Goal: Communication & Community: Answer question/provide support

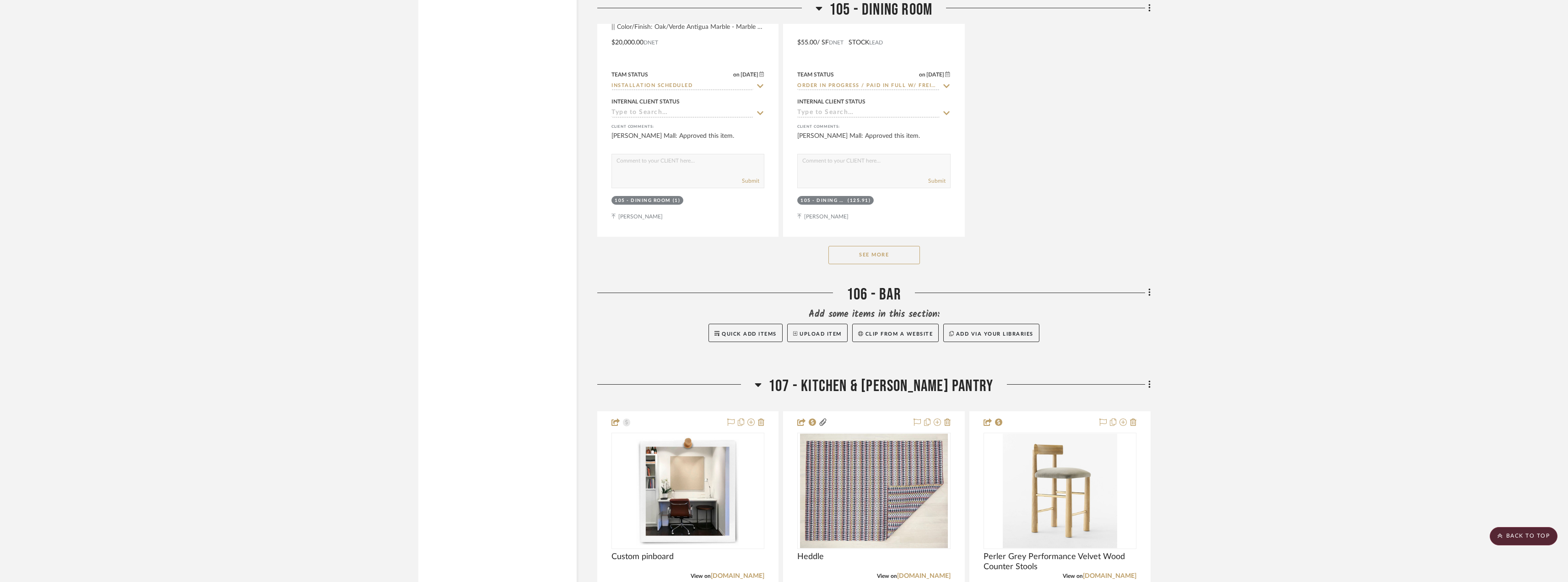
scroll to position [7003, 0]
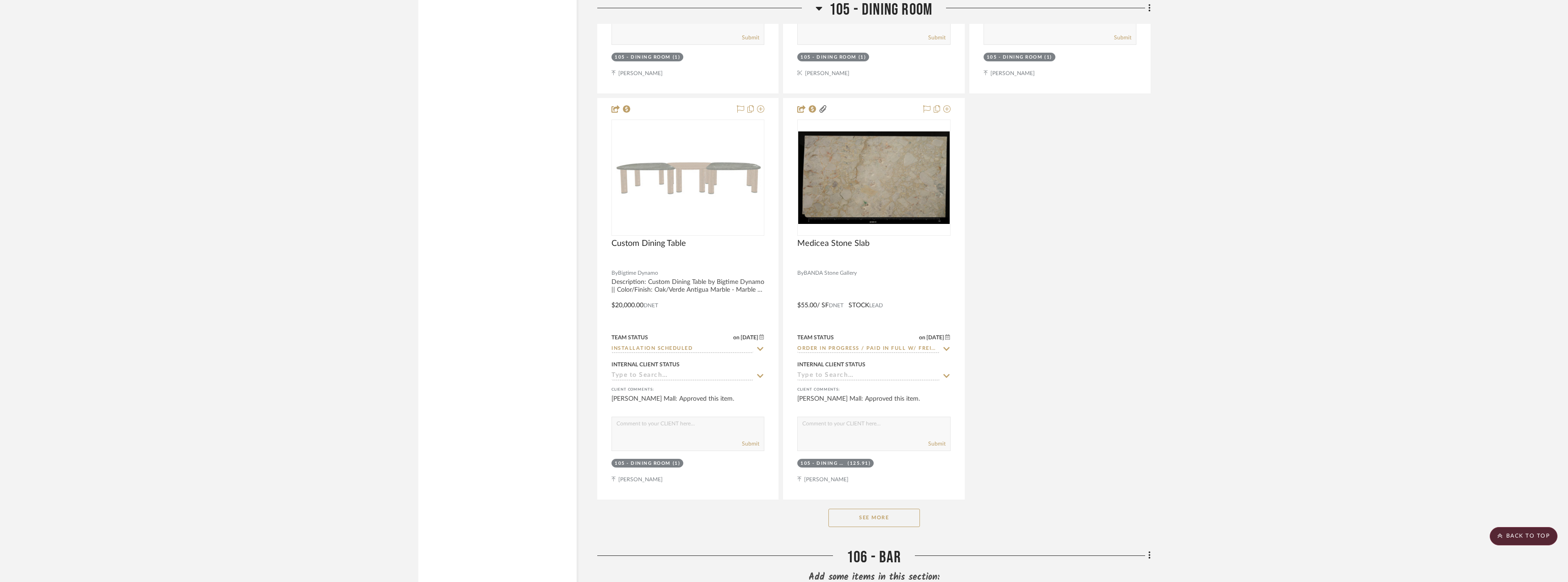
drag, startPoint x: 1513, startPoint y: 530, endPoint x: 1181, endPoint y: 304, distance: 401.6
click at [1512, 531] on scroll-to-top-button "BACK TO TOP" at bounding box center [1523, 536] width 68 height 19
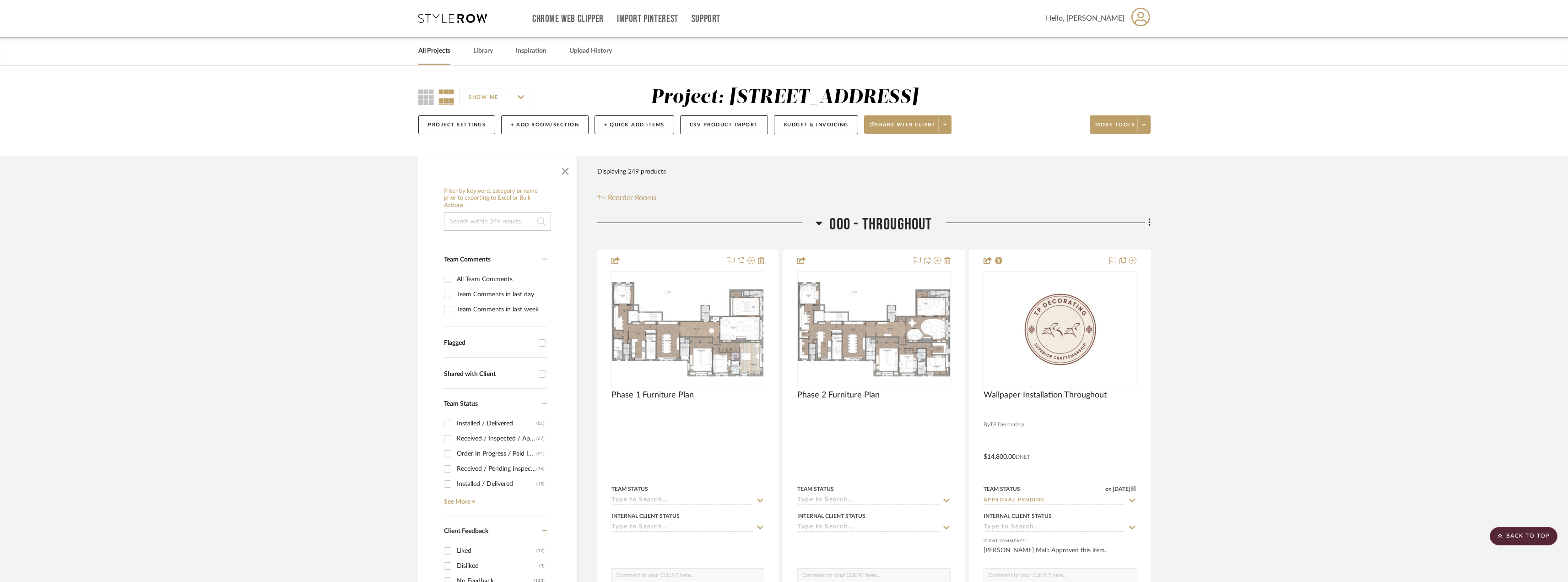
scroll to position [0, 0]
click at [436, 51] on link "All Projects" at bounding box center [435, 52] width 32 height 13
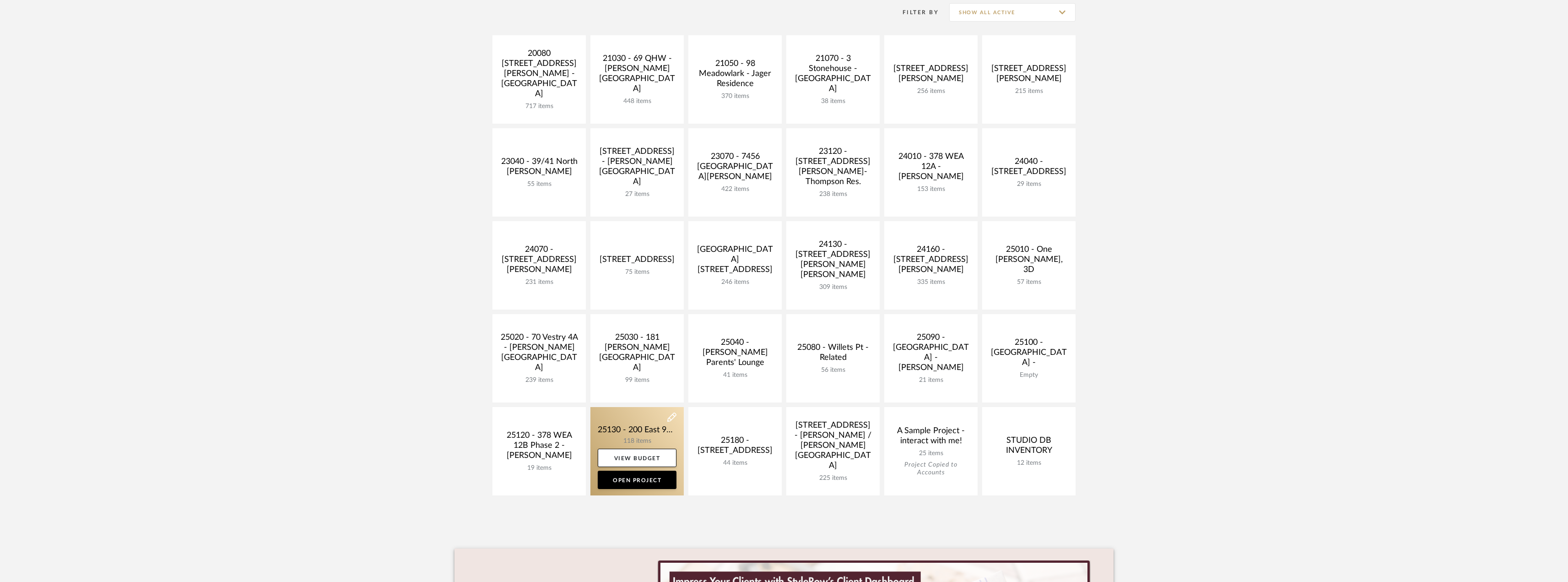
scroll to position [275, 0]
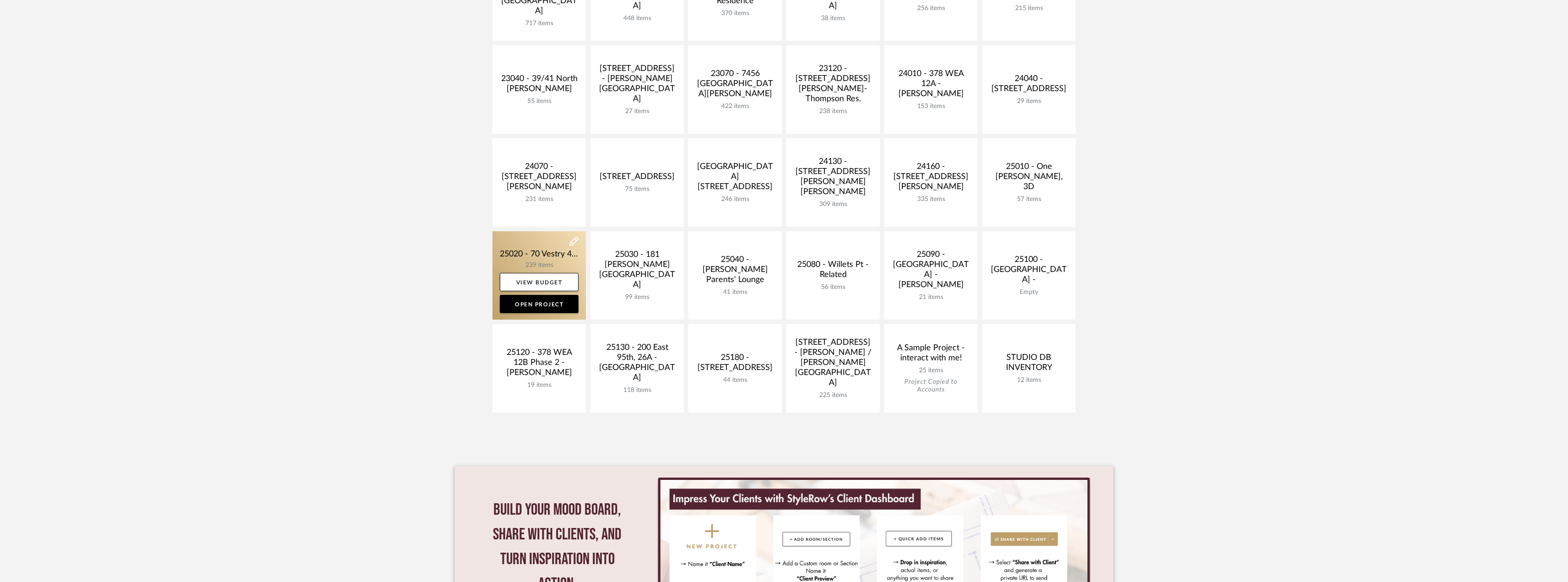
click at [515, 263] on link at bounding box center [539, 275] width 93 height 88
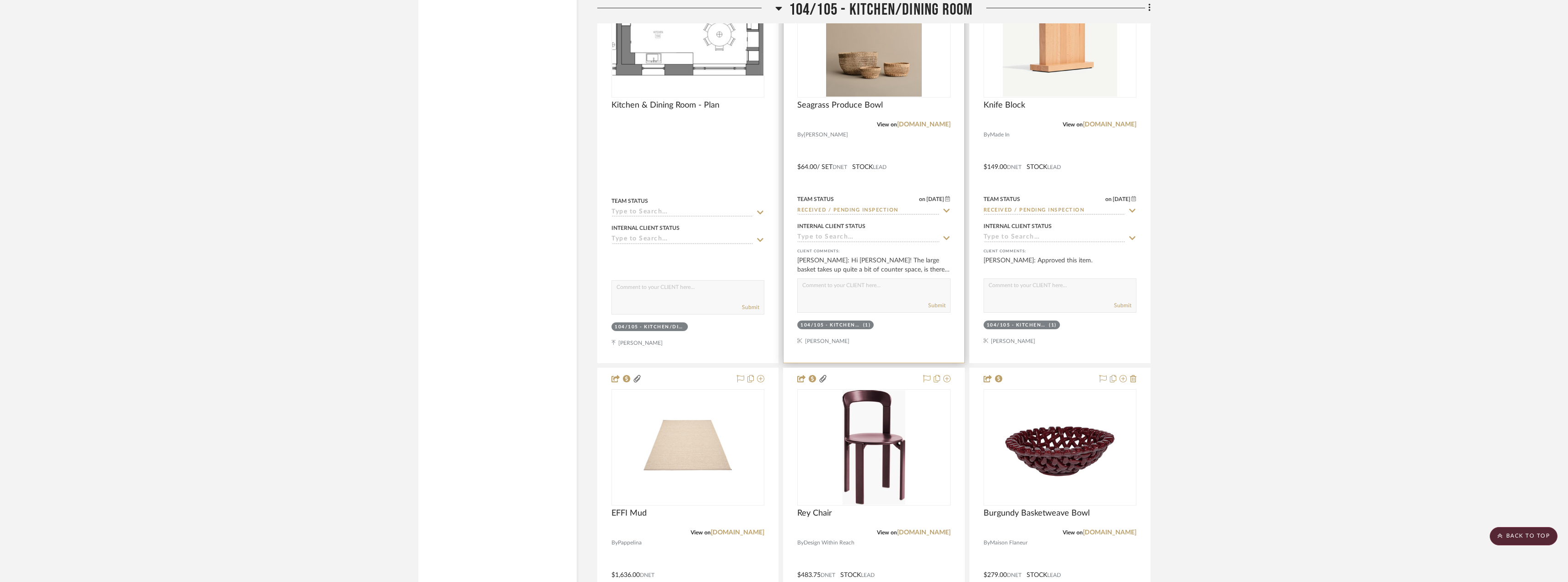
scroll to position [5127, 0]
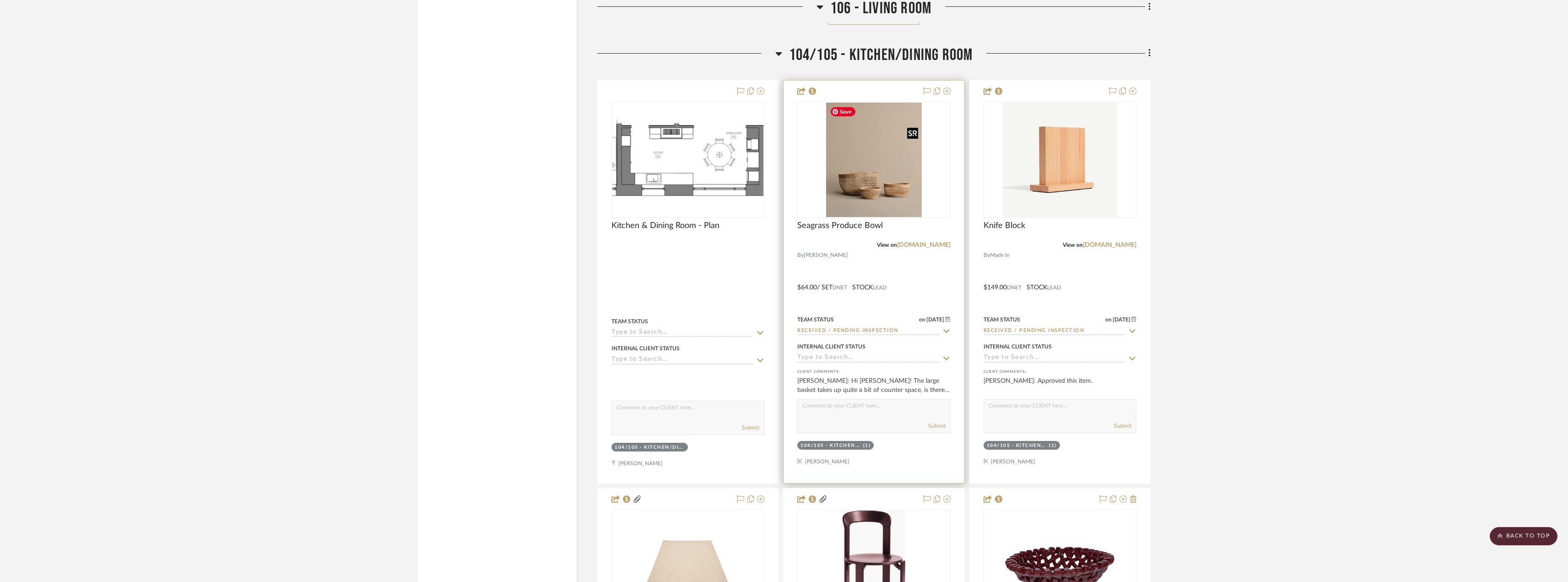
click at [0, 0] on img at bounding box center [0, 0] width 0 height 0
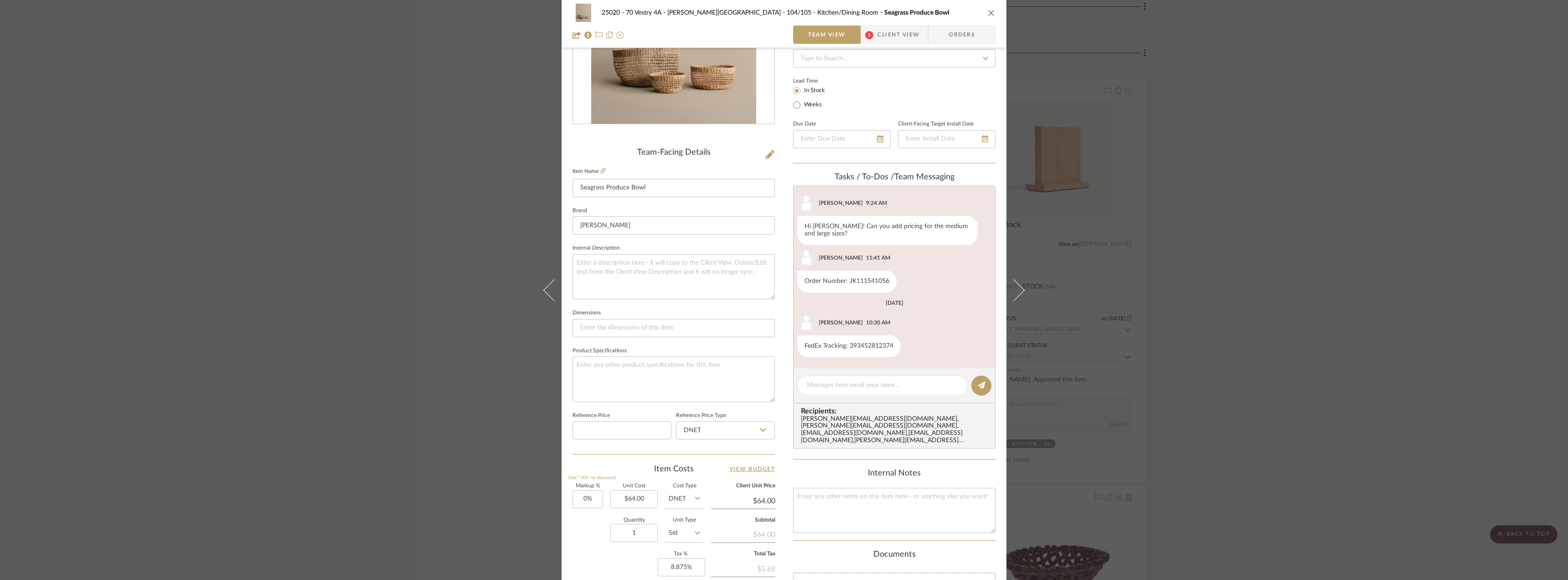
scroll to position [0, 0]
click at [872, 30] on span "1" at bounding box center [869, 35] width 16 height 19
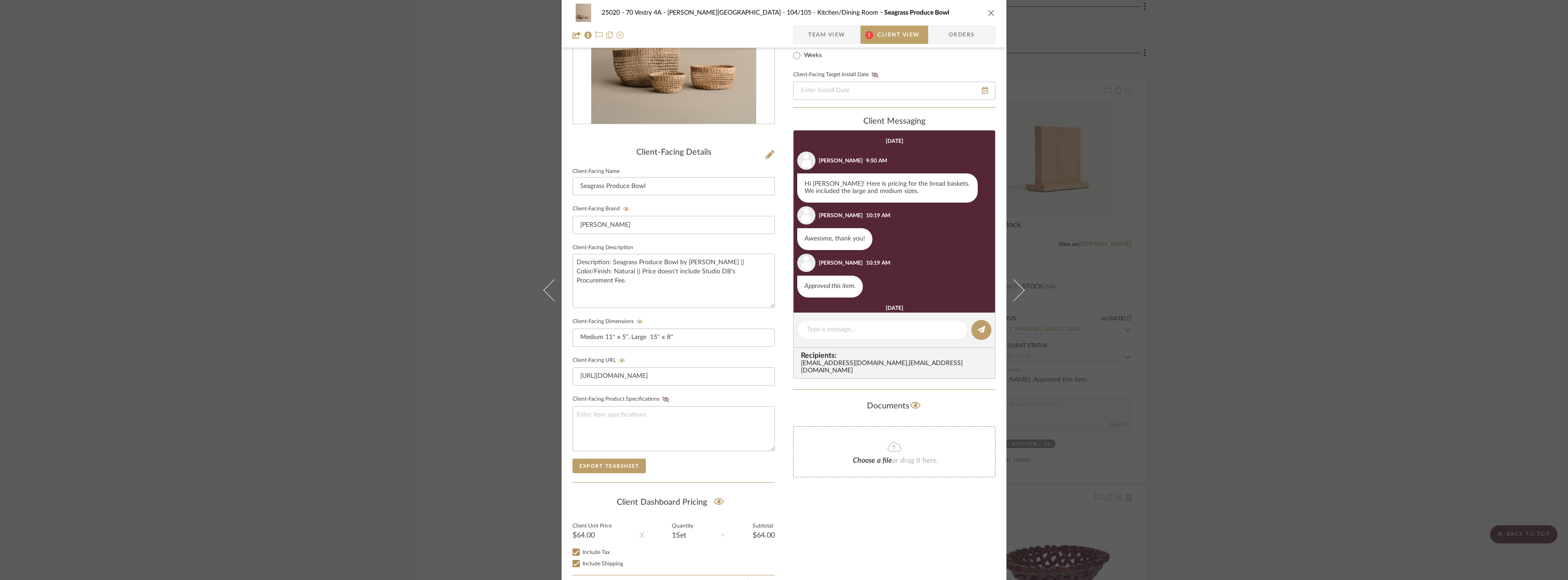
scroll to position [79, 0]
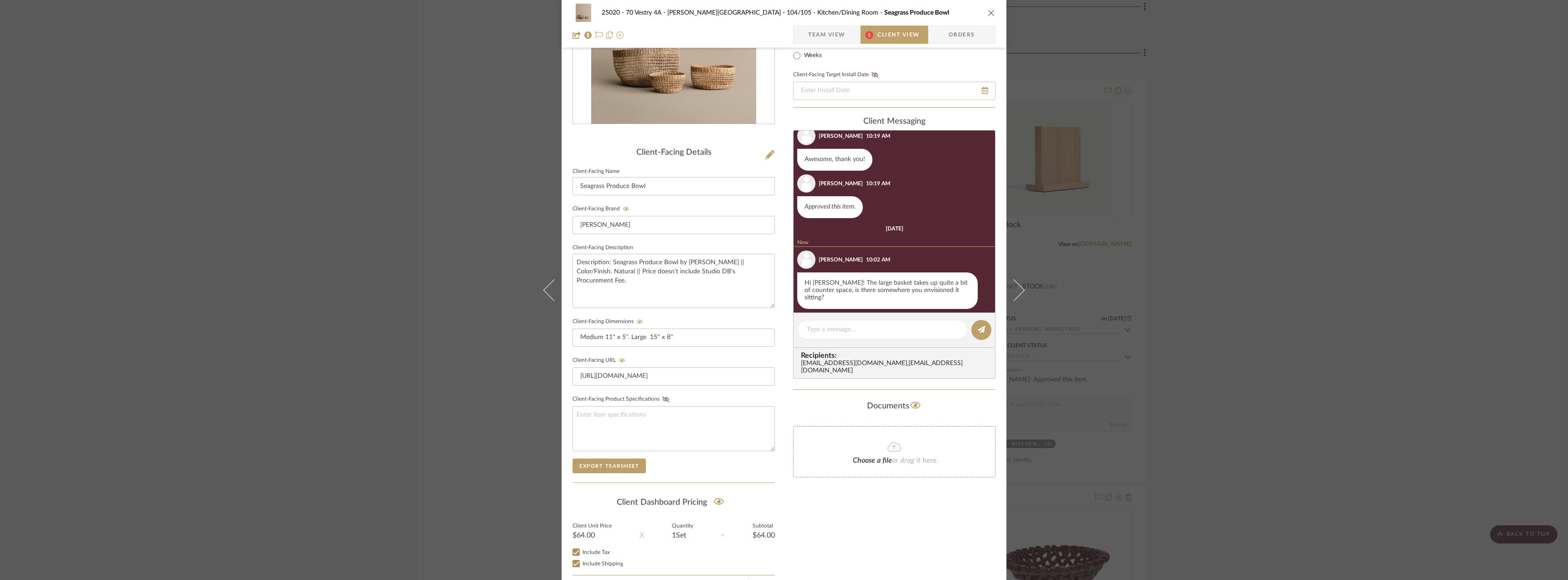
drag, startPoint x: 799, startPoint y: 31, endPoint x: 802, endPoint y: 41, distance: 10.4
click at [800, 31] on span "button" at bounding box center [800, 35] width 14 height 19
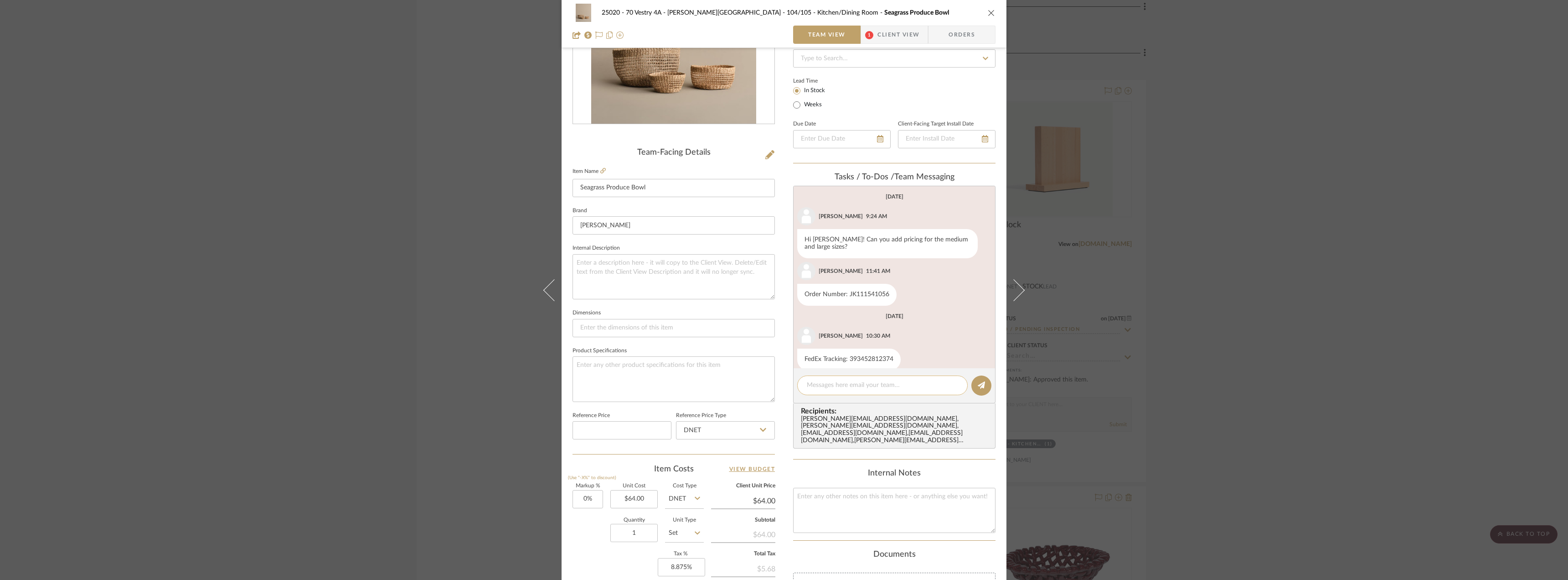
scroll to position [13, 0]
click at [860, 384] on textarea at bounding box center [883, 384] width 152 height 9
type textarea "h"
type textarea "Hi Anela,"
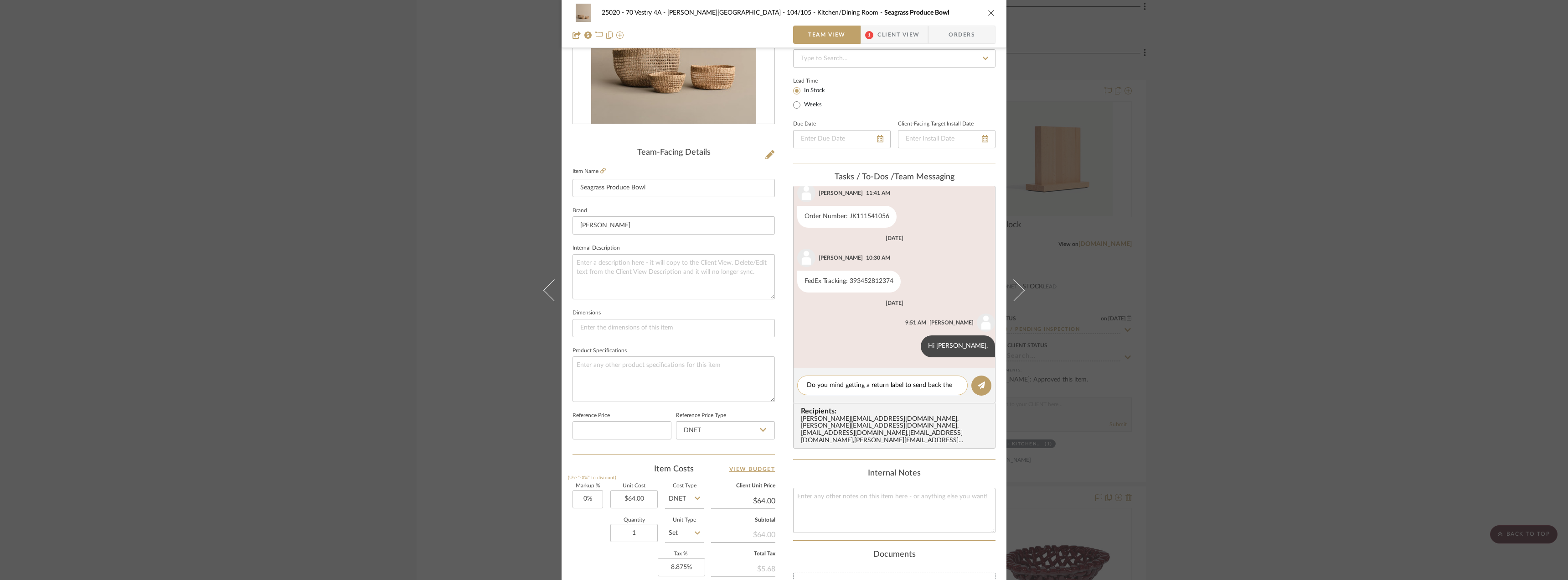
scroll to position [0, 0]
type textarea "Do you mind getting a return label to send back the large basket?"
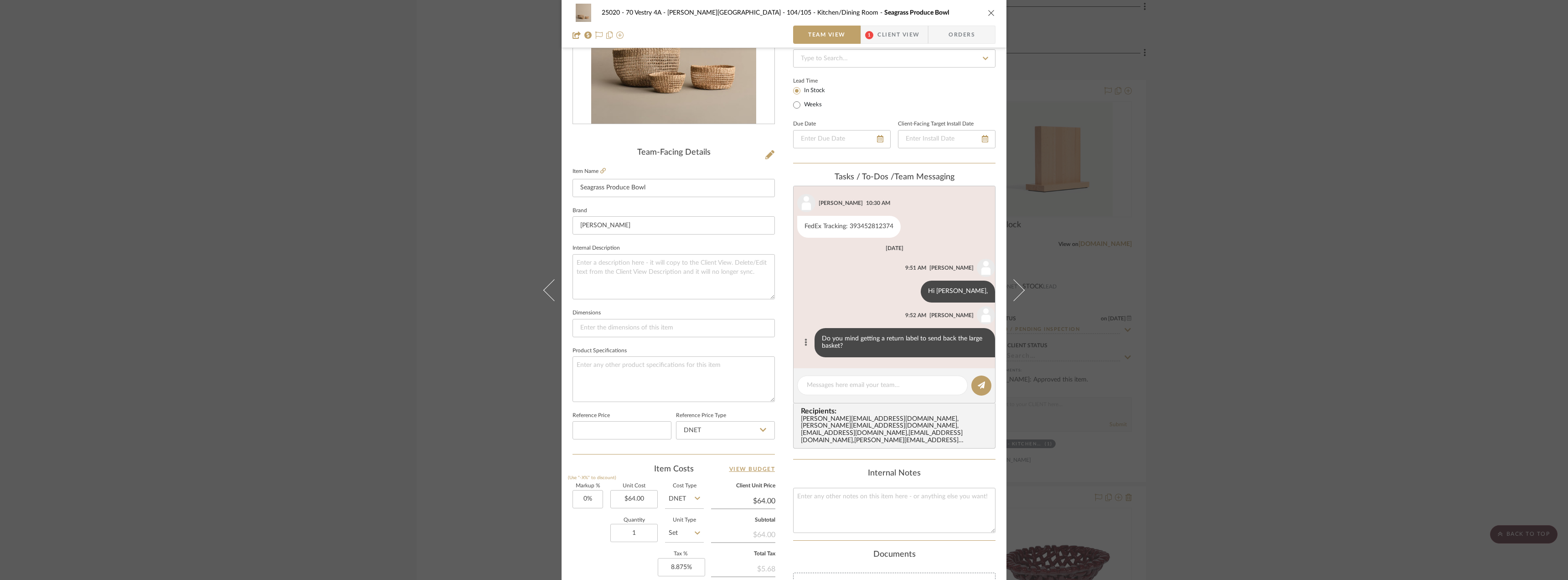
click at [805, 341] on icon at bounding box center [806, 342] width 3 height 8
click at [763, 334] on span "Edit Message" at bounding box center [757, 331] width 37 height 8
click at [801, 337] on textarea "Do you mind getting a return label to send back the large basket?" at bounding box center [894, 339] width 186 height 8
type textarea "Hi Anela, Do you mind getting a return label to send back the large basket?"
click at [963, 362] on button "SAVE CHANGES" at bounding box center [971, 362] width 41 height 7
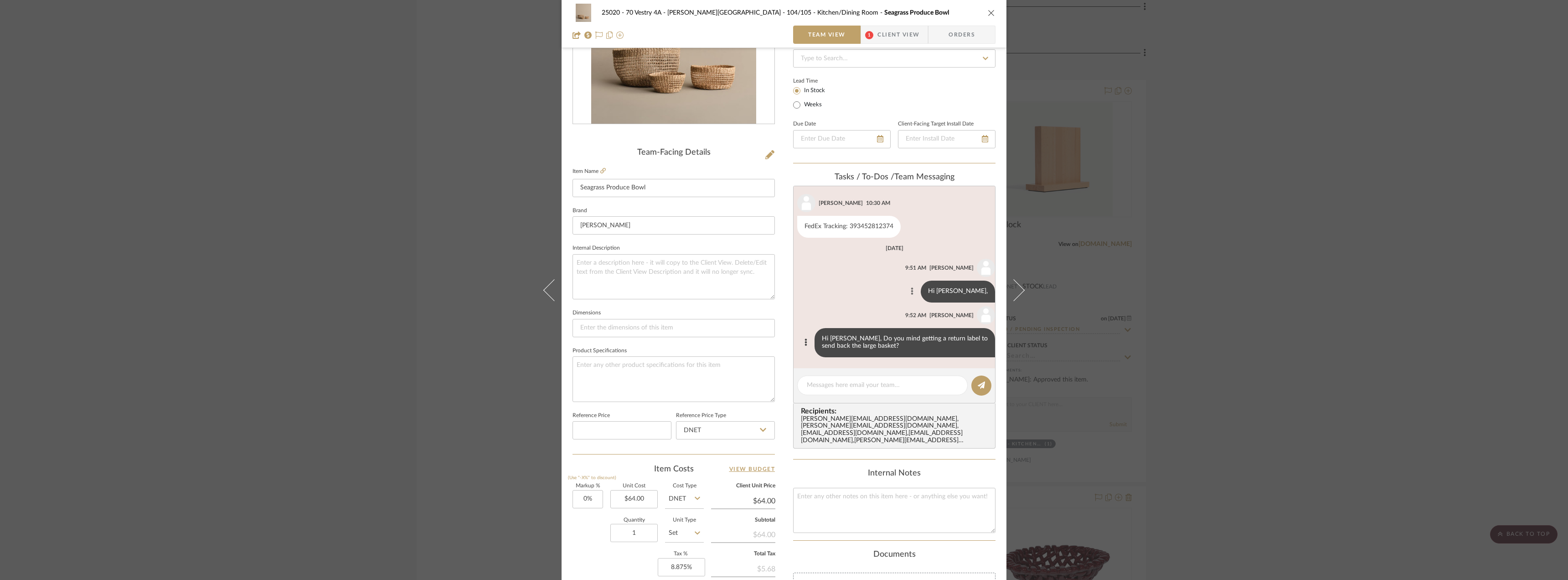
click at [913, 291] on icon at bounding box center [912, 291] width 3 height 8
click at [923, 301] on button "Delete" at bounding box center [902, 303] width 63 height 22
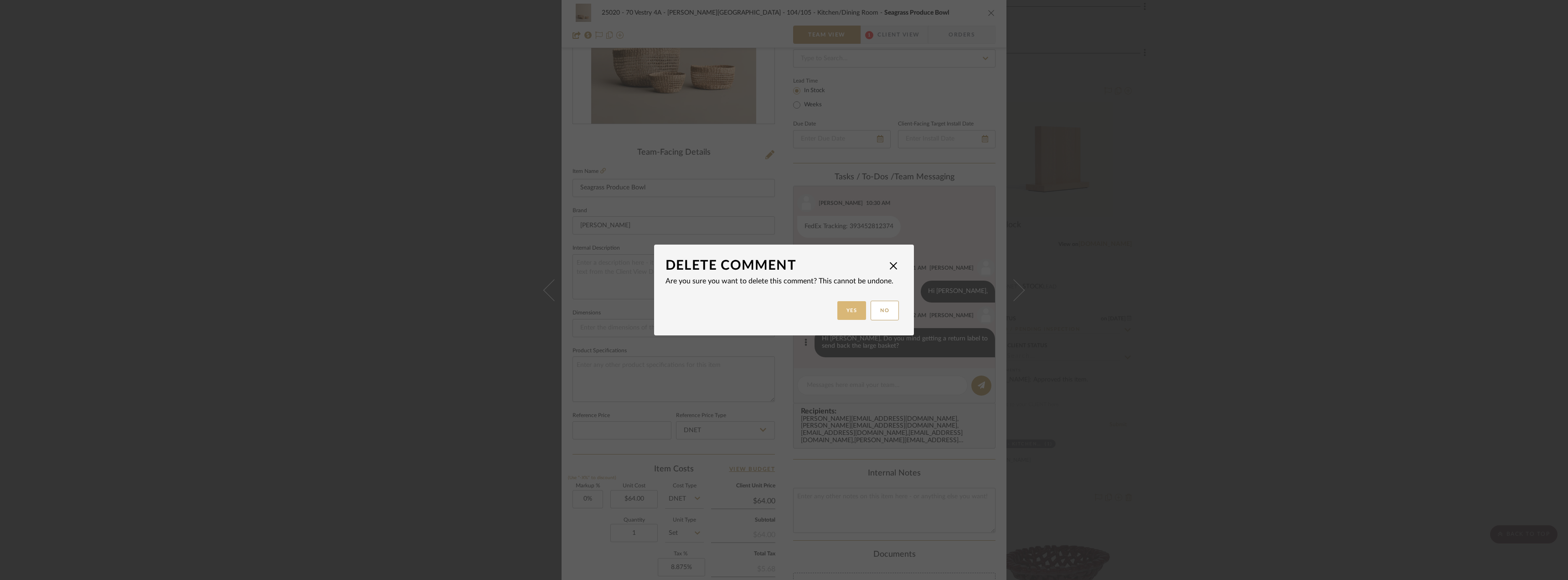
click at [855, 307] on button "Yes" at bounding box center [852, 310] width 29 height 19
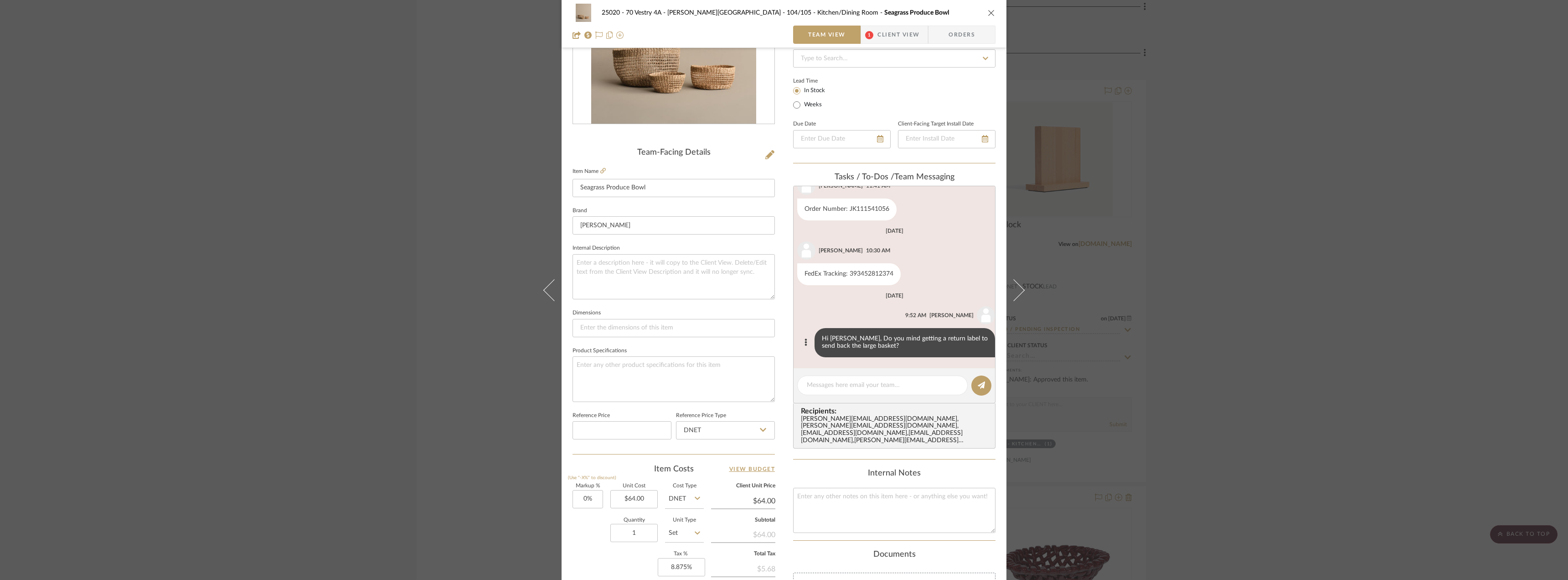
scroll to position [85, 0]
click at [1268, 250] on div "25020 - 70 Vestry 4A - Grant-Stanleigh 104/105 - Kitchen/Dining Room Seagrass P…" at bounding box center [784, 290] width 1568 height 580
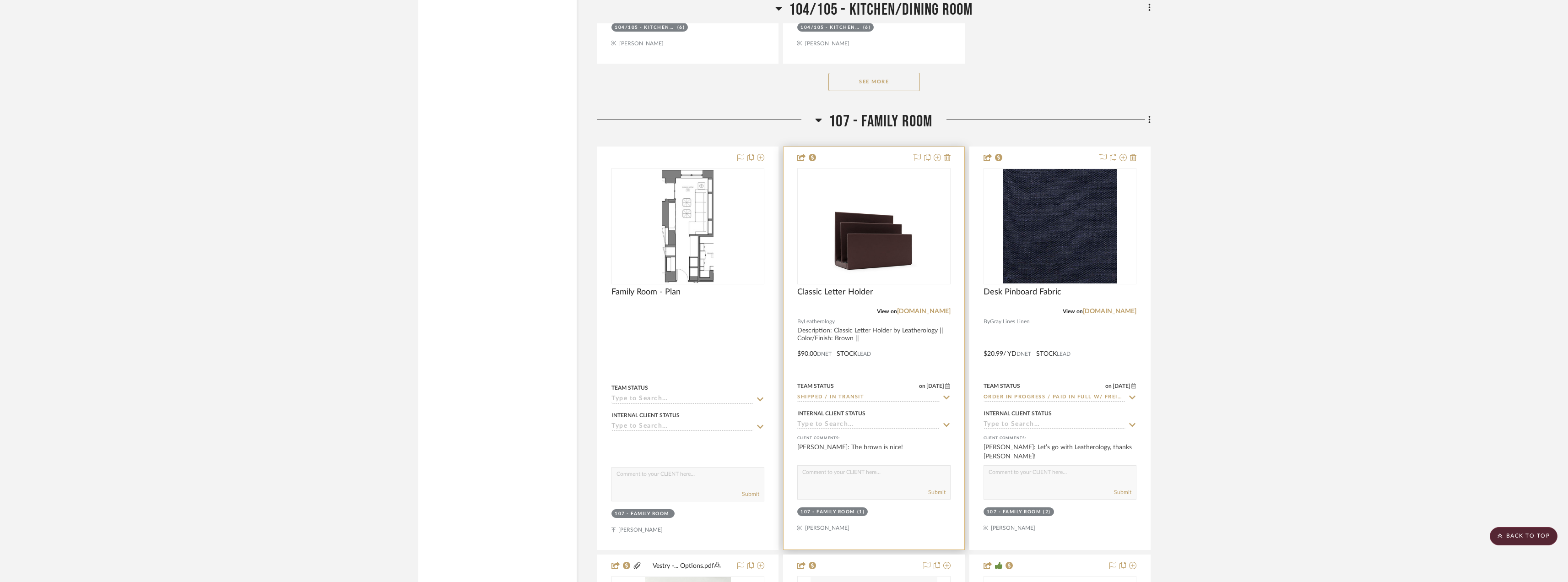
scroll to position [6363, 0]
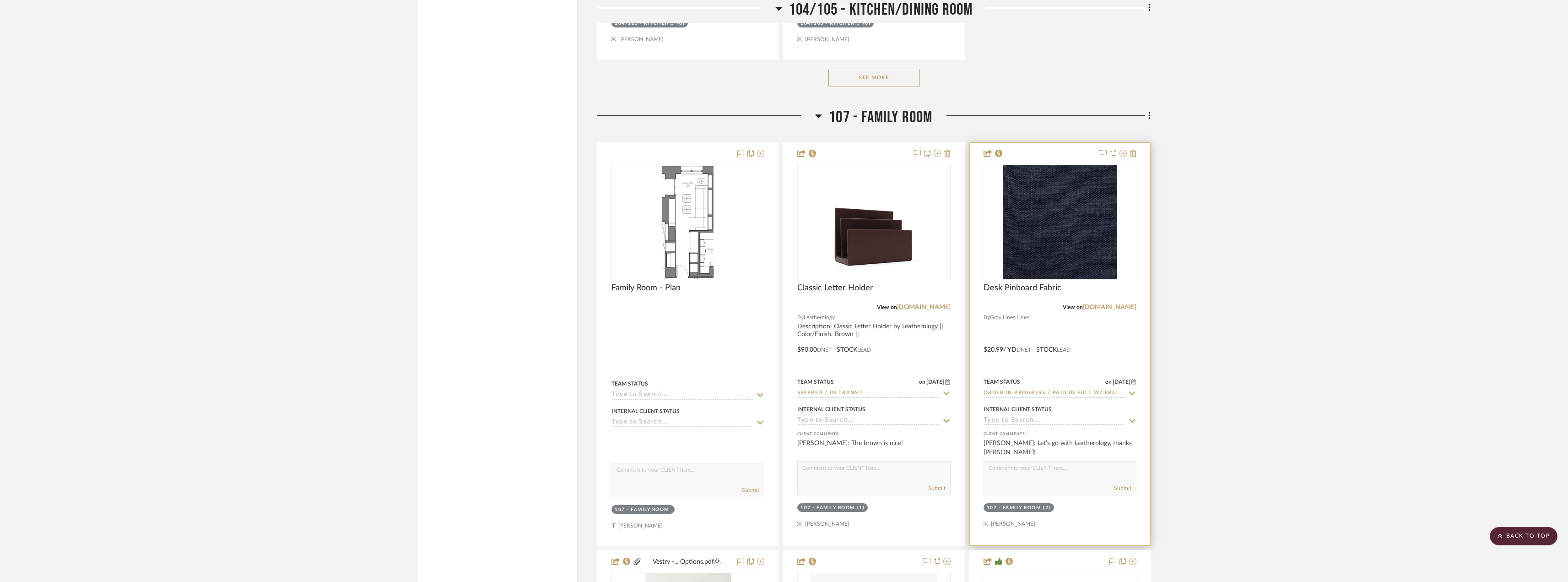
click at [1094, 393] on input "Order In Progress / Paid In Full w/ Freight, No Balance due" at bounding box center [1055, 393] width 142 height 8
type input "Received / Inspected / Approved"
type input "10/3/2025"
drag, startPoint x: 1357, startPoint y: 360, endPoint x: 1330, endPoint y: 343, distance: 31.9
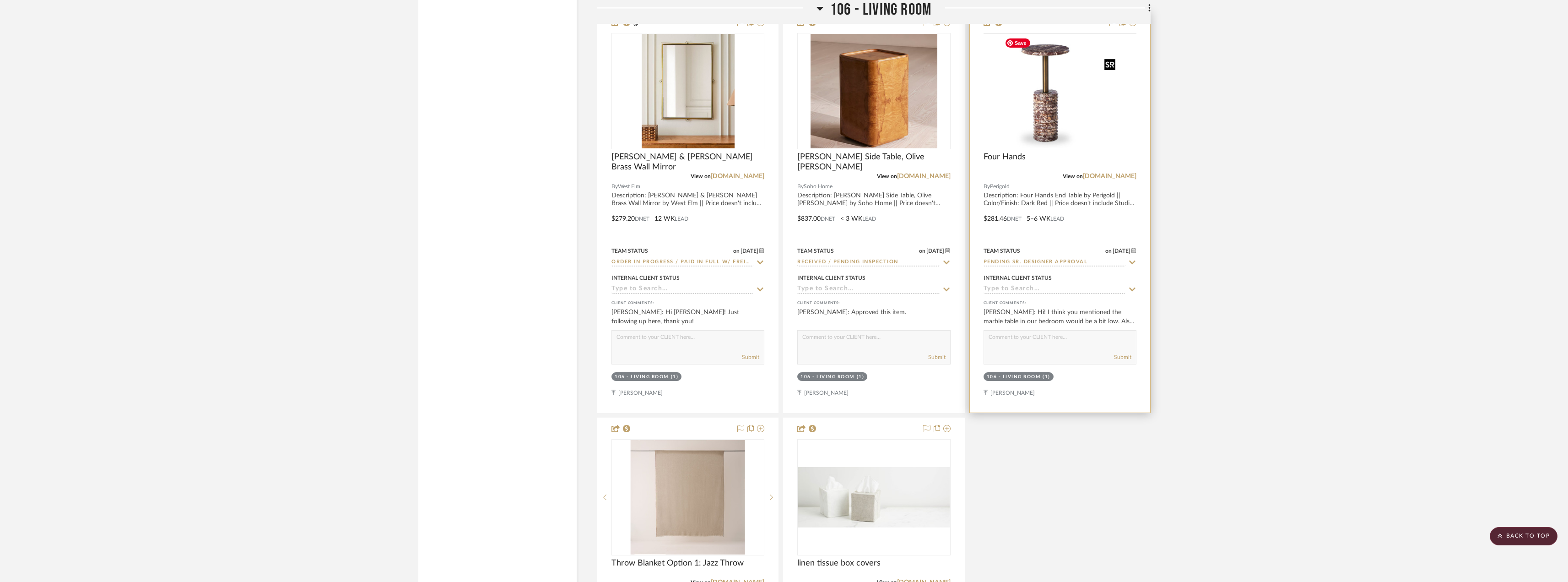
scroll to position [4211, 0]
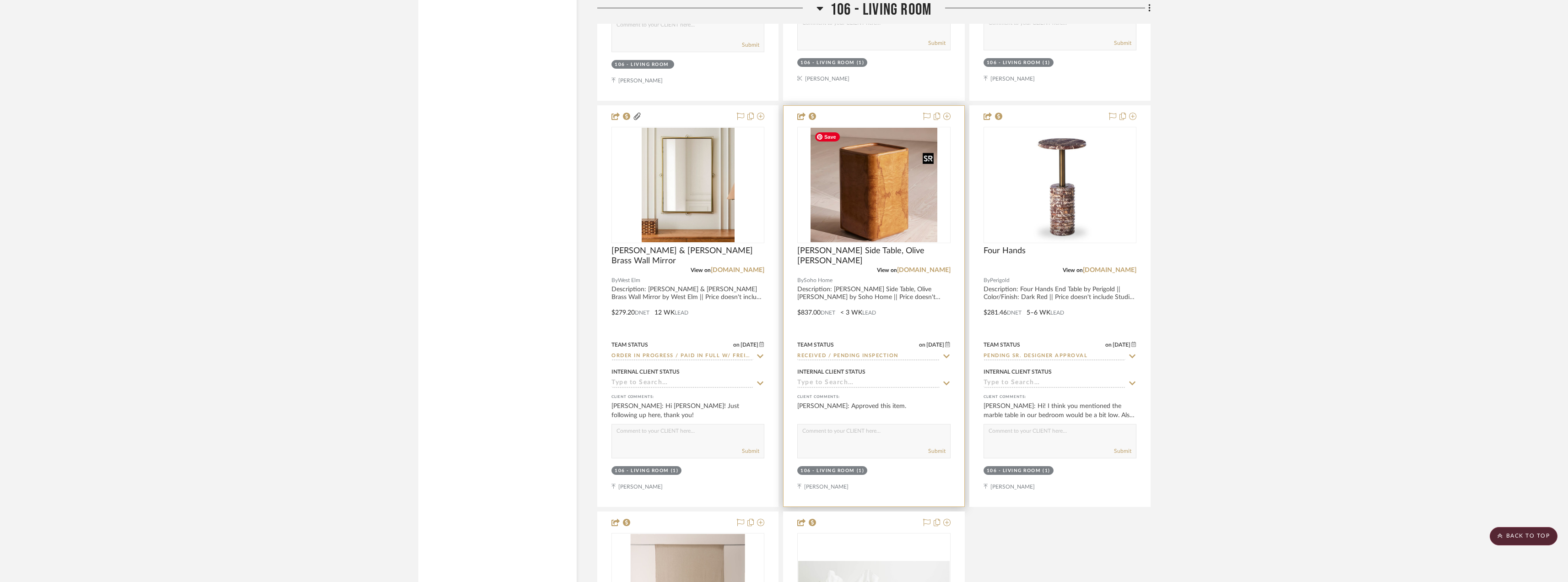
click at [0, 0] on img at bounding box center [0, 0] width 0 height 0
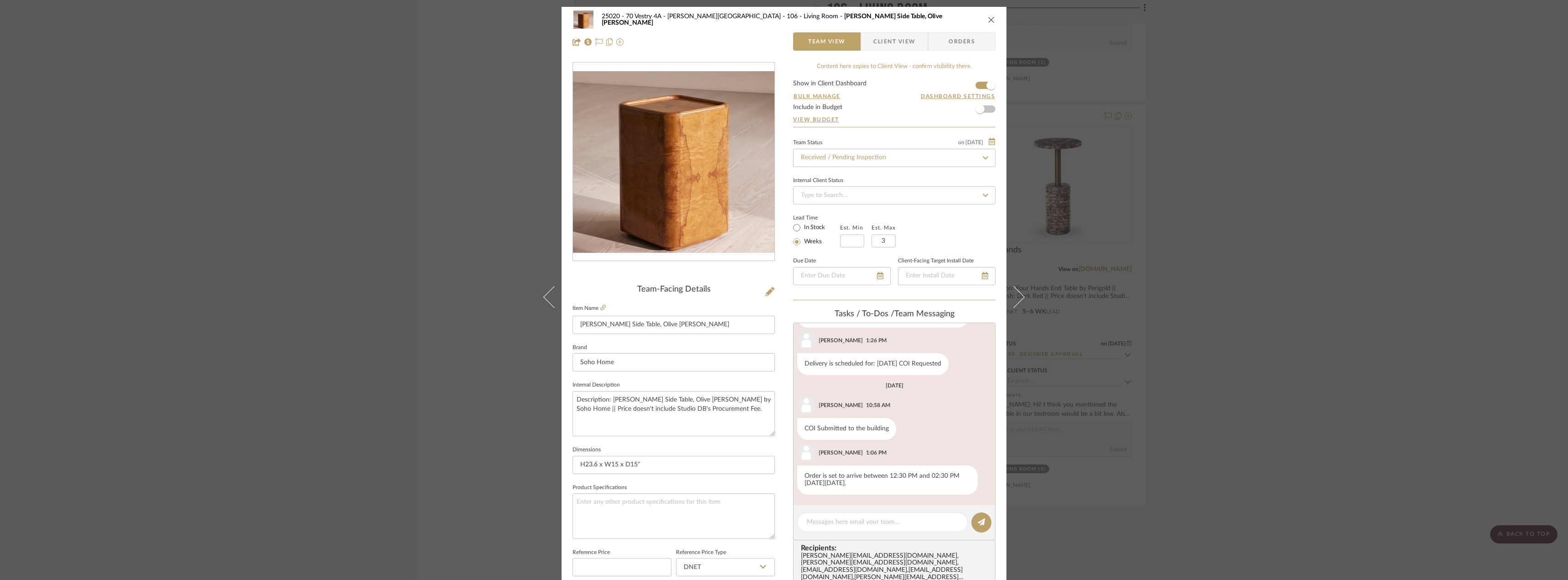
scroll to position [337, 0]
click at [857, 524] on textarea at bounding box center [883, 522] width 152 height 9
type textarea "Hi Lauren, do we want to request a return on this? Or try to use it for another…"
click at [978, 522] on icon at bounding box center [982, 522] width 8 height 8
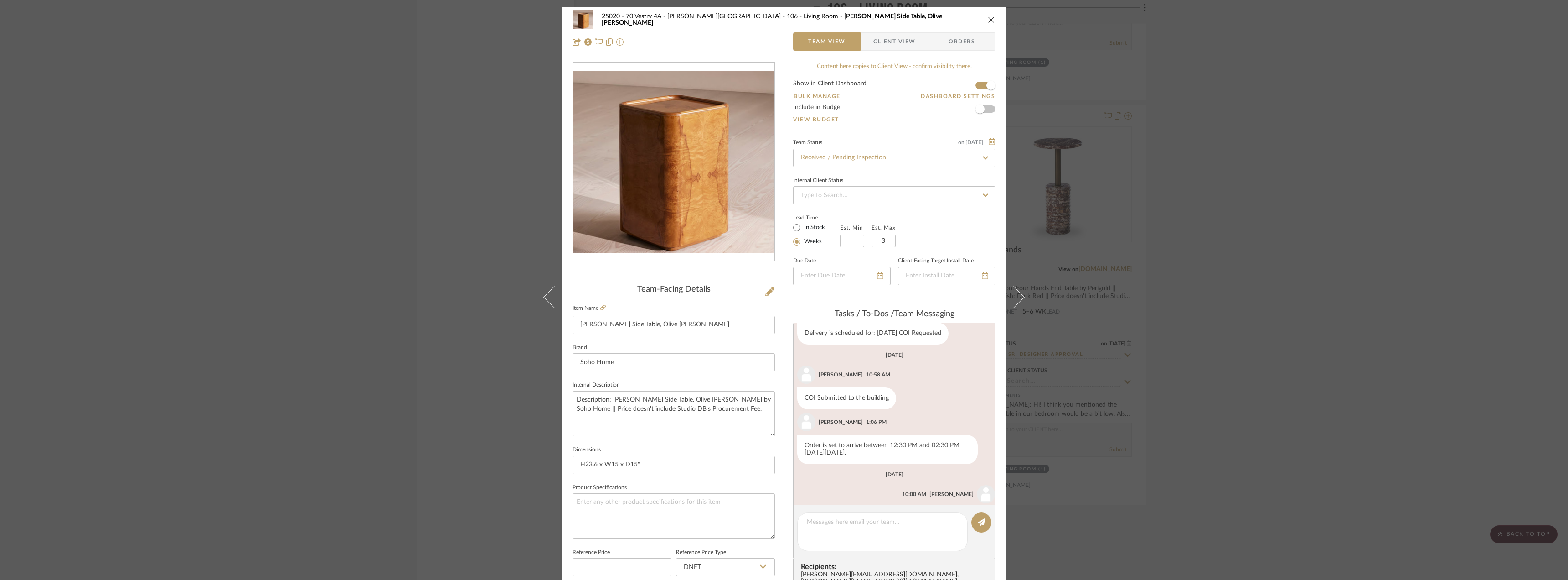
scroll to position [417, 0]
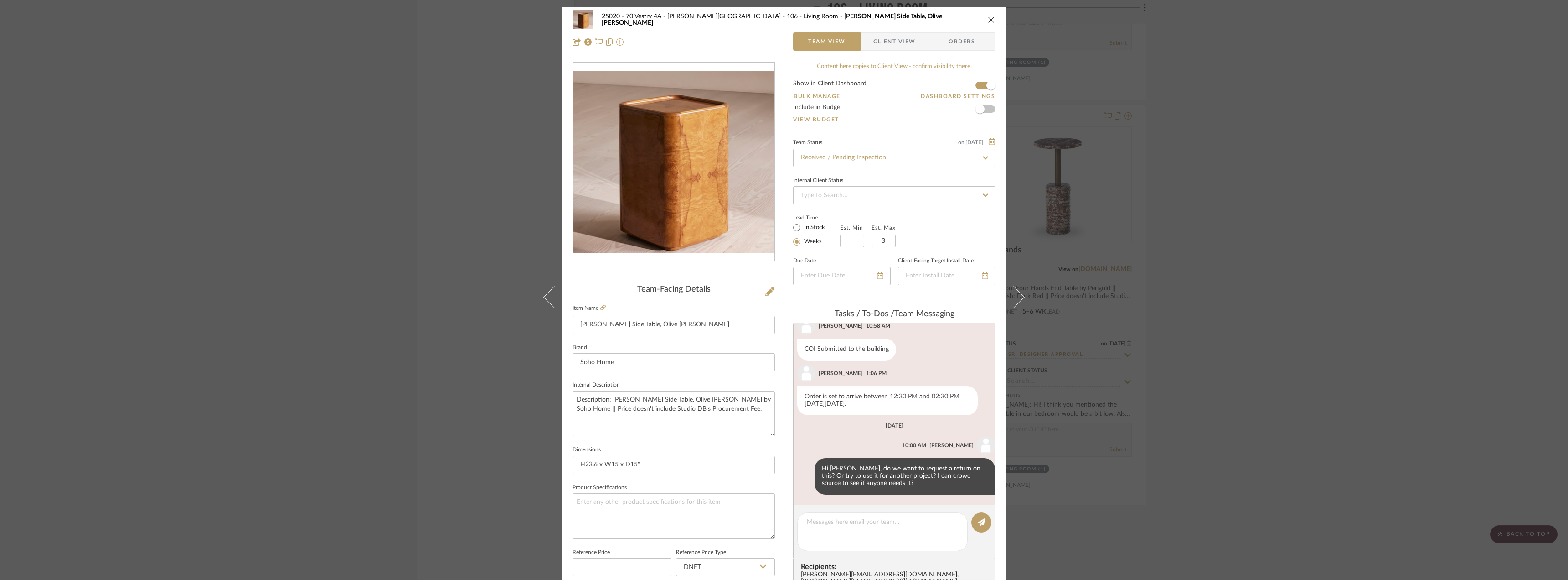
click at [1330, 344] on div "25020 - 70 Vestry 4A - Grant-Stanleigh 106 - Living Room Dawson Side Table, Oli…" at bounding box center [784, 290] width 1568 height 580
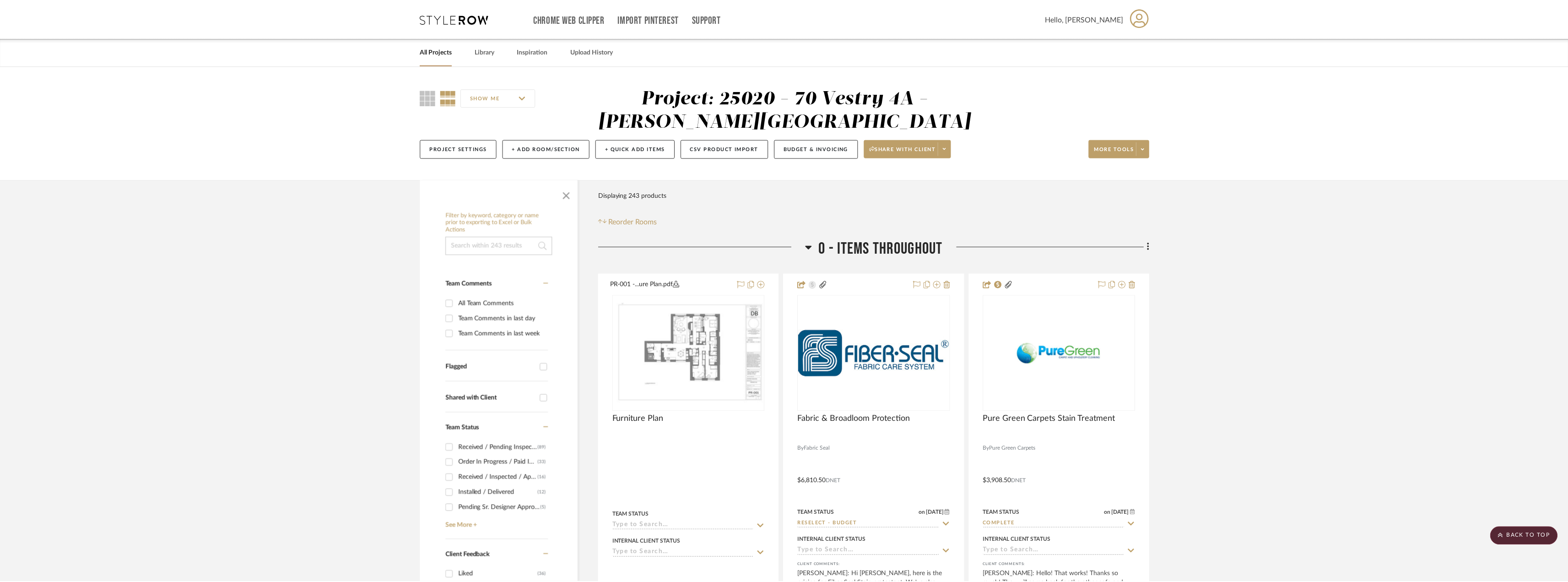
scroll to position [4211, 0]
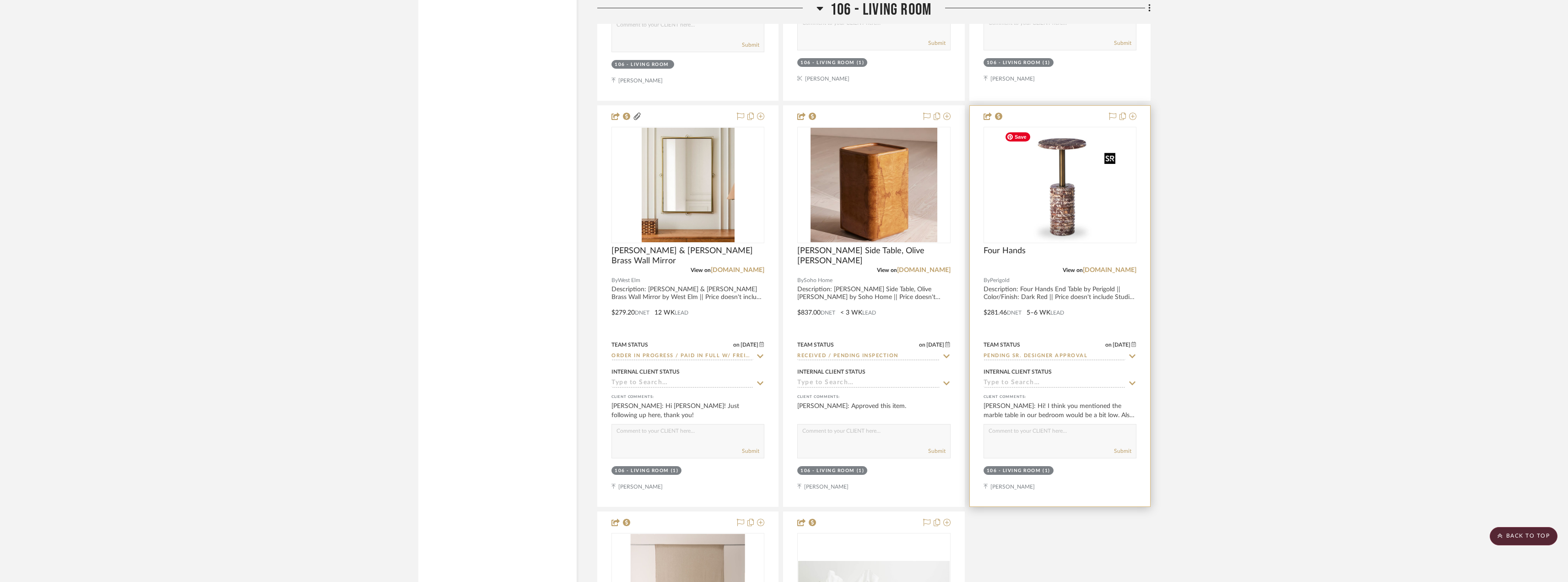
click at [1092, 213] on img "0" at bounding box center [1059, 184] width 118 height 114
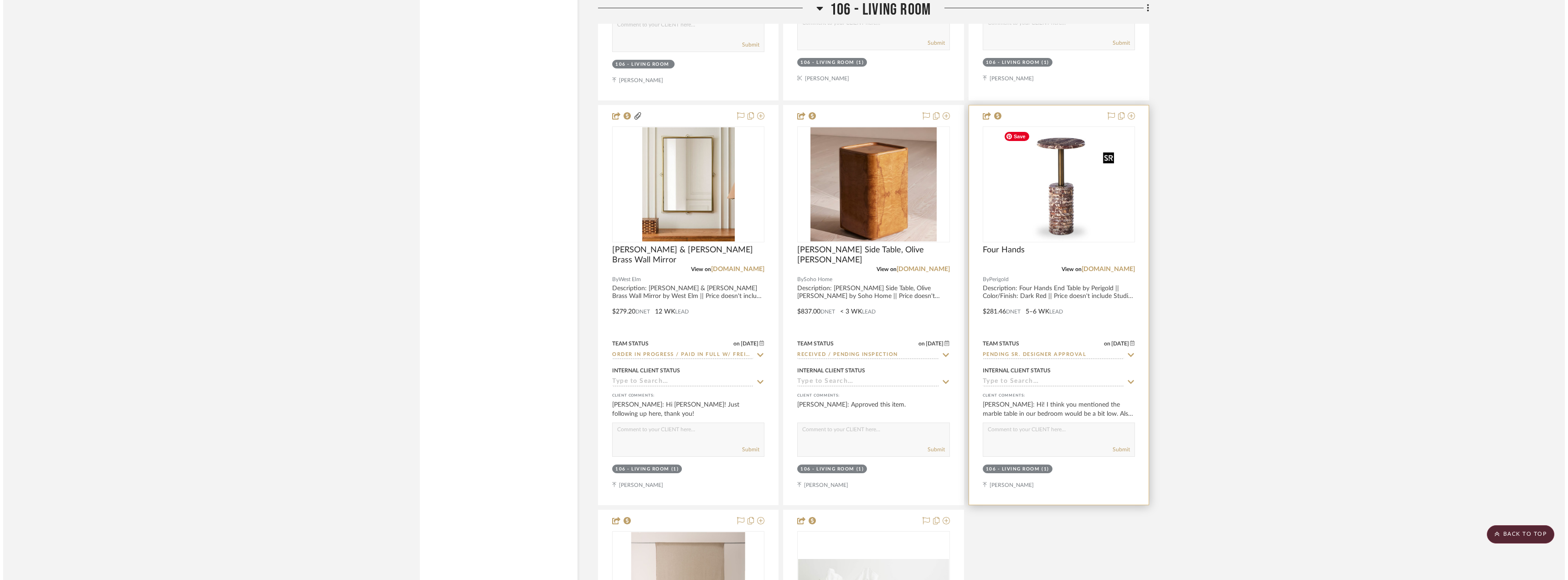
scroll to position [0, 0]
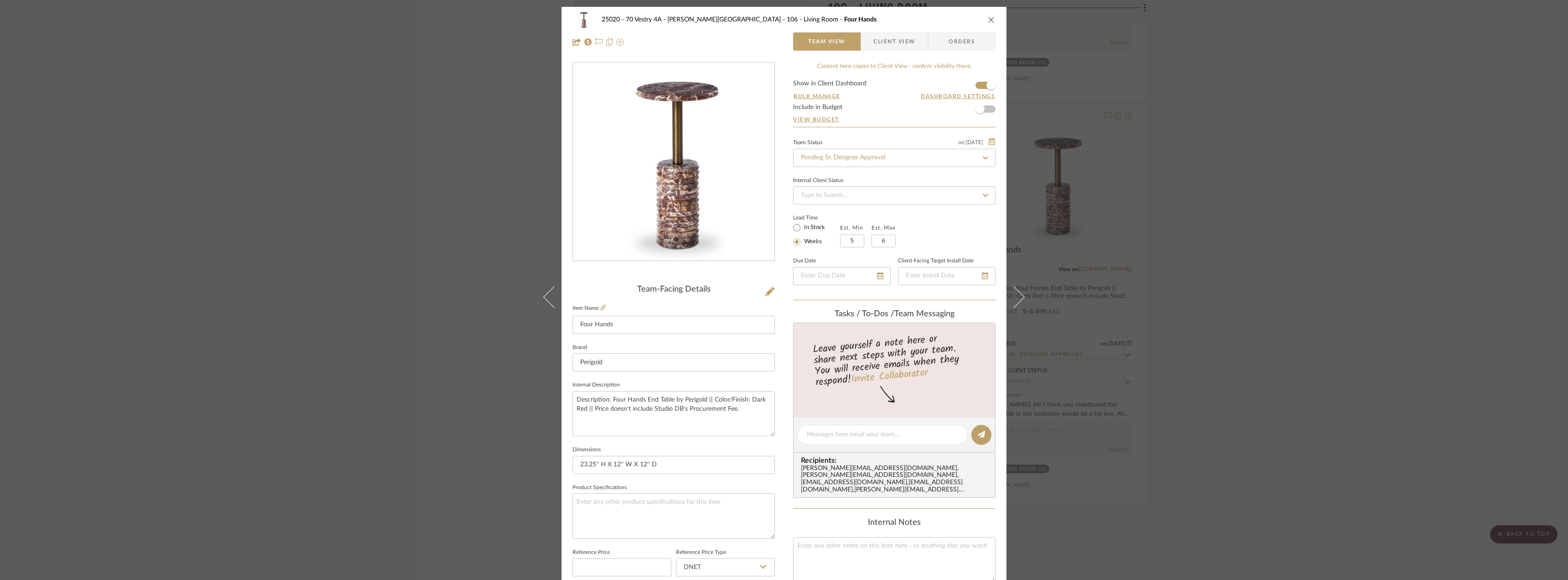
click at [881, 39] on span "Client View" at bounding box center [895, 41] width 42 height 19
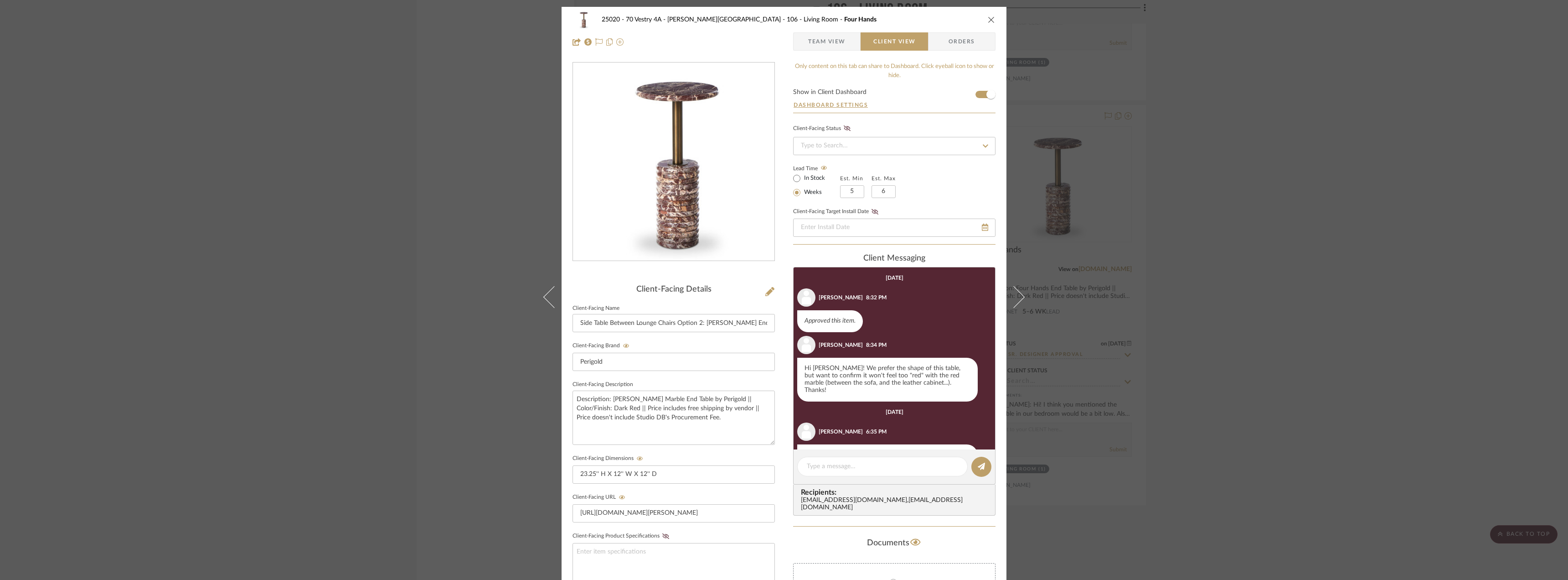
scroll to position [111, 0]
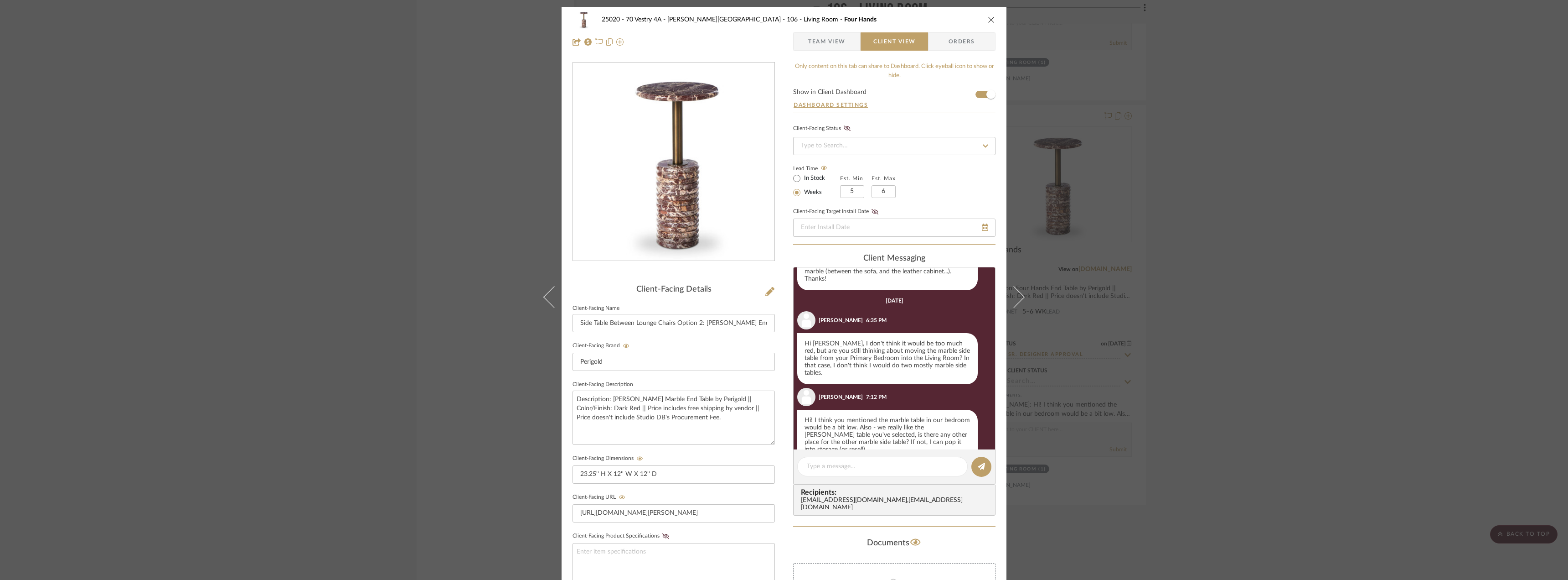
click at [1257, 243] on div "25020 - 70 Vestry 4A - Grant-Stanleigh 106 - Living Room Four Hands Team View C…" at bounding box center [784, 290] width 1568 height 580
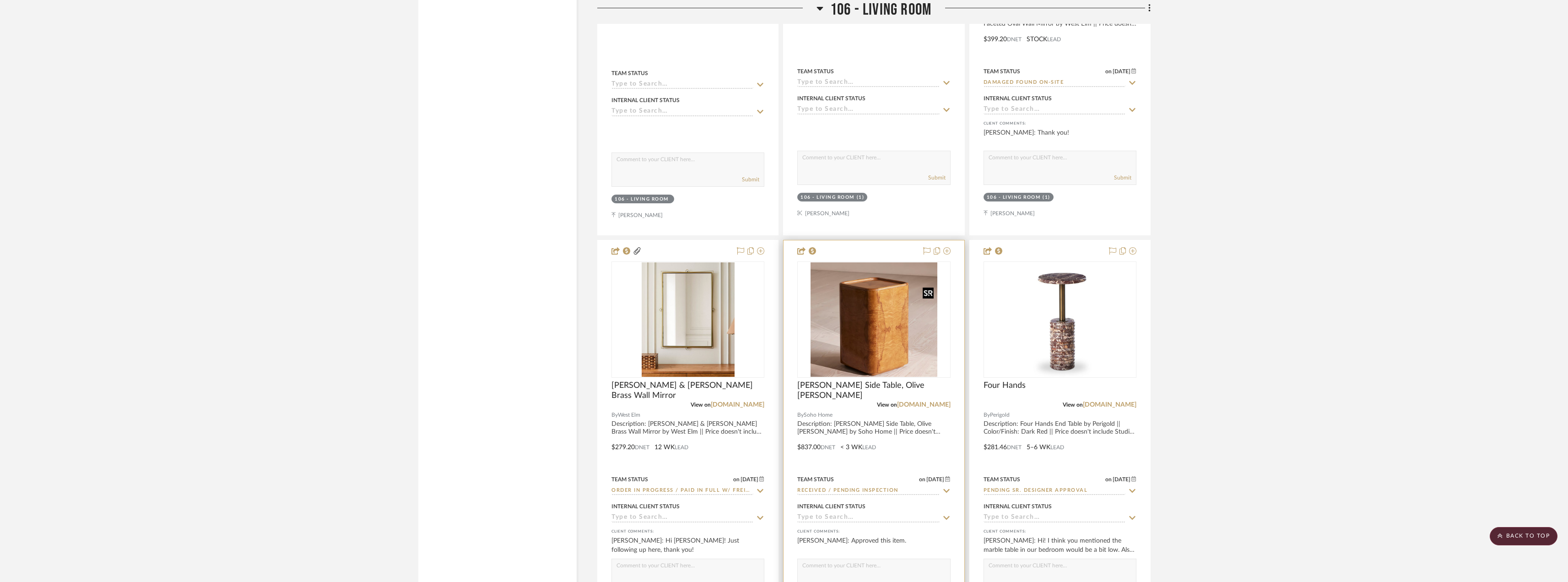
scroll to position [4074, 0]
click at [878, 335] on img "0" at bounding box center [874, 321] width 127 height 114
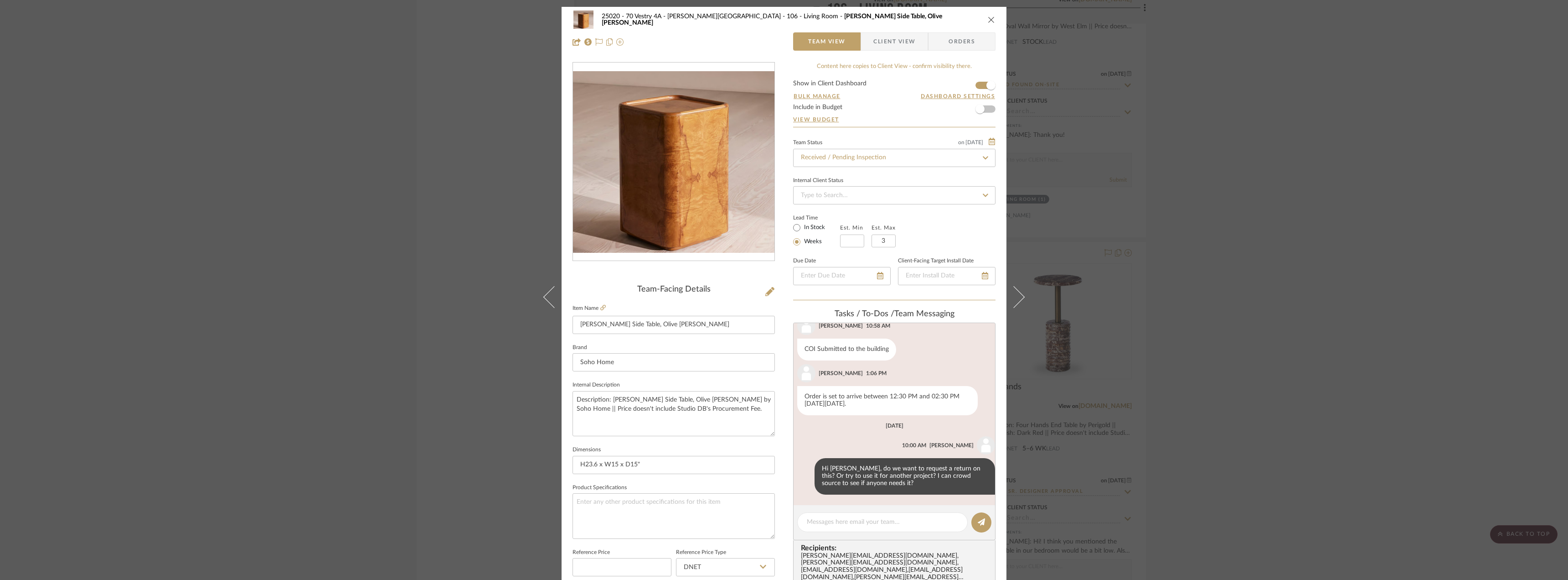
scroll to position [417, 0]
click at [891, 521] on textarea at bounding box center [883, 522] width 152 height 9
type textarea "S"
type textarea "Emily, left another note under the Red"
click at [1480, 323] on div "25020 - 70 Vestry 4A - Grant-Stanleigh 106 - Living Room Dawson Side Table, Oli…" at bounding box center [784, 290] width 1568 height 580
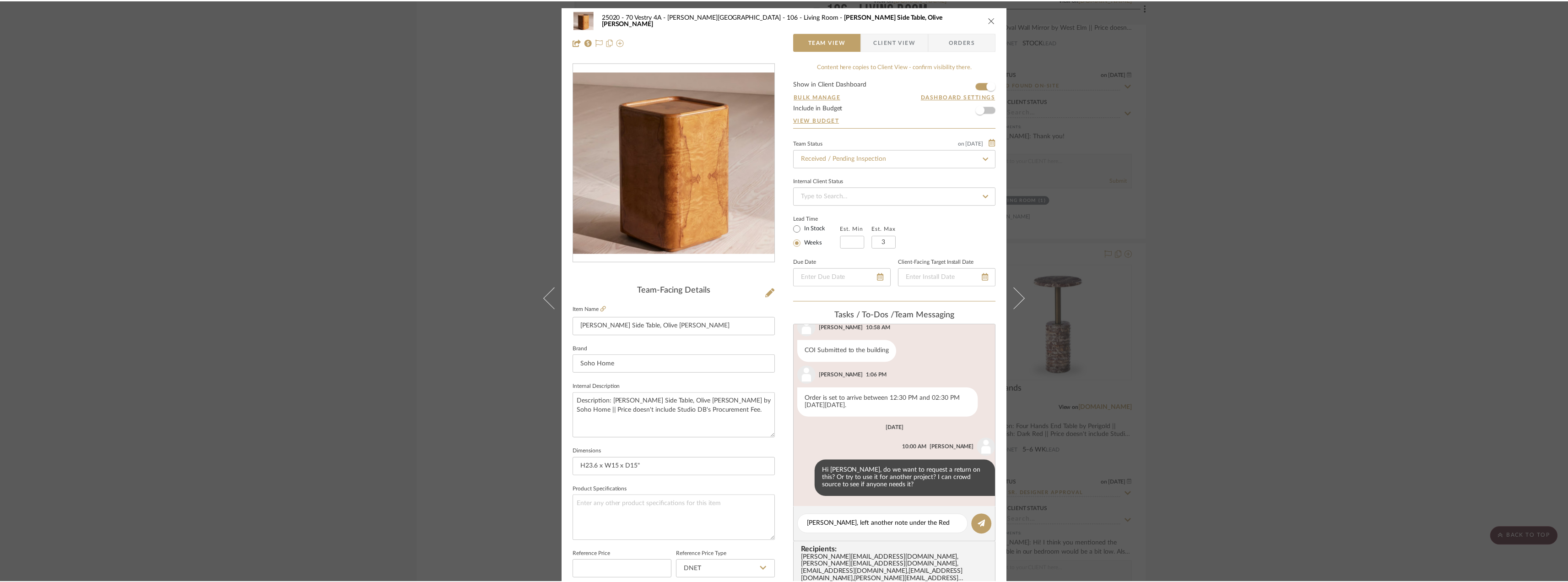
scroll to position [4074, 0]
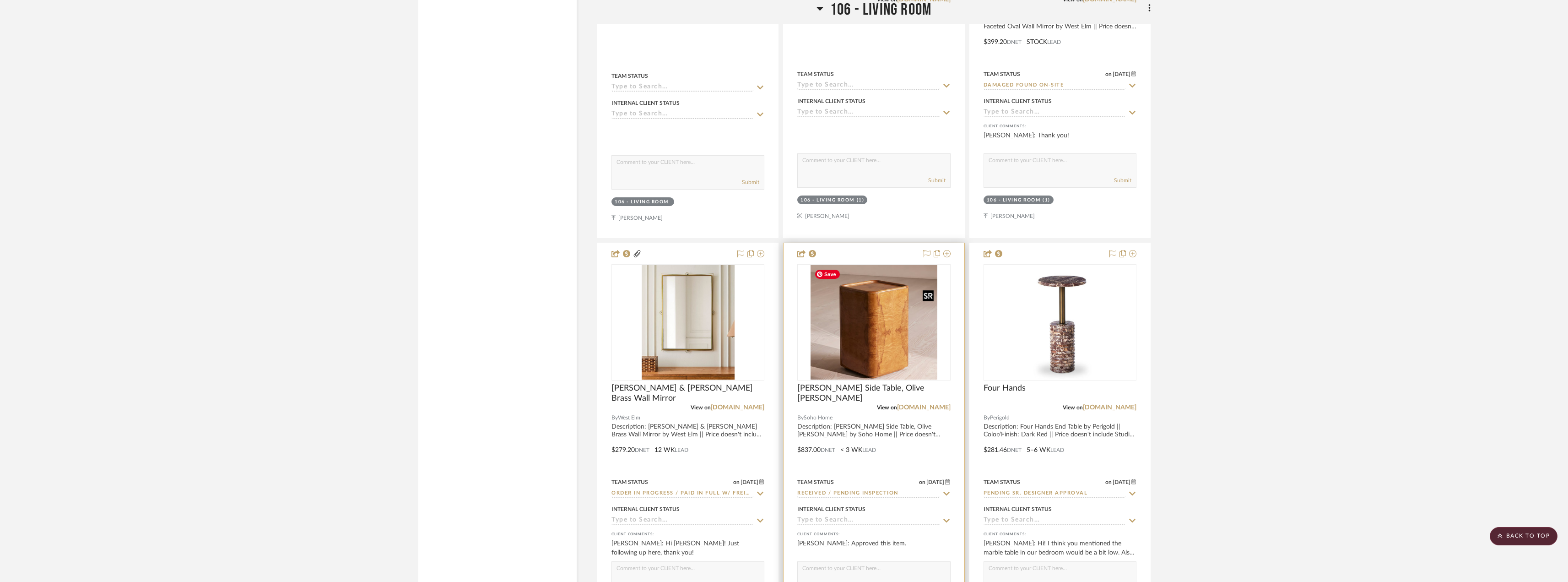
click at [863, 360] on img "0" at bounding box center [874, 321] width 127 height 114
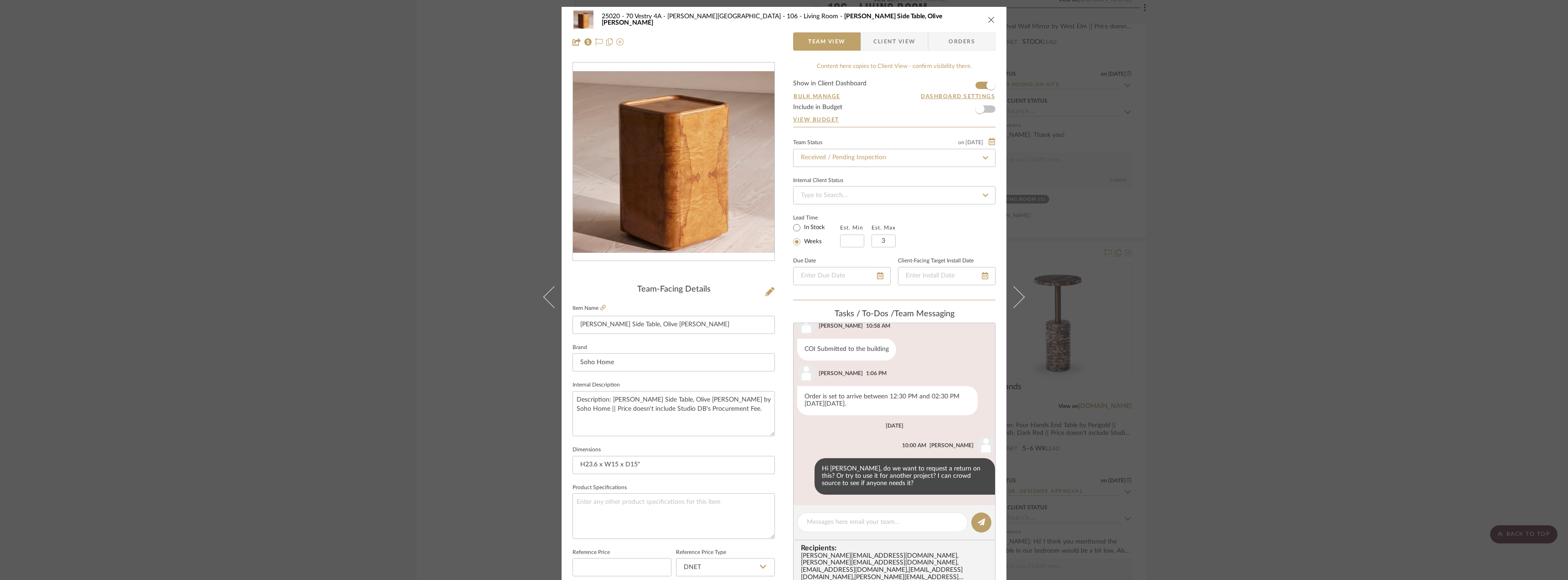
scroll to position [417, 0]
click at [851, 524] on textarea at bounding box center [883, 522] width 152 height 9
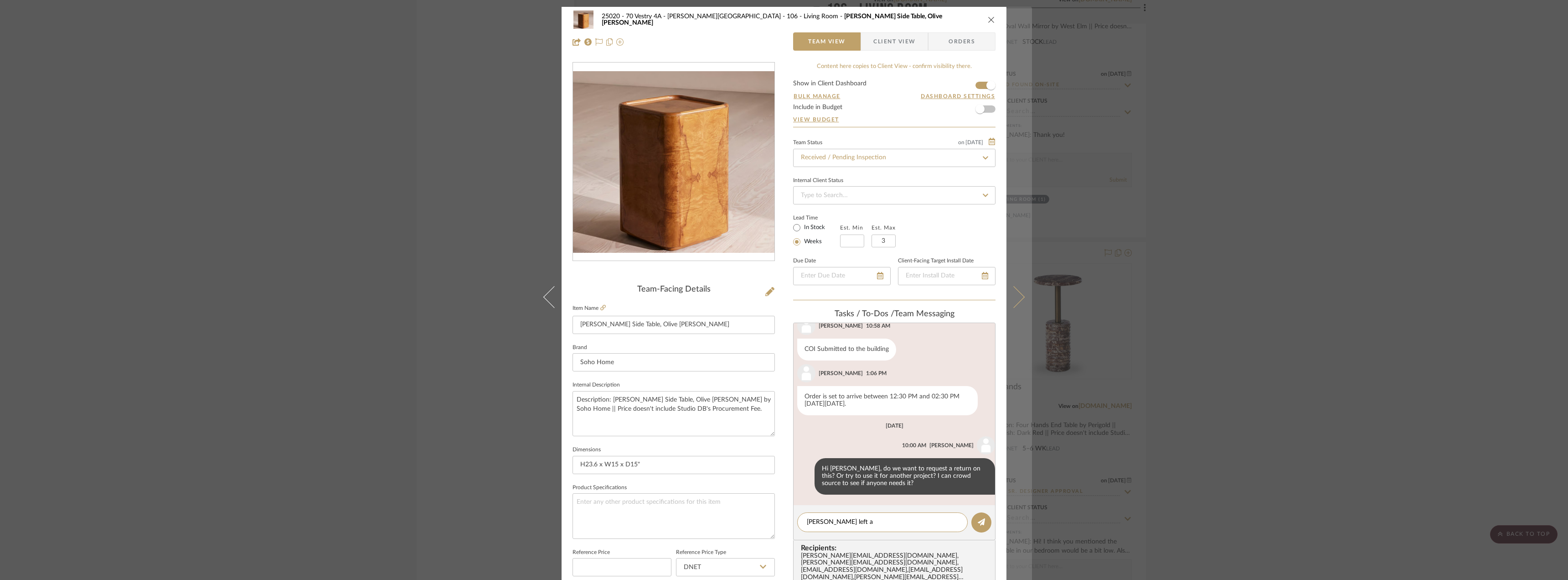
type textarea "Emily left a"
click at [1017, 300] on icon at bounding box center [1014, 297] width 22 height 22
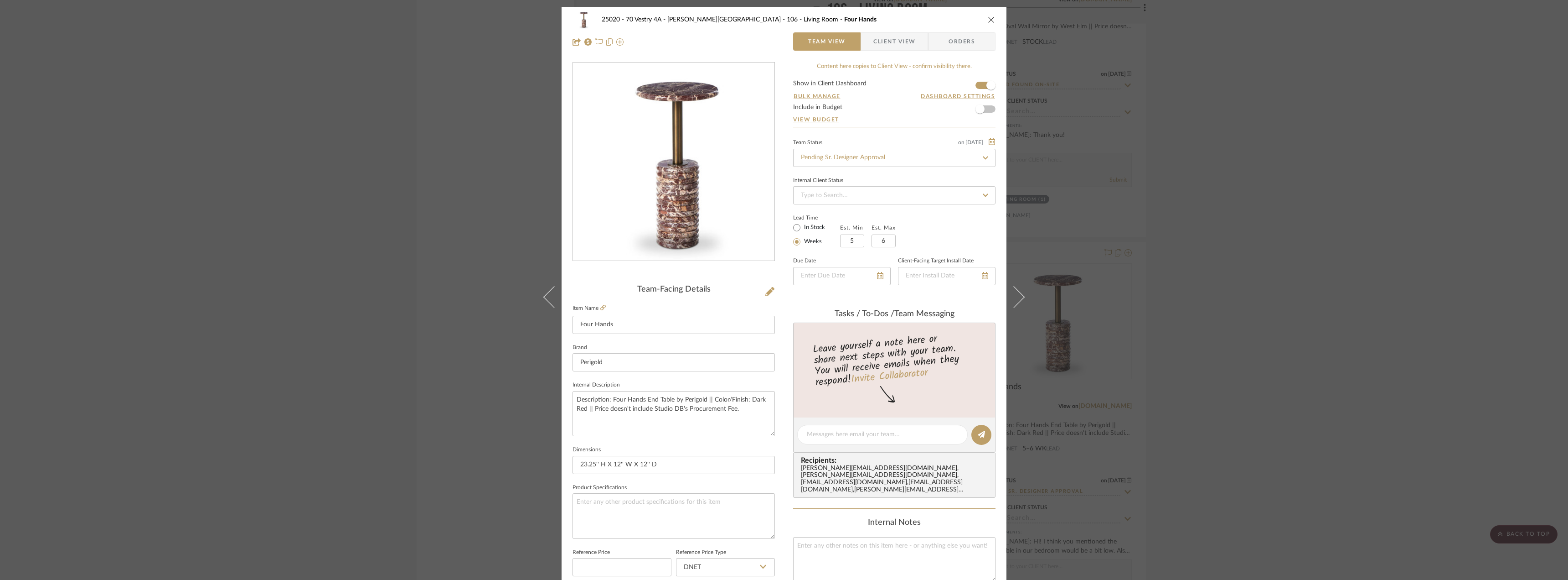
click at [539, 295] on button at bounding box center [549, 297] width 25 height 580
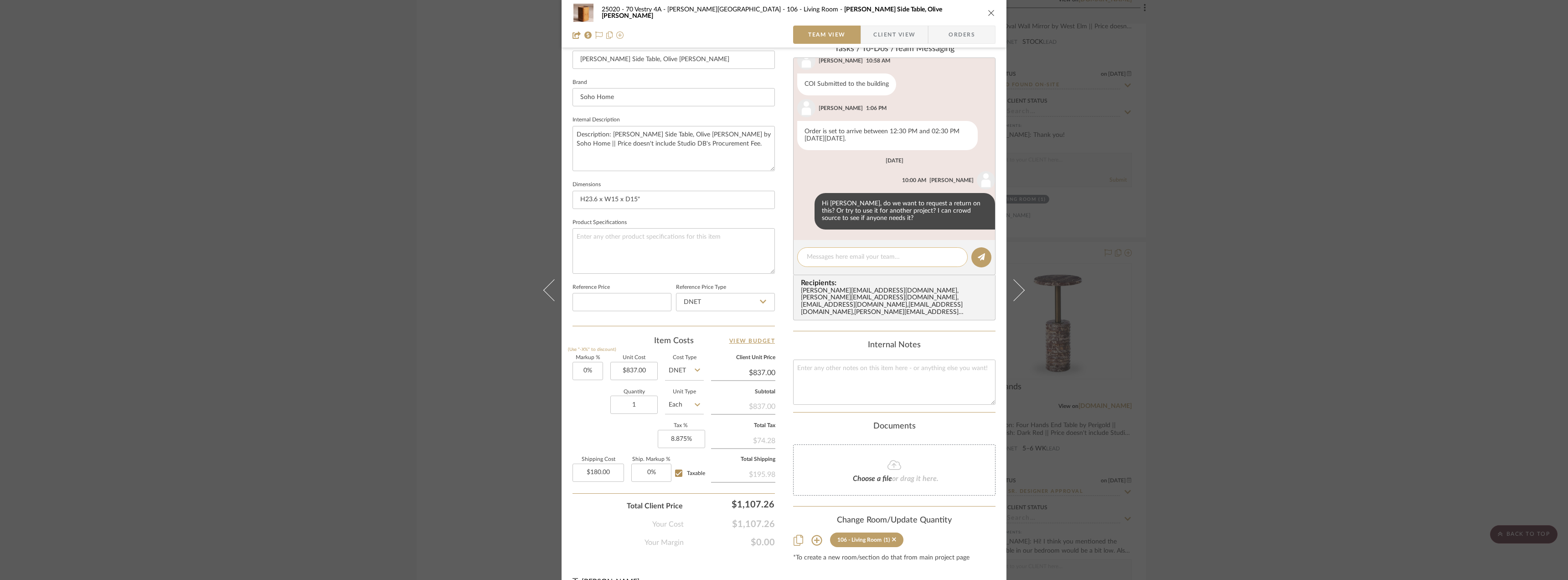
scroll to position [276, 0]
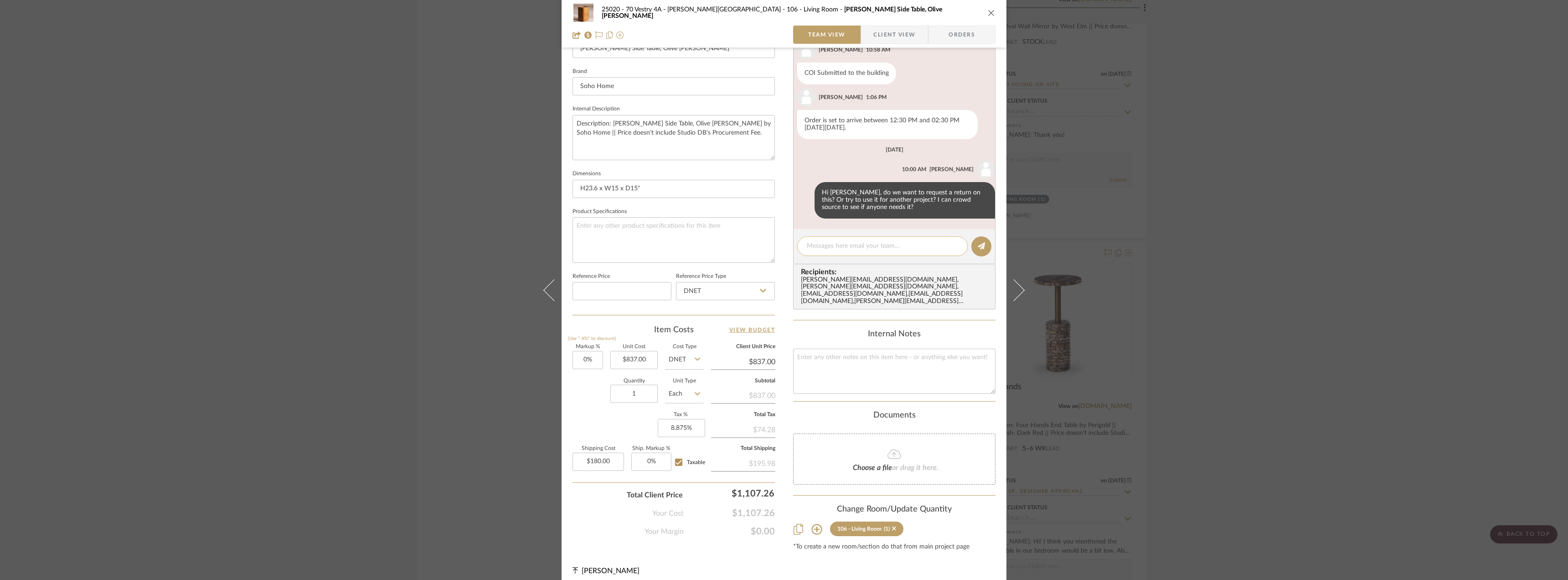
click at [847, 243] on textarea at bounding box center [883, 245] width 152 height 9
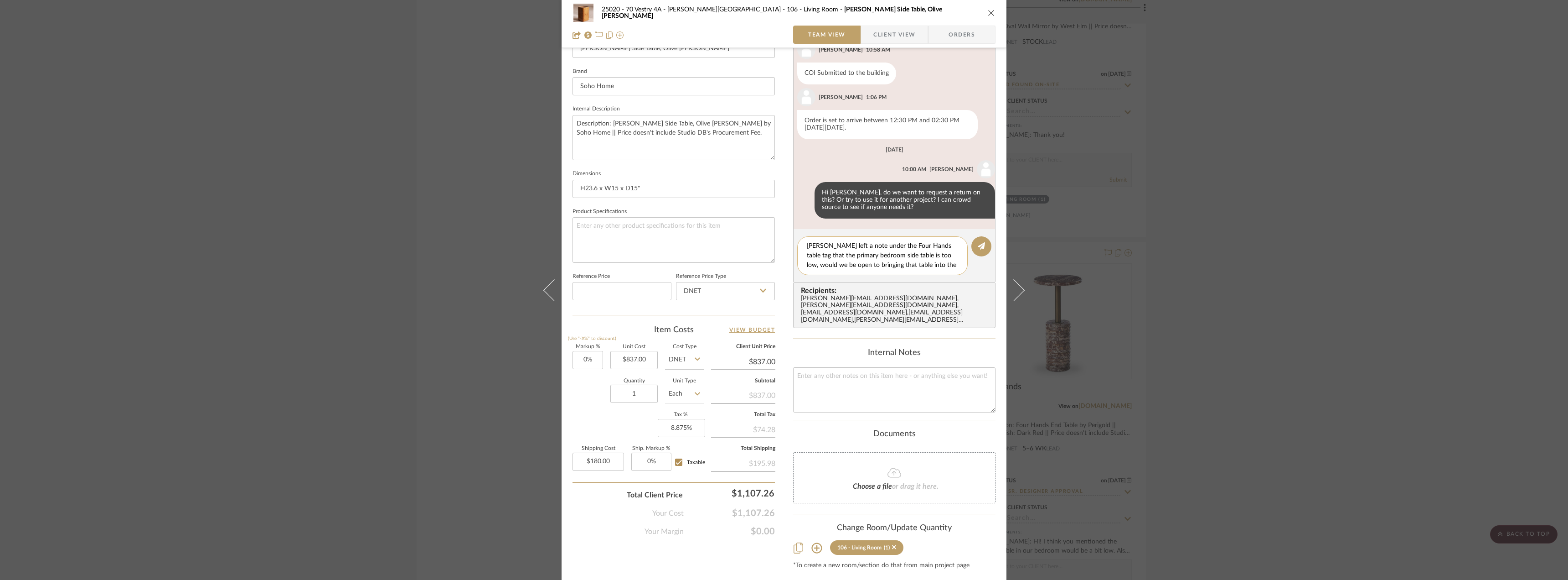
scroll to position [0, 0]
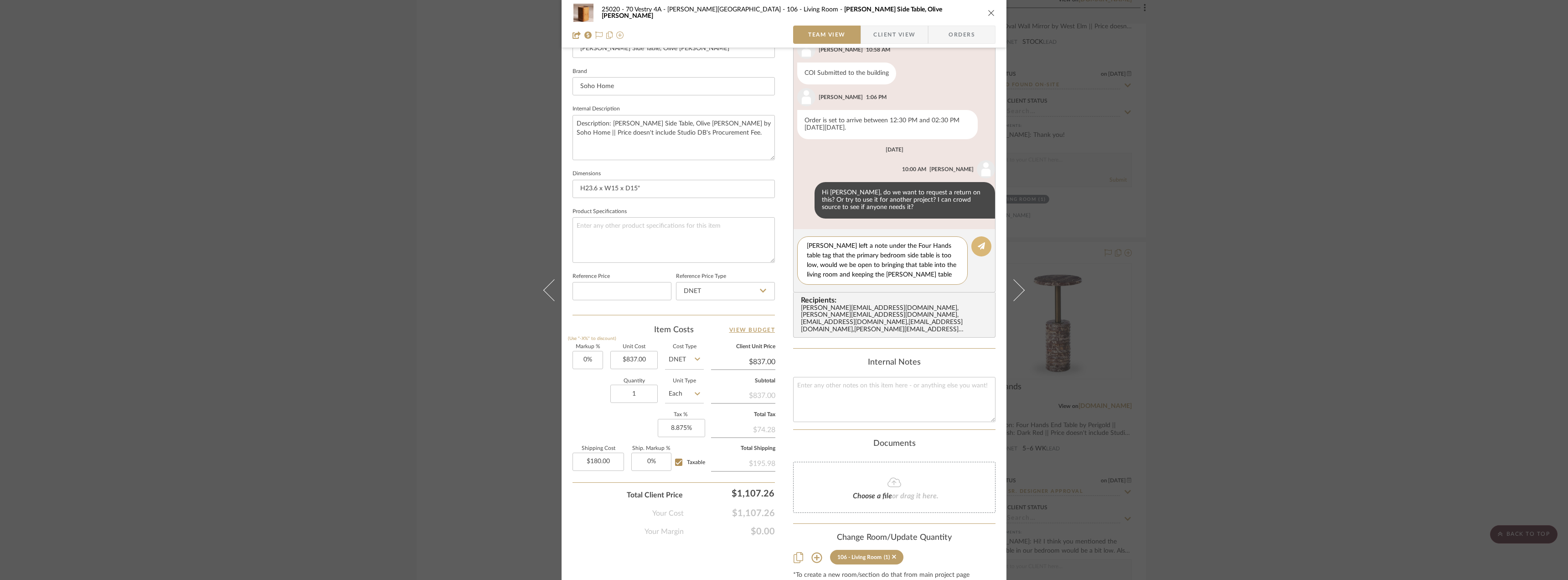
type textarea "emily left a note under the Four Hands table tag that the primary bedroom side …"
click at [978, 246] on icon at bounding box center [982, 245] width 8 height 8
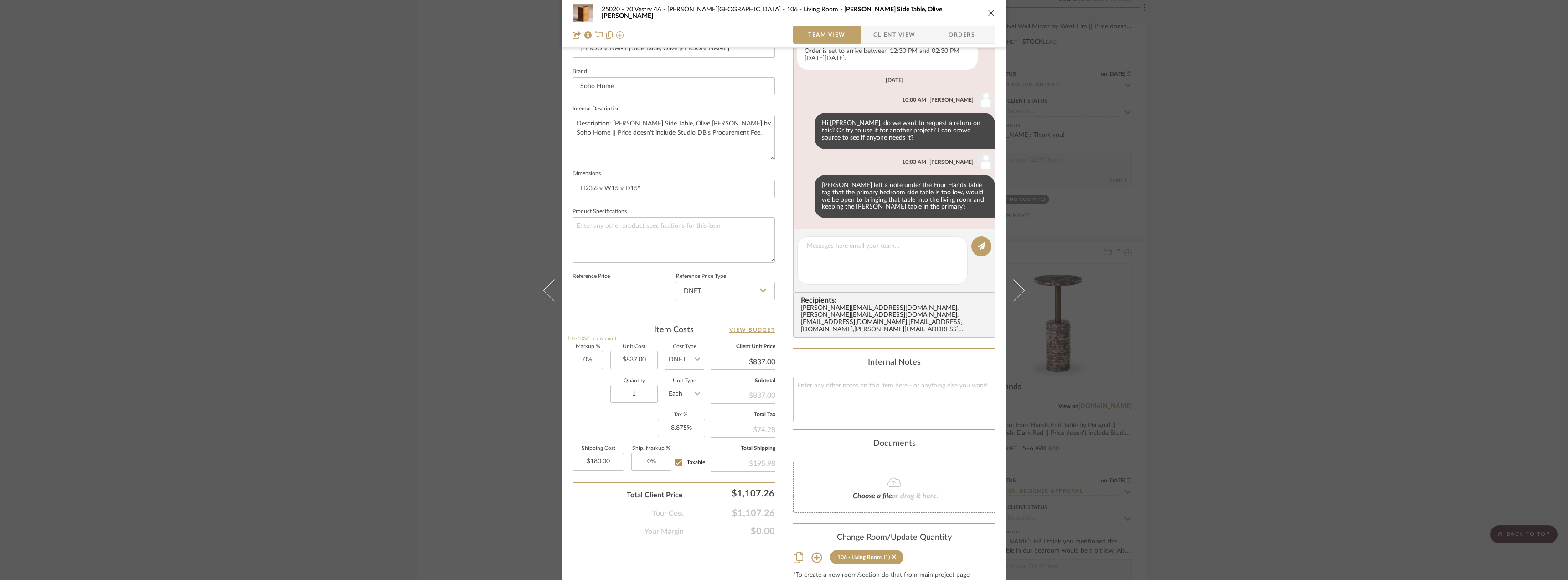
scroll to position [486, 0]
drag, startPoint x: 1362, startPoint y: 291, endPoint x: 1342, endPoint y: 287, distance: 20.4
click at [1361, 291] on div "25020 - 70 Vestry 4A - Grant-Stanleigh 106 - Living Room Dawson Side Table, Oli…" at bounding box center [784, 290] width 1568 height 580
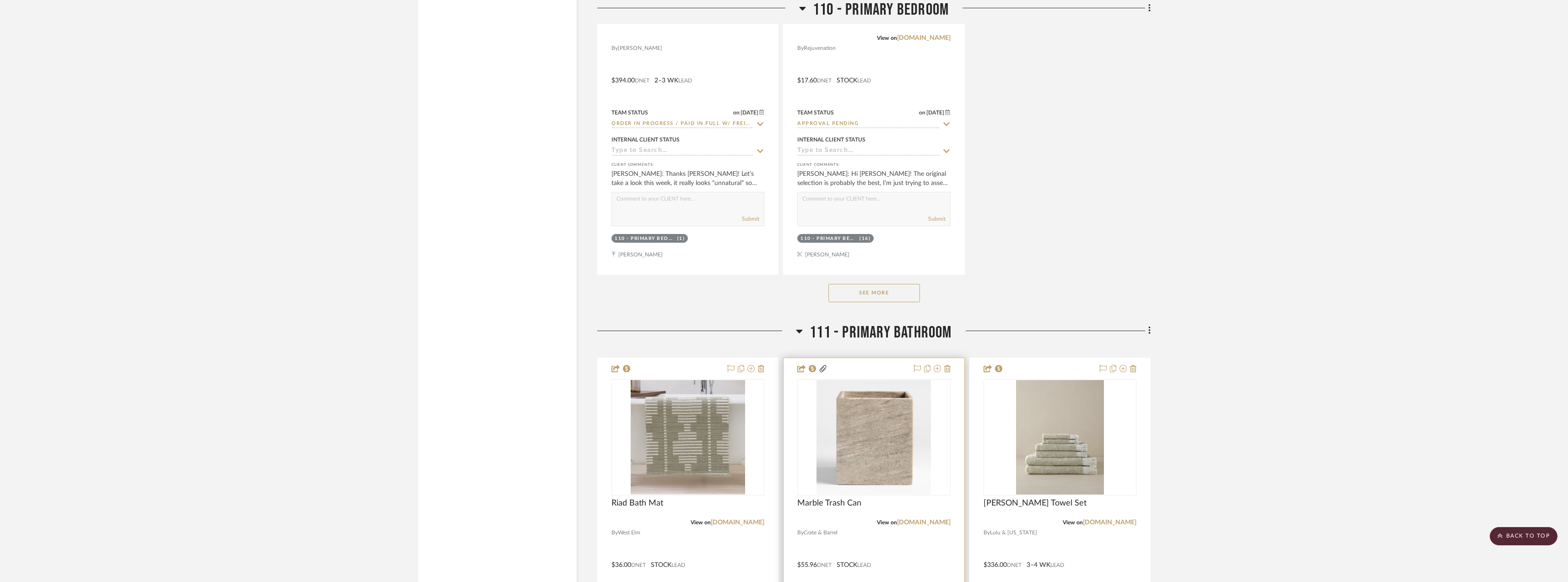
scroll to position [8972, 0]
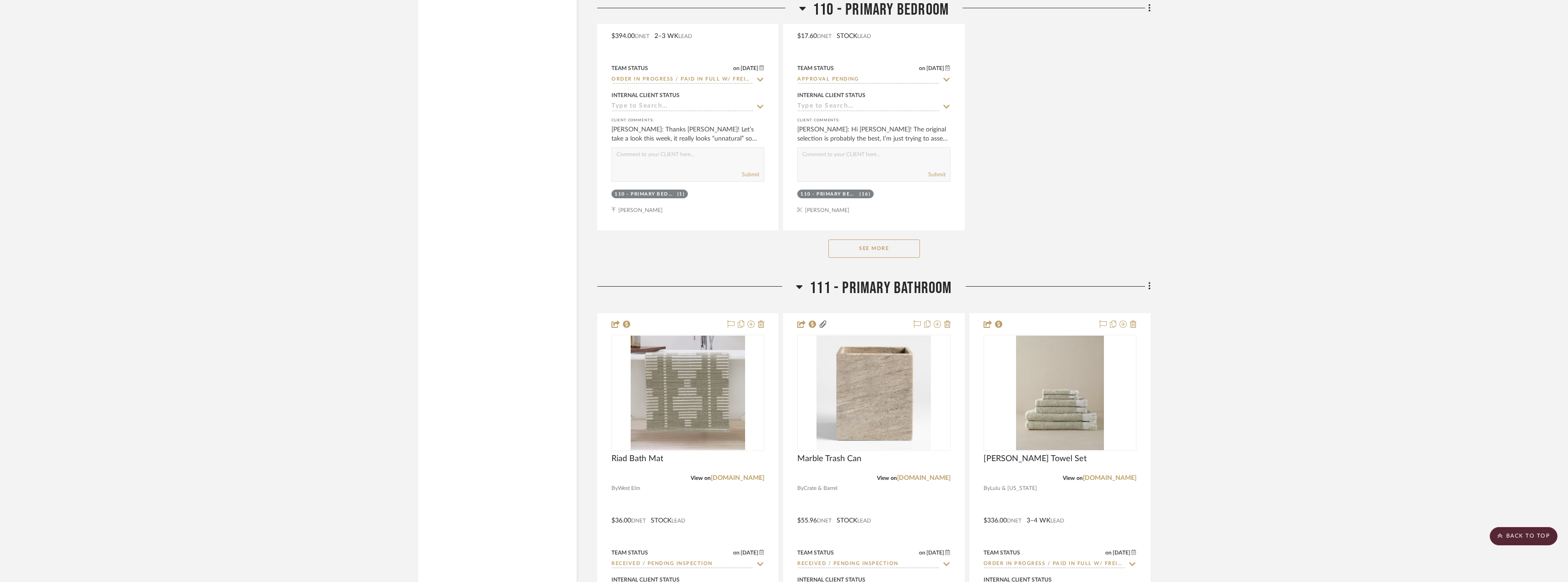
click at [911, 250] on button "See More" at bounding box center [874, 249] width 91 height 19
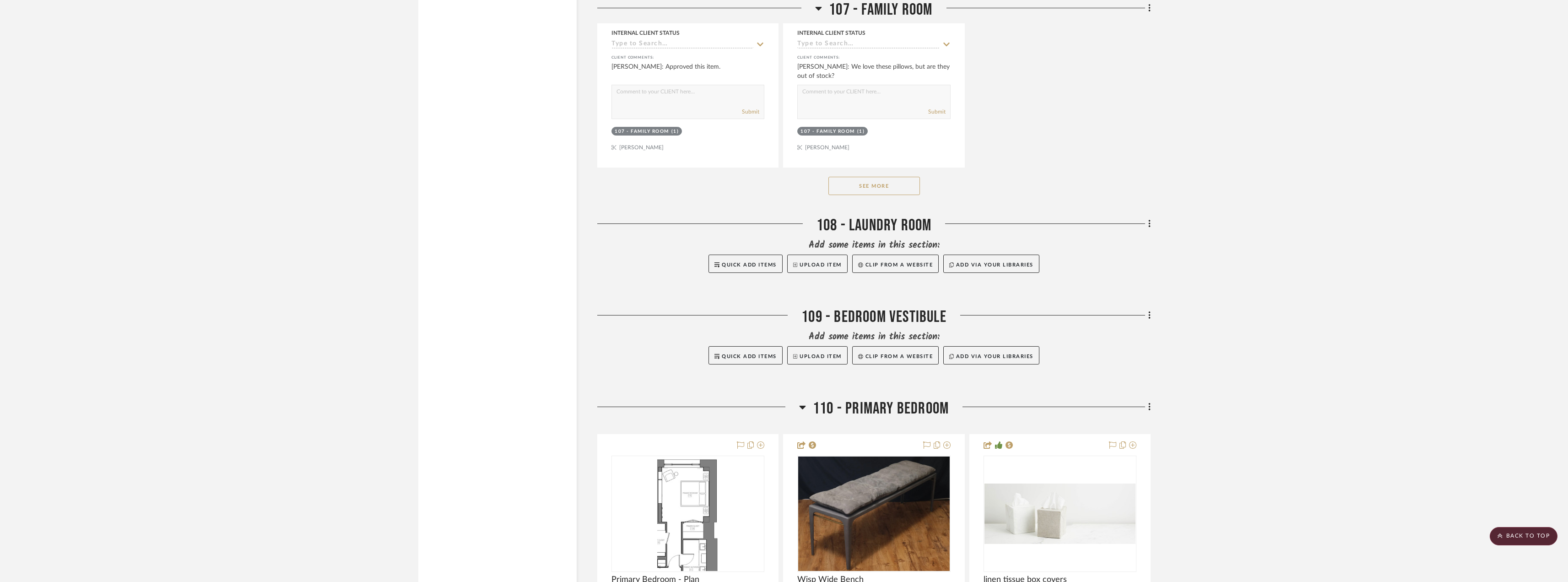
scroll to position [7324, 0]
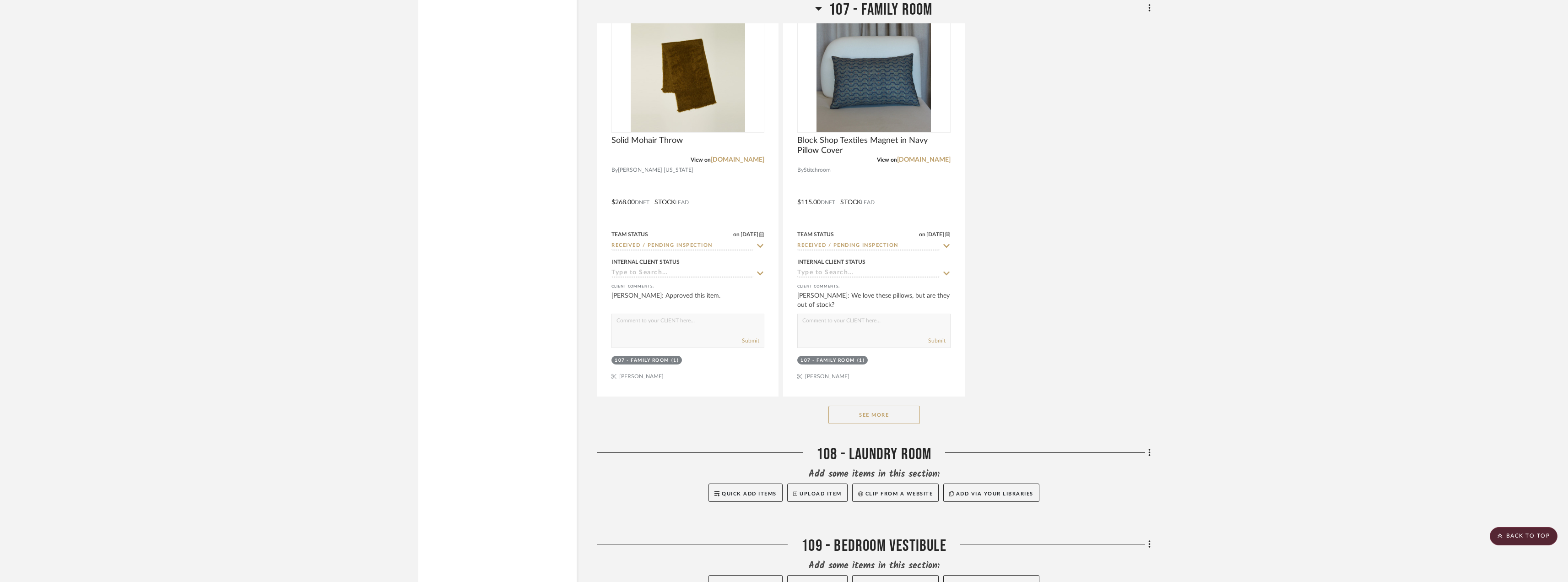
drag, startPoint x: 1138, startPoint y: 316, endPoint x: 1090, endPoint y: 273, distance: 64.4
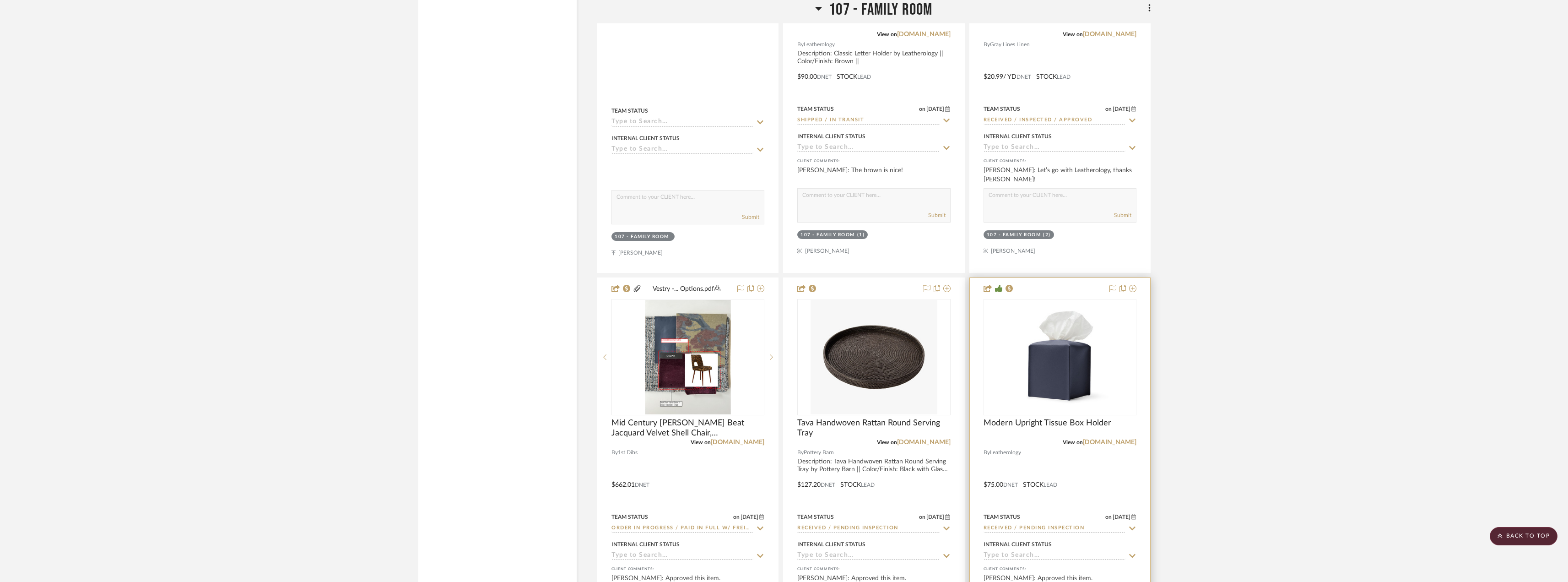
scroll to position [6637, 0]
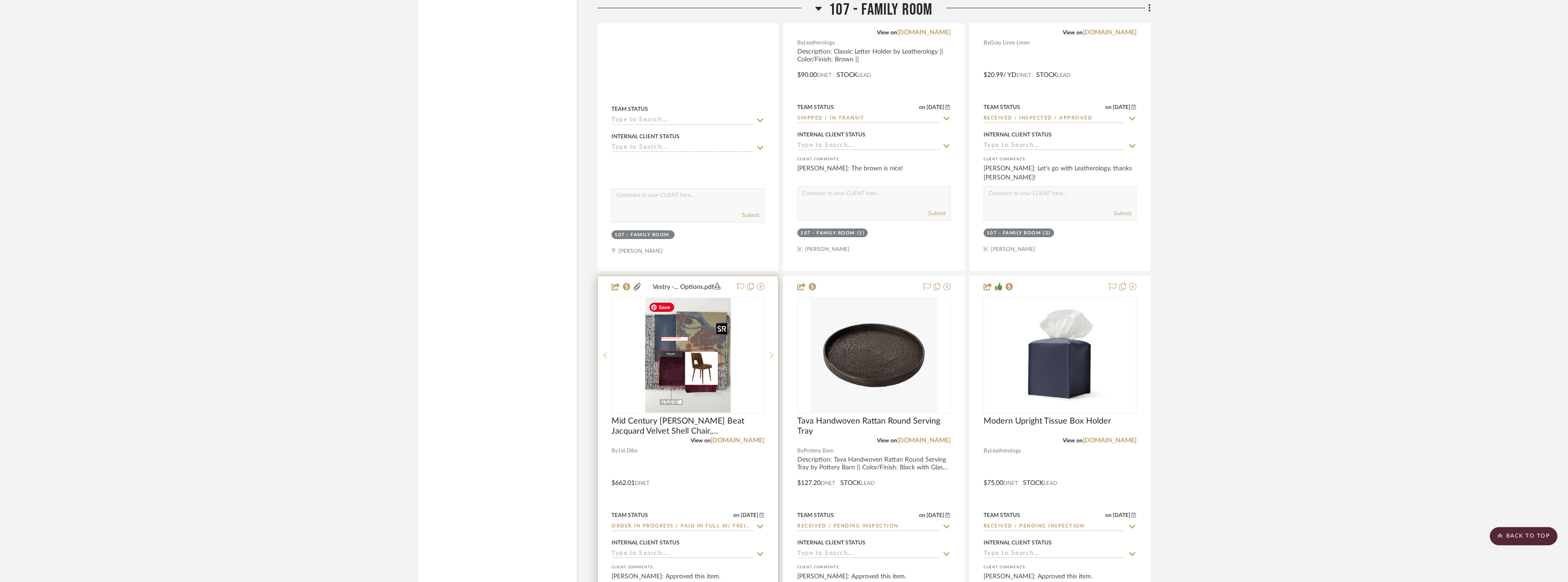
click at [715, 358] on img "0" at bounding box center [688, 354] width 86 height 114
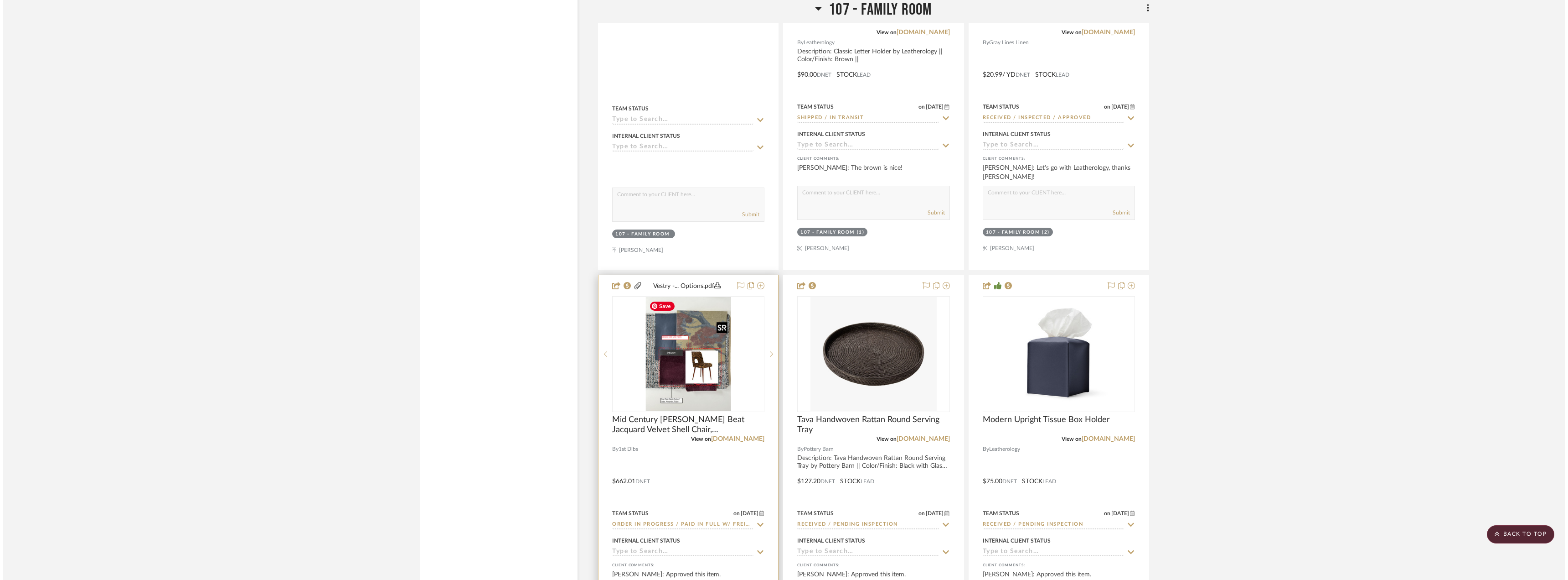
scroll to position [0, 0]
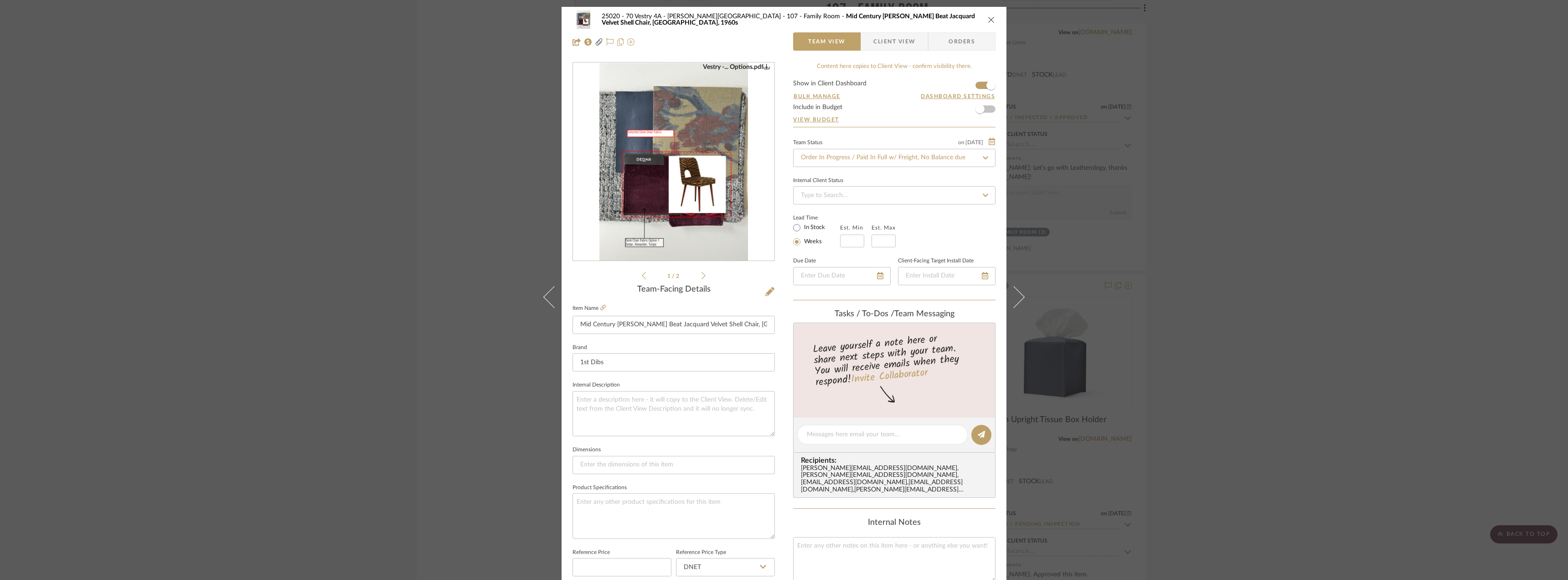
click at [702, 277] on icon at bounding box center [704, 276] width 4 height 8
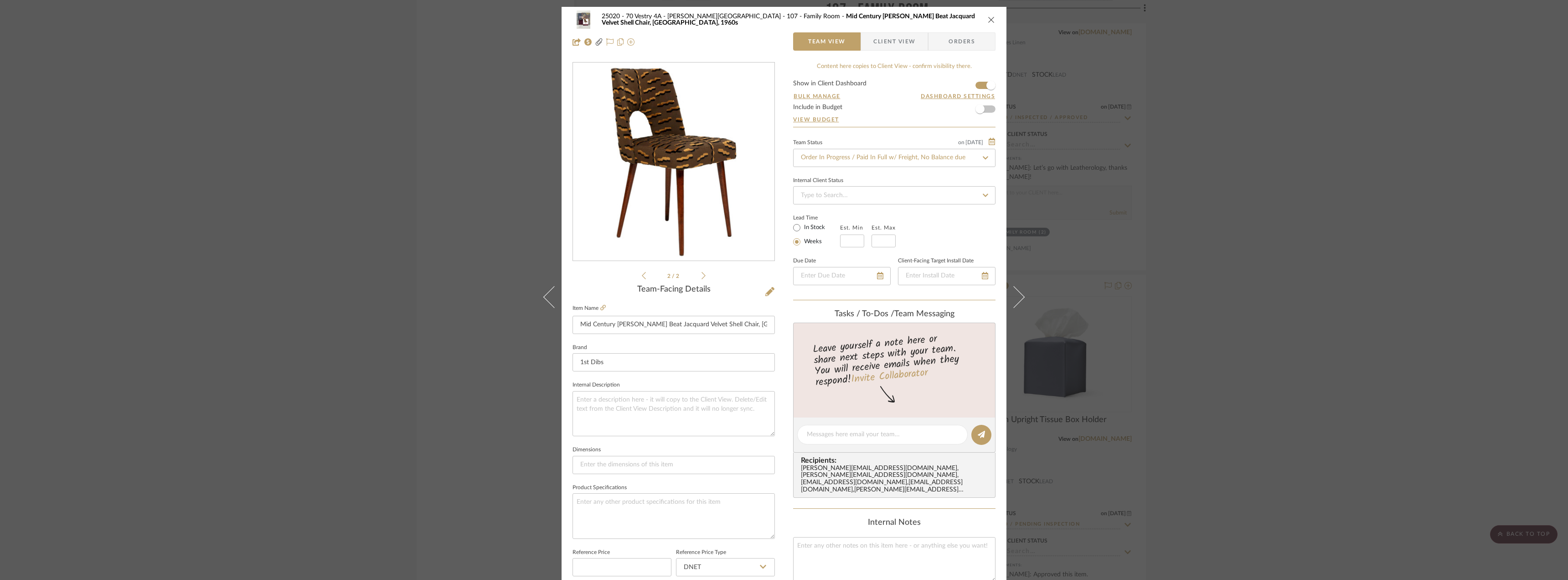
click at [642, 273] on icon at bounding box center [644, 276] width 4 height 8
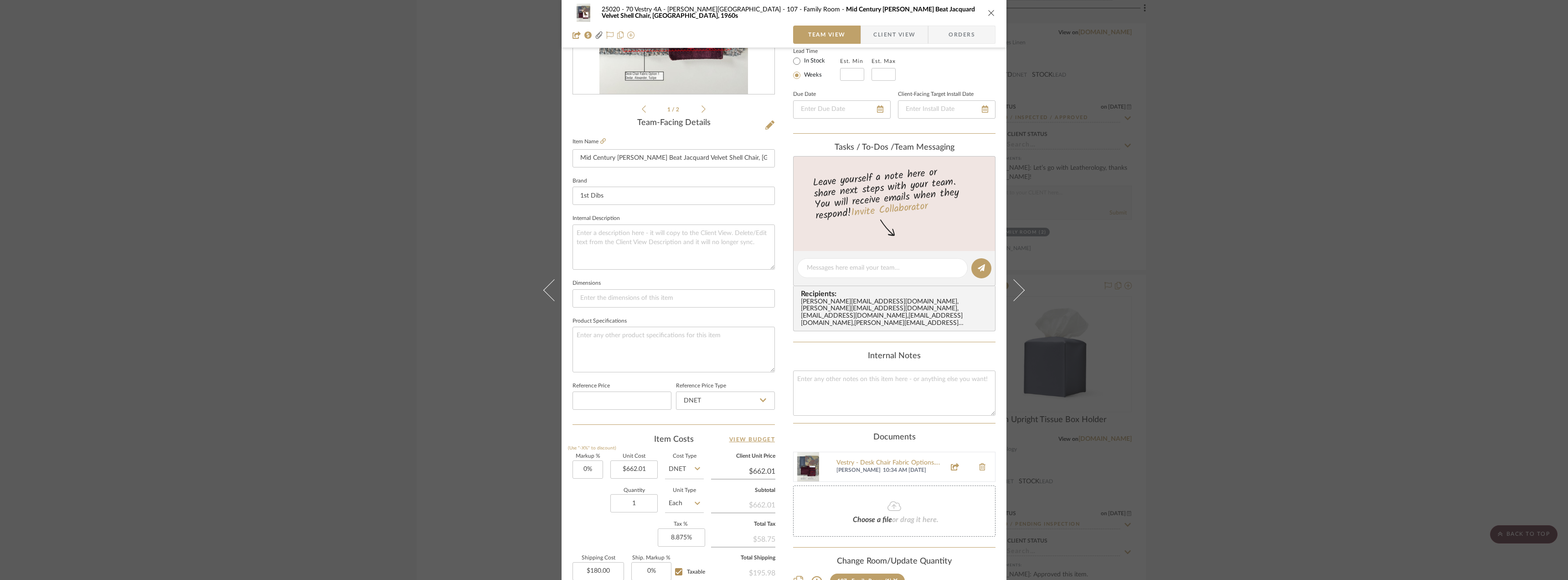
scroll to position [228, 0]
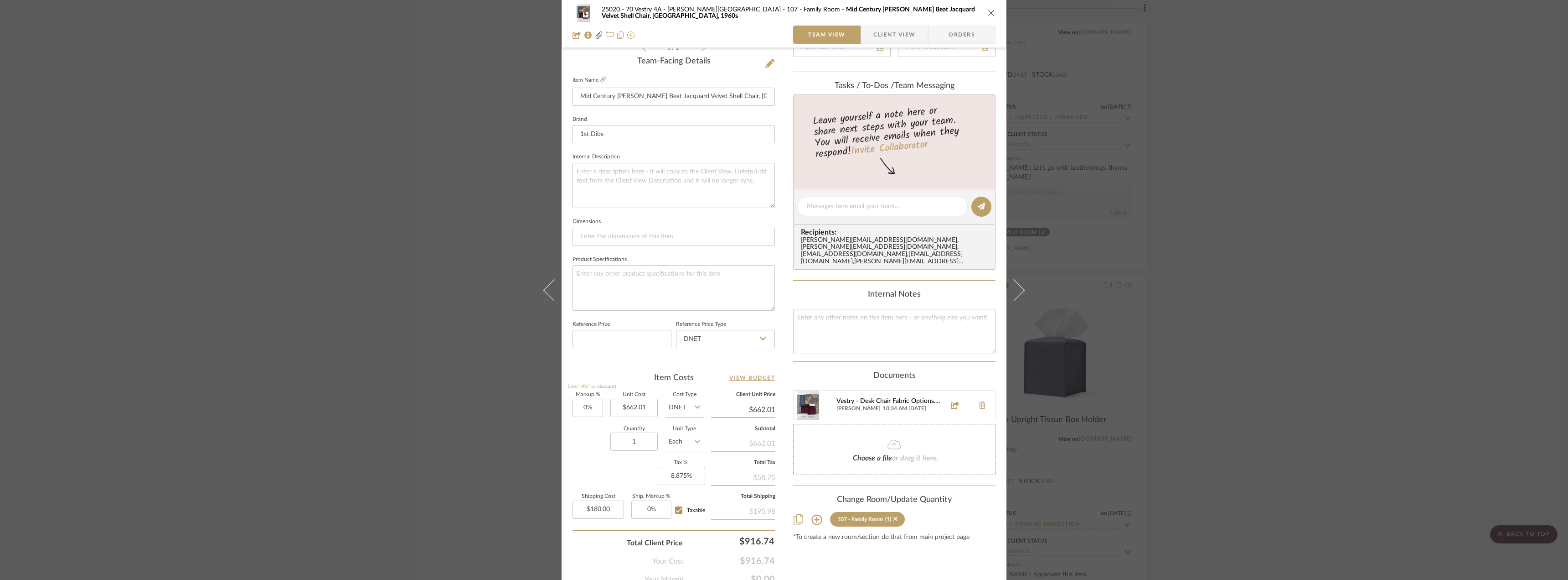
click at [858, 398] on div "Vestry - Desk Chair Fabric Options.pdf" at bounding box center [888, 401] width 104 height 8
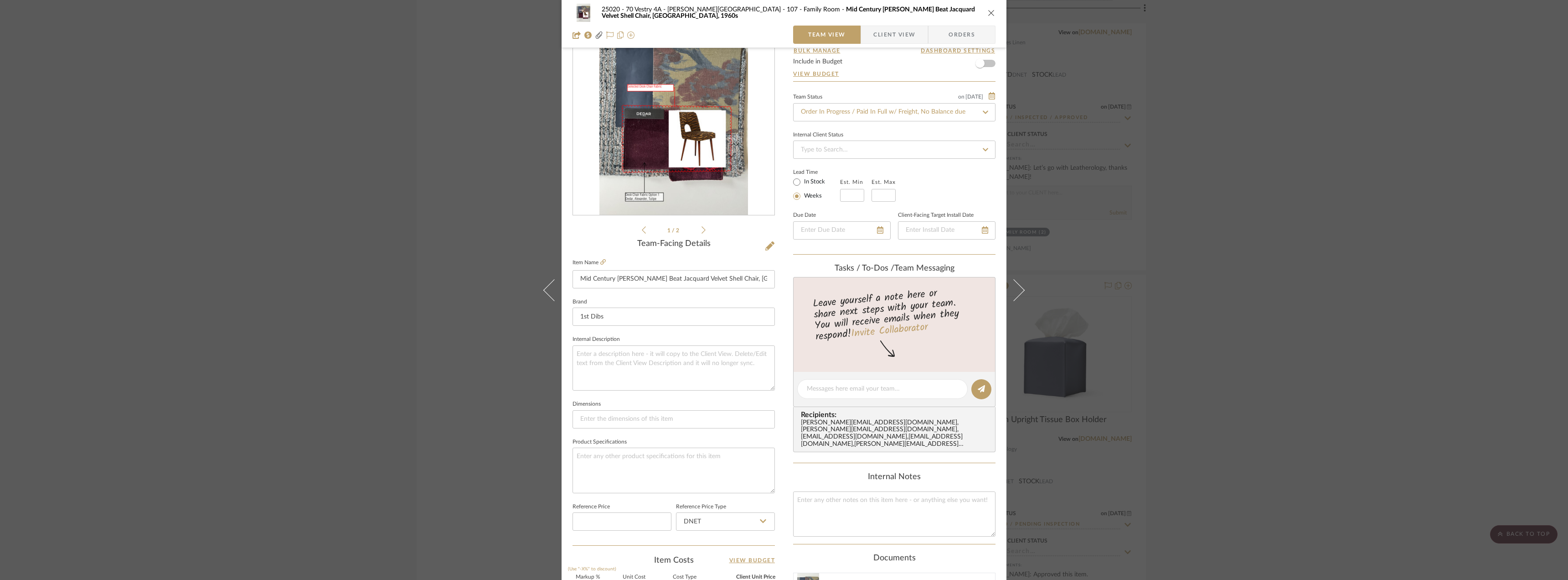
scroll to position [0, 0]
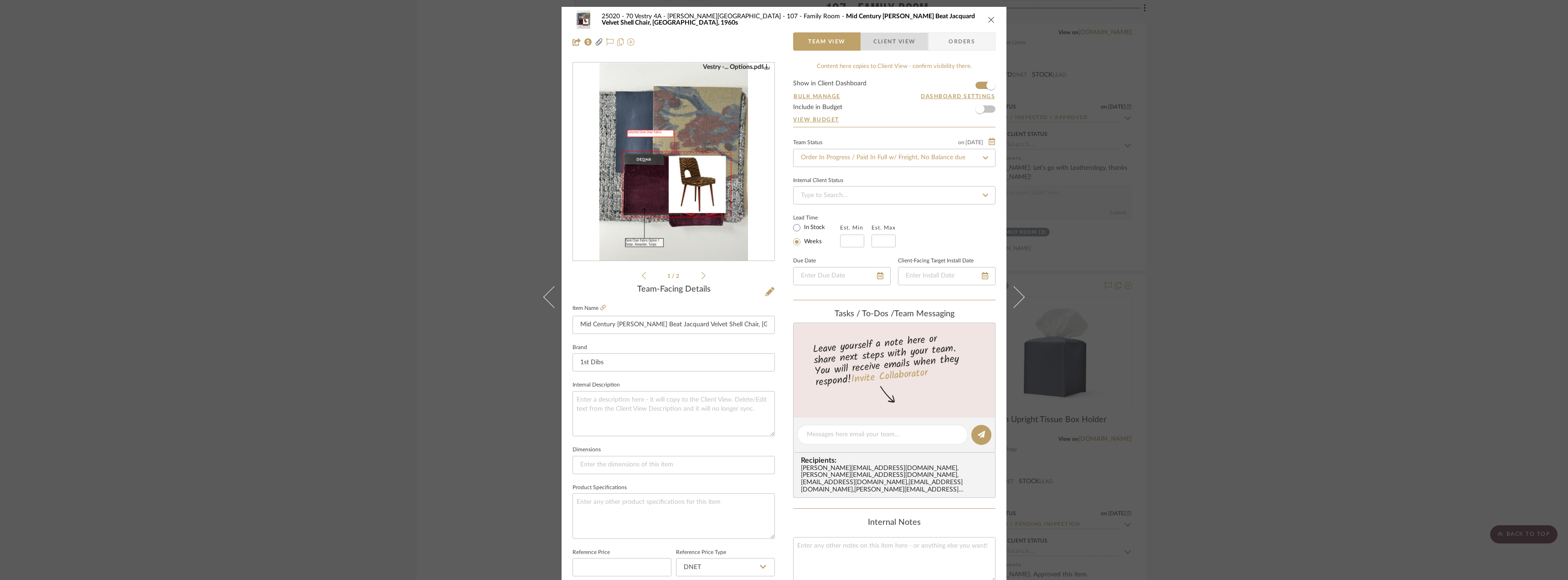
click at [889, 38] on span "Client View" at bounding box center [895, 41] width 42 height 19
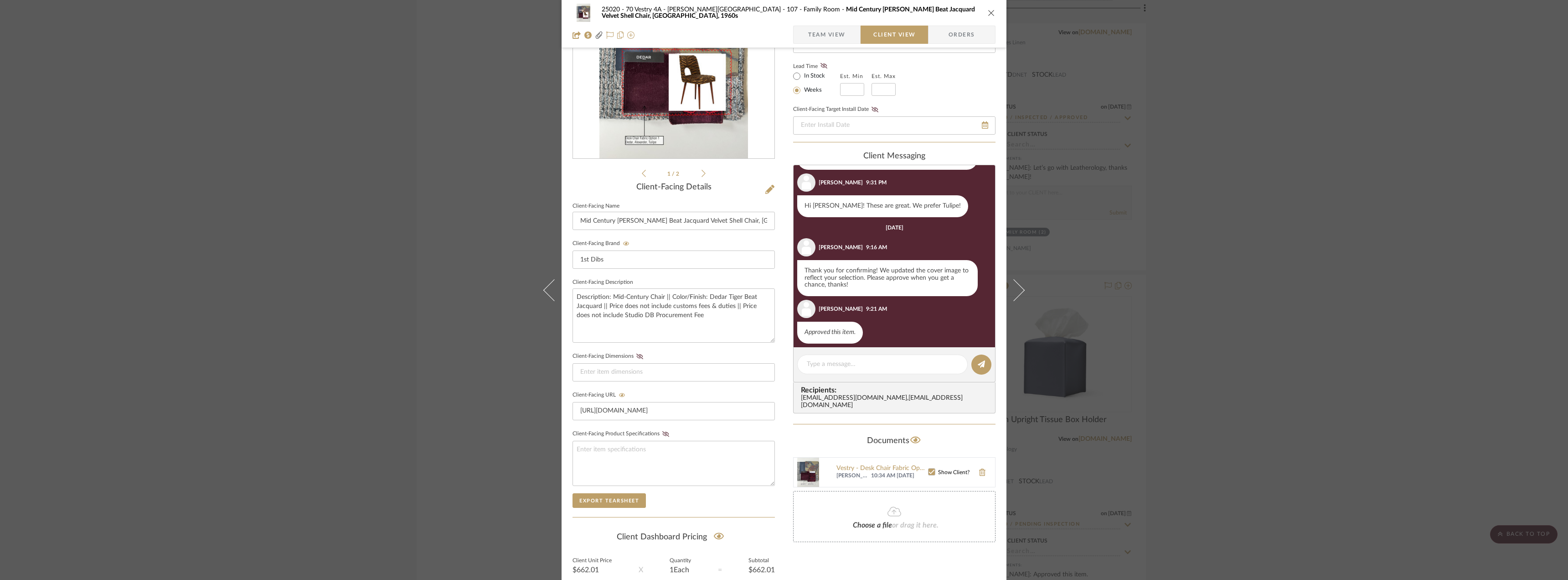
scroll to position [46, 0]
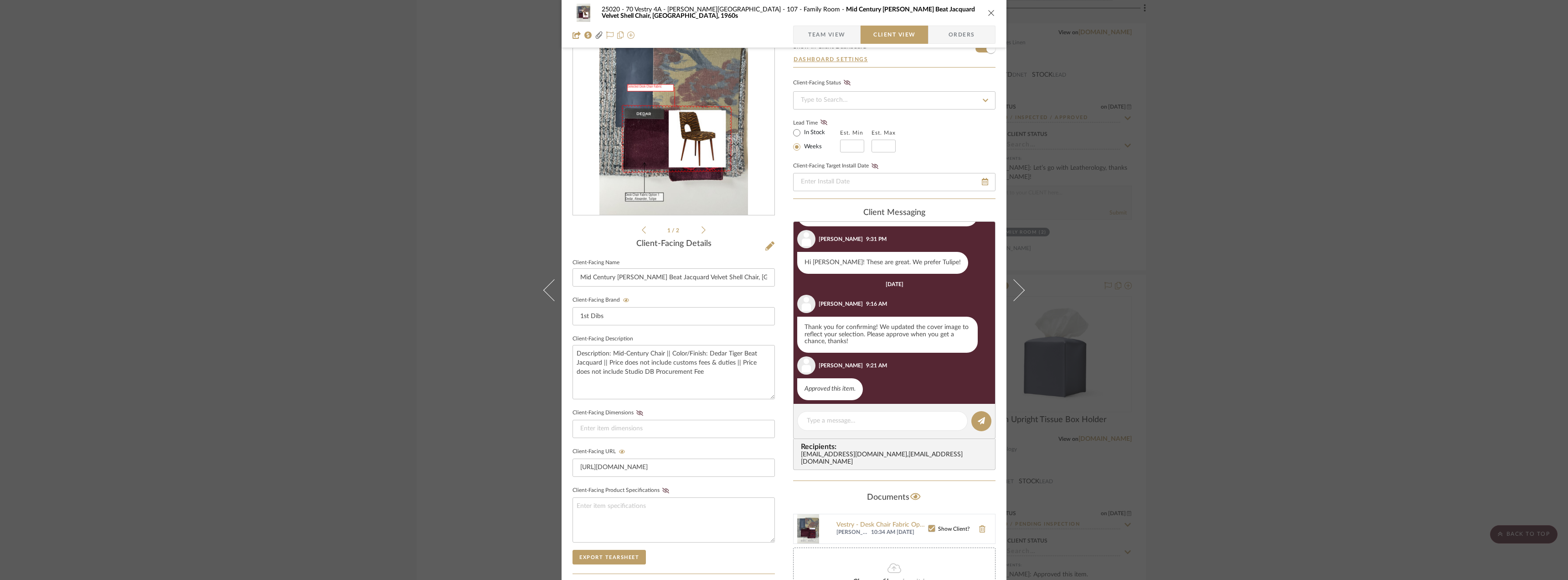
click at [1284, 125] on div "25020 - 70 Vestry 4A - Grant-Stanleigh 107 - Family Room Mid Century Brown Tige…" at bounding box center [784, 290] width 1568 height 580
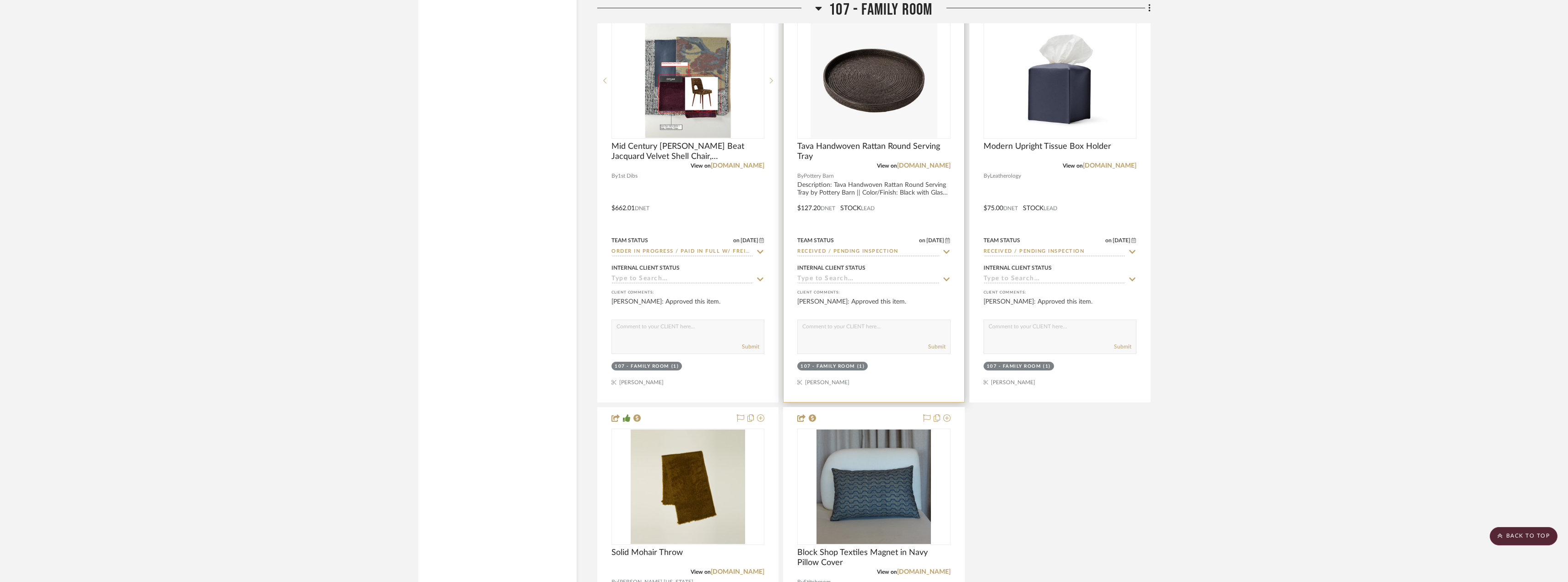
scroll to position [6683, 0]
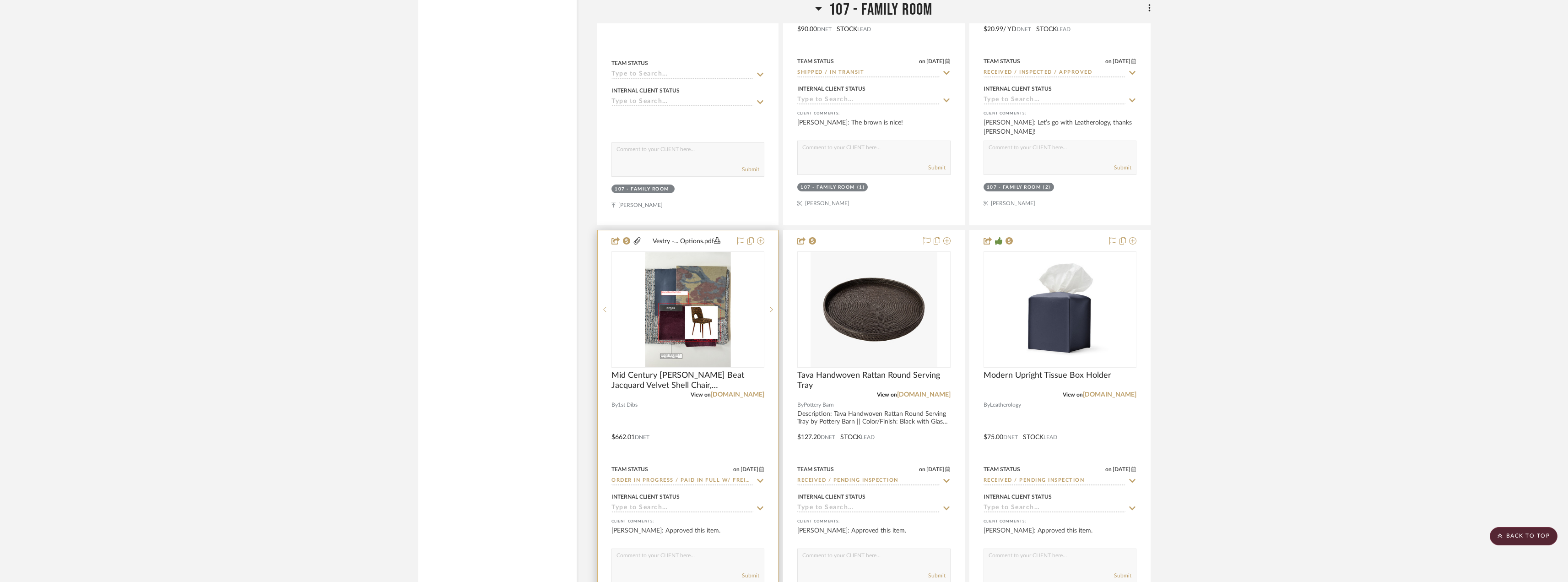
click at [737, 344] on div "0" at bounding box center [688, 310] width 152 height 115
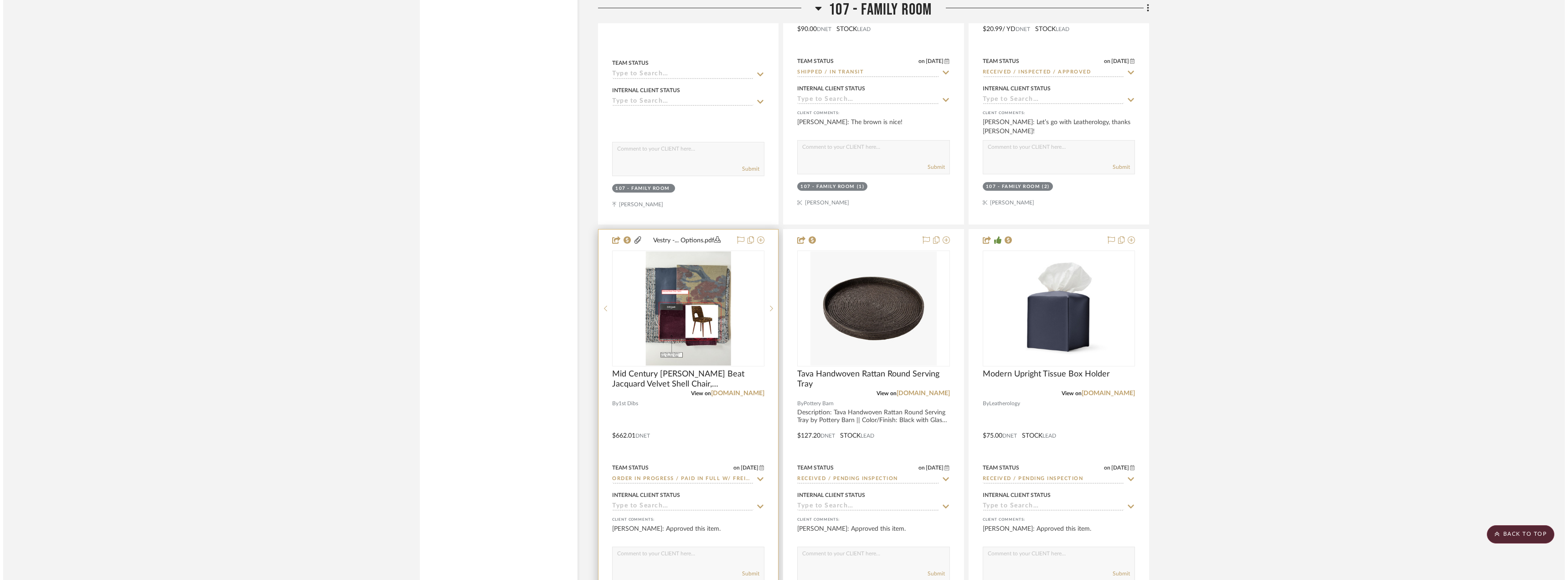
scroll to position [0, 0]
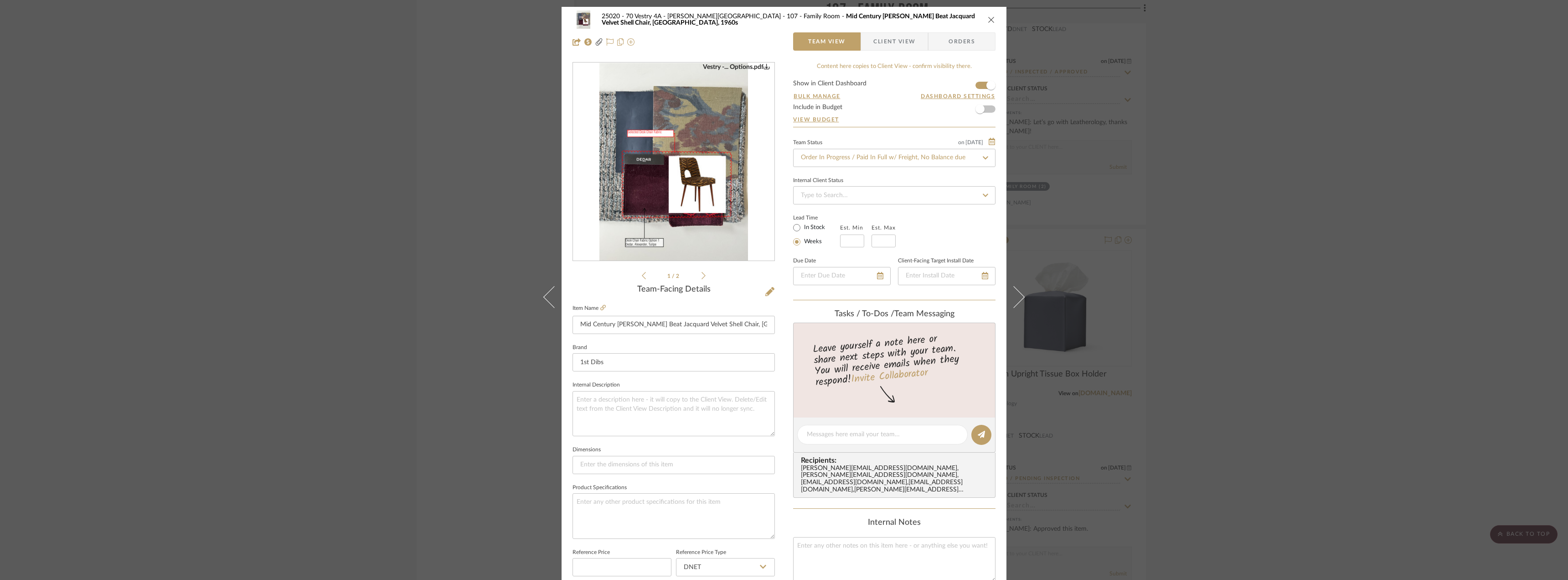
click at [1346, 314] on div "25020 - 70 Vestry 4A - Grant-Stanleigh 107 - Family Room Mid Century Brown Tige…" at bounding box center [784, 290] width 1568 height 580
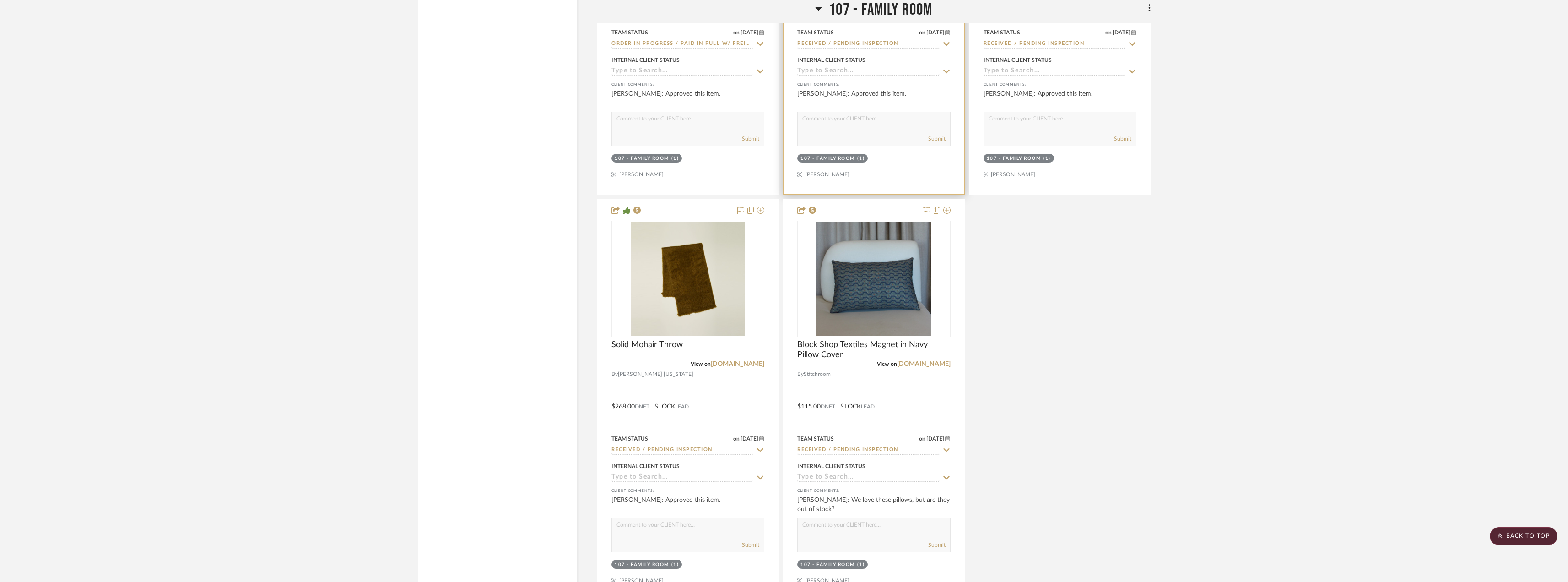
scroll to position [7278, 0]
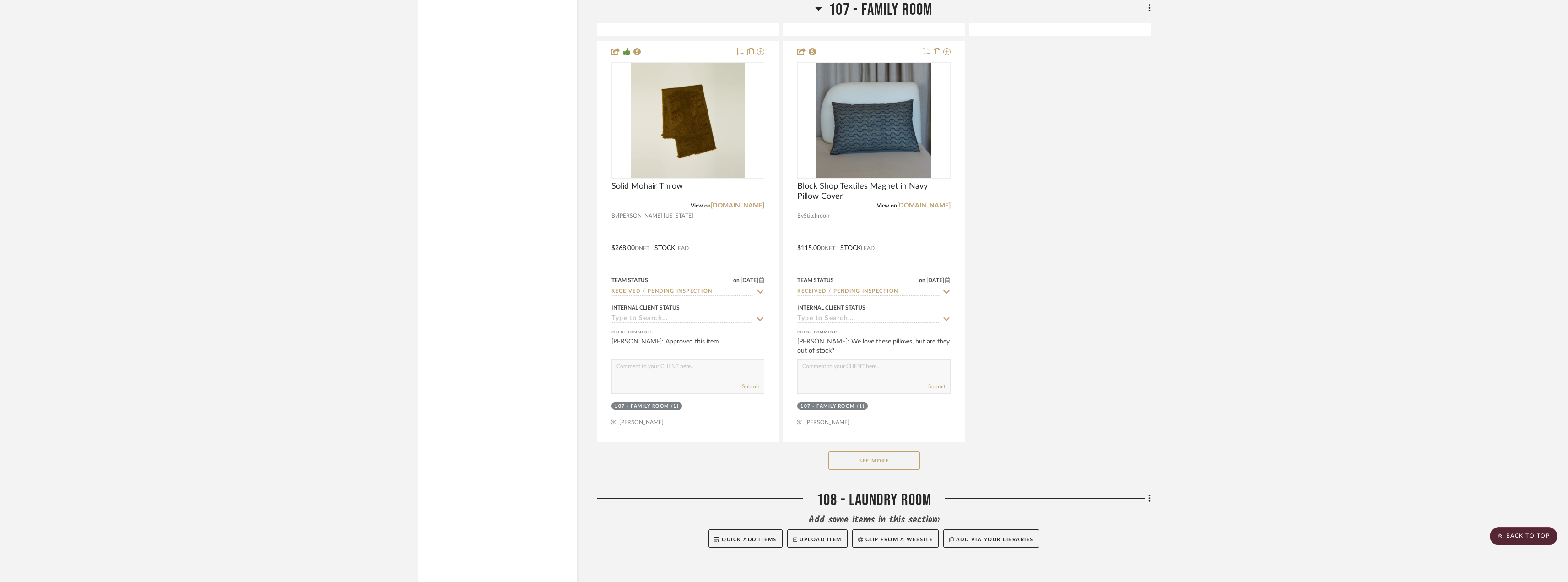
click at [890, 464] on button "See More" at bounding box center [874, 461] width 91 height 19
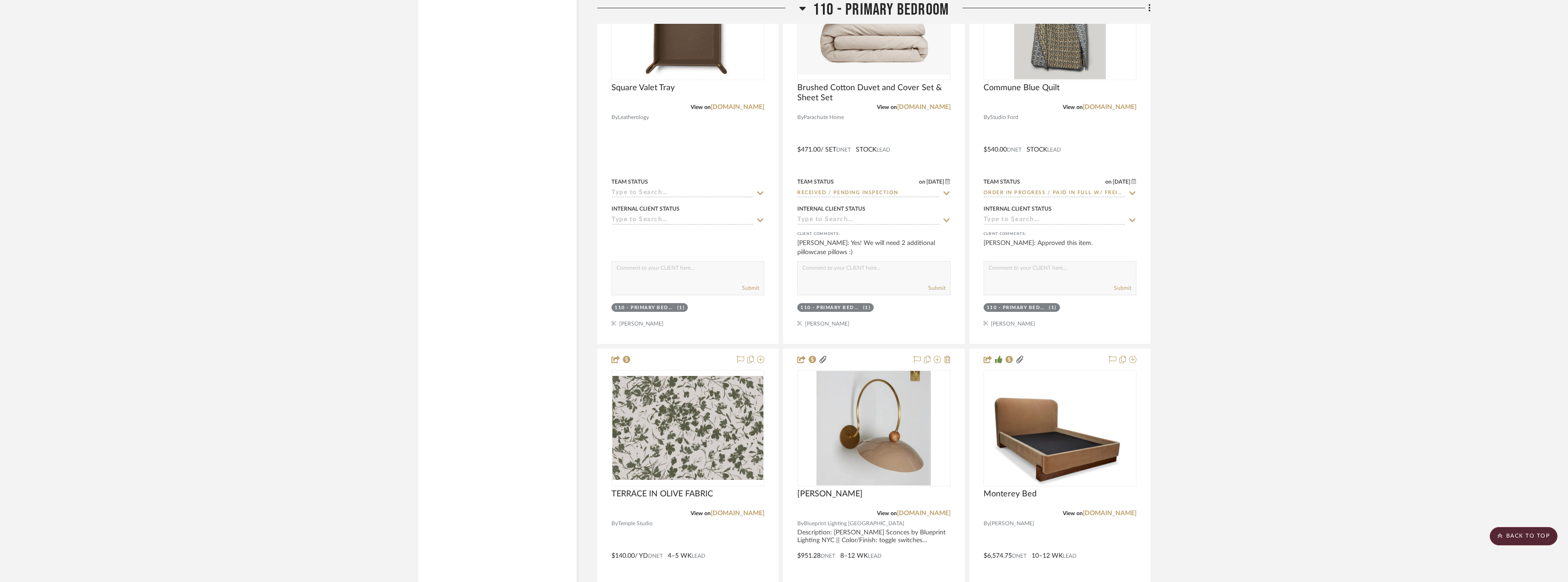
scroll to position [10391, 0]
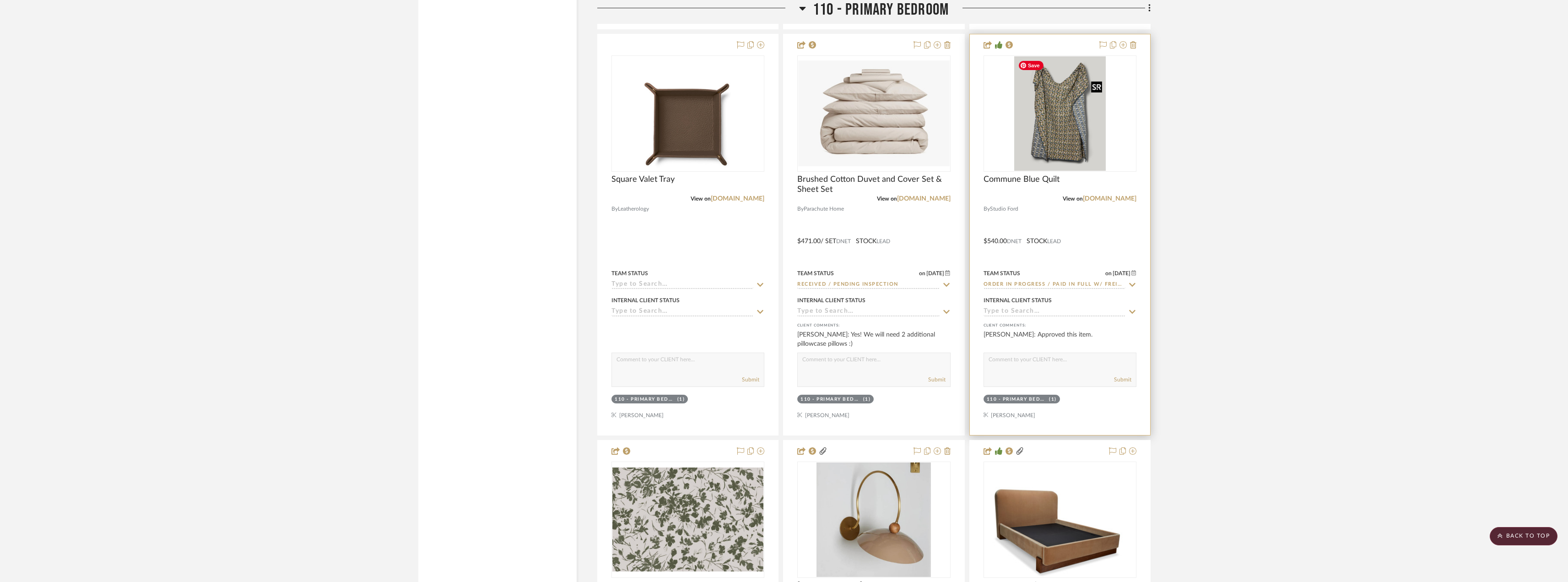
click at [1036, 152] on img "0" at bounding box center [1060, 113] width 91 height 114
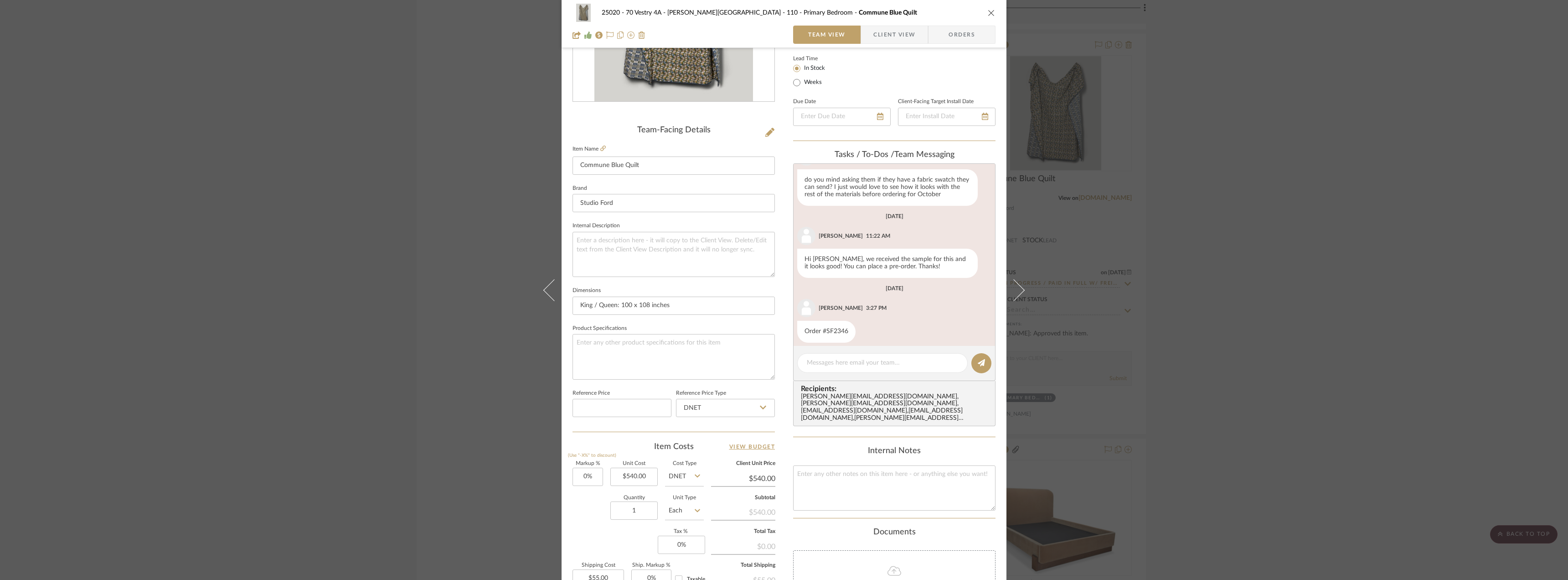
scroll to position [91, 0]
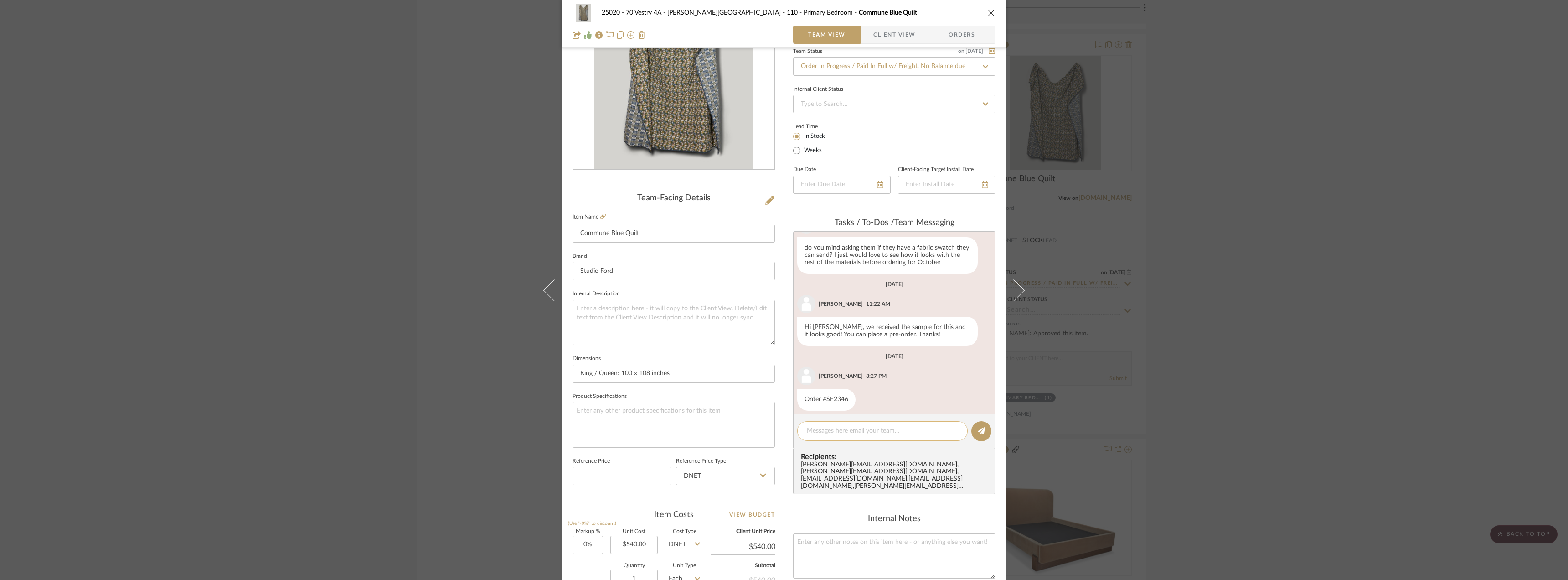
click at [880, 430] on textarea at bounding box center [883, 430] width 152 height 9
type textarea "h"
type textarea "Hi Anela, any updates on this? Emily was asking about this yesterday."
click at [836, 391] on div "Order #SF2346" at bounding box center [826, 400] width 58 height 22
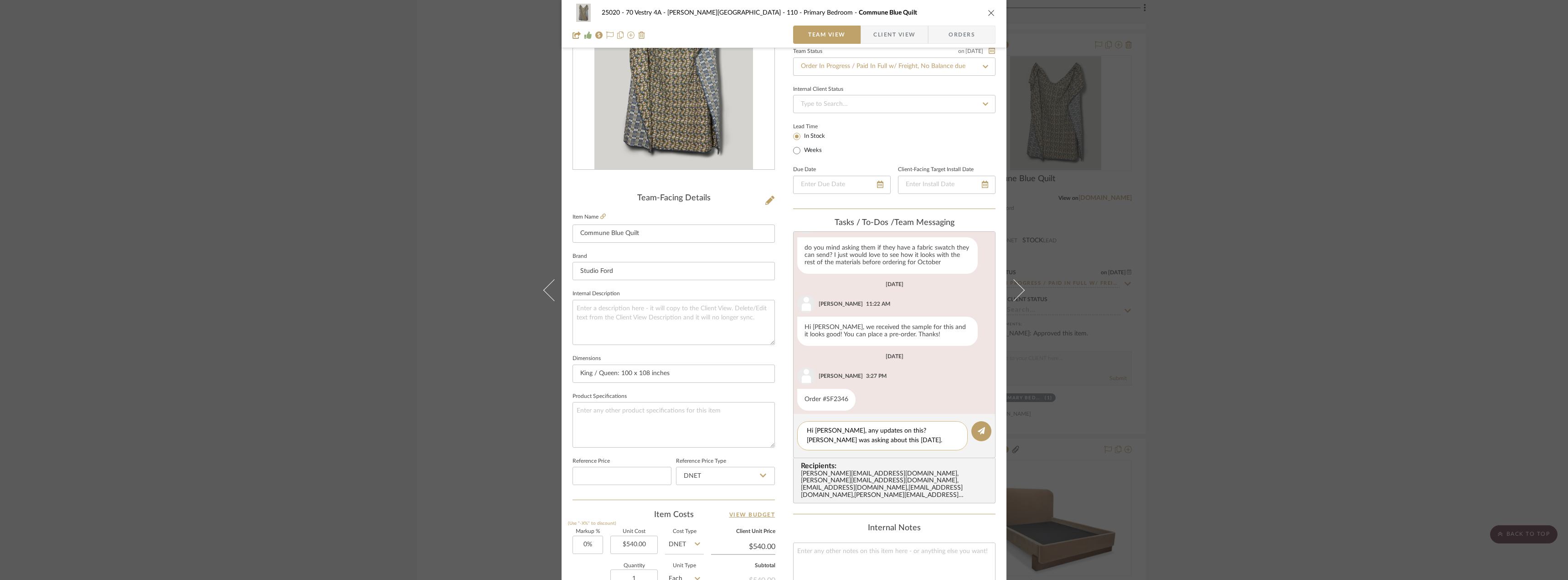
drag, startPoint x: 822, startPoint y: 431, endPoint x: 855, endPoint y: 440, distance: 34.2
click at [823, 431] on textarea "Hi Anela, any updates on this? Emily was asking about this yesterday." at bounding box center [883, 435] width 152 height 19
click at [865, 445] on textarea "Hi Anela, any updates on this? Emily was asking about this yesterday." at bounding box center [883, 435] width 152 height 19
click at [911, 442] on textarea "Hi Anela, any updates on this? Emily was asking about this yesterday." at bounding box center [883, 435] width 152 height 19
drag, startPoint x: 1229, startPoint y: 359, endPoint x: 1170, endPoint y: 340, distance: 62.0
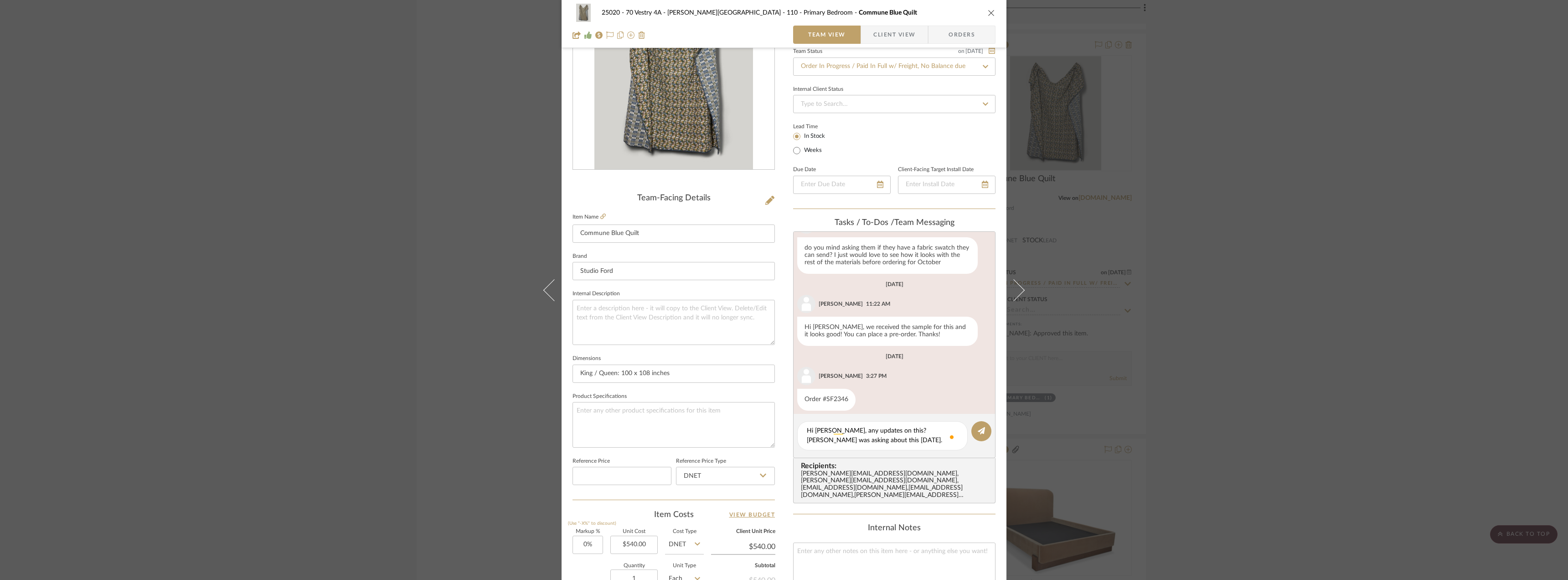
click at [1224, 358] on div "25020 - 70 Vestry 4A - Grant-Stanleigh 110 - Primary Bedroom Commune Blue Quilt…" at bounding box center [784, 290] width 1568 height 580
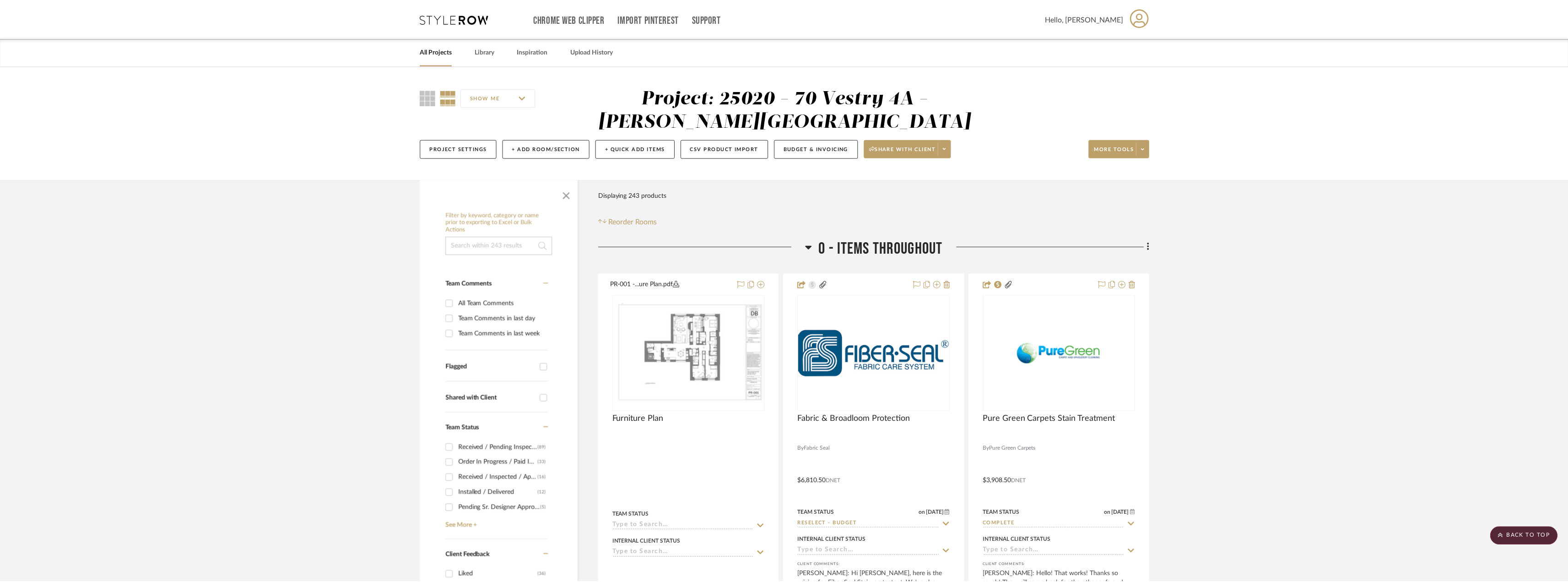
scroll to position [10391, 0]
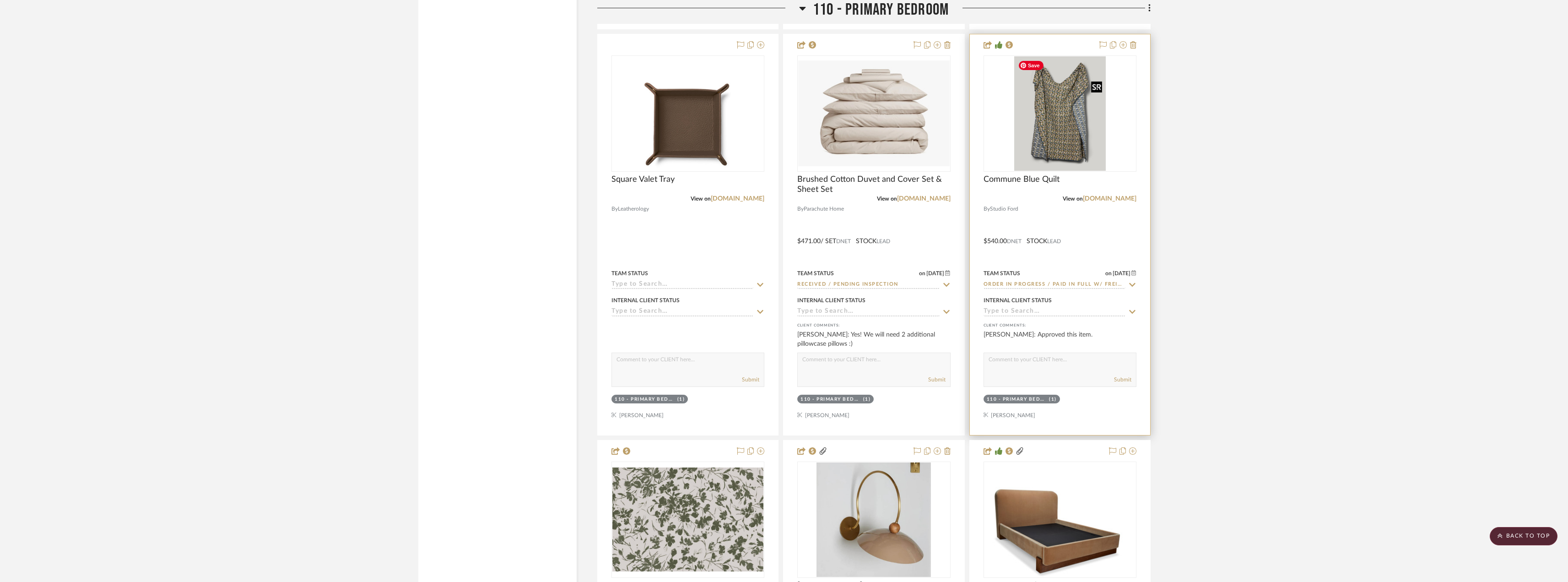
click at [1050, 147] on img "0" at bounding box center [1060, 113] width 91 height 114
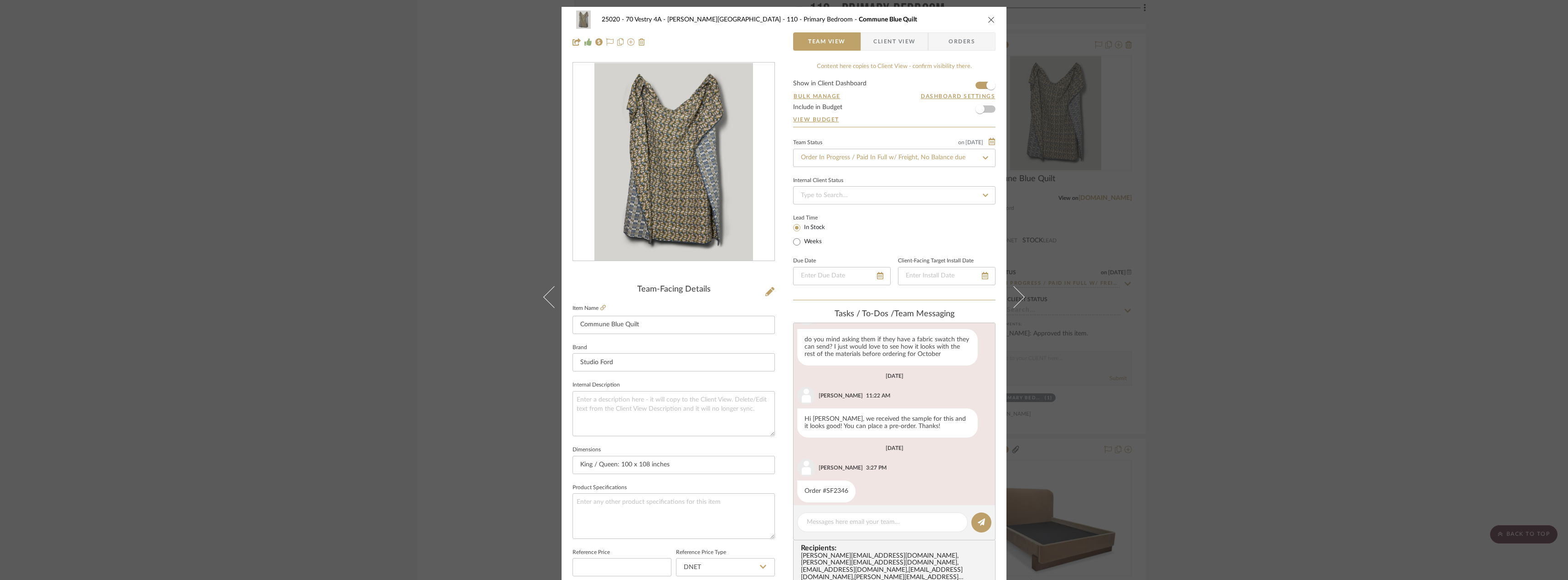
scroll to position [241, 0]
click at [859, 520] on textarea at bounding box center [883, 522] width 152 height 9
click at [908, 522] on textarea "Hi Anela, do you mind checking in on this?" at bounding box center [883, 522] width 152 height 9
click at [866, 529] on textarea "Hi Anela, do you mind checking in on the status of this?" at bounding box center [883, 527] width 152 height 19
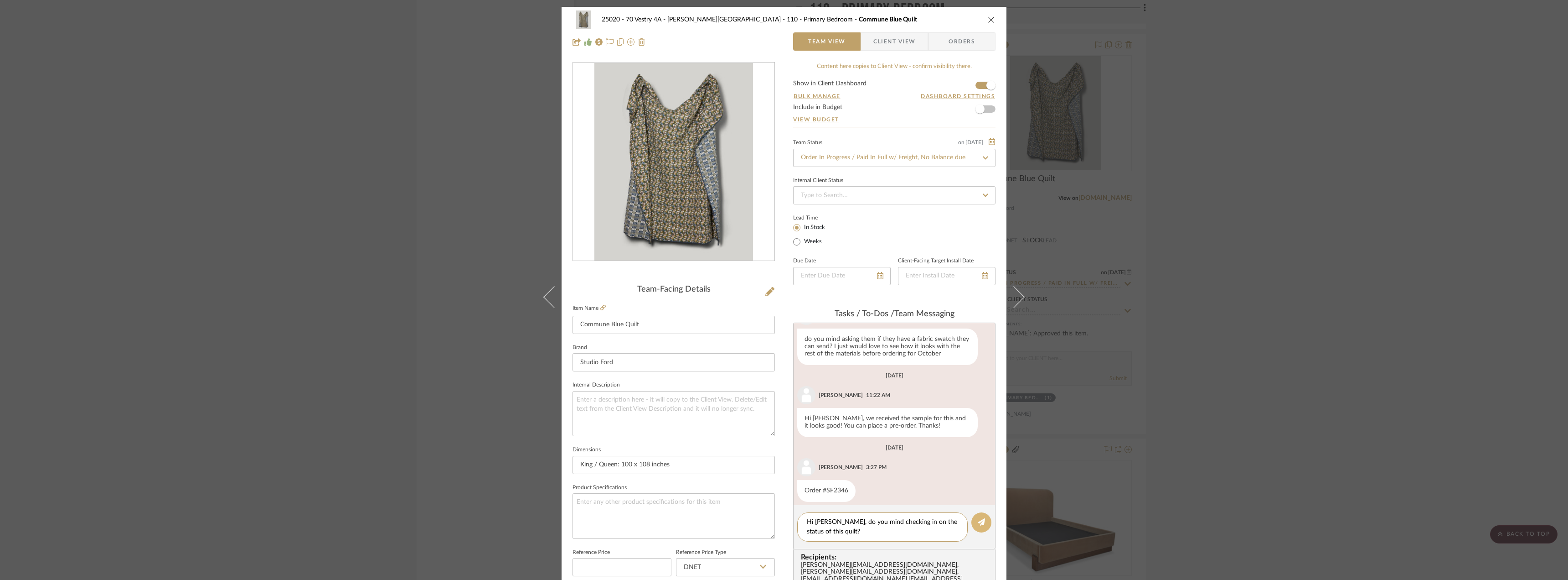
type textarea "Hi Anela, do you mind checking in on the status of this quilt?"
click at [973, 529] on button at bounding box center [982, 523] width 20 height 20
click at [1183, 390] on div "25020 - 70 Vestry 4A - Grant-Stanleigh 110 - Primary Bedroom Commune Blue Quilt…" at bounding box center [784, 290] width 1568 height 580
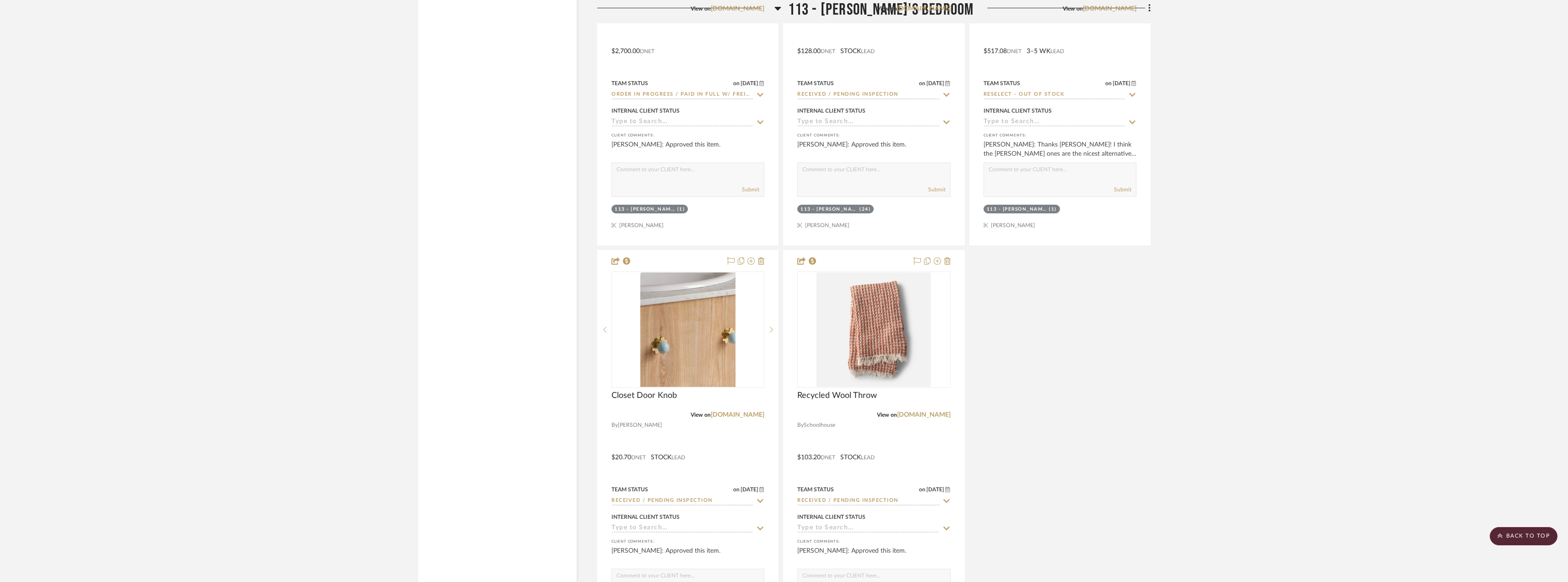
scroll to position [14739, 0]
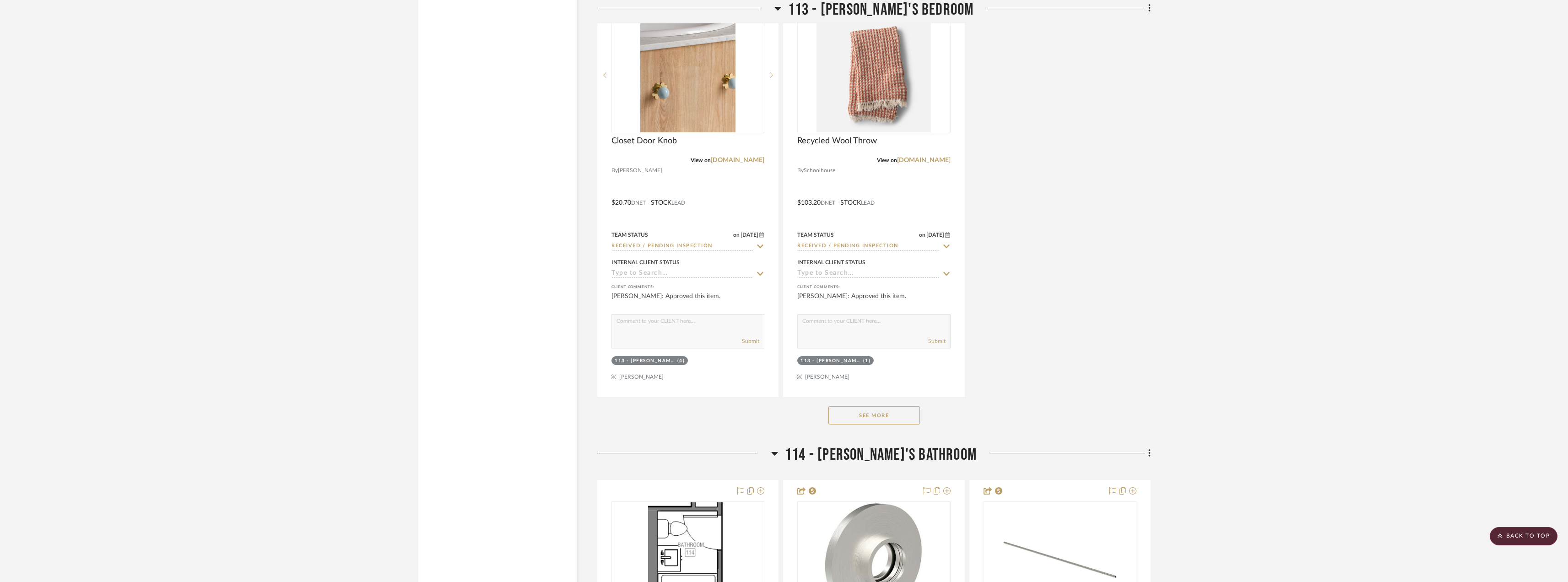
click at [903, 416] on button "See More" at bounding box center [874, 415] width 91 height 19
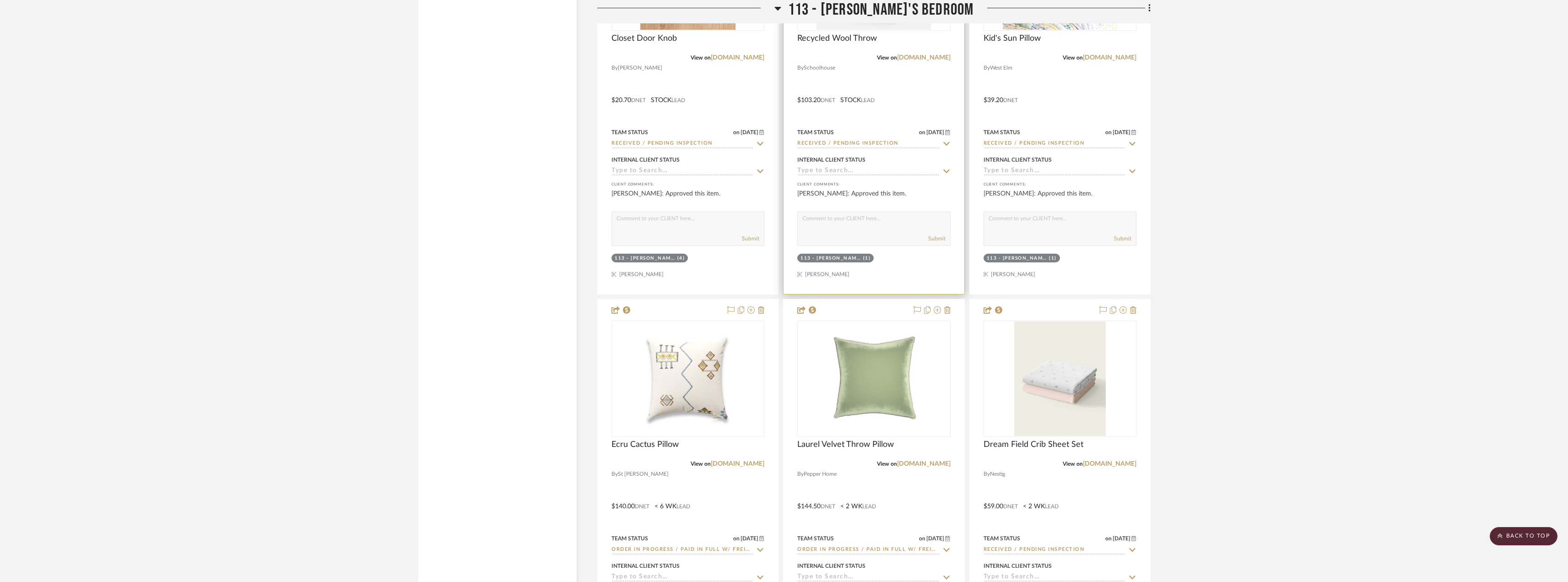
scroll to position [15060, 0]
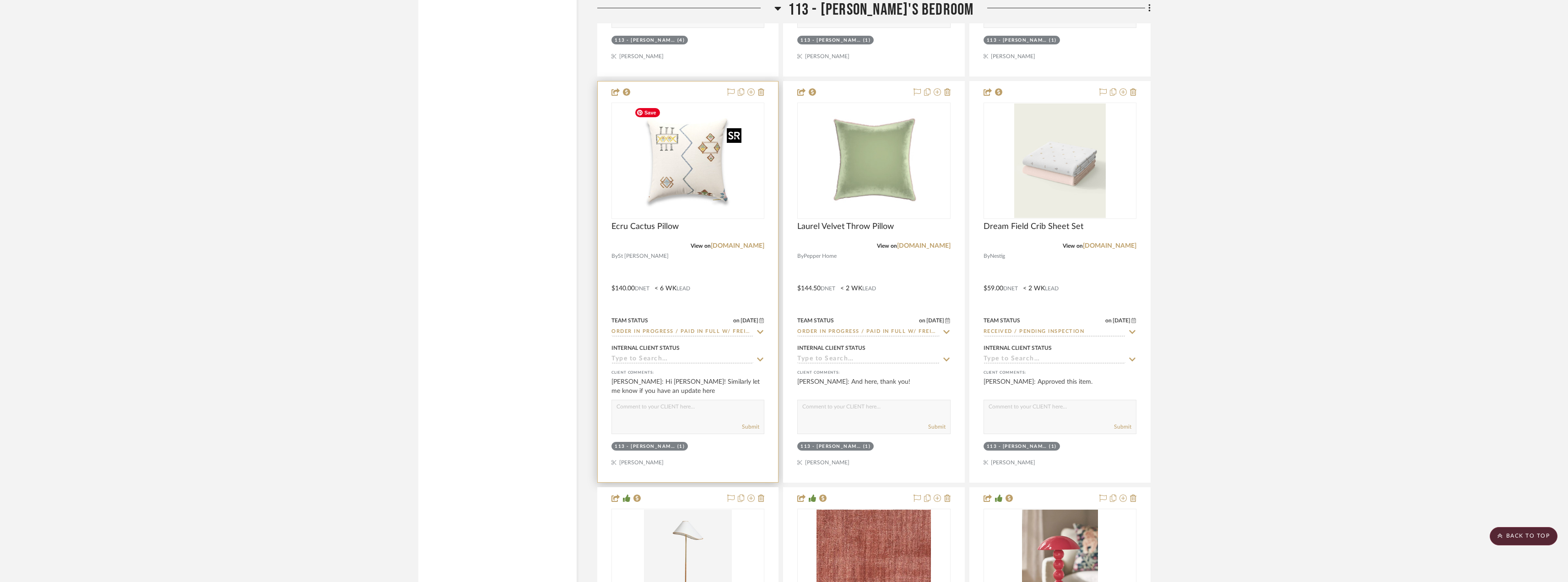
click at [694, 183] on img "0" at bounding box center [688, 160] width 114 height 114
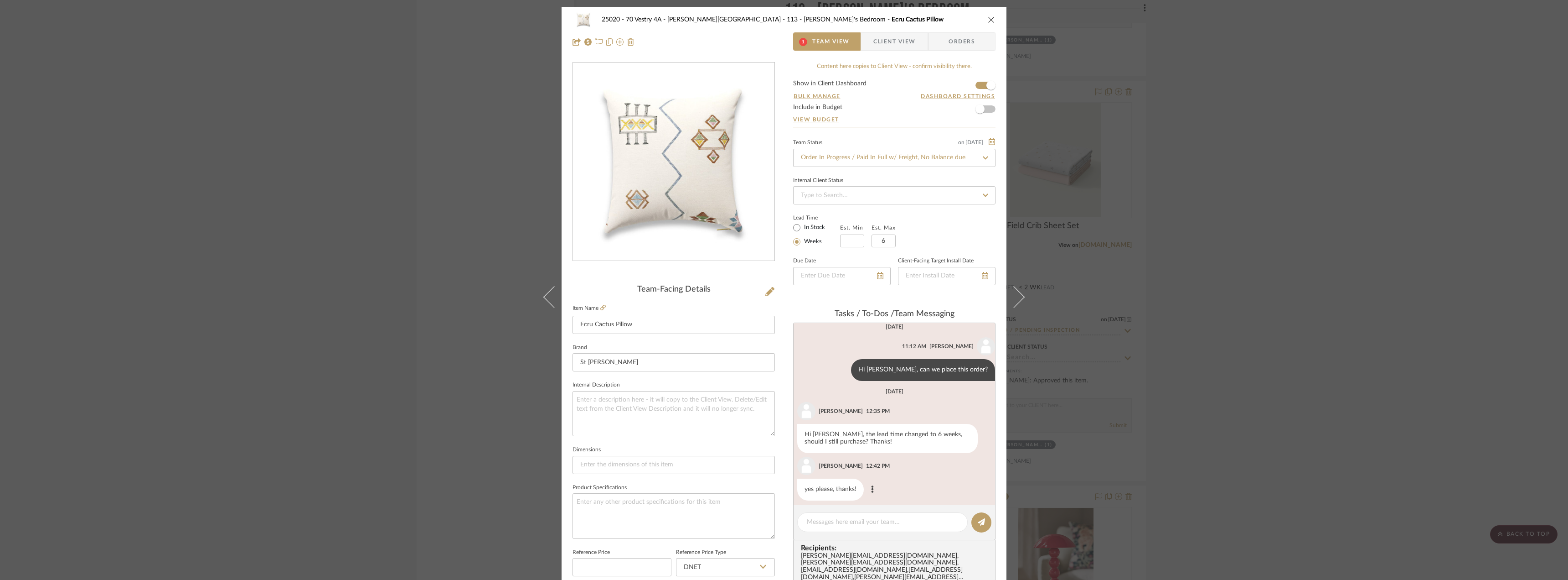
scroll to position [201, 0]
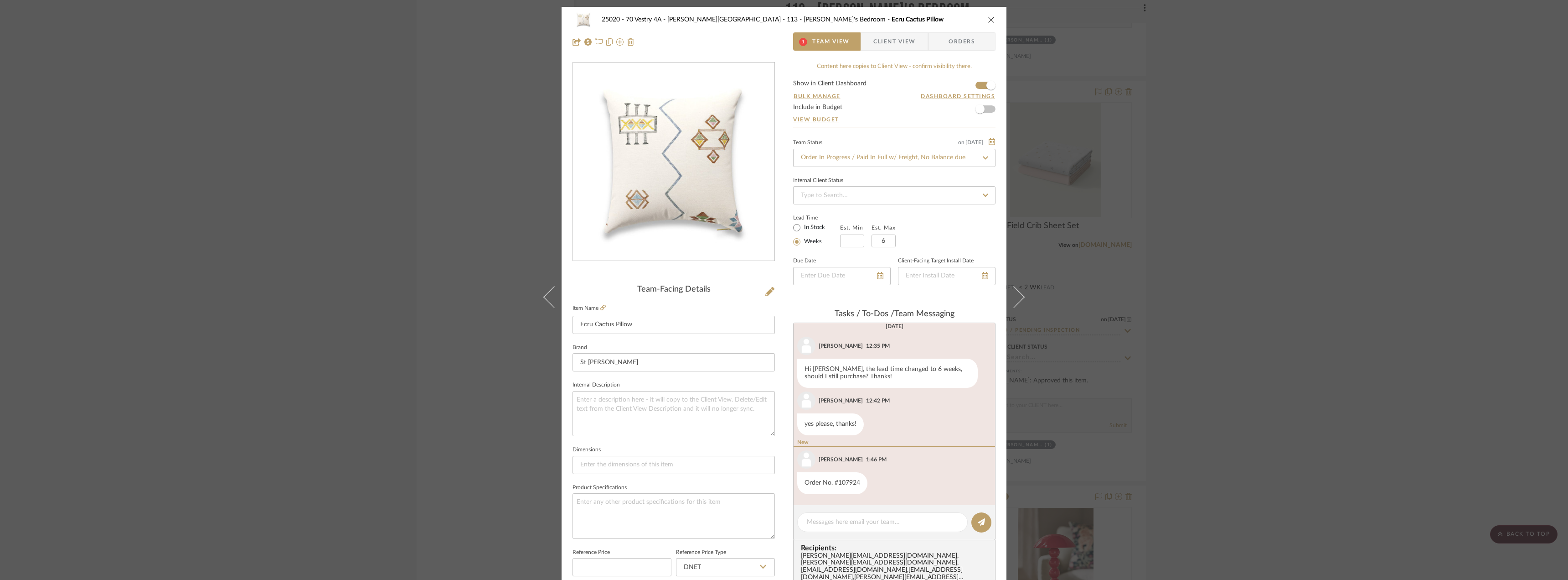
click at [886, 51] on div "25020 - 70 Vestry 4A - Grant-Stanleigh 113 - Vivian's Bedroom Ecru Cactus Pillo…" at bounding box center [784, 30] width 445 height 48
drag, startPoint x: 892, startPoint y: 41, endPoint x: 897, endPoint y: 47, distance: 7.8
click at [893, 40] on span "Client View" at bounding box center [895, 41] width 42 height 19
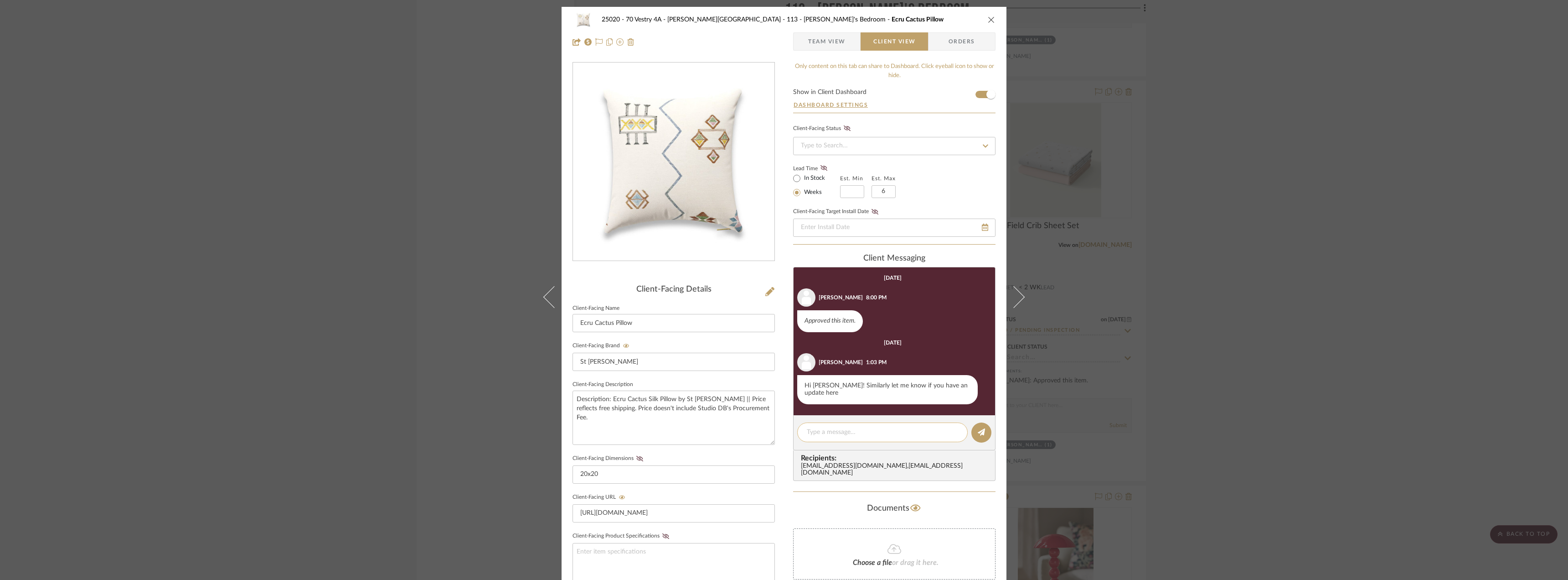
click at [905, 427] on textarea at bounding box center [883, 432] width 152 height 9
type textarea "Hi Emily, confirming this was ordered. We'll follow up with tracking as soon as…"
click at [972, 428] on button at bounding box center [982, 432] width 20 height 20
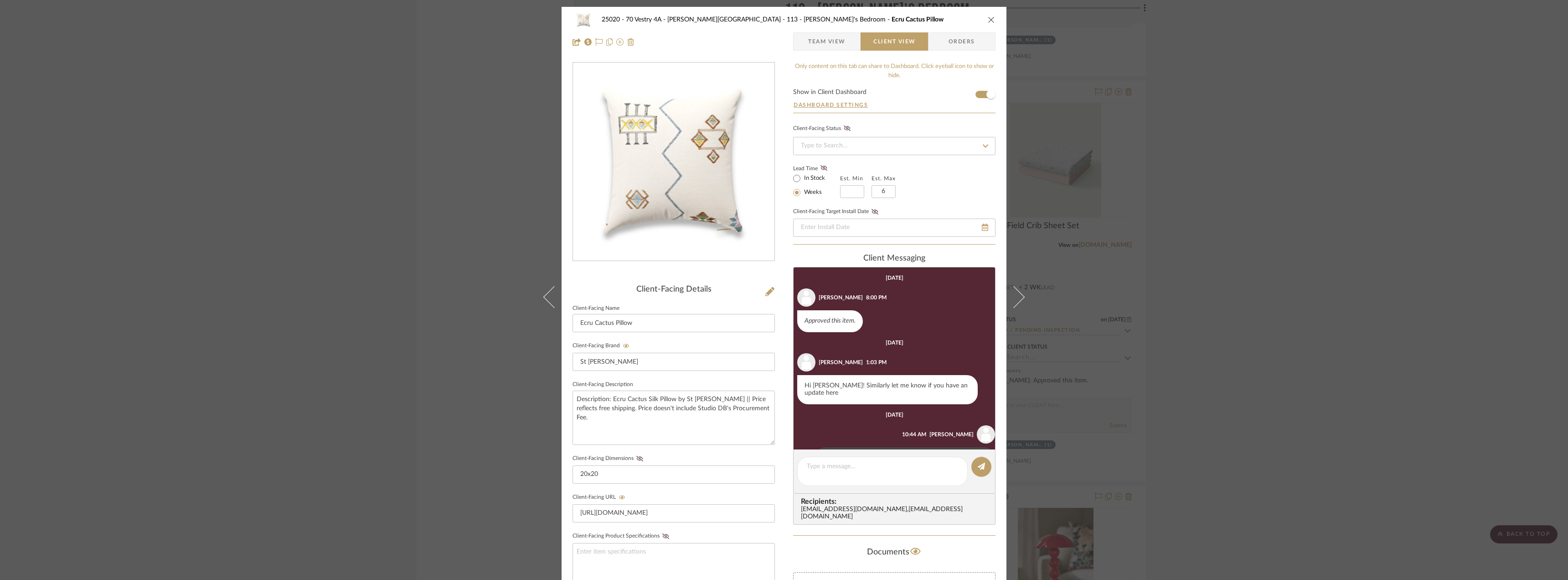
scroll to position [30, 0]
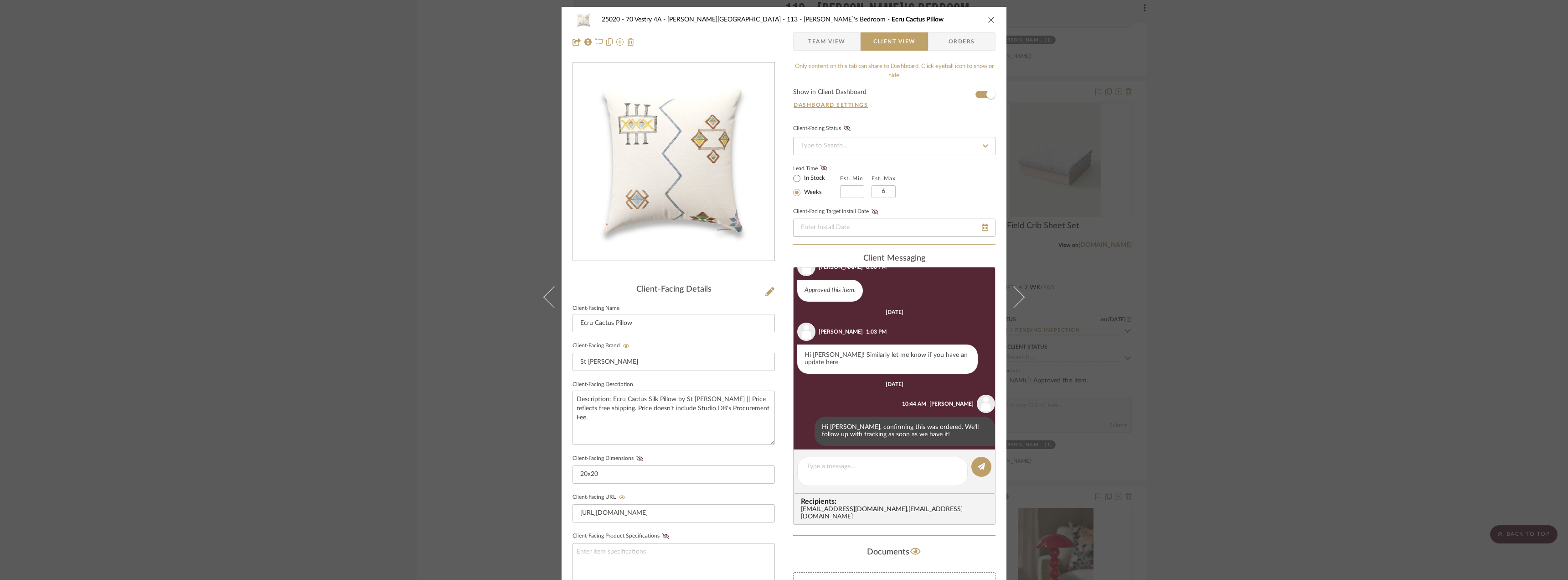
click at [1264, 375] on div "25020 - 70 Vestry 4A - Grant-Stanleigh 113 - Vivian's Bedroom Ecru Cactus Pillo…" at bounding box center [784, 290] width 1568 height 580
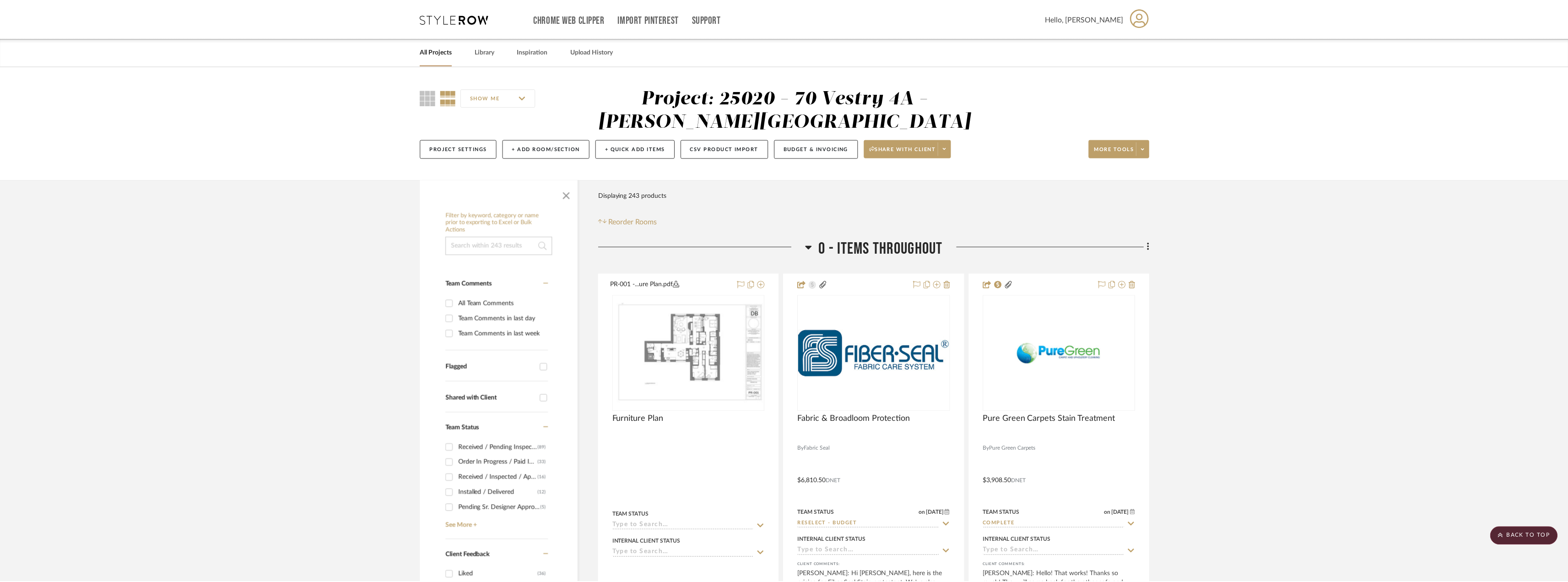
scroll to position [15060, 0]
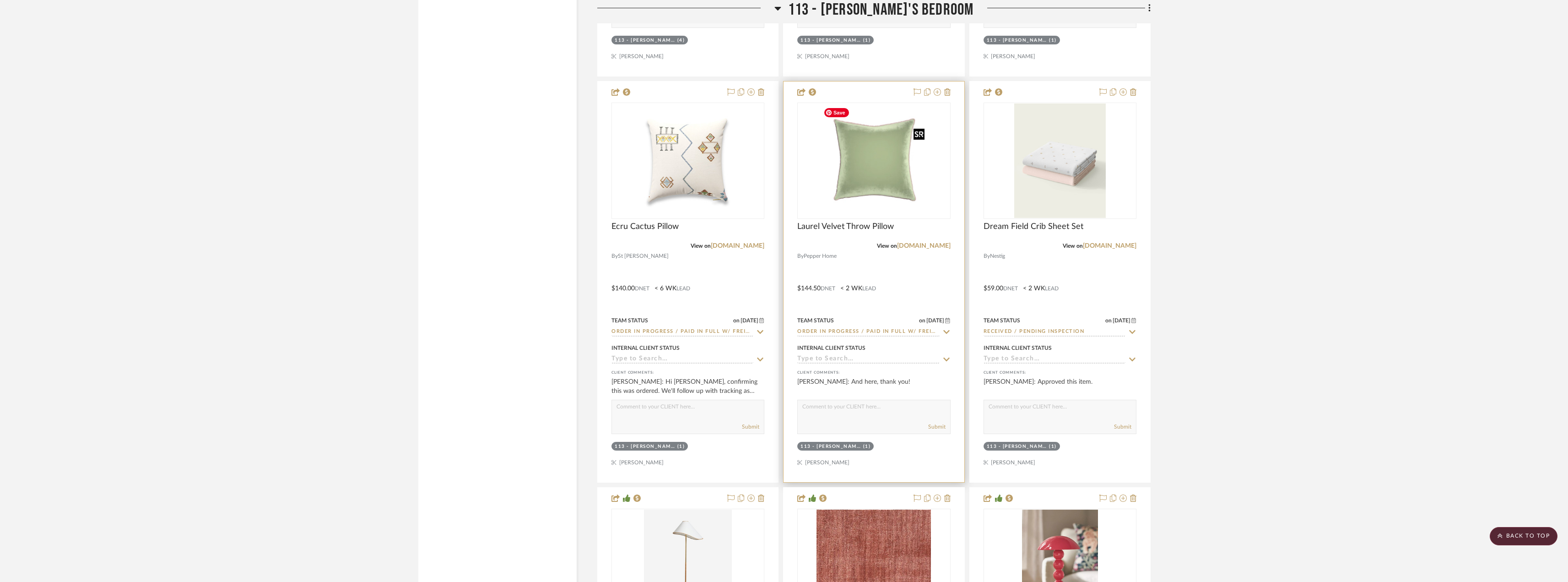
click at [847, 169] on img "0" at bounding box center [874, 160] width 109 height 114
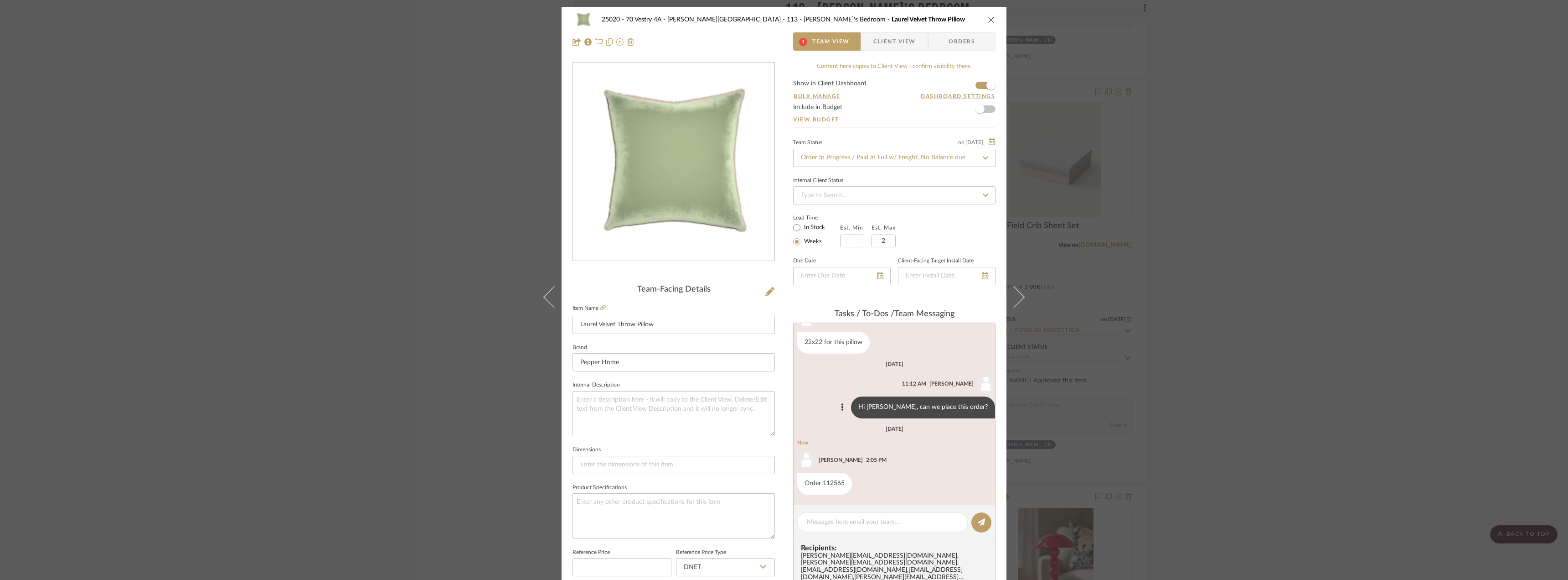
scroll to position [164, 0]
click at [874, 38] on span "Client View" at bounding box center [895, 41] width 42 height 19
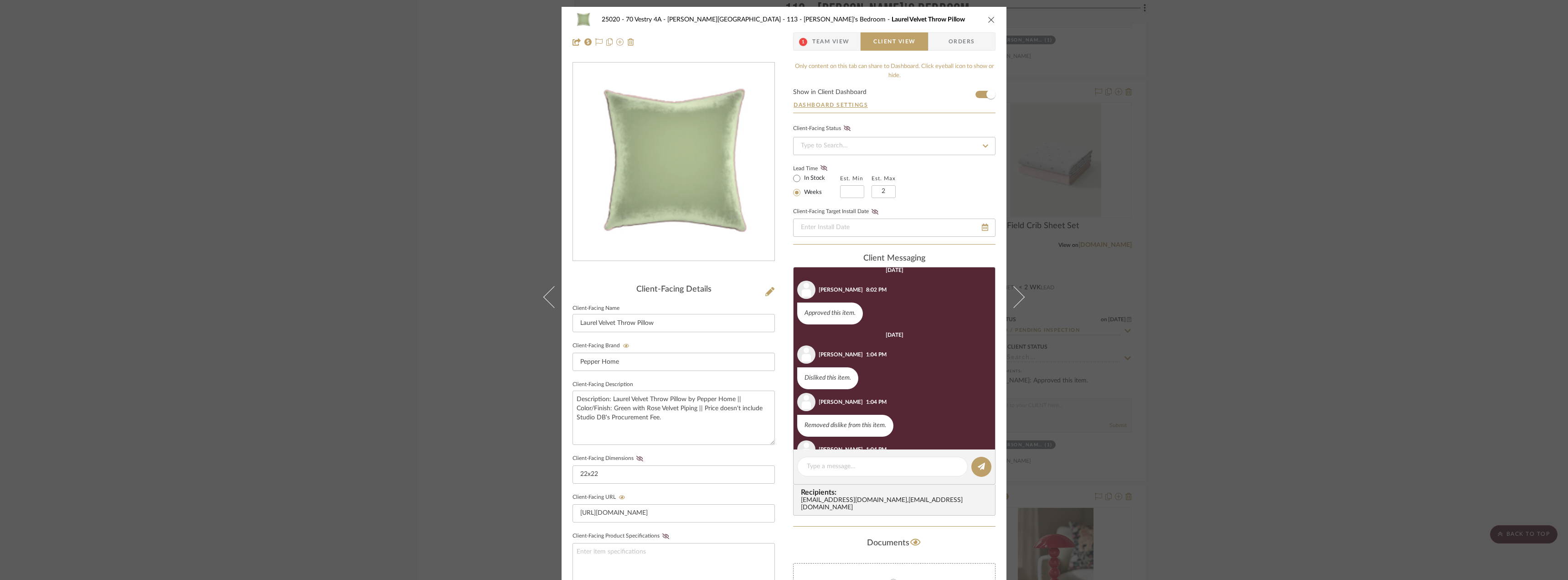
scroll to position [0, 0]
drag, startPoint x: 1304, startPoint y: 287, endPoint x: 1295, endPoint y: 287, distance: 9.0
click at [1302, 287] on div "25020 - 70 Vestry 4A - Grant-Stanleigh 113 - Vivian's Bedroom Laurel Velvet Thr…" at bounding box center [784, 290] width 1568 height 580
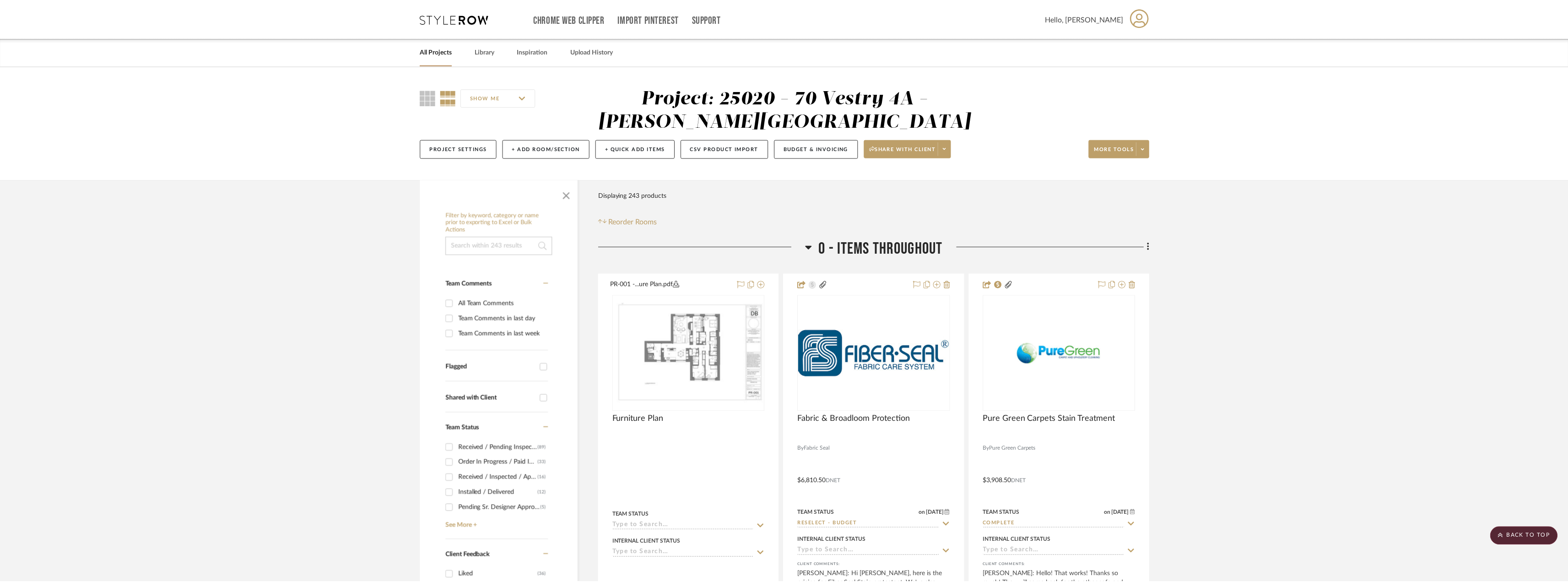
scroll to position [15060, 0]
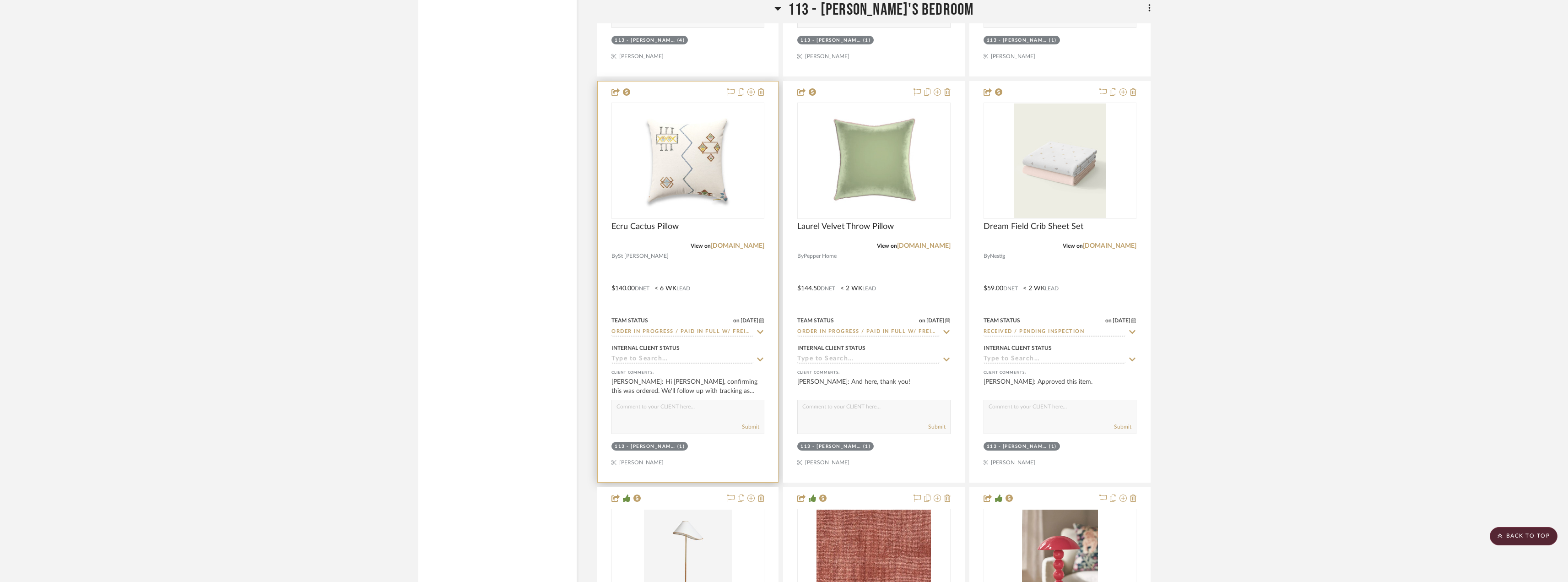
click at [747, 180] on div "0" at bounding box center [688, 161] width 152 height 115
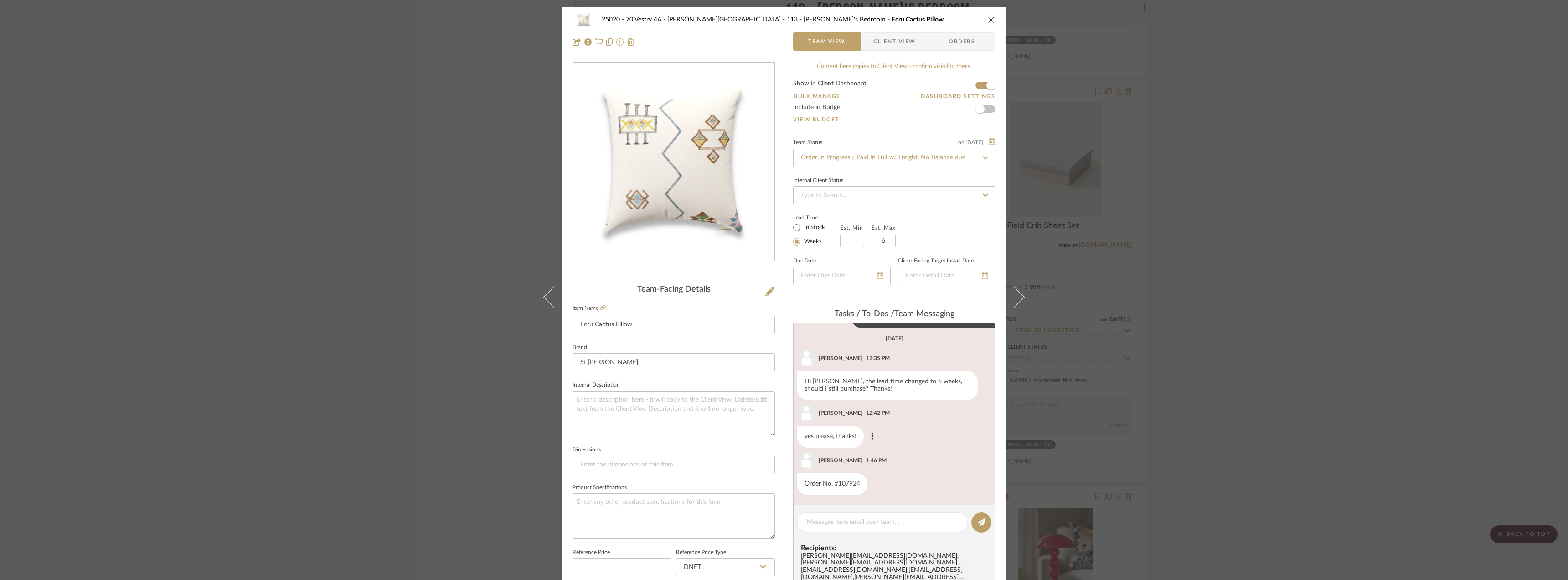
scroll to position [191, 0]
click at [875, 34] on span "Client View" at bounding box center [895, 41] width 42 height 19
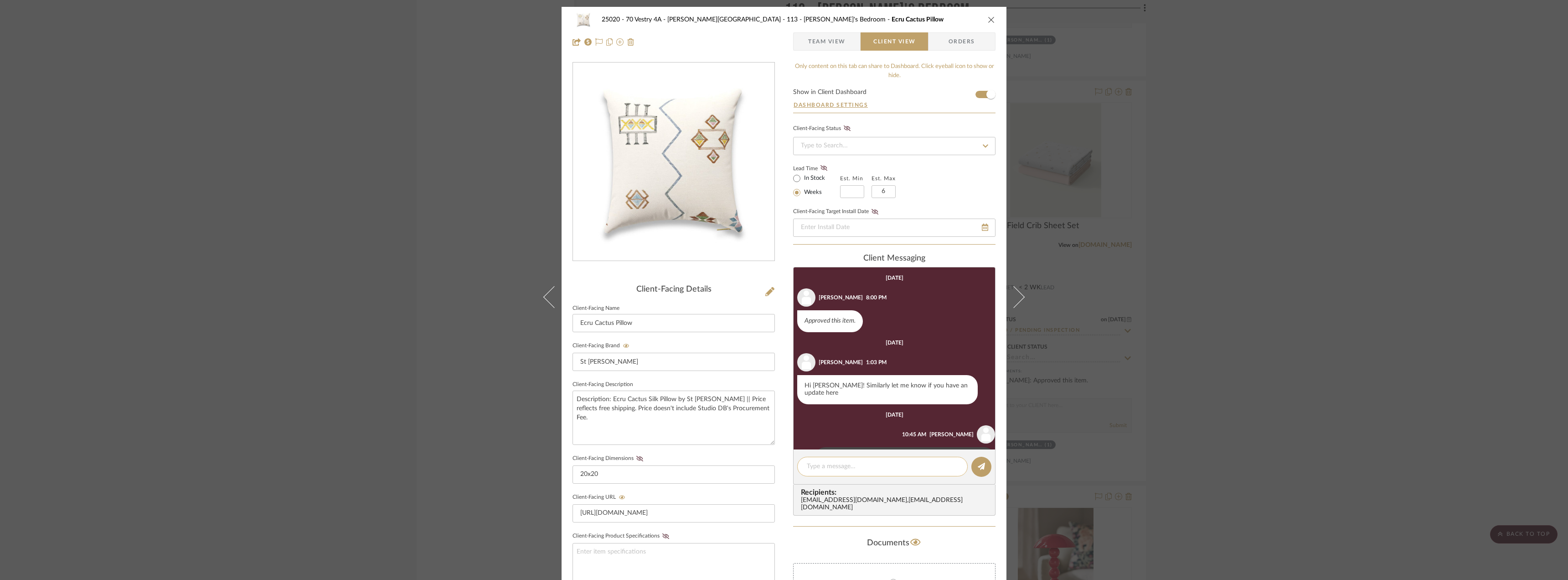
scroll to position [30, 0]
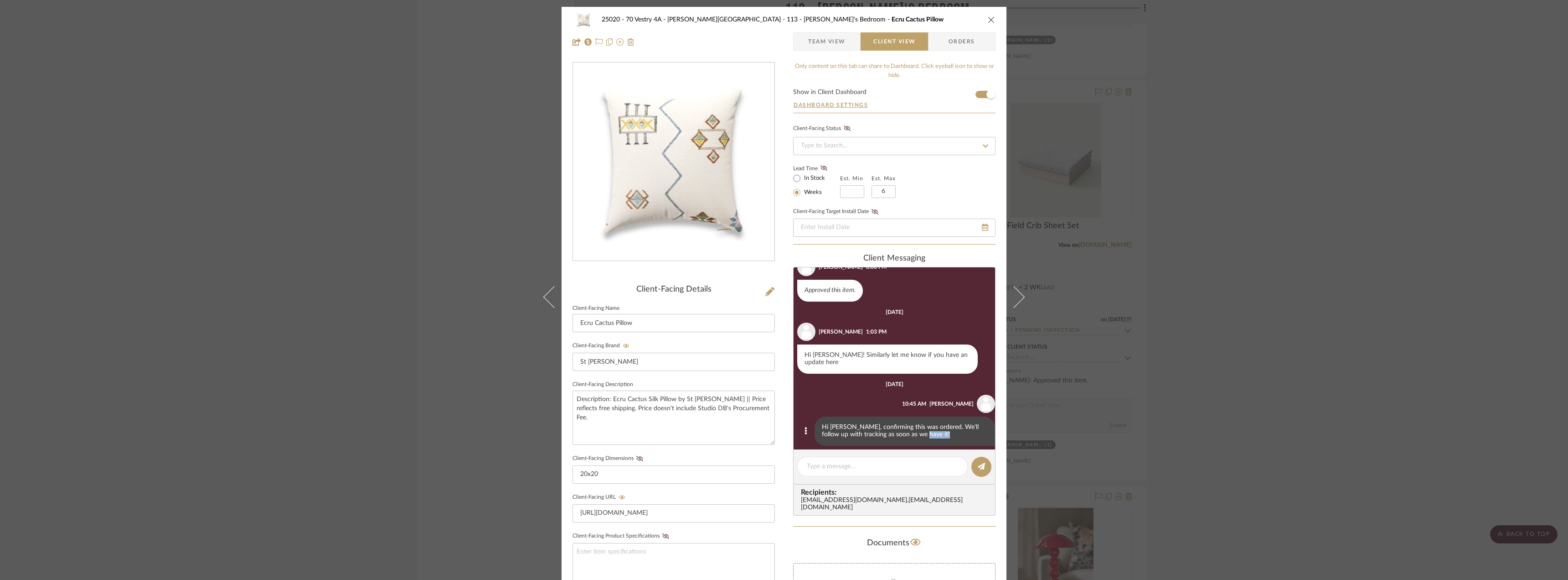
drag, startPoint x: 909, startPoint y: 429, endPoint x: 795, endPoint y: 415, distance: 114.9
click at [797, 416] on div "Hi Emily, confirming this was ordered. We'll follow up with tracking as soon as…" at bounding box center [896, 431] width 198 height 30
click at [896, 429] on div "Hi Emily, confirming this was ordered. We'll follow up with tracking as soon as…" at bounding box center [905, 431] width 180 height 30
click at [902, 429] on div "Hi Emily, confirming this was ordered. We'll follow up with tracking as soon as…" at bounding box center [905, 431] width 180 height 30
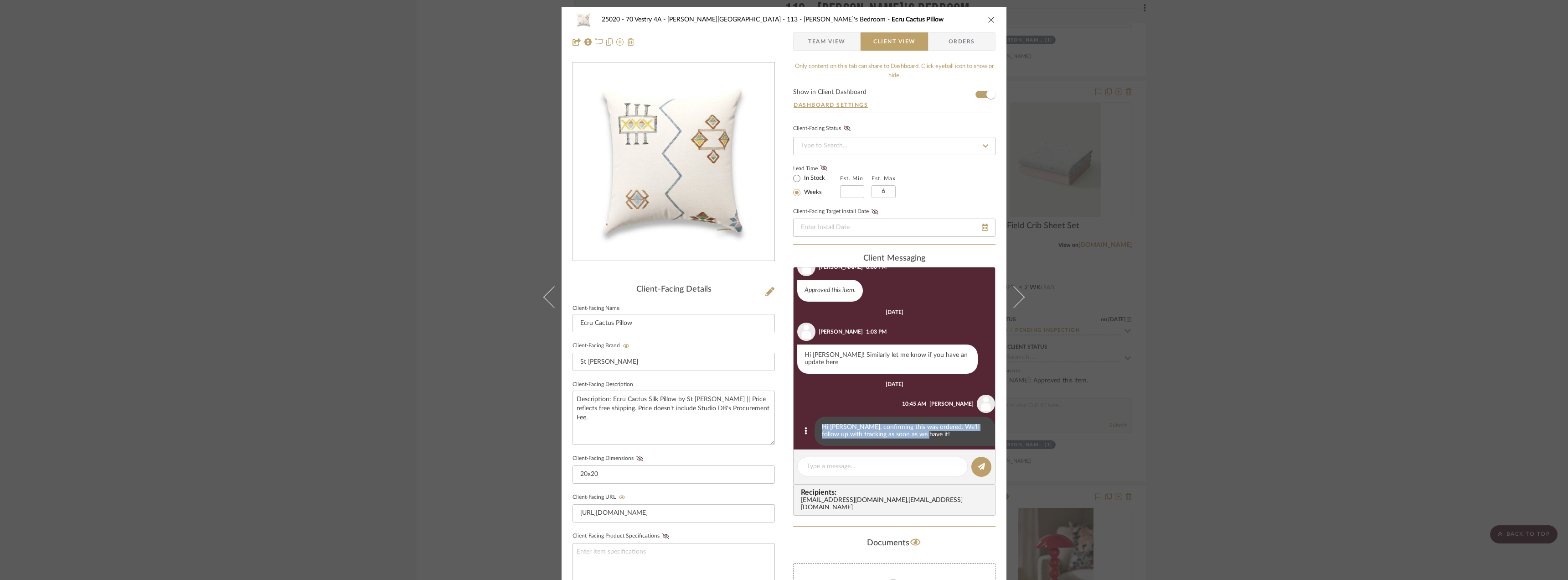
drag, startPoint x: 901, startPoint y: 429, endPoint x: 815, endPoint y: 416, distance: 87.0
click at [815, 416] on div "Hi Emily, confirming this was ordered. We'll follow up with tracking as soon as…" at bounding box center [905, 431] width 180 height 30
copy div "Hi Emily, confirming this was ordered. We'll follow up with tracking as soon as…"
click at [1278, 317] on div "25020 - 70 Vestry 4A - Grant-Stanleigh 113 - Vivian's Bedroom Ecru Cactus Pillo…" at bounding box center [784, 290] width 1568 height 580
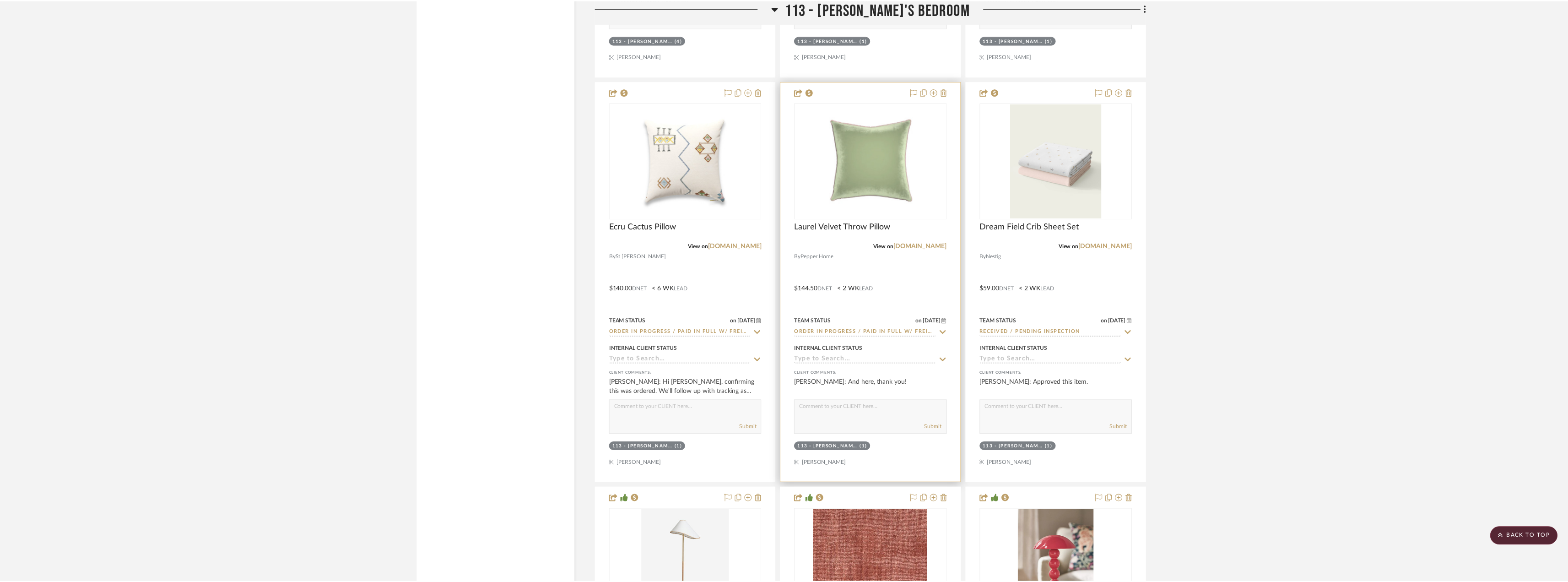
scroll to position [15060, 0]
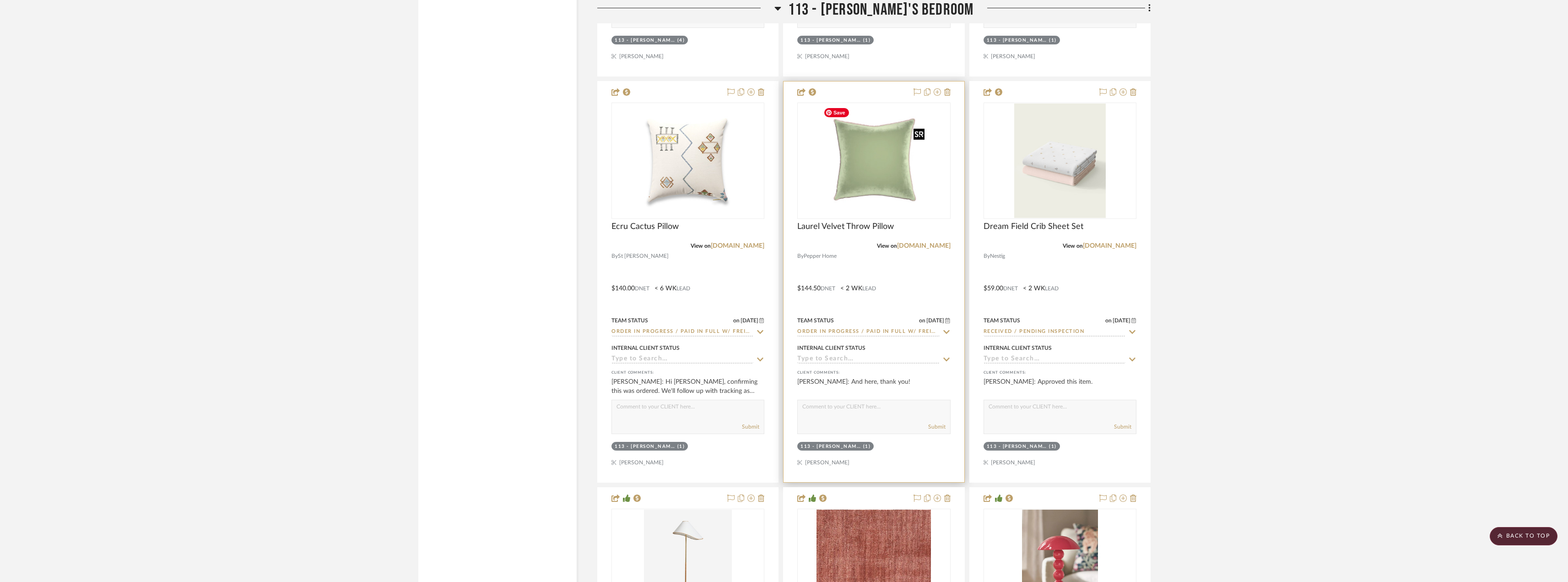
click at [837, 188] on img "0" at bounding box center [874, 160] width 109 height 114
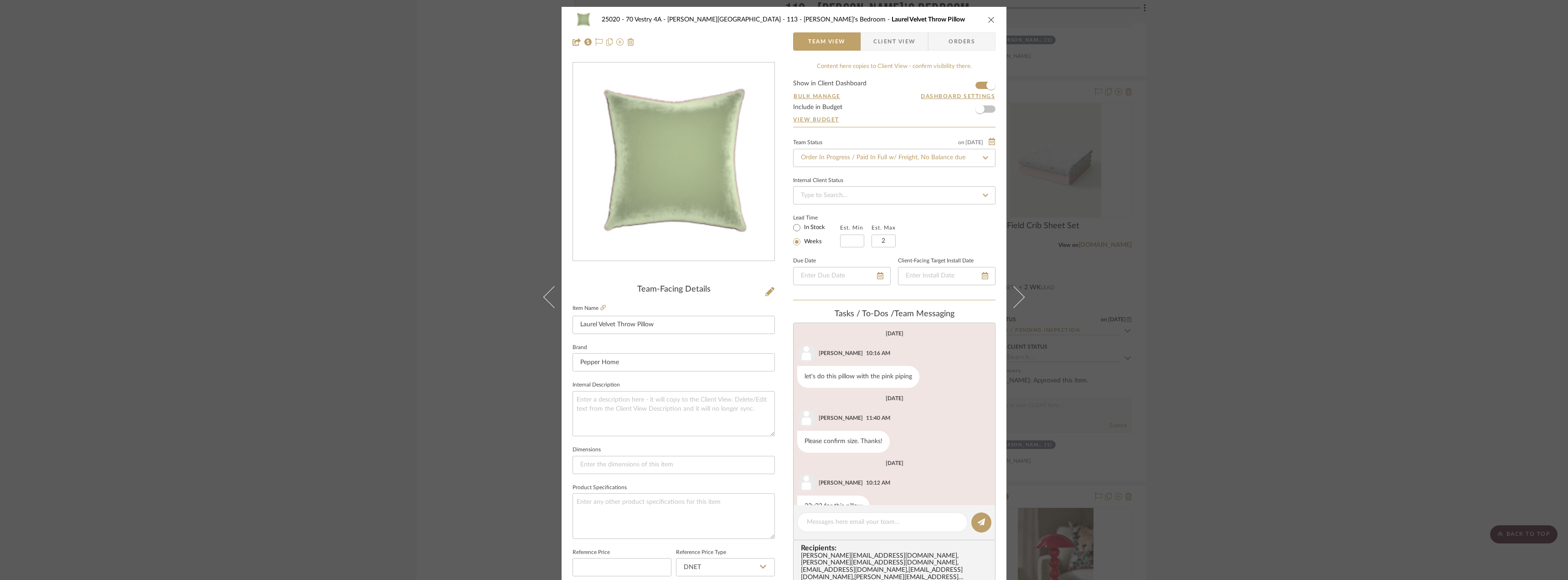
scroll to position [153, 0]
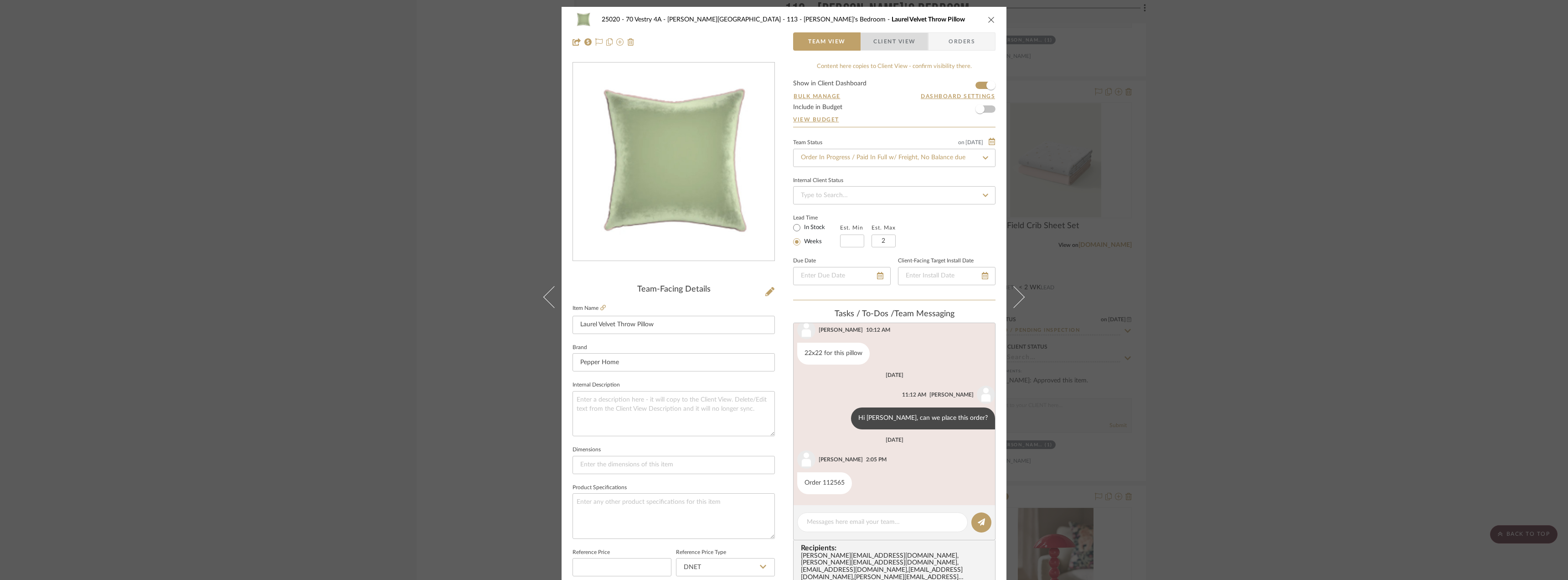
drag, startPoint x: 880, startPoint y: 37, endPoint x: 908, endPoint y: 105, distance: 73.5
click at [880, 38] on span "Client View" at bounding box center [895, 41] width 42 height 19
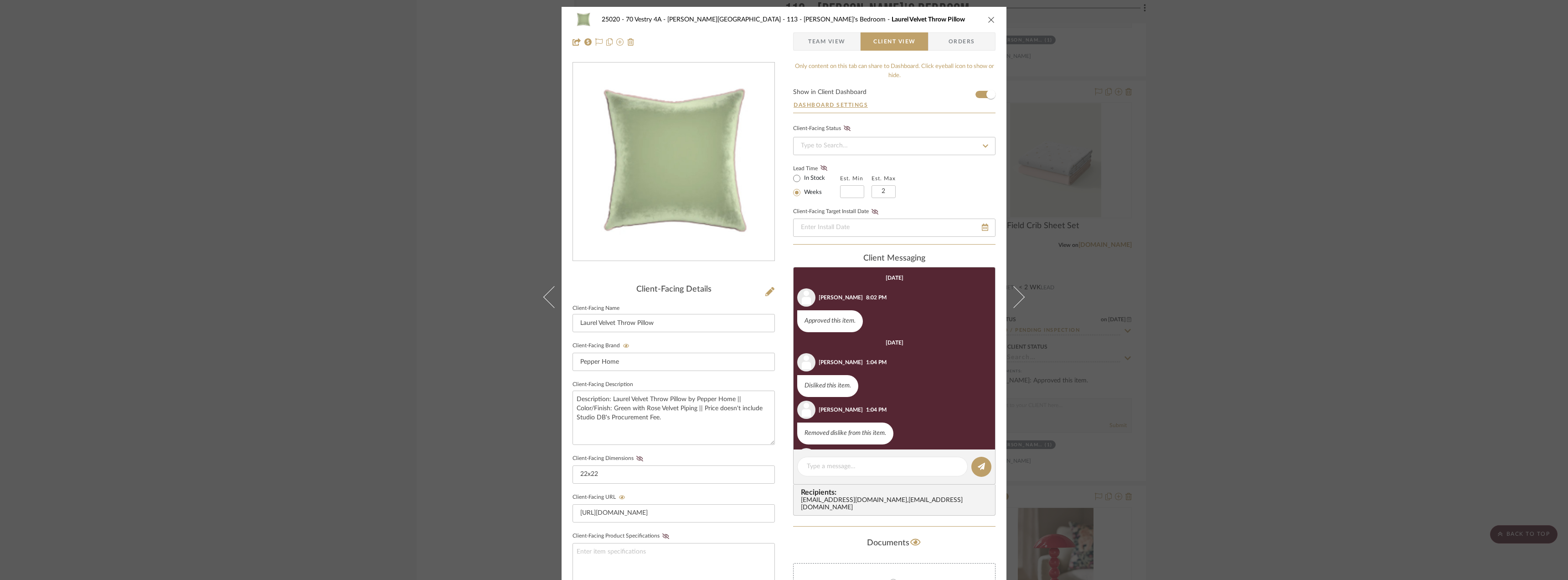
scroll to position [53, 0]
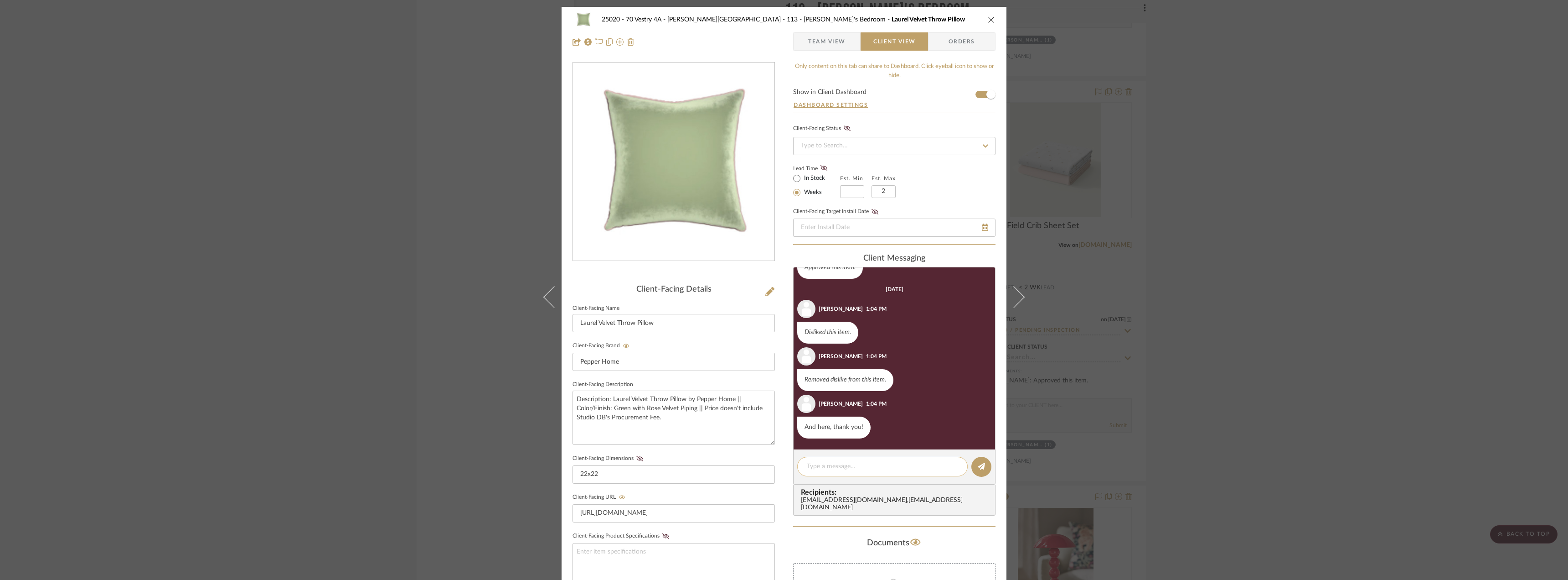
click at [830, 463] on textarea at bounding box center [883, 466] width 152 height 9
paste textarea "Hi Emily, confirming this was ordered. We'll follow up with tracking as soon as…"
type textarea "Hi Emily, confirming this was ordered. We'll follow up with tracking as soon as…"
click at [923, 480] on textarea "Hi Emily, confirming this was ordered. We'll follow up with tracking as soon as…" at bounding box center [883, 471] width 152 height 19
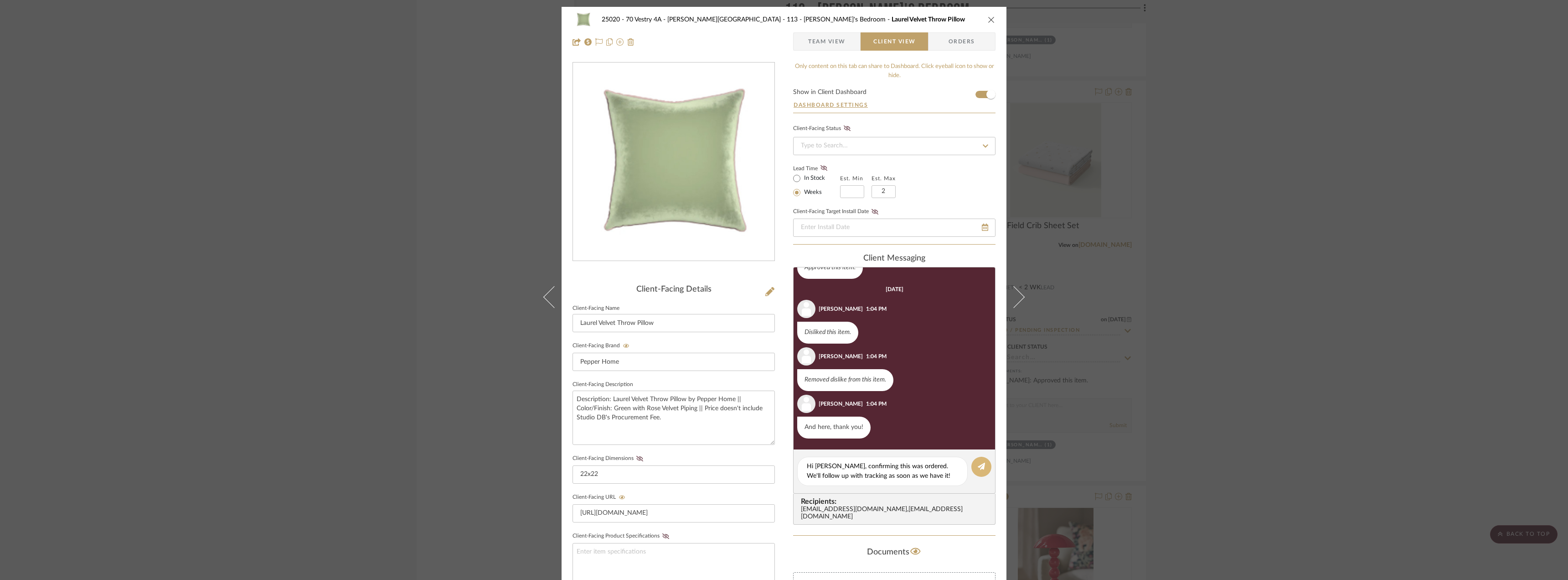
click at [978, 467] on icon at bounding box center [982, 466] width 8 height 8
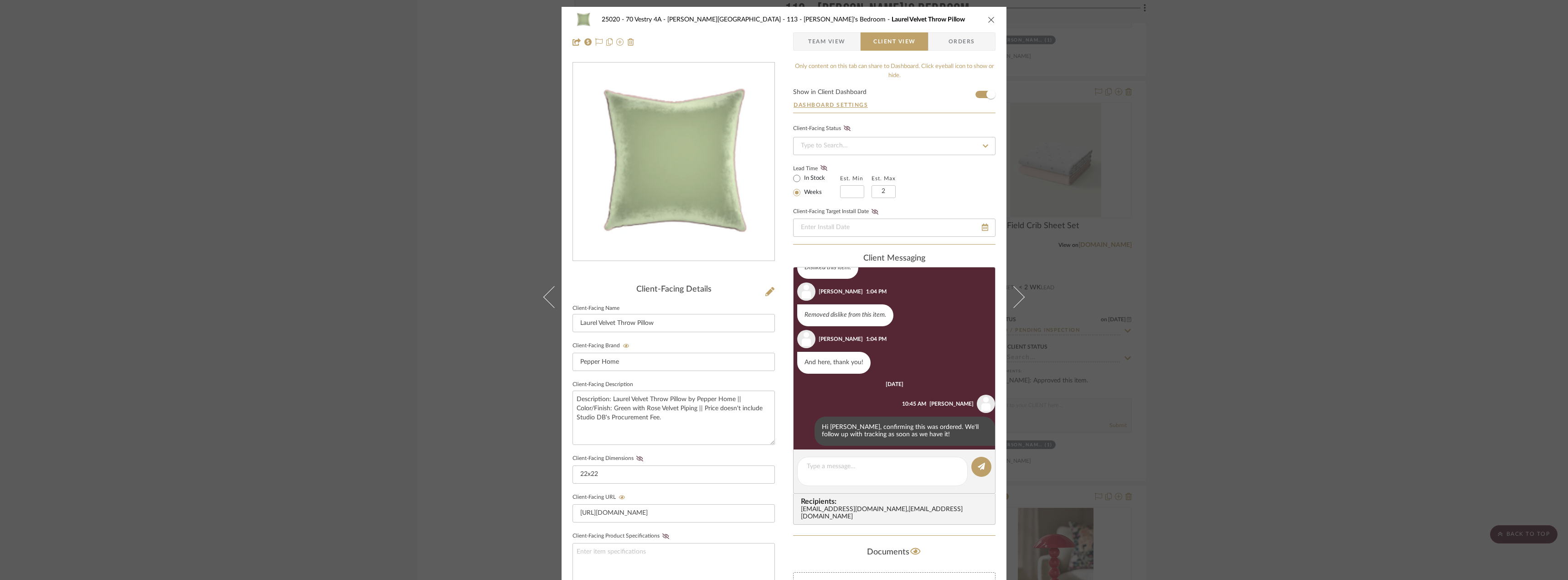
drag, startPoint x: 1260, startPoint y: 367, endPoint x: 1190, endPoint y: 329, distance: 79.6
click at [1260, 366] on div "25020 - 70 Vestry 4A - Grant-Stanleigh 113 - Vivian's Bedroom Laurel Velvet Thr…" at bounding box center [784, 290] width 1568 height 580
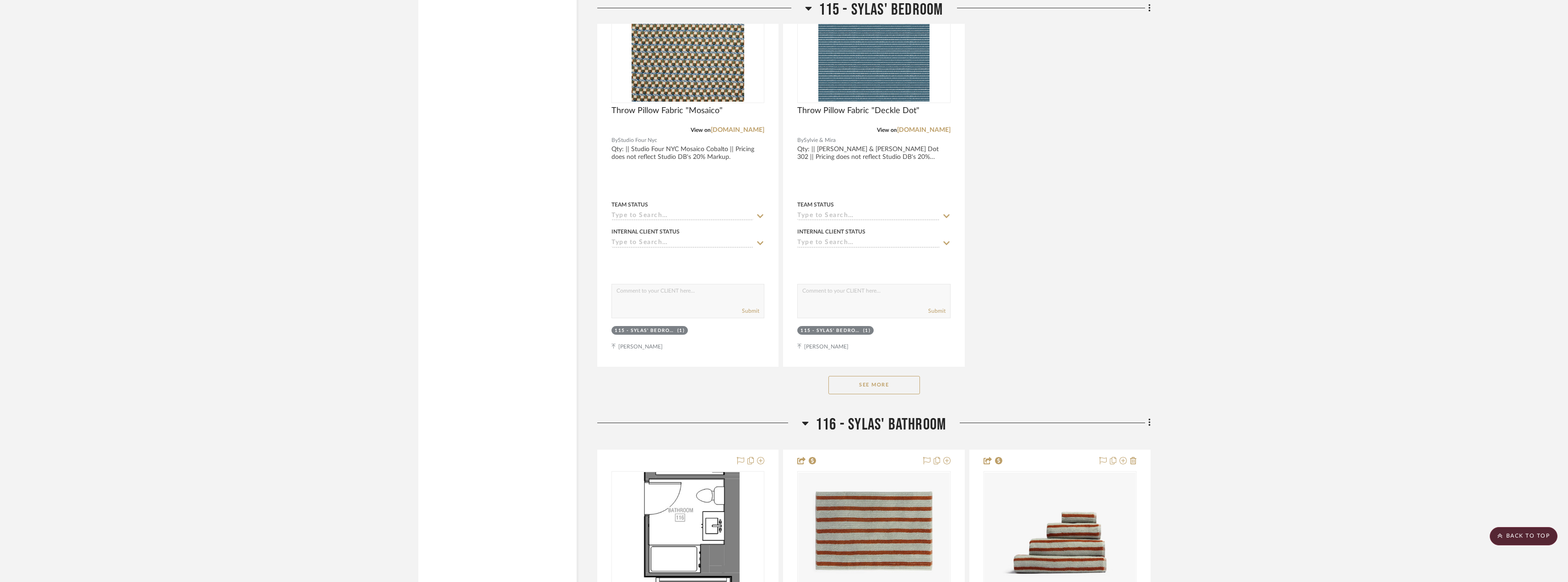
scroll to position [18447, 0]
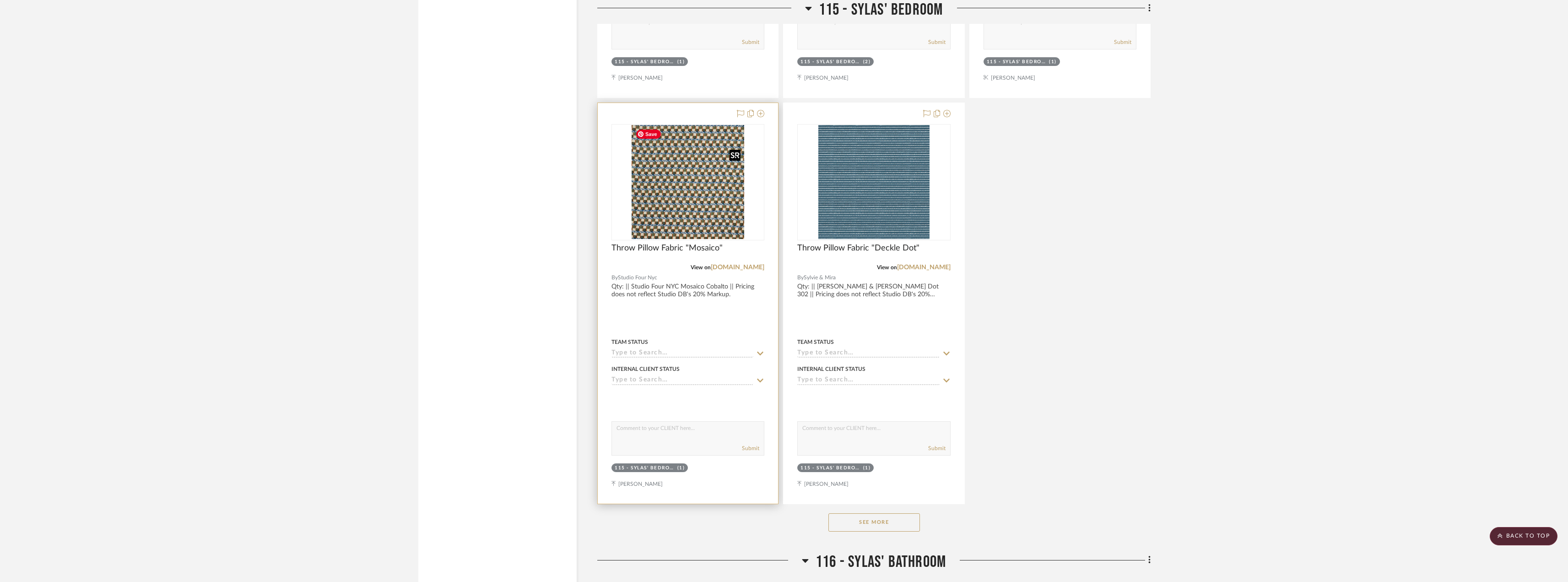
click at [699, 206] on img "0" at bounding box center [688, 182] width 112 height 114
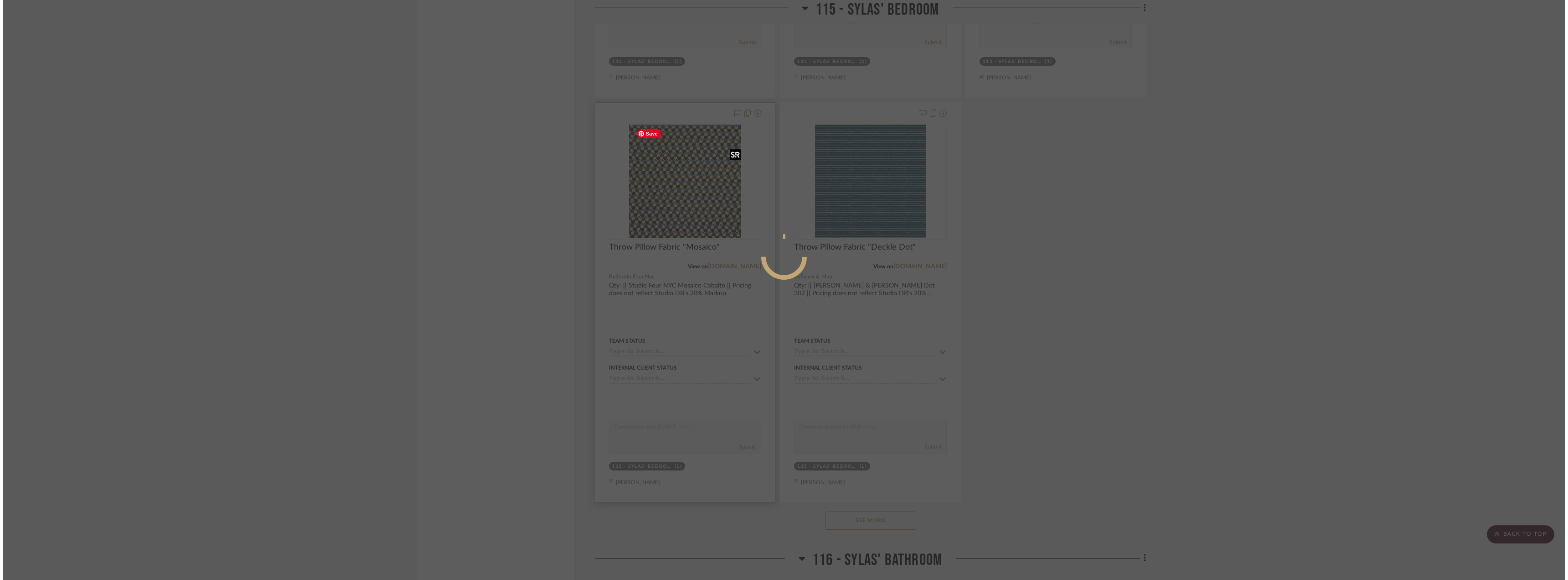
scroll to position [0, 0]
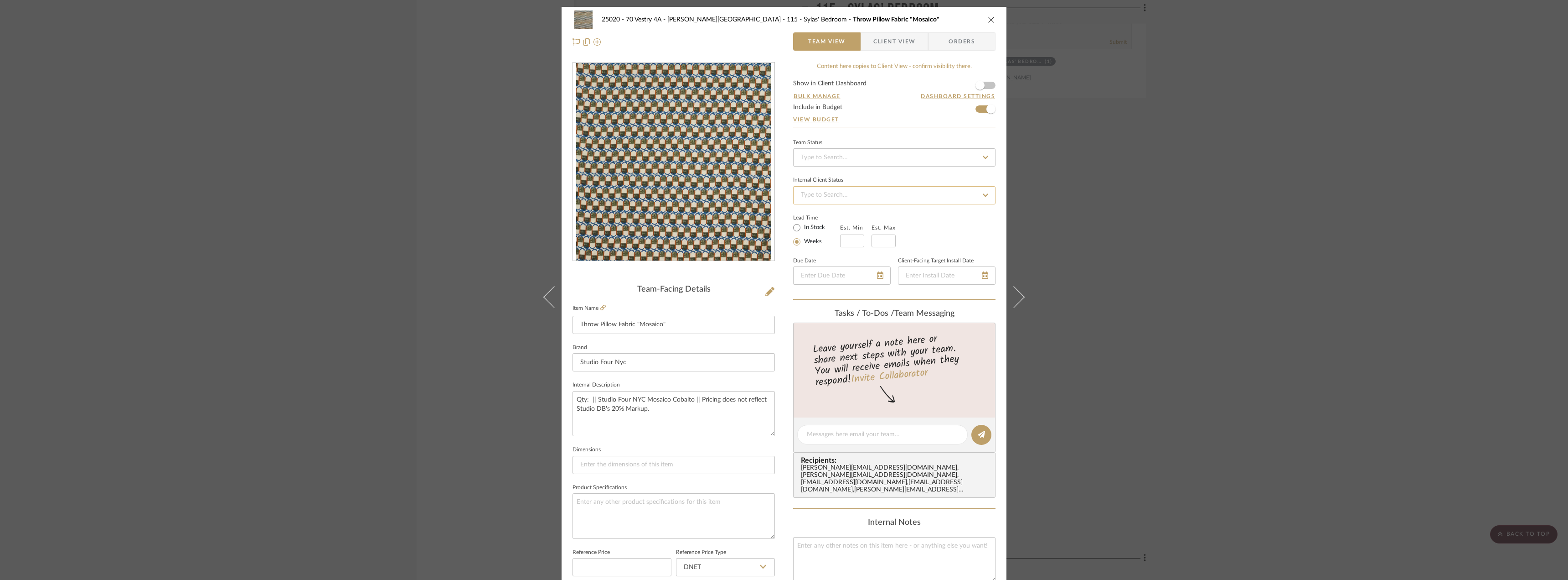
click at [826, 196] on input at bounding box center [895, 196] width 202 height 19
click at [818, 154] on input at bounding box center [895, 158] width 202 height 19
drag, startPoint x: 1274, startPoint y: 195, endPoint x: 1229, endPoint y: 191, distance: 45.2
click at [1271, 196] on div "25020 - 70 Vestry 4A - Grant-Stanleigh 115 - Sylas' Bedroom Throw Pillow Fabric…" at bounding box center [784, 290] width 1568 height 580
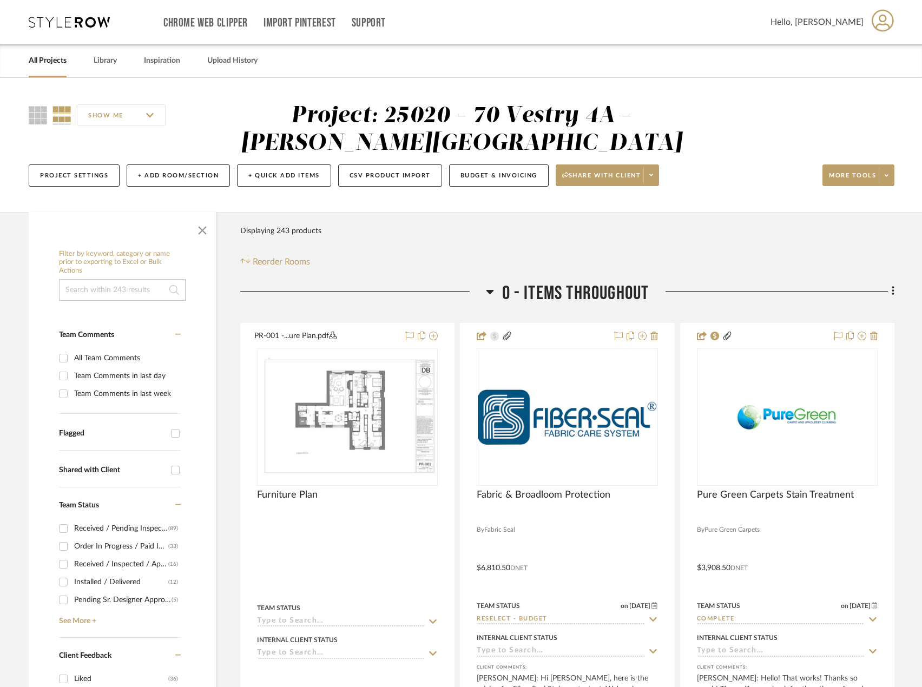
click at [27, 60] on div "All Projects Library Inspiration Upload History" at bounding box center [460, 60] width 897 height 33
click at [57, 68] on div "All Projects" at bounding box center [48, 60] width 38 height 33
click at [58, 58] on link "All Projects" at bounding box center [48, 61] width 38 height 15
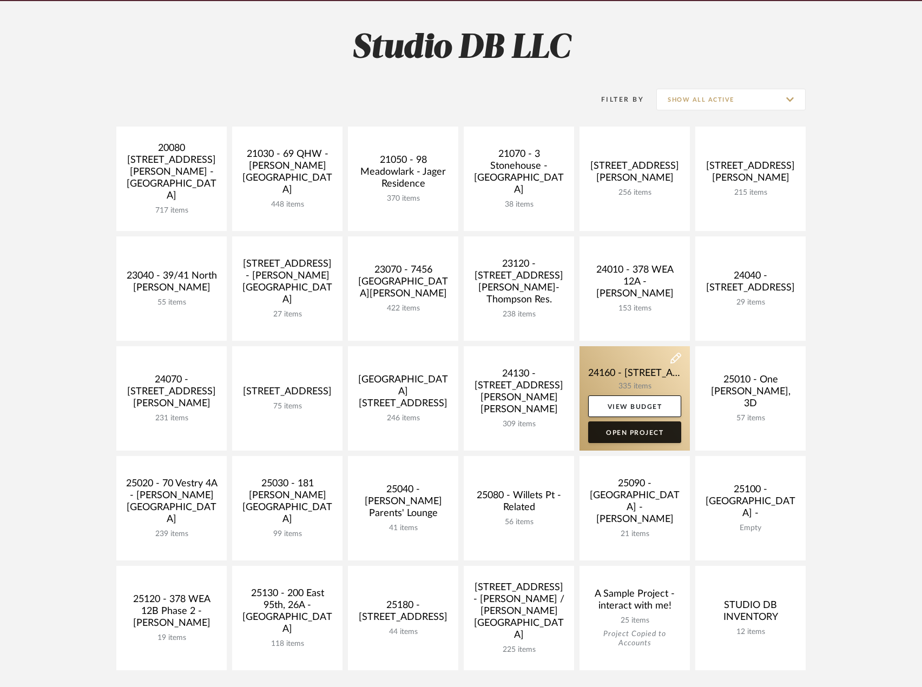
scroll to position [108, 0]
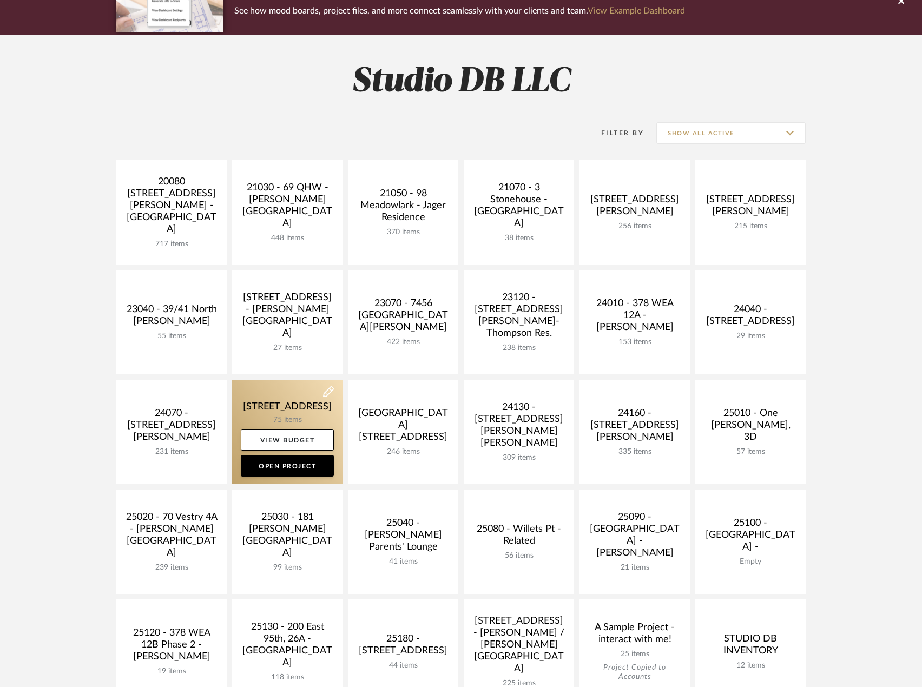
click at [305, 407] on link at bounding box center [287, 432] width 110 height 104
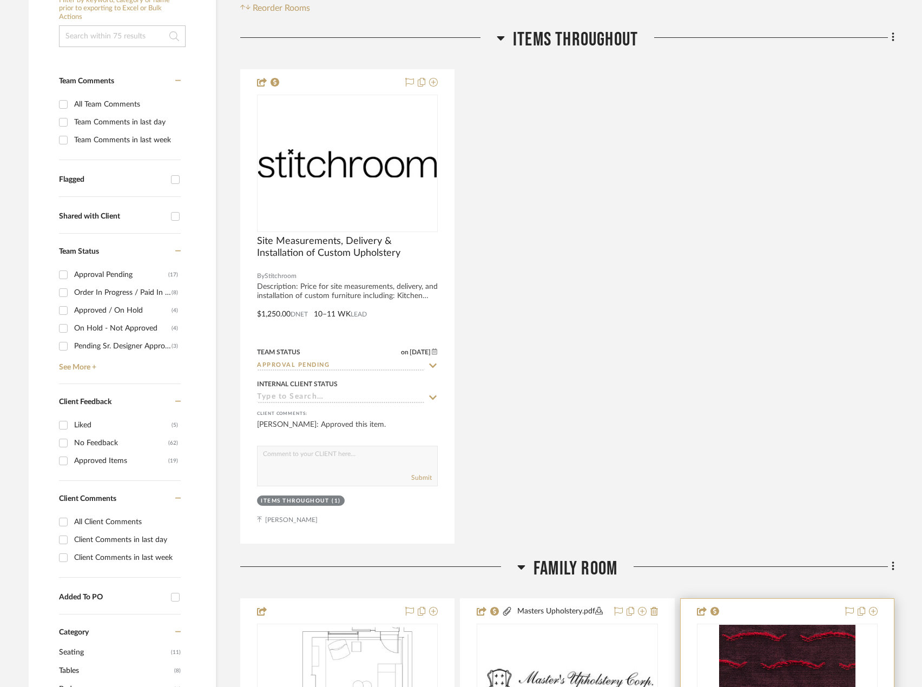
scroll to position [108, 0]
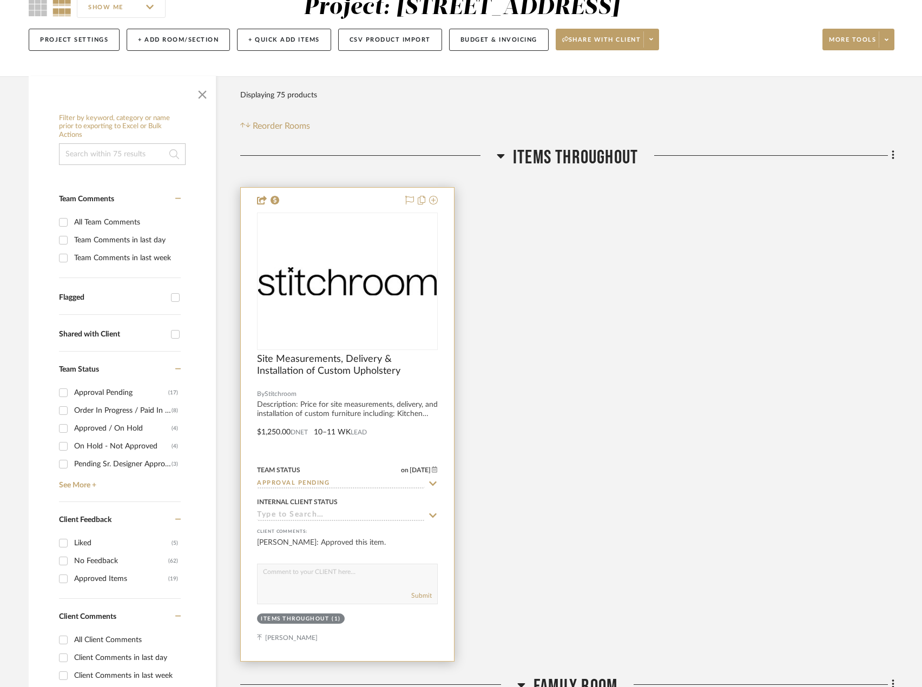
click at [323, 288] on img "0" at bounding box center [347, 281] width 179 height 28
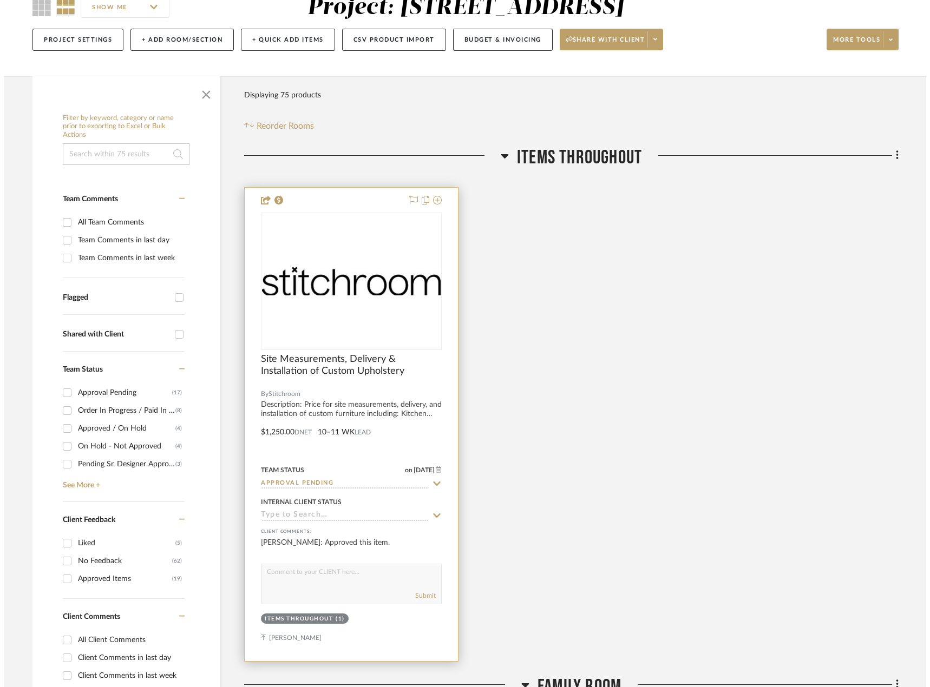
scroll to position [0, 0]
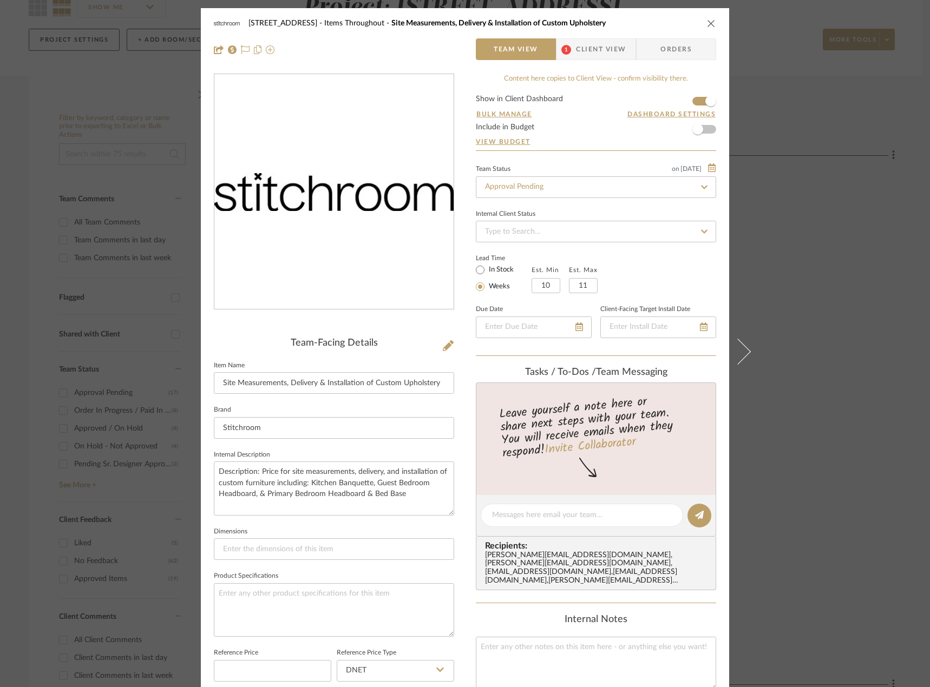
drag, startPoint x: 891, startPoint y: 325, endPoint x: 664, endPoint y: 269, distance: 233.0
click at [888, 325] on div "24080 - 323 Pacific Avenue Items Throughout Site Measurements, Delivery & Insta…" at bounding box center [465, 343] width 930 height 687
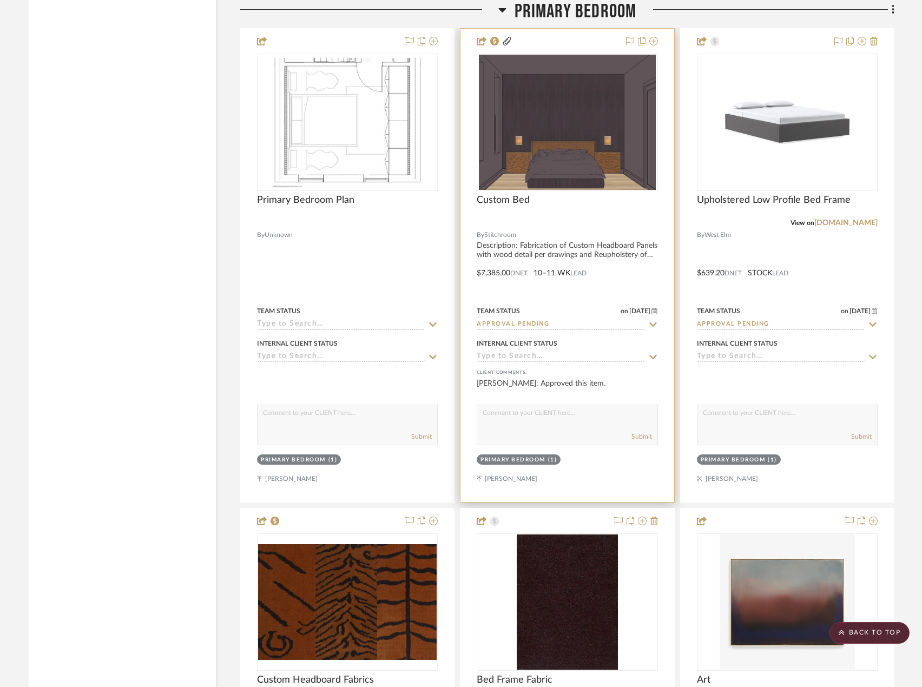
scroll to position [7846, 0]
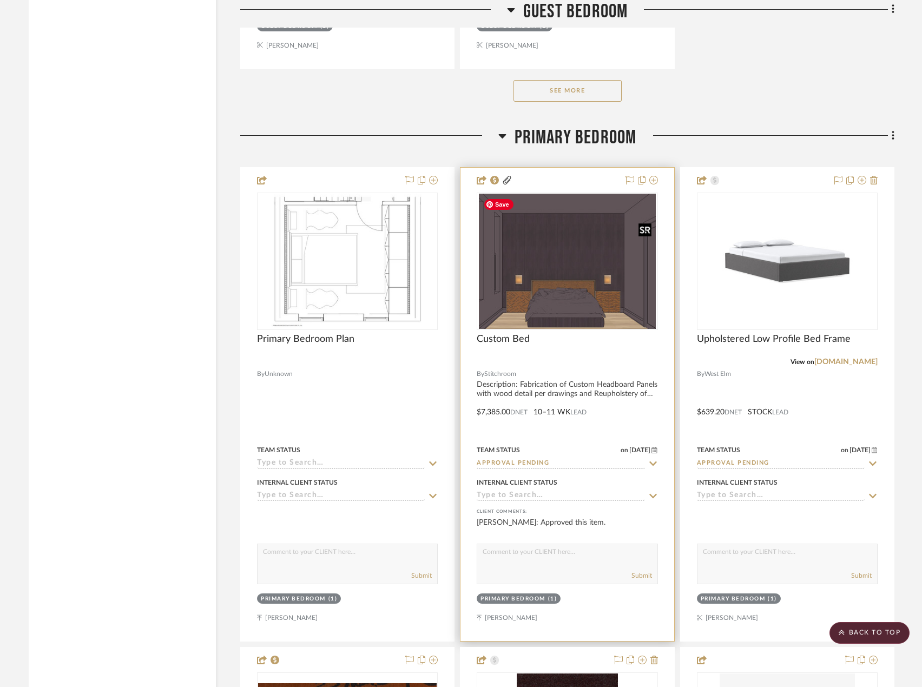
click at [586, 282] on img "0" at bounding box center [567, 261] width 176 height 135
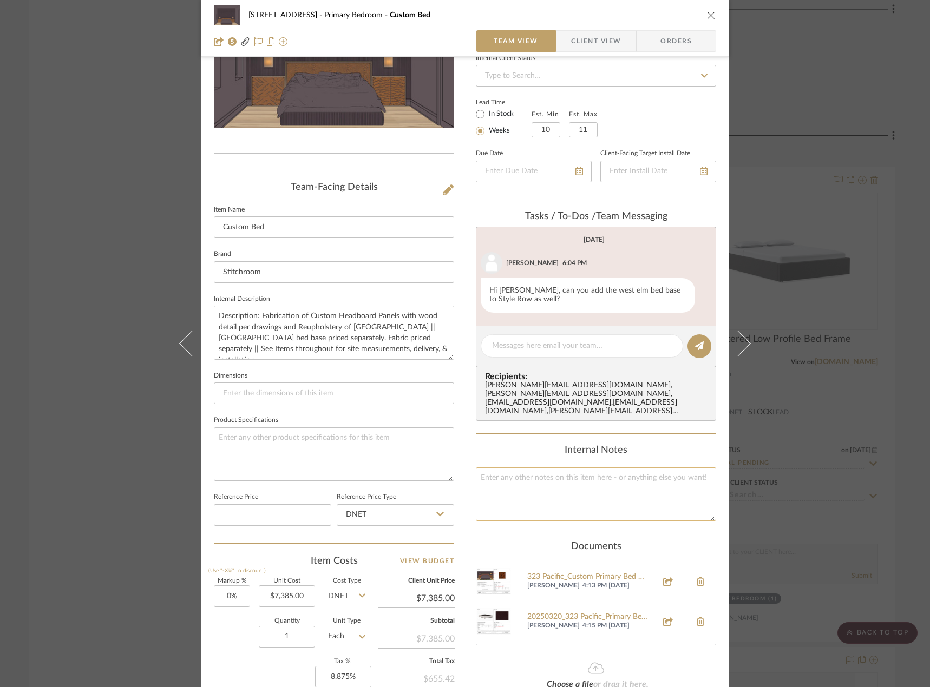
scroll to position [318, 0]
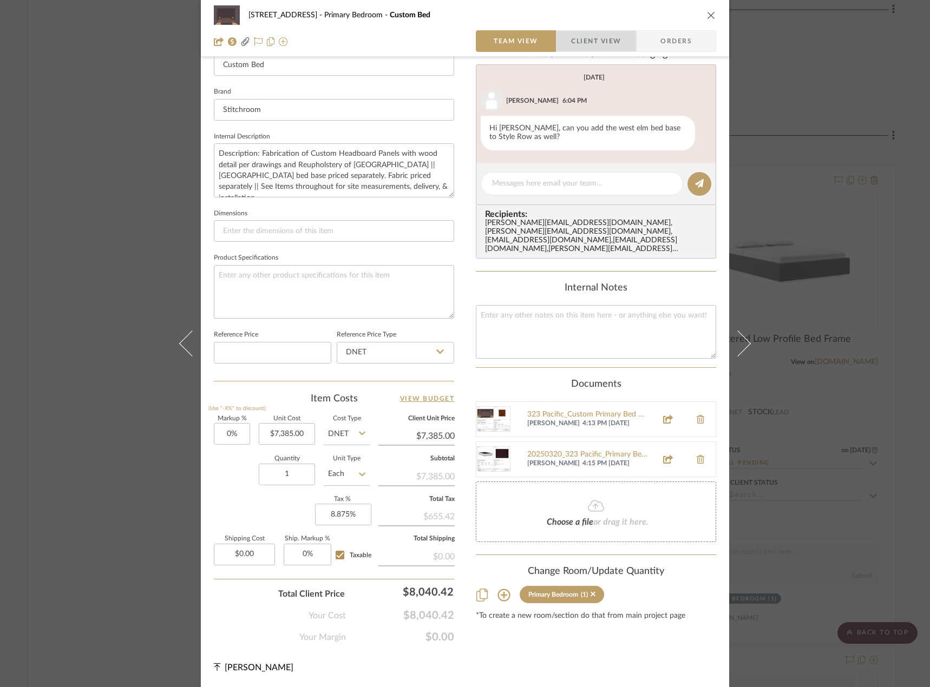
click at [602, 41] on span "Client View" at bounding box center [596, 41] width 50 height 22
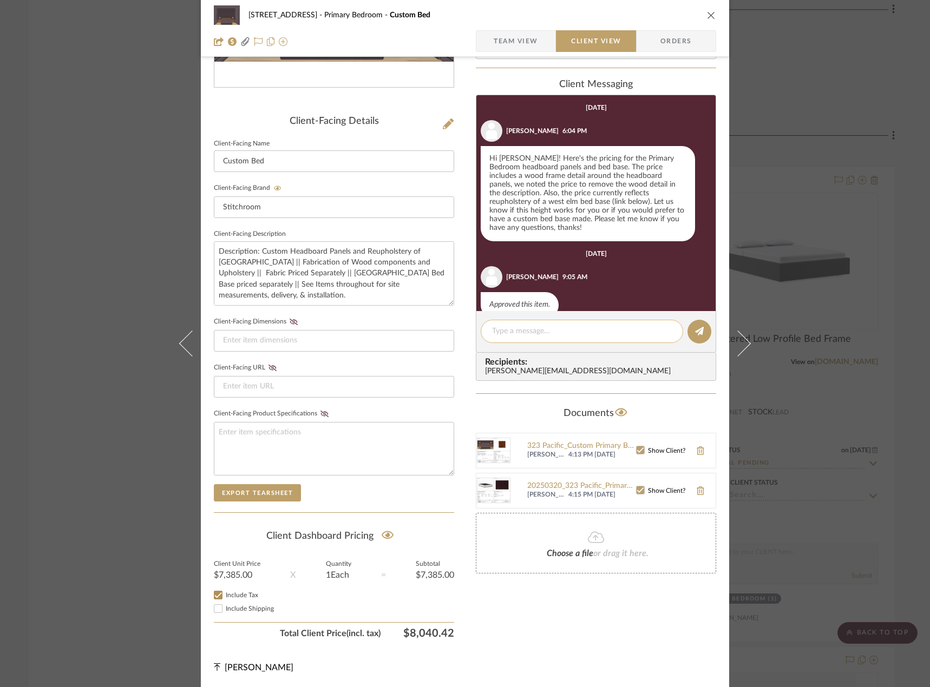
click at [549, 329] on textarea at bounding box center [582, 331] width 180 height 11
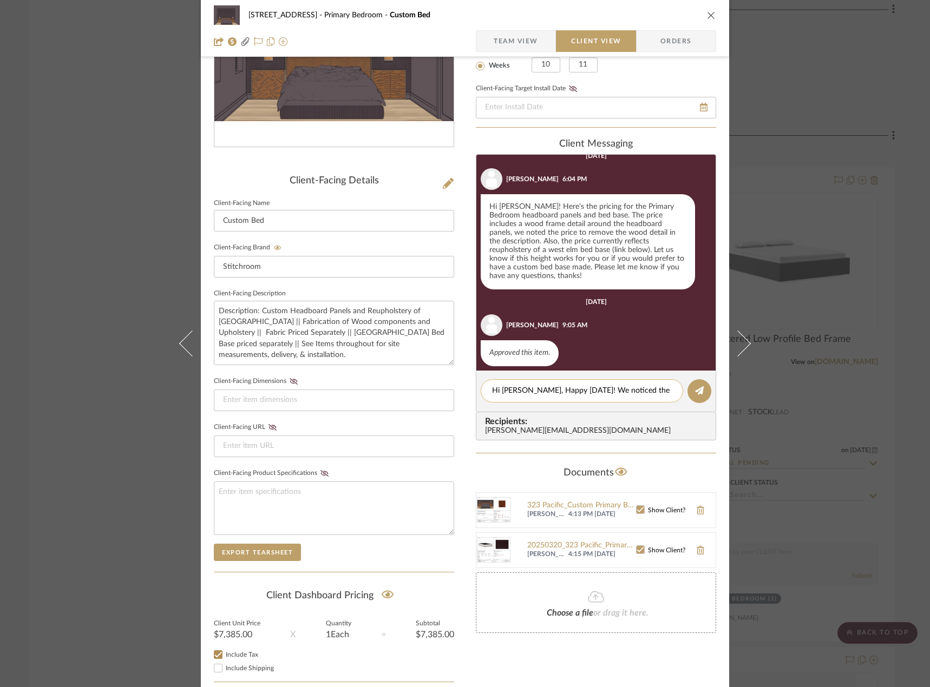
scroll to position [0, 0]
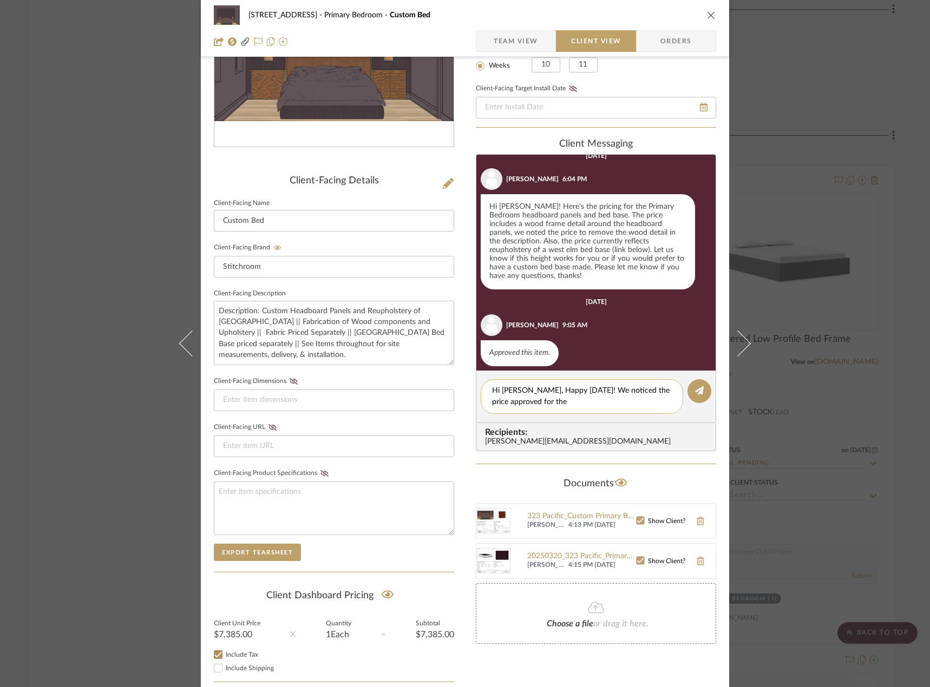
click at [564, 405] on textarea "Hi Erin, Happy Friday! We noticed the price approved for the" at bounding box center [582, 396] width 180 height 23
click at [634, 390] on textarea "Hi Erin, Happy Friday! We noticed the price approved for the" at bounding box center [582, 396] width 180 height 23
click at [595, 396] on textarea "Hi Erin, Happy Friday! We noticed the price you approved for the" at bounding box center [582, 396] width 180 height 23
click at [576, 403] on textarea "Hi Erin, Happy Friday! We noticed the price you approved for the" at bounding box center [582, 396] width 180 height 23
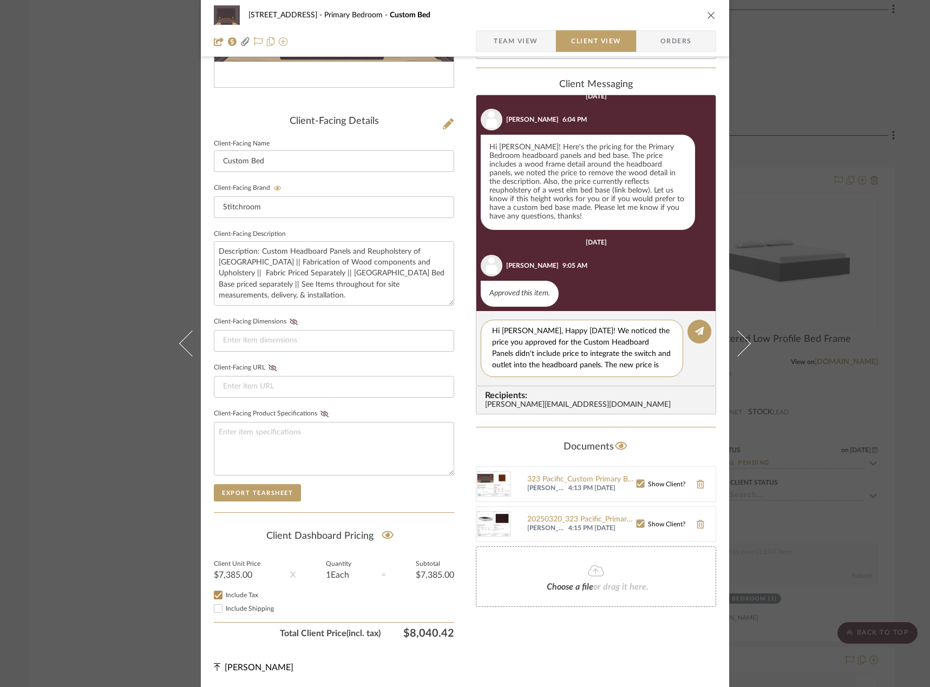
drag, startPoint x: 532, startPoint y: 341, endPoint x: 463, endPoint y: 281, distance: 91.3
click at [463, 281] on div "24080 - 323 Pacific Avenue Primary Bedroom Custom Bed Team View Client View Ord…" at bounding box center [465, 236] width 528 height 901
click at [617, 351] on textarea "Hi Erin, Happy Friday! We noticed the price you approved for the Custom Headboa…" at bounding box center [586, 348] width 188 height 45
drag, startPoint x: 563, startPoint y: 328, endPoint x: 691, endPoint y: 385, distance: 139.6
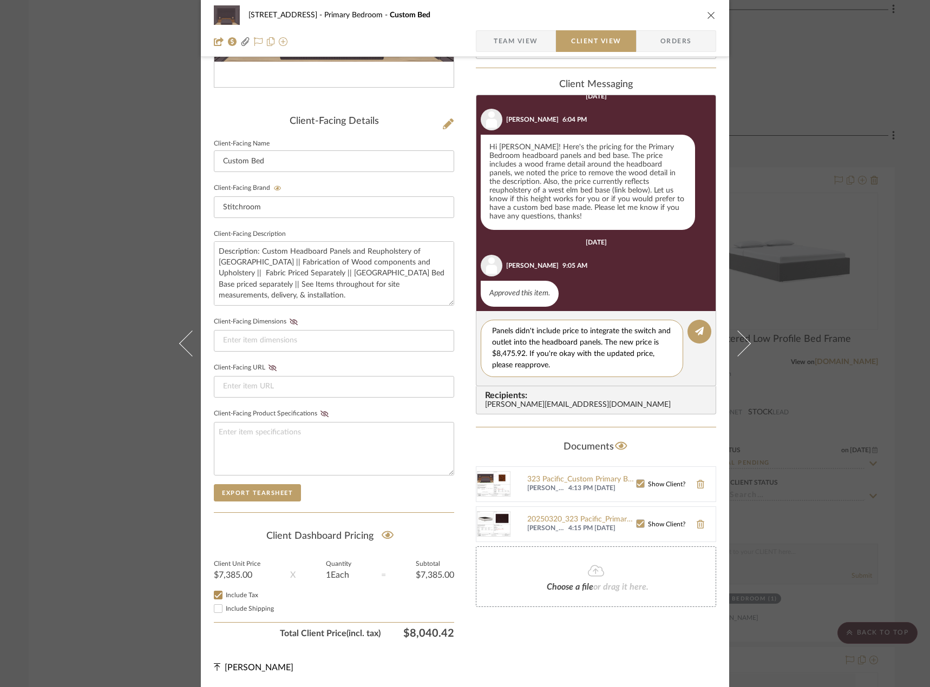
click at [691, 385] on editor-of-message "Hi Erin, Happy Friday! We noticed the price you approved for the Custom Headboa…" at bounding box center [596, 348] width 240 height 75
paste textarea "Happy Friday! We noticed that the price you approved for the custom headboard p…"
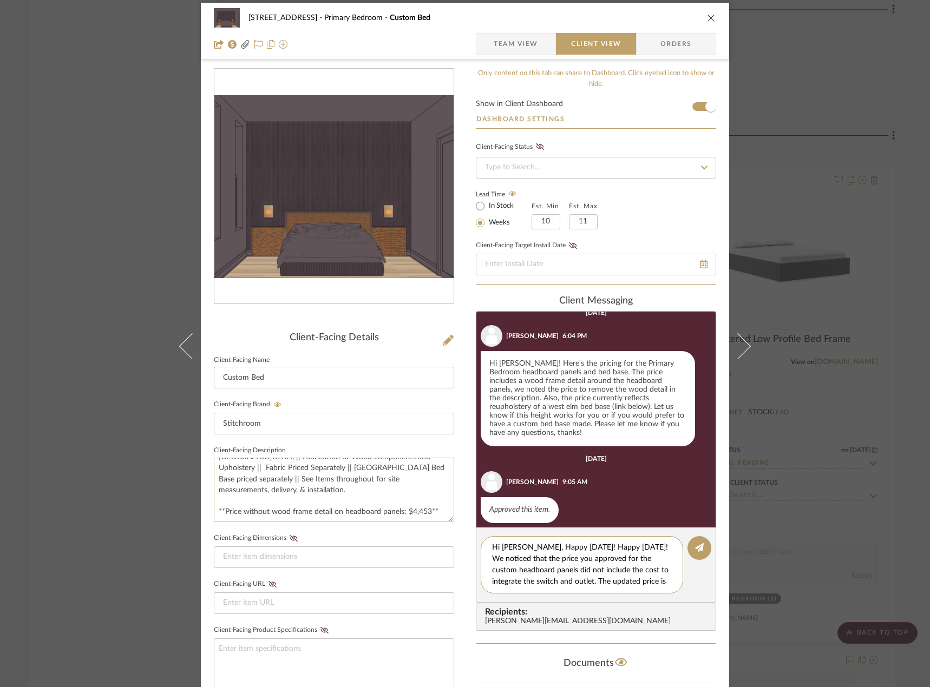
scroll to position [33, 0]
type textarea "Hi Erin, Happy Friday! Happy Friday! We noticed that the price you approved for…"
drag, startPoint x: 432, startPoint y: 499, endPoint x: 208, endPoint y: 501, distance: 224.6
click at [208, 501] on div "24080 - 323 Pacific Avenue Primary Bedroom Custom Bed Team View Client View Ord…" at bounding box center [465, 453] width 528 height 901
type textarea "Description: Custom Headboard Panels and Reupholstery of [GEOGRAPHIC_DATA] || F…"
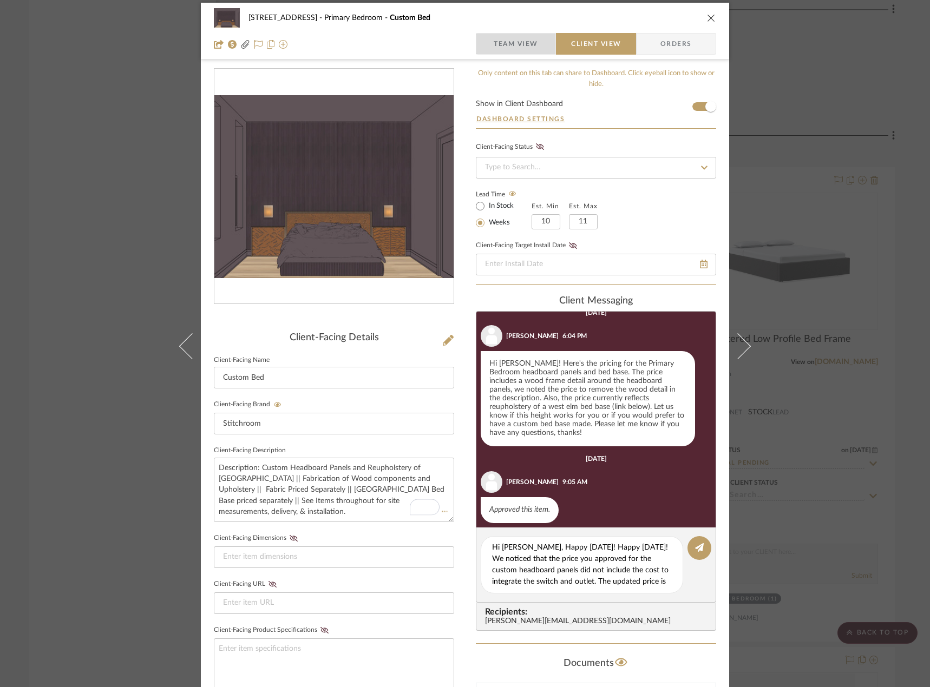
click at [482, 41] on span "button" at bounding box center [484, 44] width 17 height 22
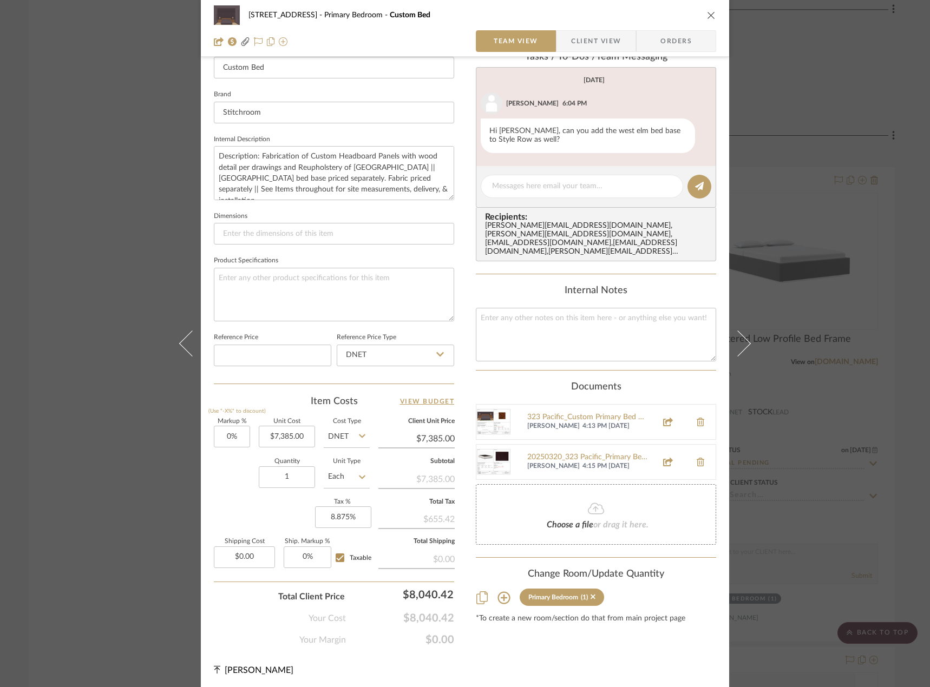
scroll to position [318, 0]
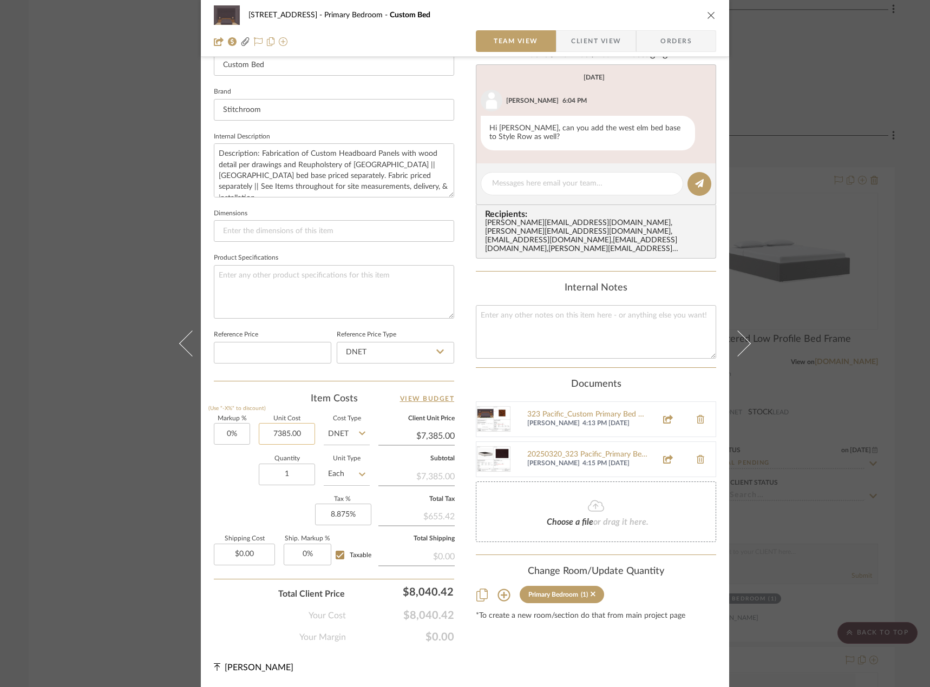
click at [279, 432] on input "7385.00" at bounding box center [287, 434] width 56 height 22
click at [278, 432] on input "7385.00" at bounding box center [287, 434] width 56 height 22
type input "$7,785.00"
click at [418, 256] on fieldset "Product Specifications" at bounding box center [334, 285] width 240 height 68
type input "$7,785.00"
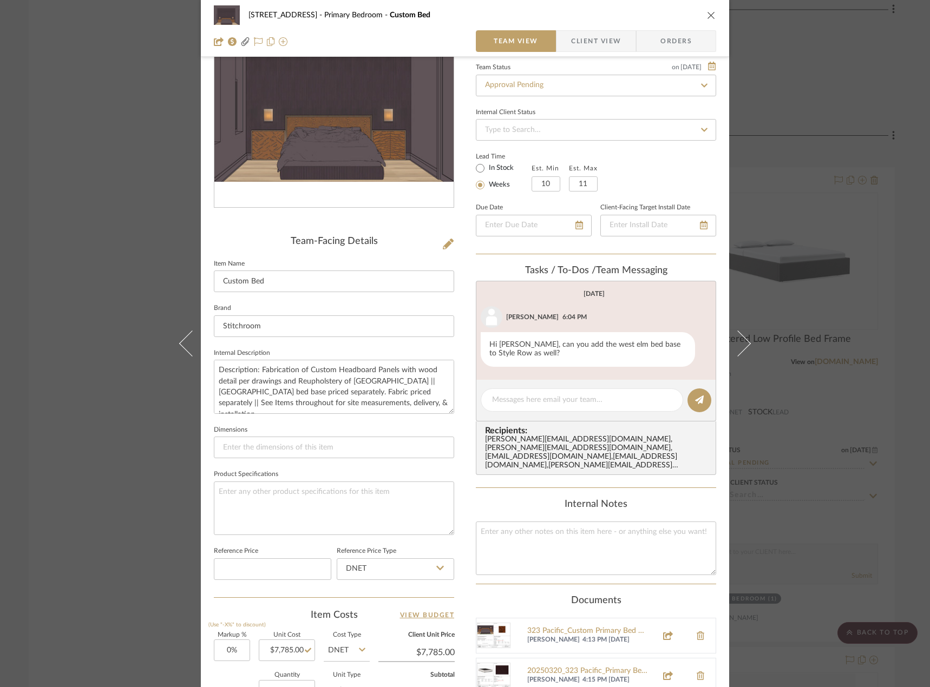
scroll to position [0, 0]
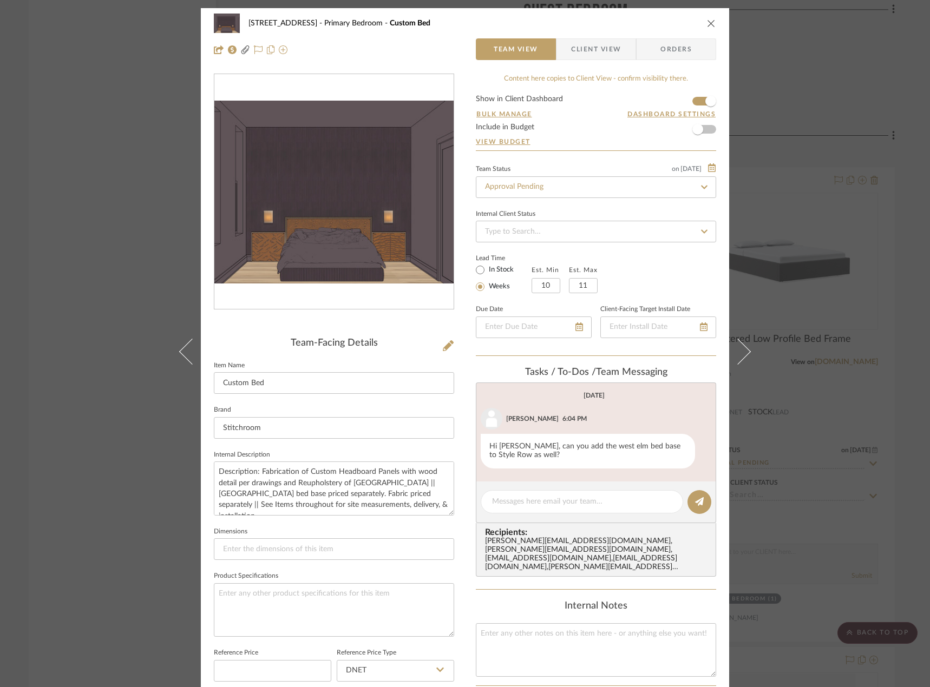
click at [589, 52] on span "Client View" at bounding box center [596, 49] width 50 height 22
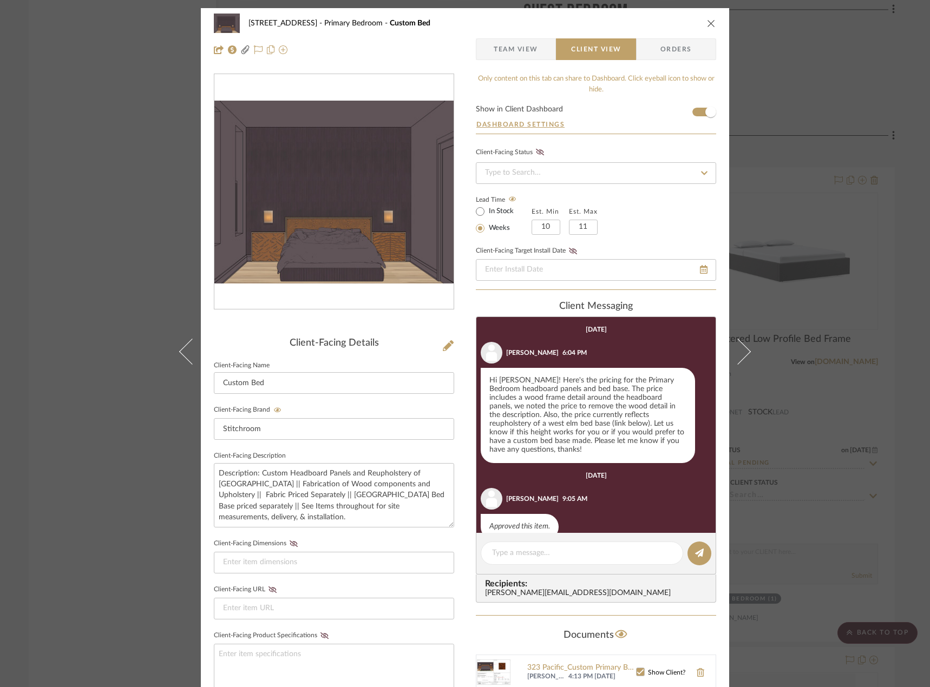
click at [503, 48] on span "Team View" at bounding box center [515, 49] width 44 height 22
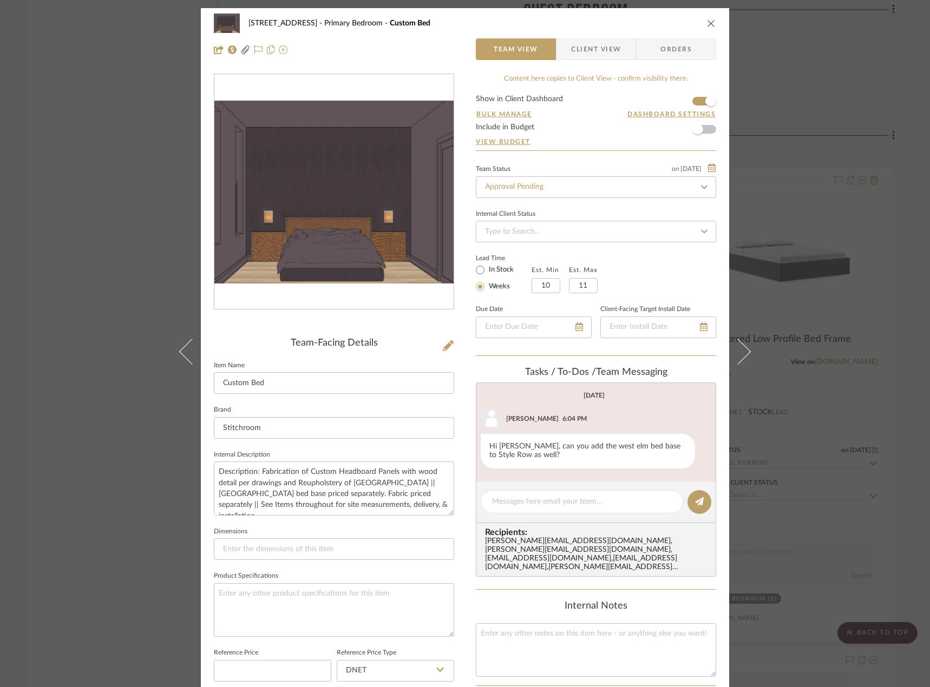
click at [577, 45] on span "Client View" at bounding box center [596, 49] width 50 height 22
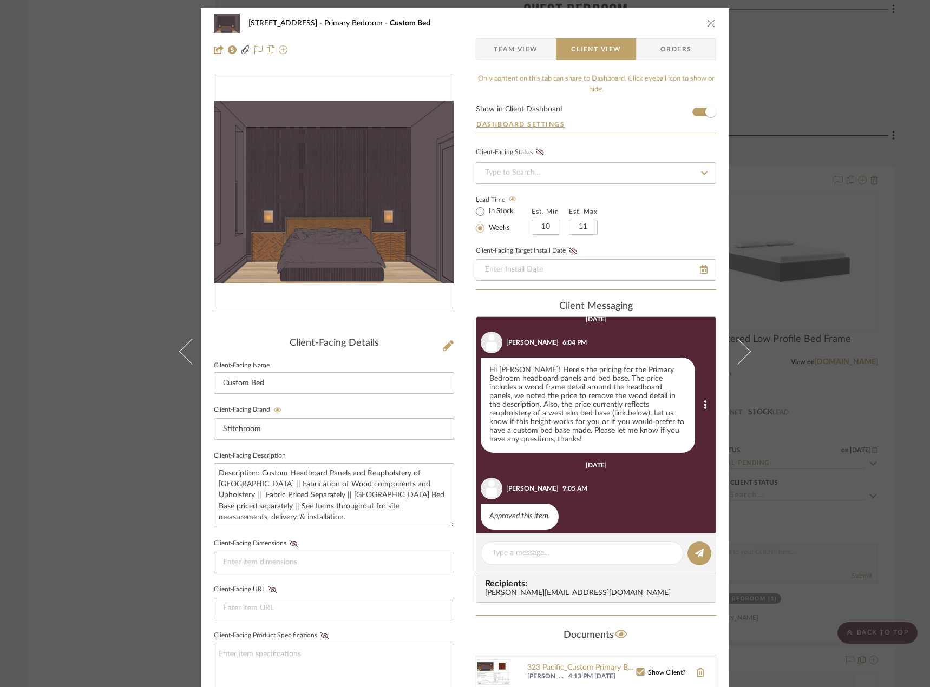
scroll to position [11, 0]
click at [529, 551] on textarea at bounding box center [582, 553] width 180 height 11
paste textarea "Happy Friday! We noticed that the price you approved for the custom headboard p…"
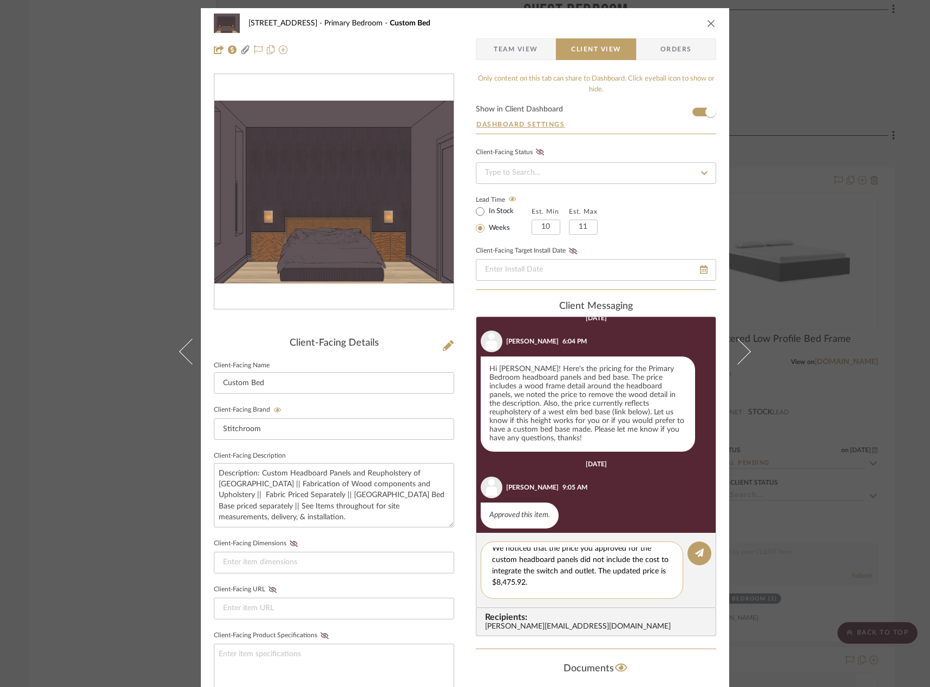
scroll to position [0, 0]
drag, startPoint x: 608, startPoint y: 554, endPoint x: 563, endPoint y: 549, distance: 44.6
click at [563, 549] on textarea "Hi Erin, Happy Friday! Happy Friday! We noticed that the price you approved for…" at bounding box center [586, 570] width 188 height 45
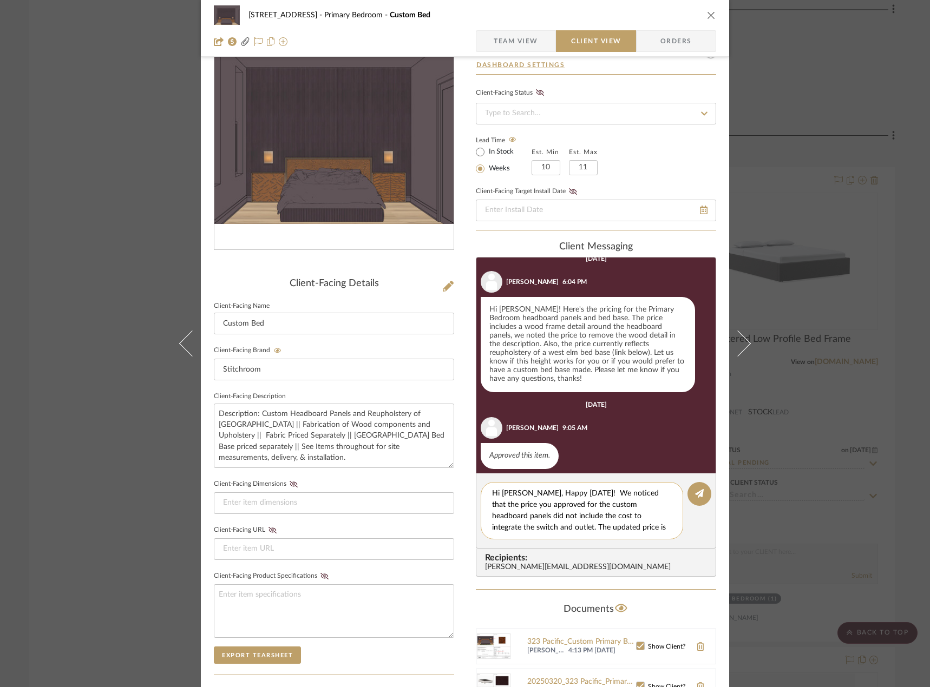
scroll to position [34, 0]
drag, startPoint x: 588, startPoint y: 518, endPoint x: 558, endPoint y: 517, distance: 29.8
click at [558, 517] on textarea "Hi Erin, Happy Friday! We noticed that the price you approved for the custom he…" at bounding box center [586, 510] width 188 height 45
click at [597, 516] on textarea "Hi Erin, Happy Friday! We noticed that the price you approved for the custom he…" at bounding box center [586, 510] width 188 height 45
click at [600, 516] on textarea "Hi Erin, Happy Friday! We noticed that the price you approved for the custom he…" at bounding box center [586, 510] width 188 height 45
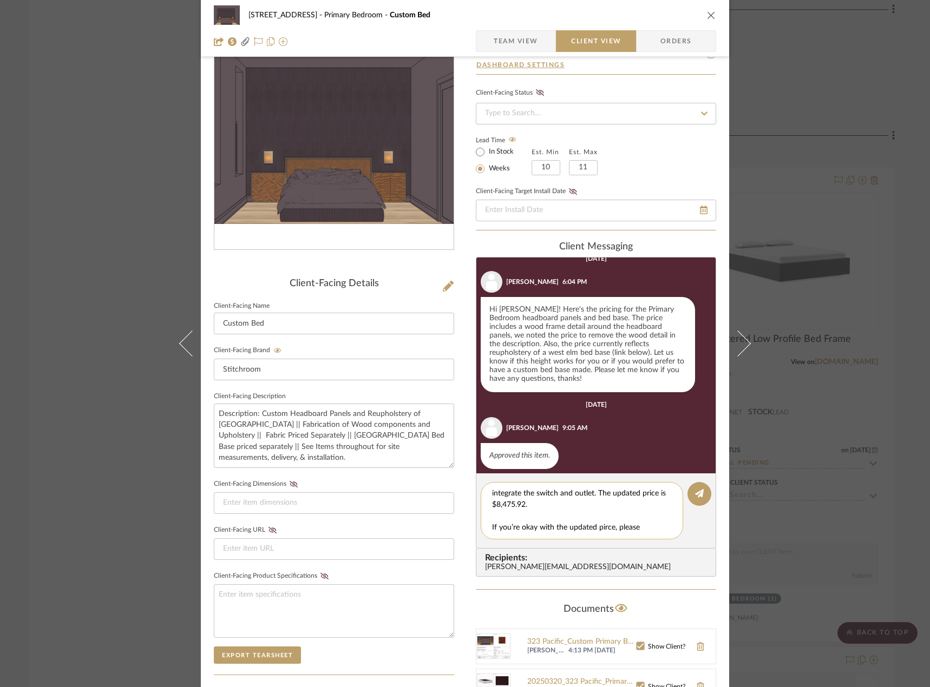
click at [601, 515] on textarea "Hi Erin, Happy Friday! We noticed that the price you approved for the custom he…" at bounding box center [586, 510] width 188 height 45
drag, startPoint x: 590, startPoint y: 528, endPoint x: 524, endPoint y: 530, distance: 66.1
click at [524, 530] on textarea "Hi Erin, Happy Friday! We noticed that the price you approved for the custom he…" at bounding box center [586, 510] width 188 height 45
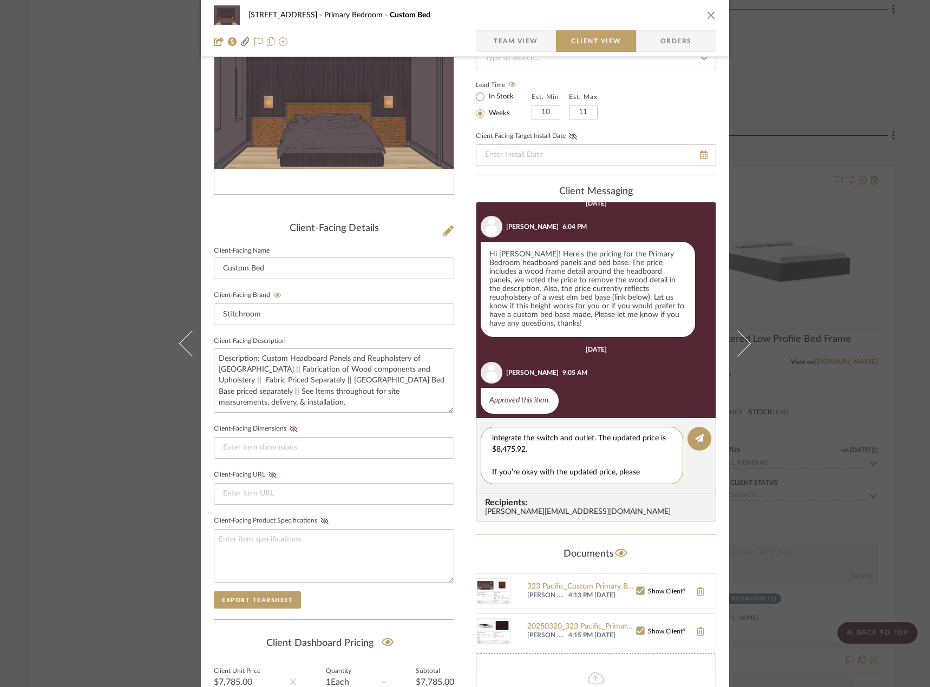
scroll to position [60, 0]
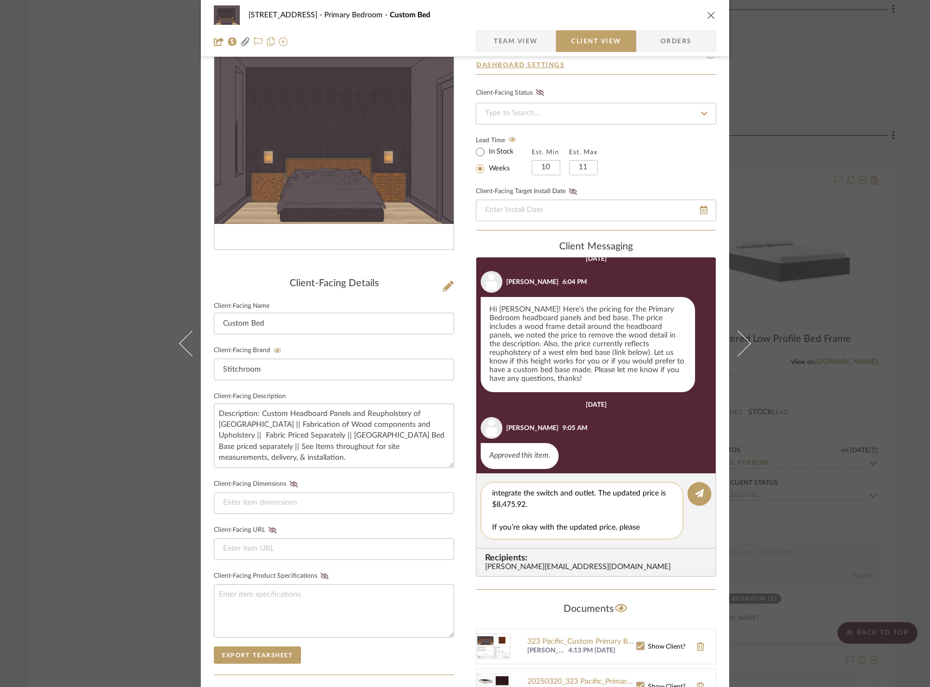
click at [616, 528] on textarea "Hi Erin, Happy Friday! We noticed that the price you approved for the custom he…" at bounding box center [586, 510] width 188 height 45
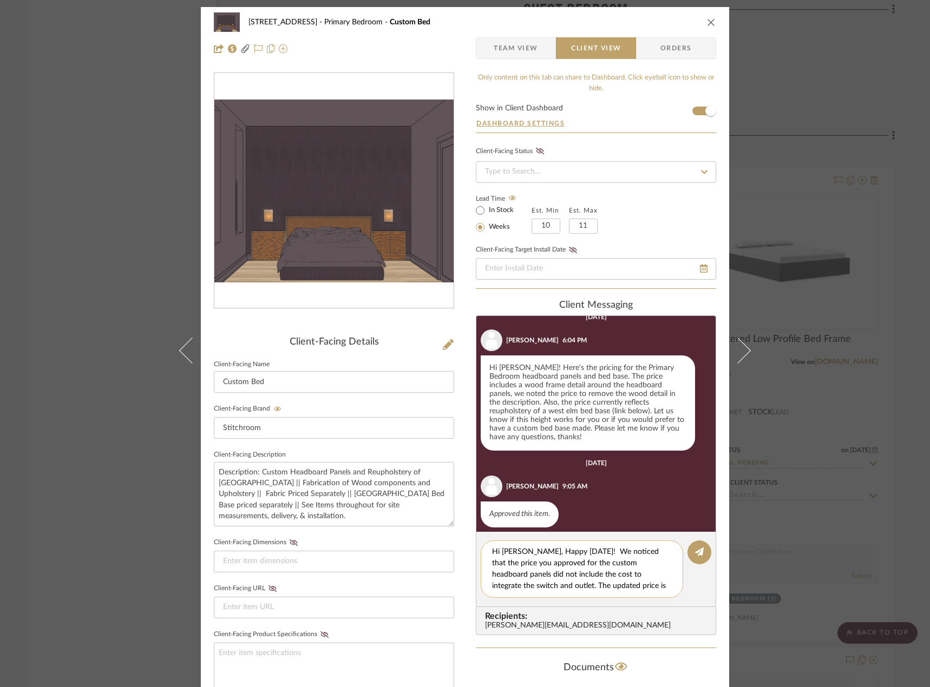
scroll to position [0, 0]
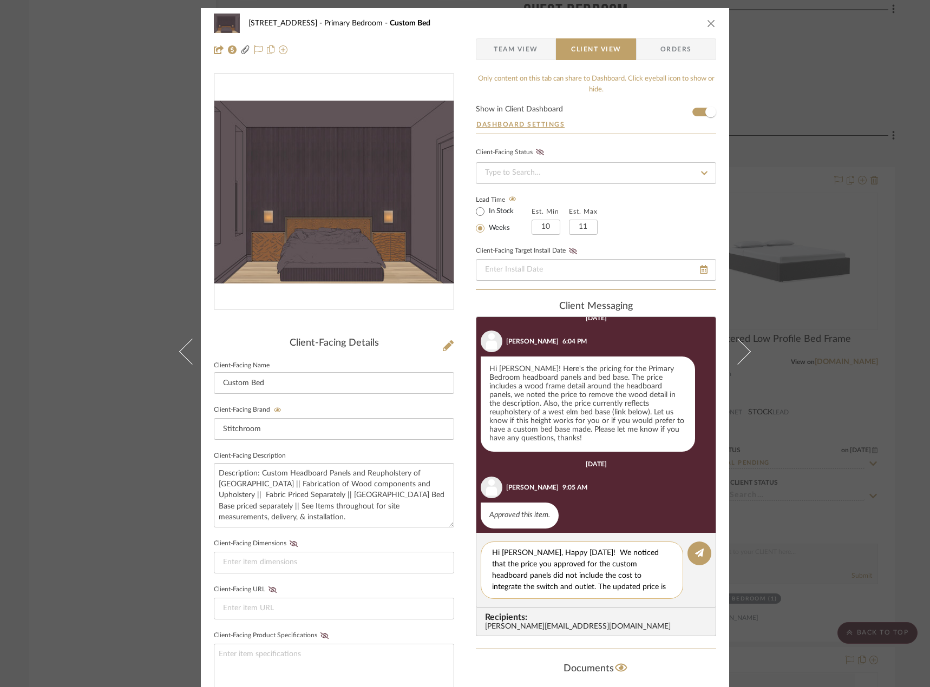
click at [614, 588] on textarea "Hi Erin, Happy Friday! We noticed that the price you approved for the custom he…" at bounding box center [586, 570] width 188 height 45
click at [536, 562] on textarea "Hi Erin, Happy Friday! We noticed that the price you approved for the custom he…" at bounding box center [586, 570] width 188 height 45
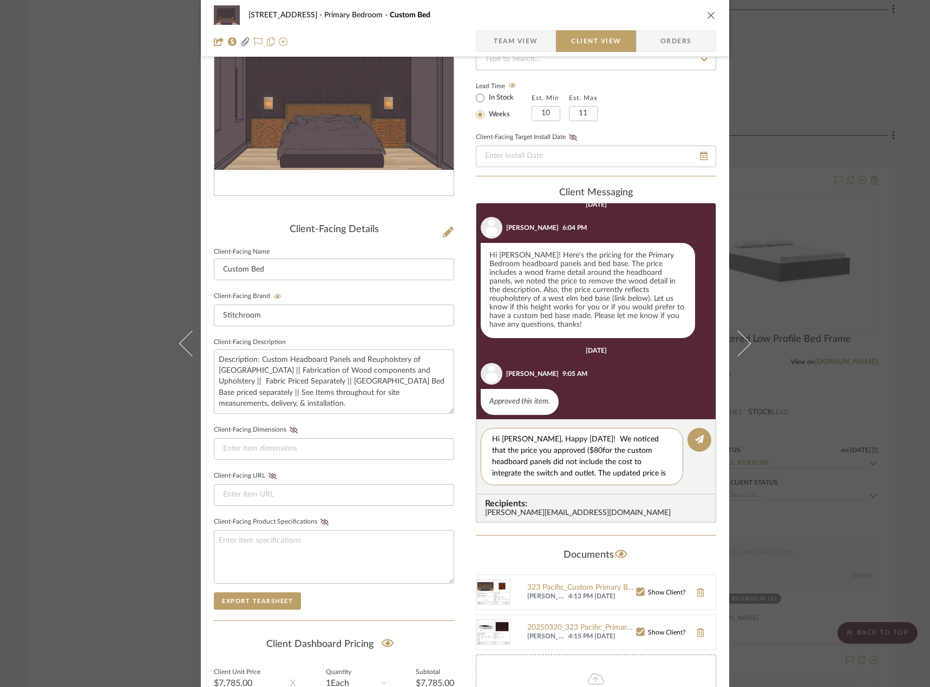
drag, startPoint x: 615, startPoint y: 476, endPoint x: 482, endPoint y: 429, distance: 141.0
click at [482, 429] on editor-of-message "Hi Erin, Happy Friday! We noticed that the price you approved ($80for the custo…" at bounding box center [596, 456] width 240 height 75
type textarea "Hi Erin, Happy Friday! We noticed that the price you approved ($80for the custo…"
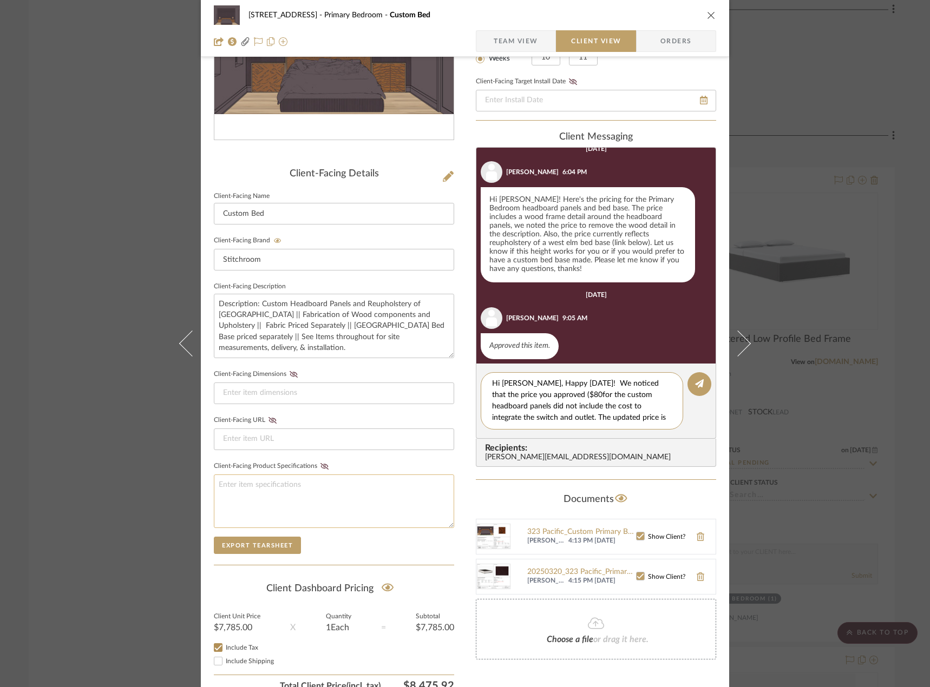
scroll to position [222, 0]
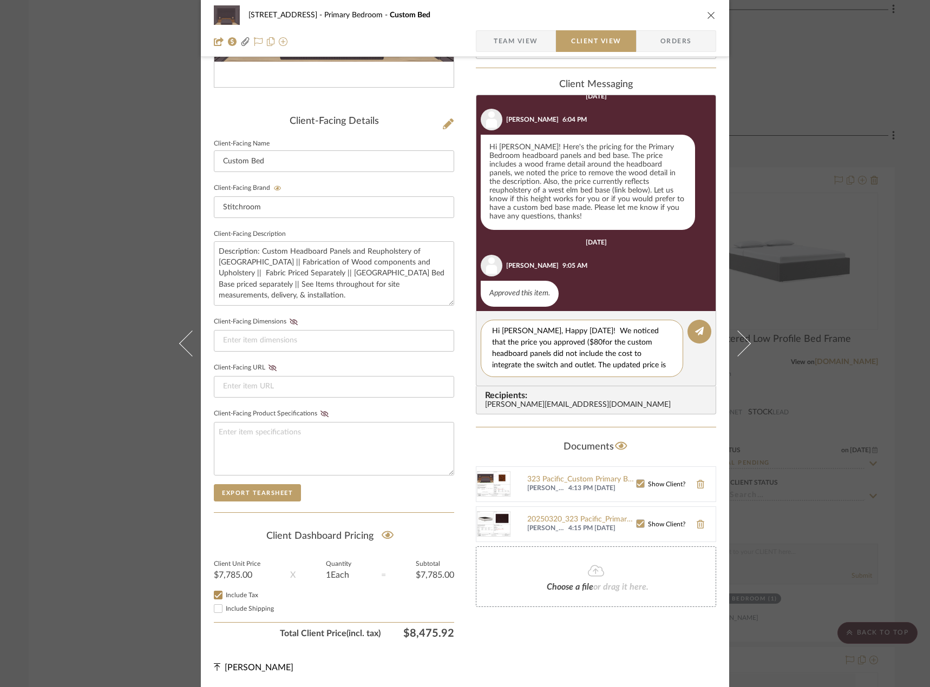
click at [488, 43] on span "button" at bounding box center [484, 41] width 17 height 22
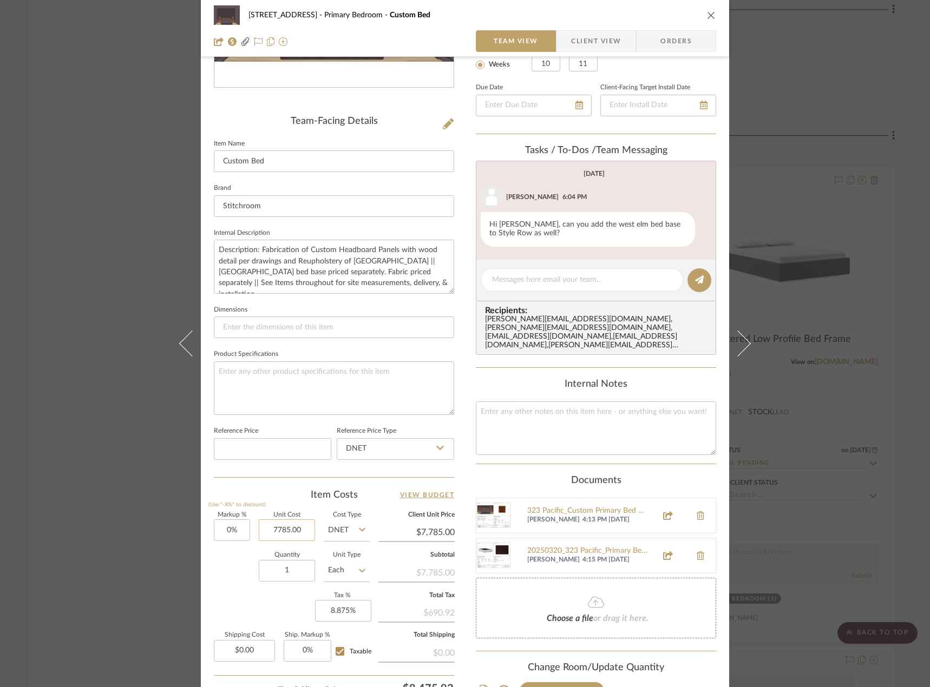
click at [280, 530] on input "7785.00" at bounding box center [287, 530] width 56 height 22
click at [277, 527] on input "7785.00" at bounding box center [287, 530] width 56 height 22
click at [276, 527] on input "7785.00" at bounding box center [287, 530] width 56 height 22
click at [277, 530] on input "7785.00" at bounding box center [287, 530] width 56 height 22
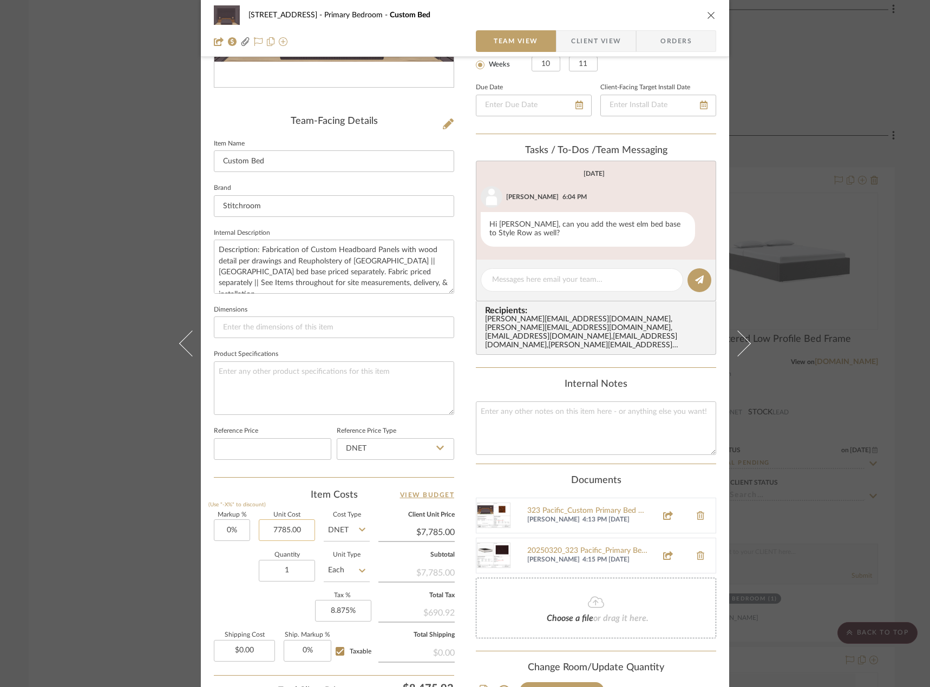
click at [278, 530] on input "7785.00" at bounding box center [287, 530] width 56 height 22
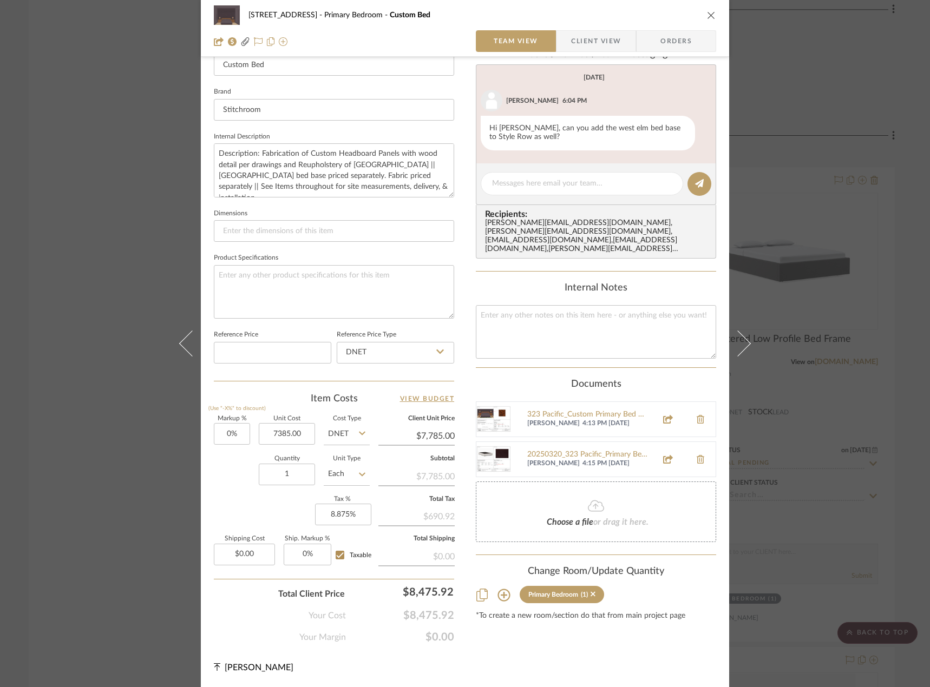
type input "$7,385.00"
click at [395, 651] on div "24080 - 323 Pacific Avenue Primary Bedroom Custom Bed Team View Client View Ord…" at bounding box center [465, 188] width 528 height 997
type input "$7,385.00"
click at [833, 115] on div "24080 - [STREET_ADDRESS][GEOGRAPHIC_DATA] Bedroom Custom Bed Team View Client V…" at bounding box center [465, 343] width 930 height 687
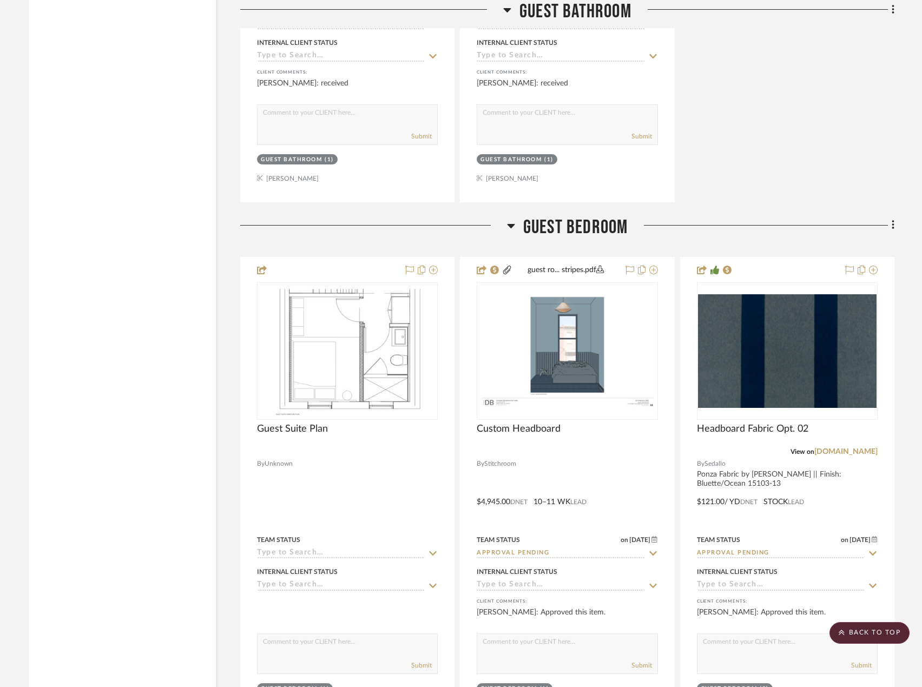
scroll to position [6169, 0]
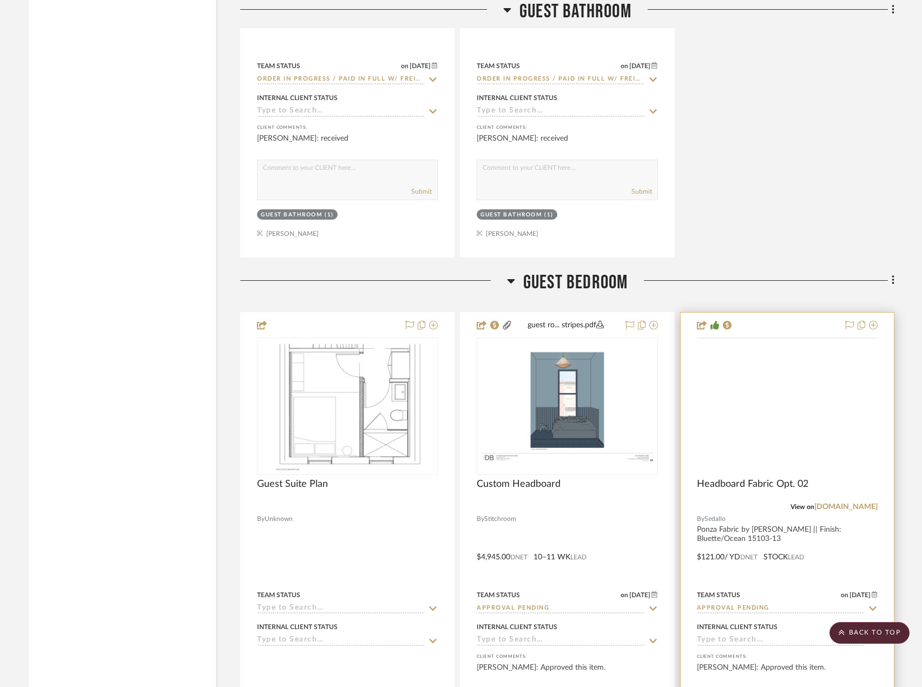
click at [0, 0] on img at bounding box center [0, 0] width 0 height 0
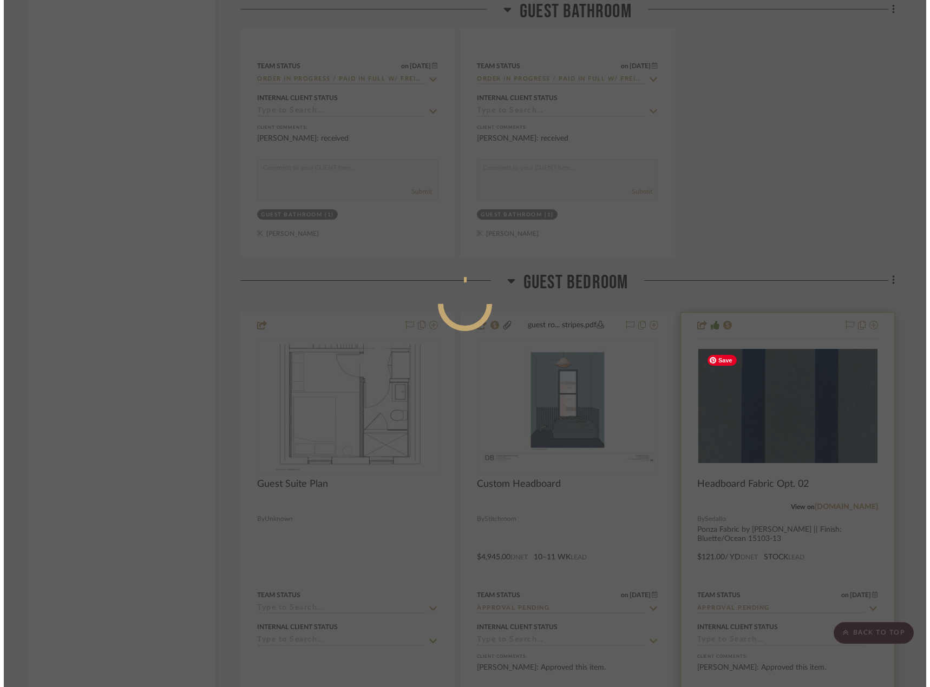
scroll to position [0, 0]
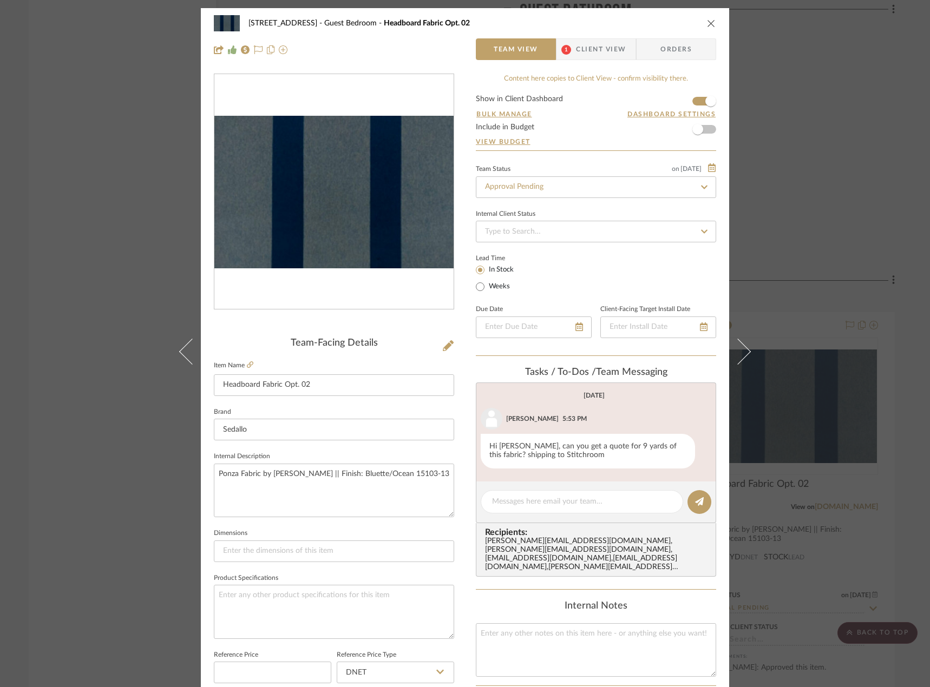
click at [602, 54] on span "Client View" at bounding box center [601, 49] width 50 height 22
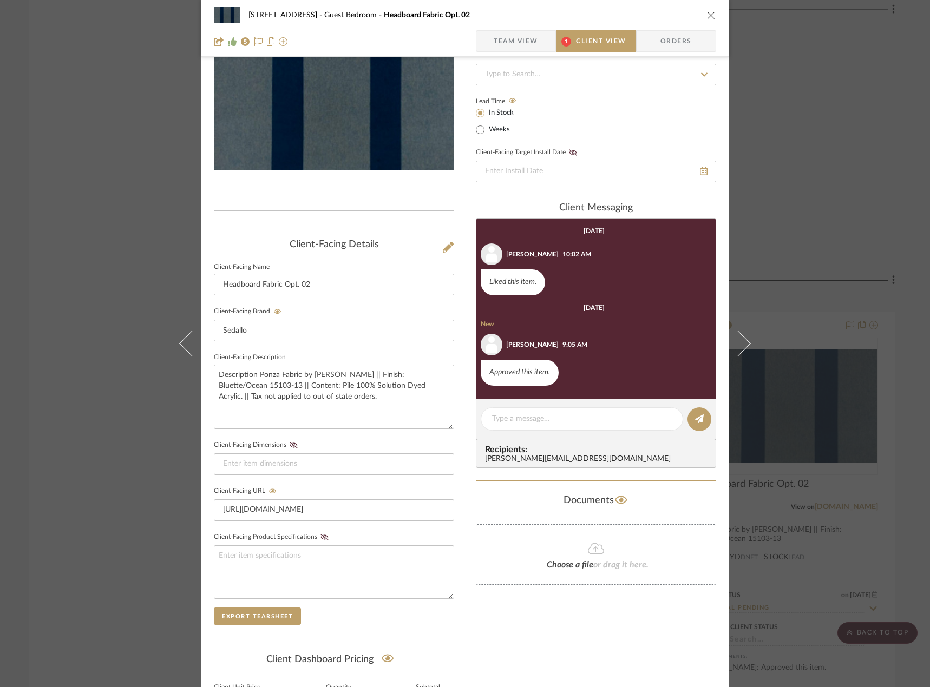
scroll to position [60, 0]
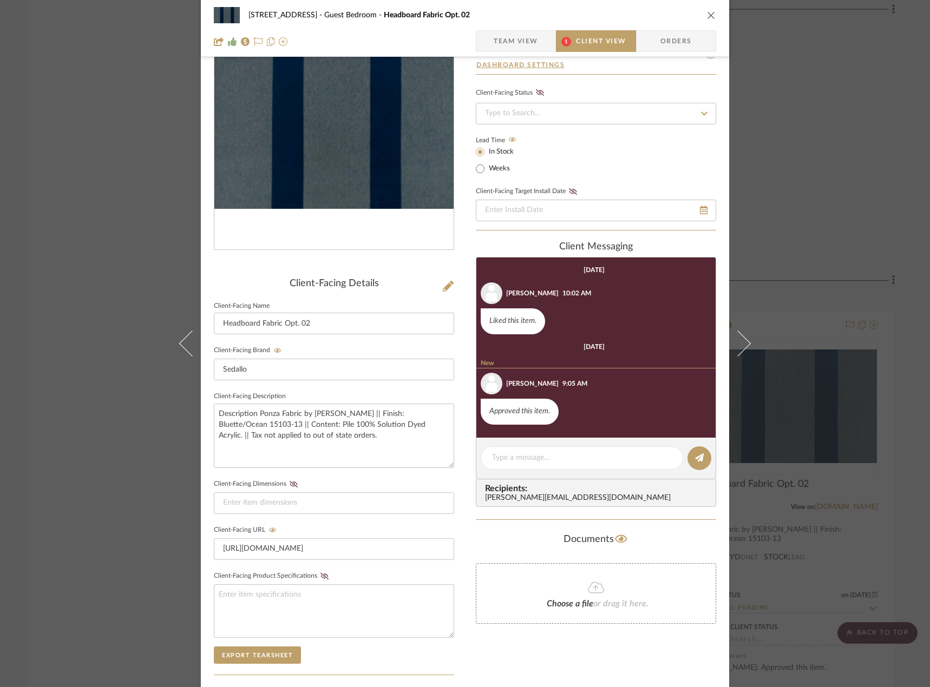
click at [497, 32] on span "Team View" at bounding box center [515, 41] width 44 height 22
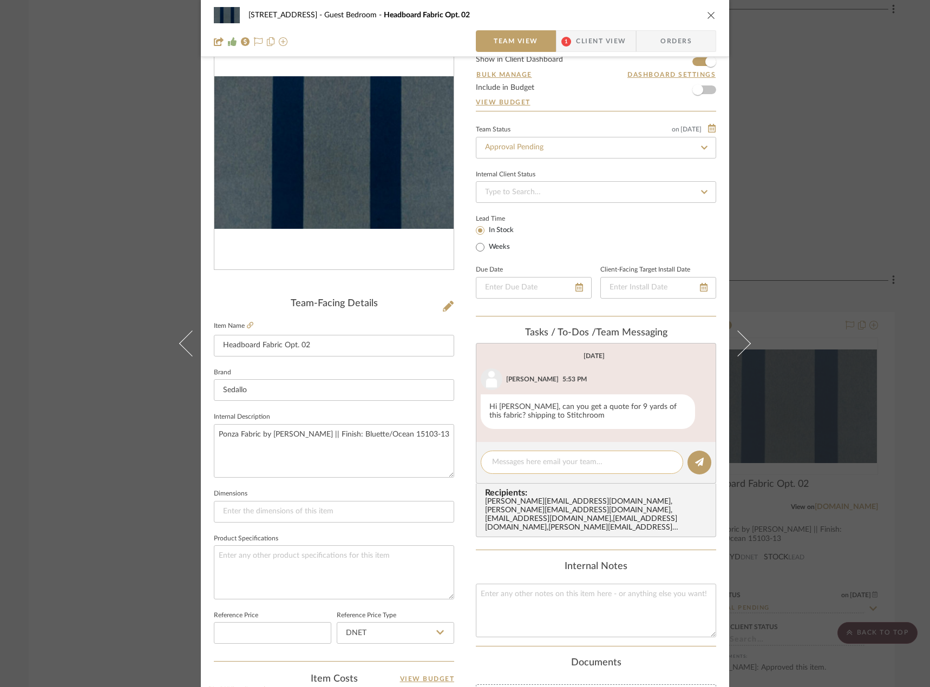
scroll to position [0, 0]
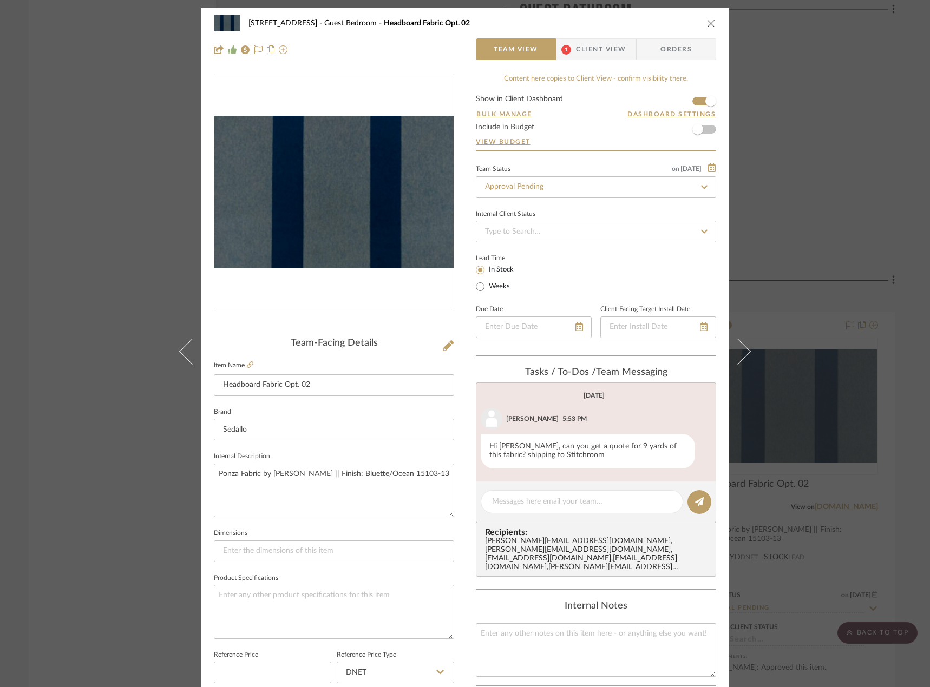
click at [586, 58] on span "Client View" at bounding box center [601, 49] width 50 height 22
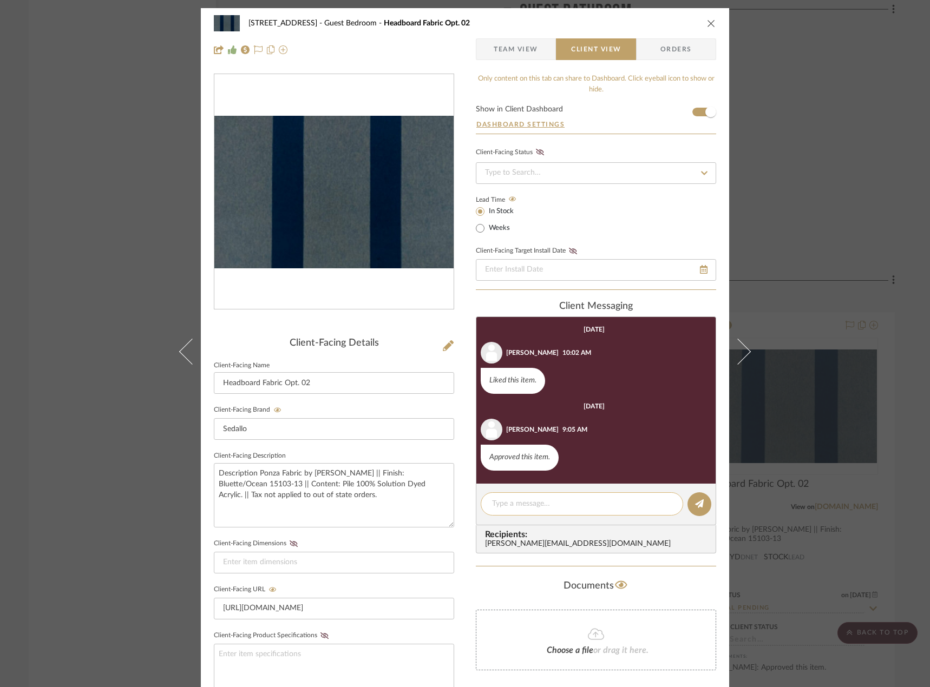
click at [558, 510] on div at bounding box center [582, 503] width 202 height 23
click at [564, 504] on textarea at bounding box center [582, 503] width 180 height 11
click at [136, 188] on div "24080 - [STREET_ADDRESS] Guest Bedroom Headboard Fabric Opt. 02 Team View Clien…" at bounding box center [465, 343] width 930 height 687
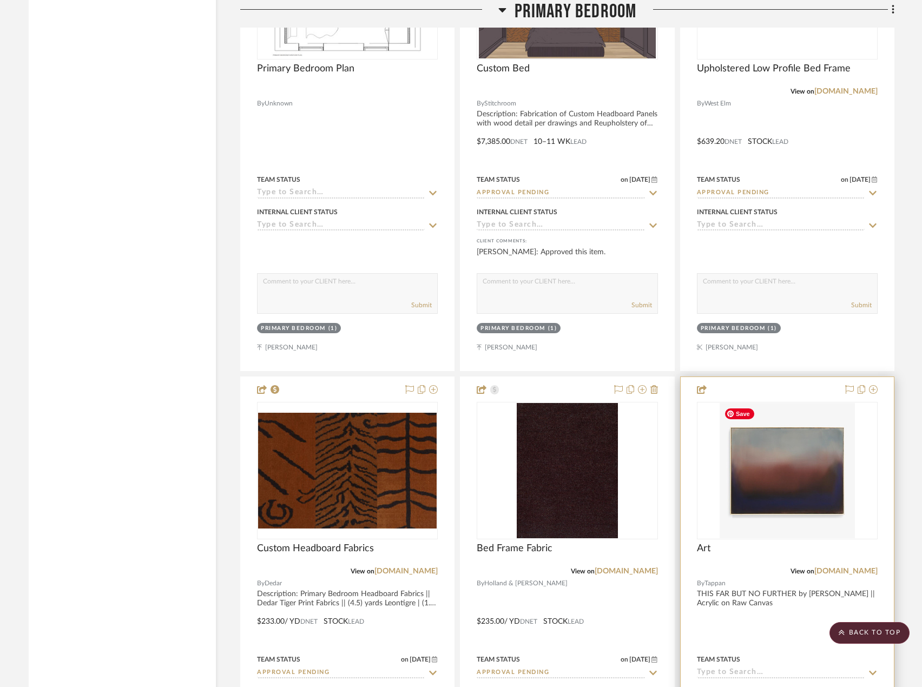
scroll to position [7792, 0]
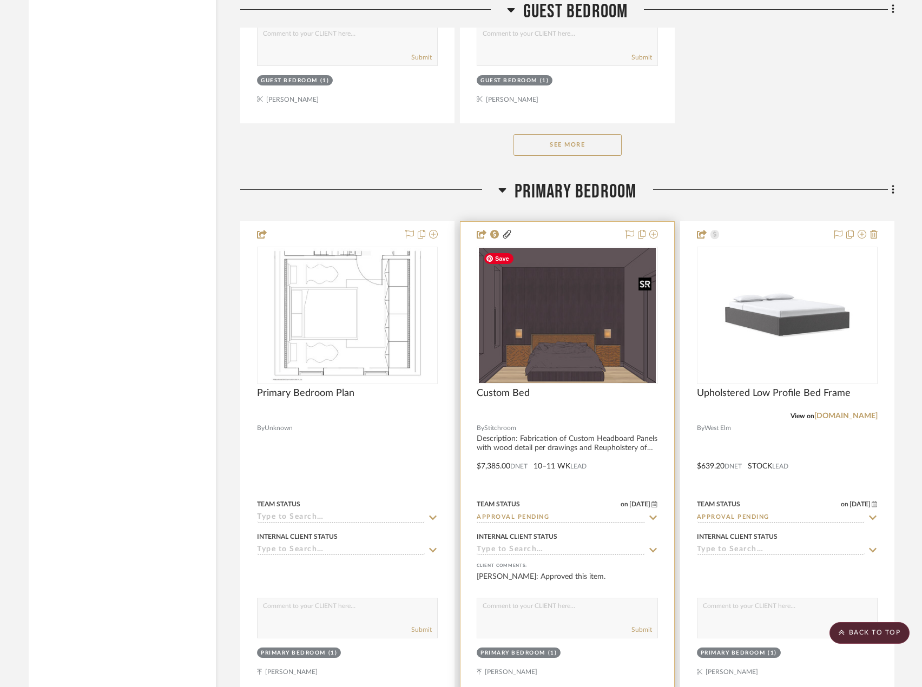
click at [608, 374] on img "0" at bounding box center [567, 315] width 176 height 135
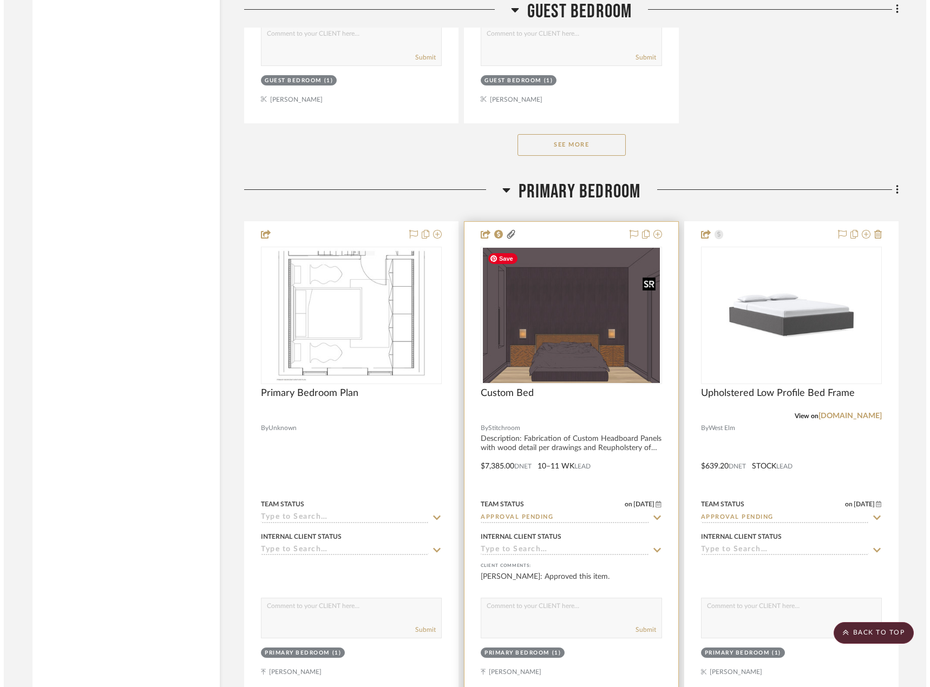
scroll to position [0, 0]
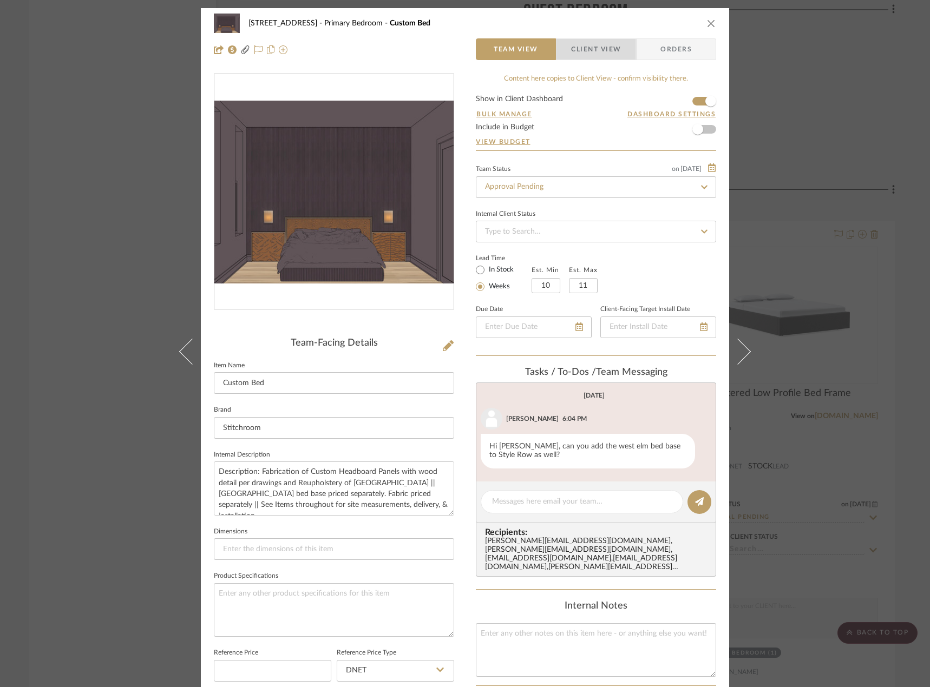
click at [580, 49] on span "Client View" at bounding box center [596, 49] width 50 height 22
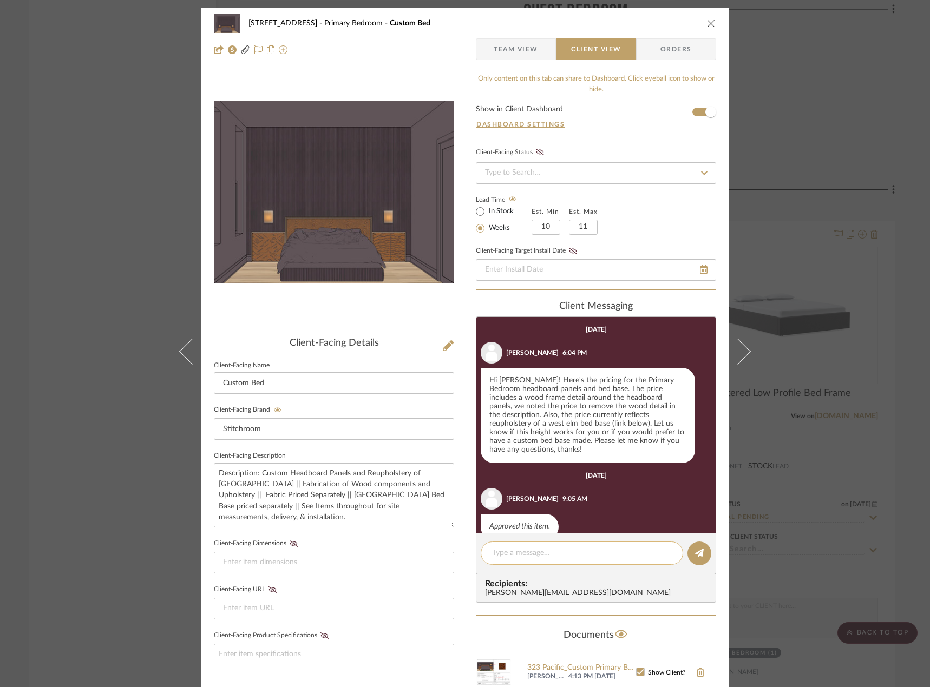
click at [527, 551] on textarea at bounding box center [582, 553] width 180 height 11
paste textarea "Hi [PERSON_NAME], Happy [DATE]! We noticed that the price you approved ($8040.4…"
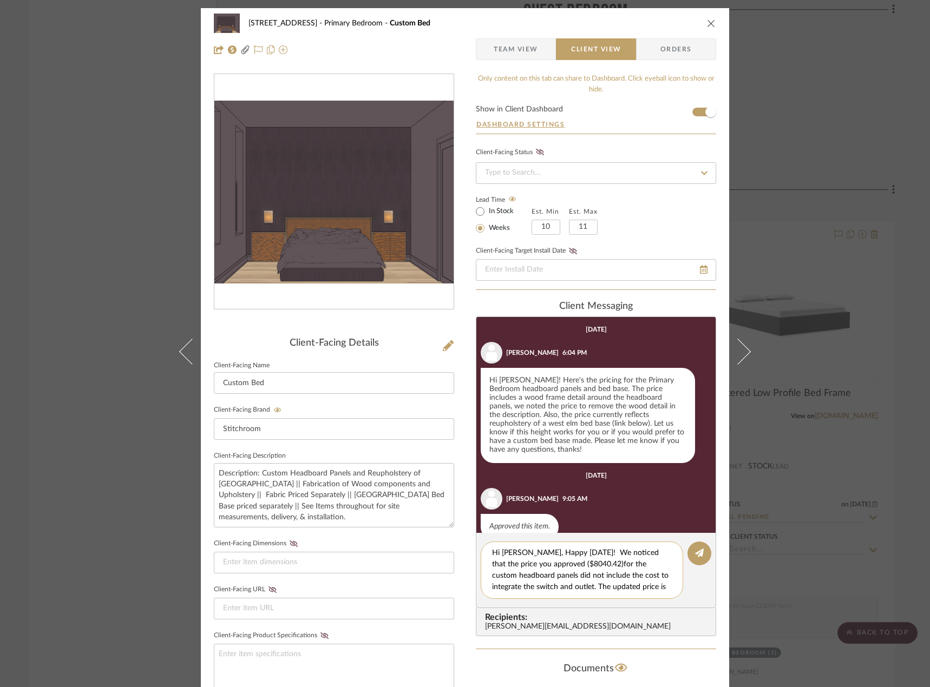
click at [568, 552] on textarea "Hi [PERSON_NAME], Happy [DATE]! We noticed that the price you approved ($8040.4…" at bounding box center [586, 570] width 188 height 45
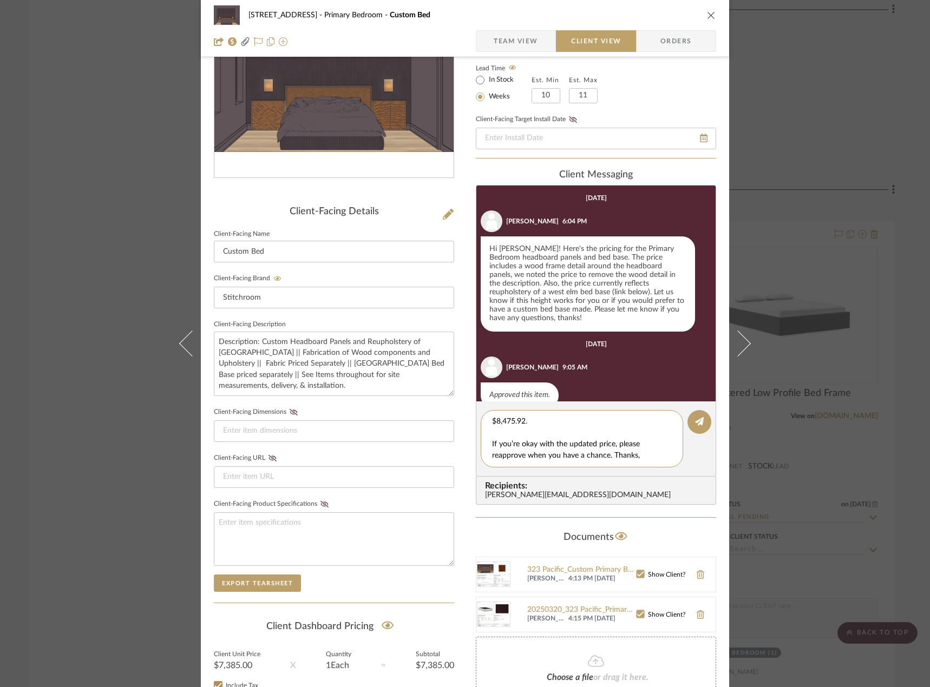
scroll to position [162, 0]
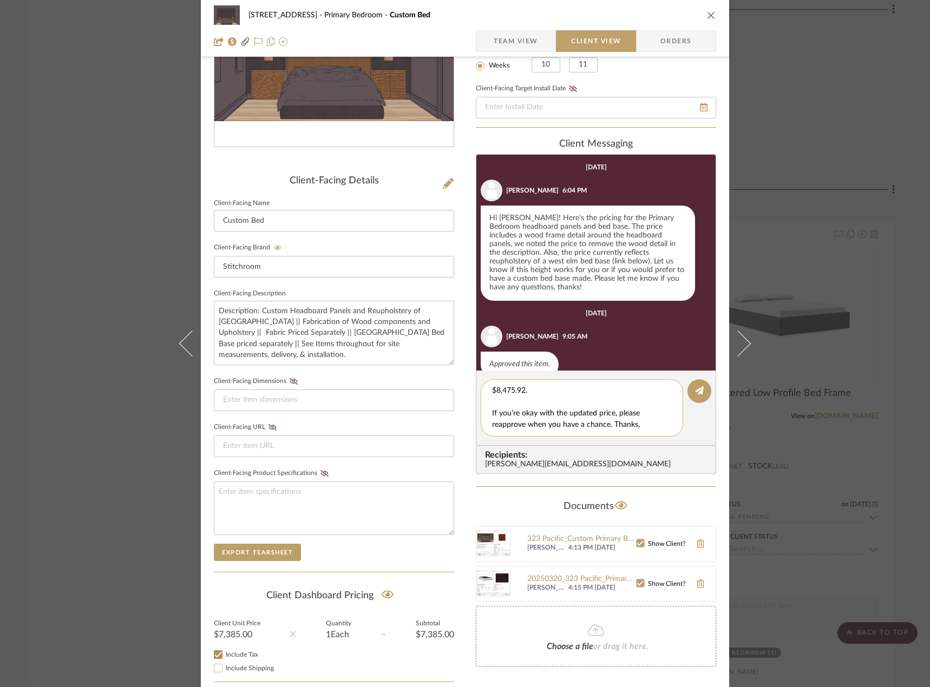
click at [636, 426] on textarea "Hi [PERSON_NAME], Happy [DATE]! Since it's been awhile since we've originally r…" at bounding box center [586, 407] width 188 height 45
type textarea "Hi [PERSON_NAME], Happy [DATE]! Since it's been awhile since we've originally r…"
click at [693, 398] on button at bounding box center [699, 391] width 24 height 24
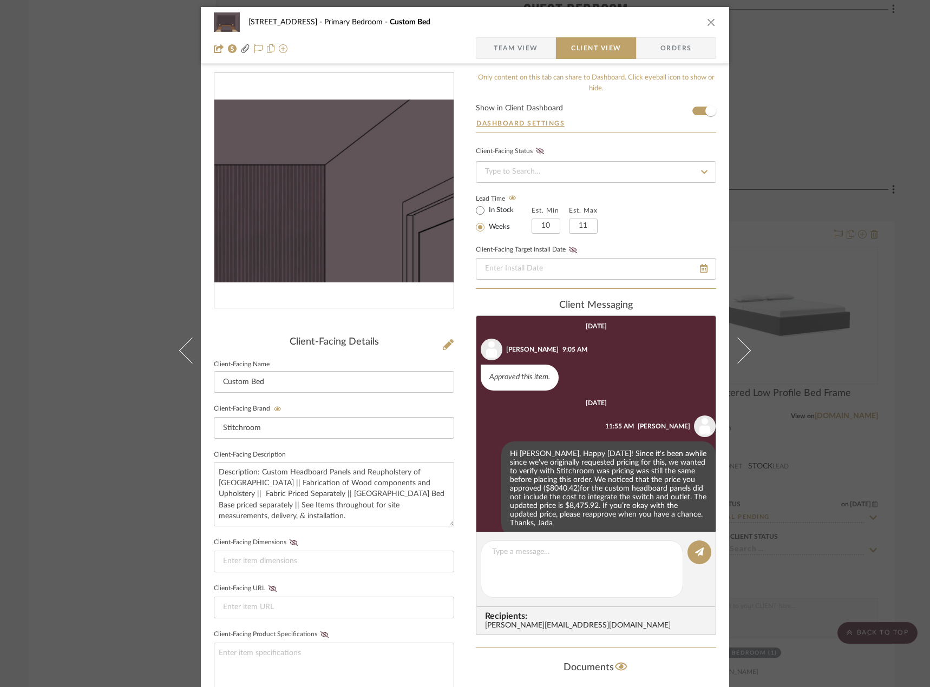
scroll to position [0, 0]
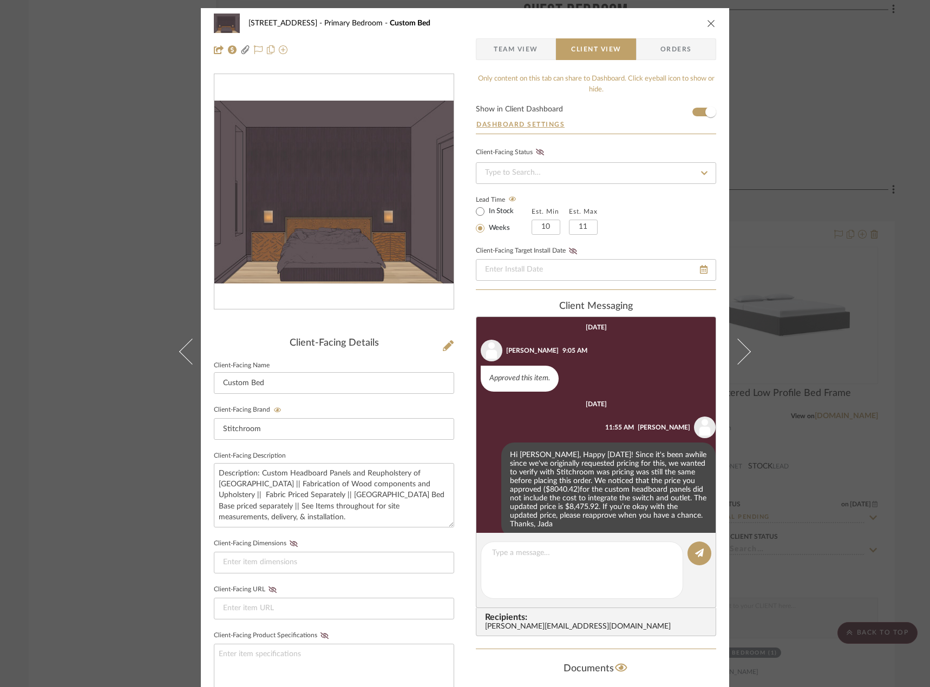
click at [524, 50] on span "Team View" at bounding box center [515, 49] width 44 height 22
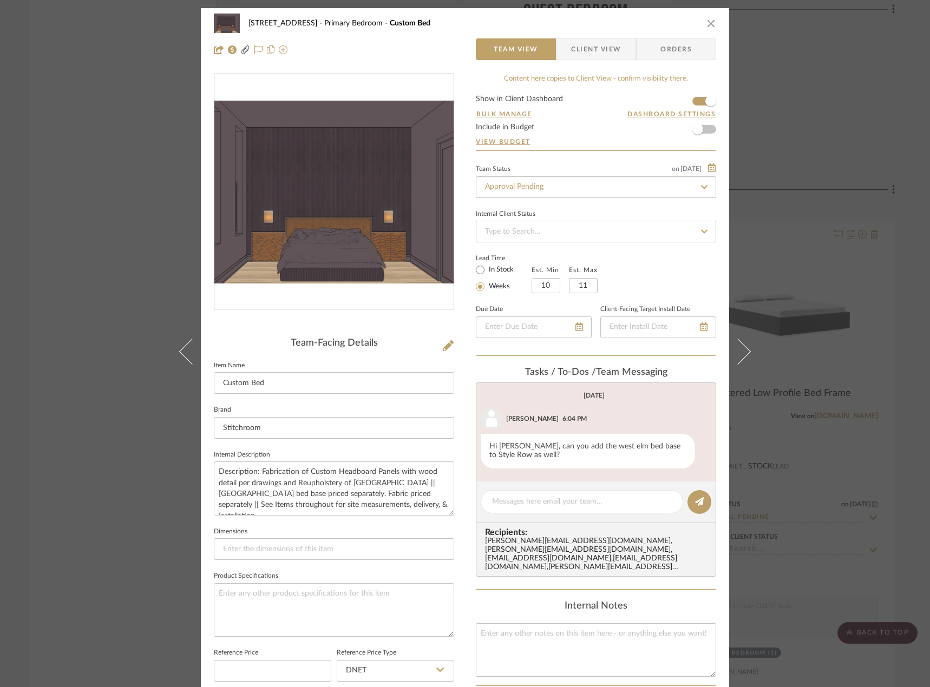
click at [594, 58] on span "Client View" at bounding box center [596, 49] width 50 height 22
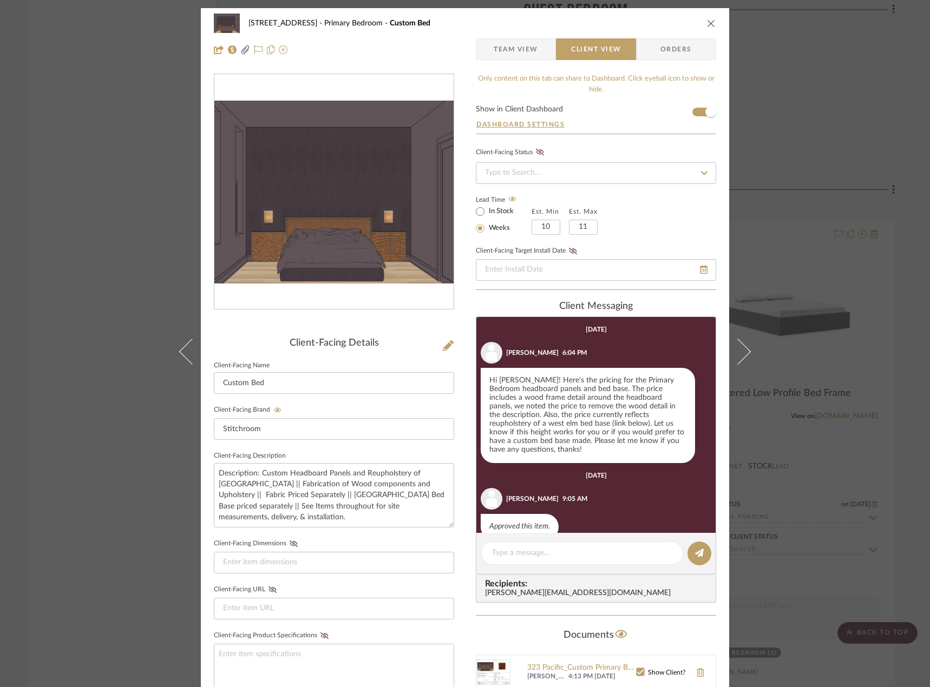
click at [94, 254] on div "24080 - [STREET_ADDRESS][GEOGRAPHIC_DATA] Bedroom Custom Bed Team View Client V…" at bounding box center [465, 343] width 930 height 687
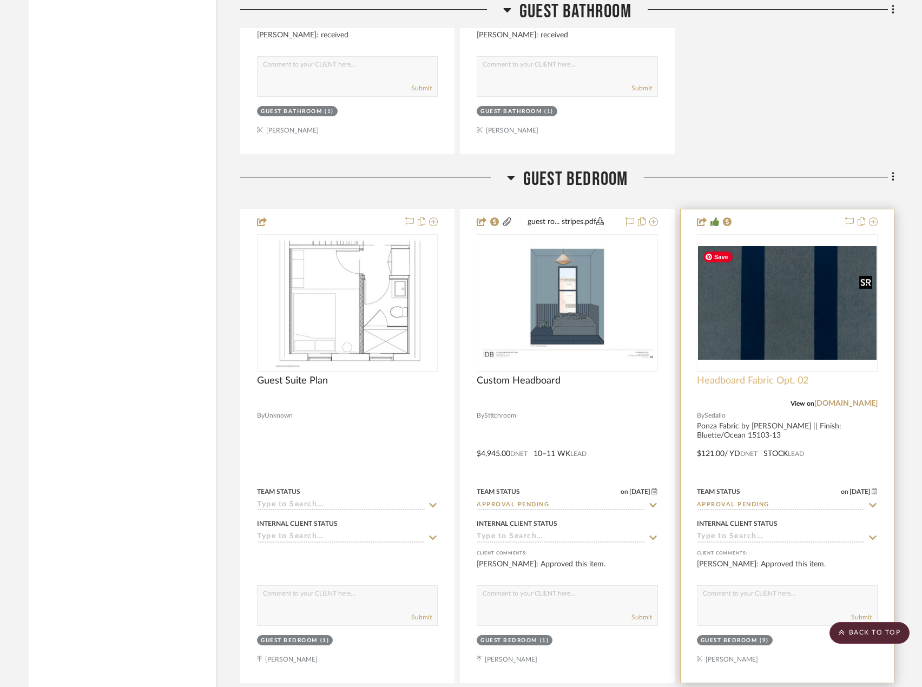
scroll to position [6277, 0]
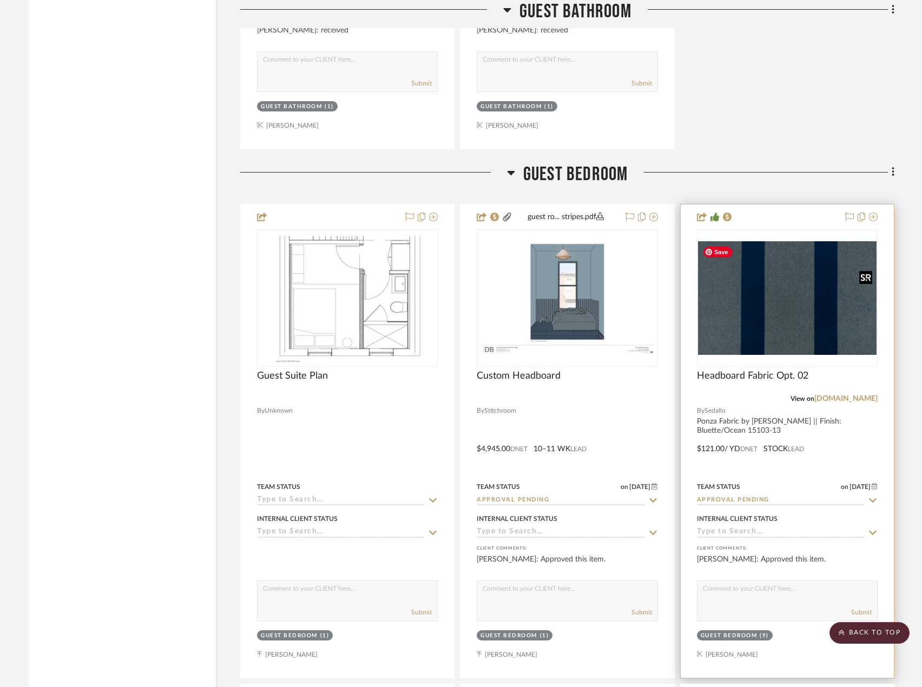
click at [777, 335] on img "0" at bounding box center [787, 298] width 179 height 114
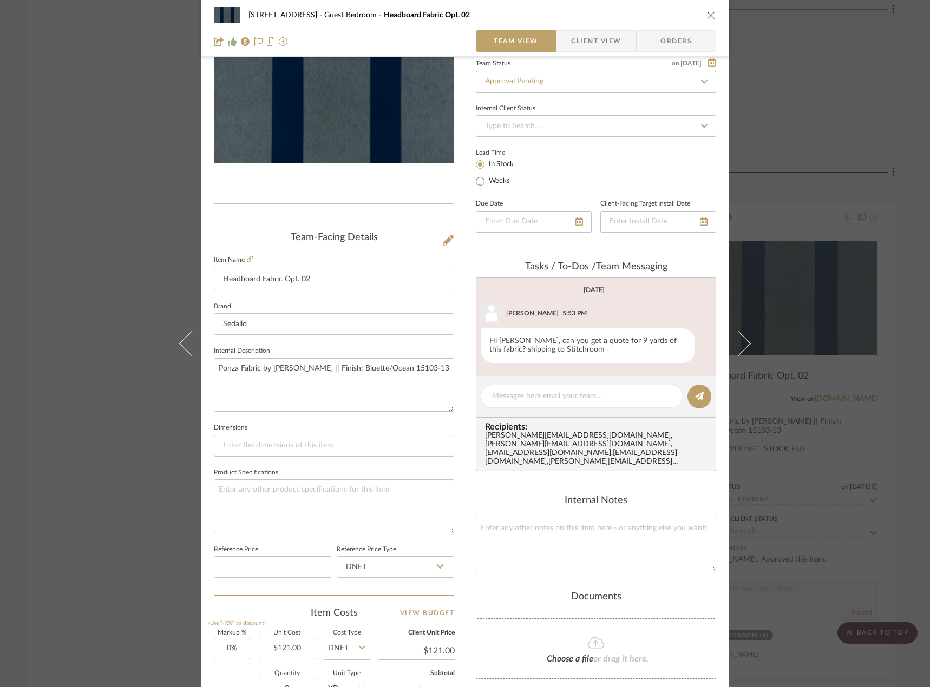
scroll to position [104, 0]
drag, startPoint x: 576, startPoint y: 37, endPoint x: 579, endPoint y: 51, distance: 14.3
click at [577, 39] on span "Client View" at bounding box center [596, 41] width 50 height 22
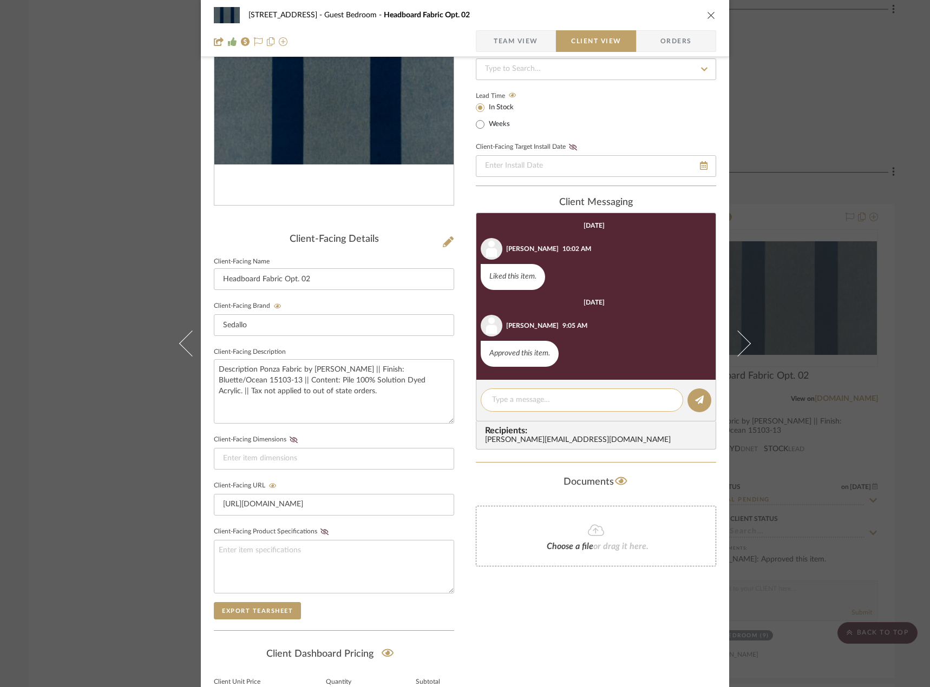
click at [551, 394] on textarea at bounding box center [582, 399] width 180 height 11
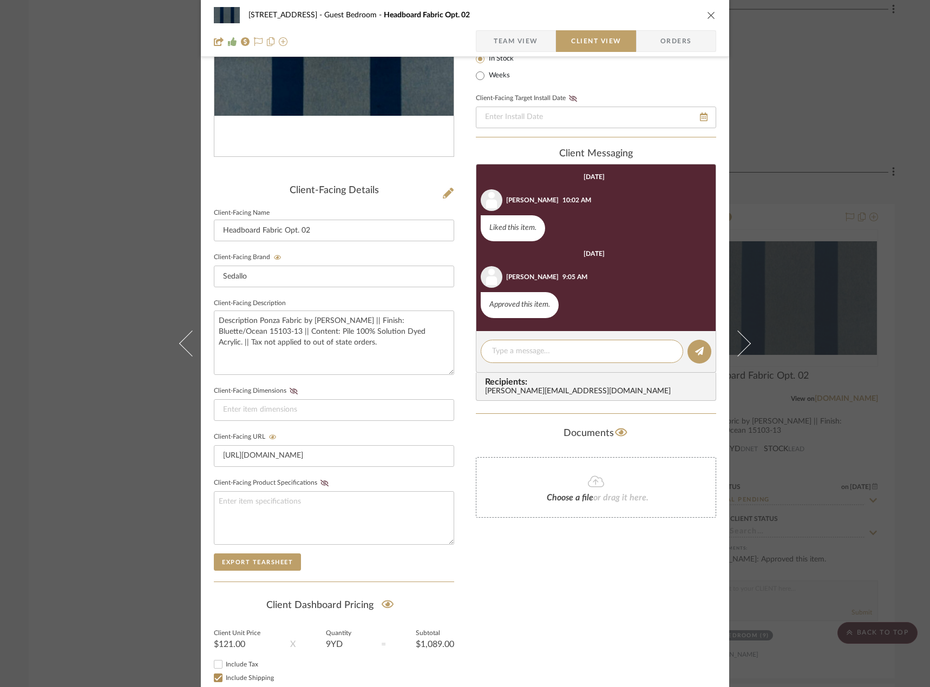
scroll to position [222, 0]
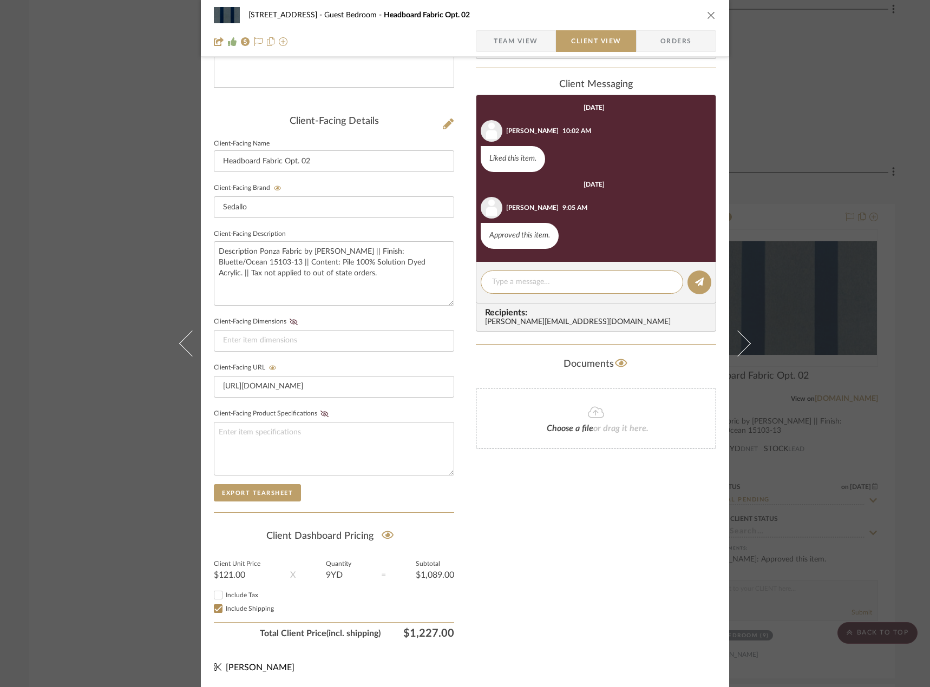
drag, startPoint x: 868, startPoint y: 83, endPoint x: 870, endPoint y: 98, distance: 15.3
click at [869, 83] on div "24080 - [STREET_ADDRESS] Guest Bedroom Headboard Fabric Opt. 02 Team View Clien…" at bounding box center [465, 343] width 930 height 687
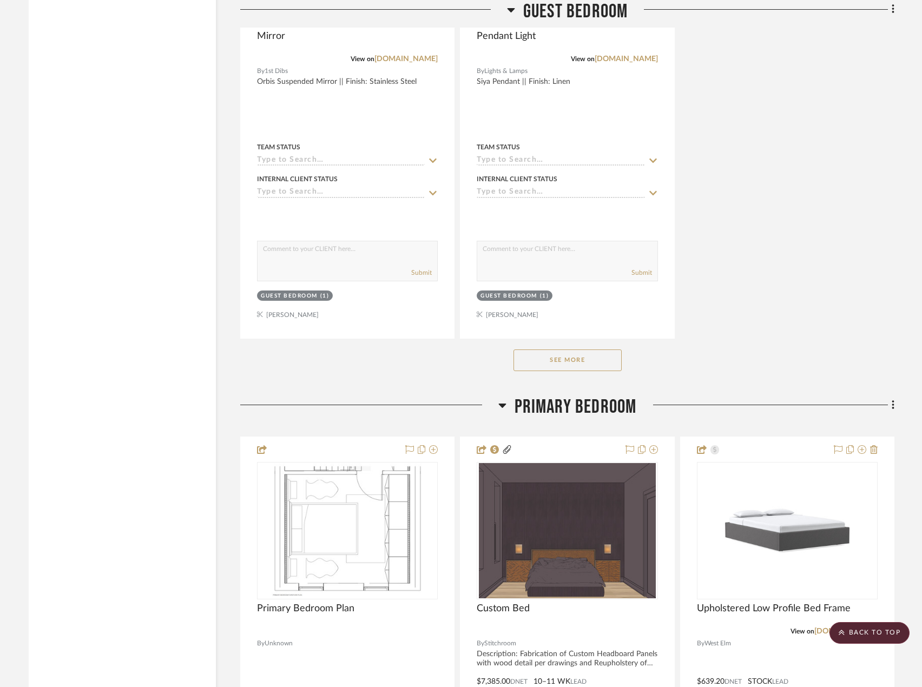
scroll to position [7792, 0]
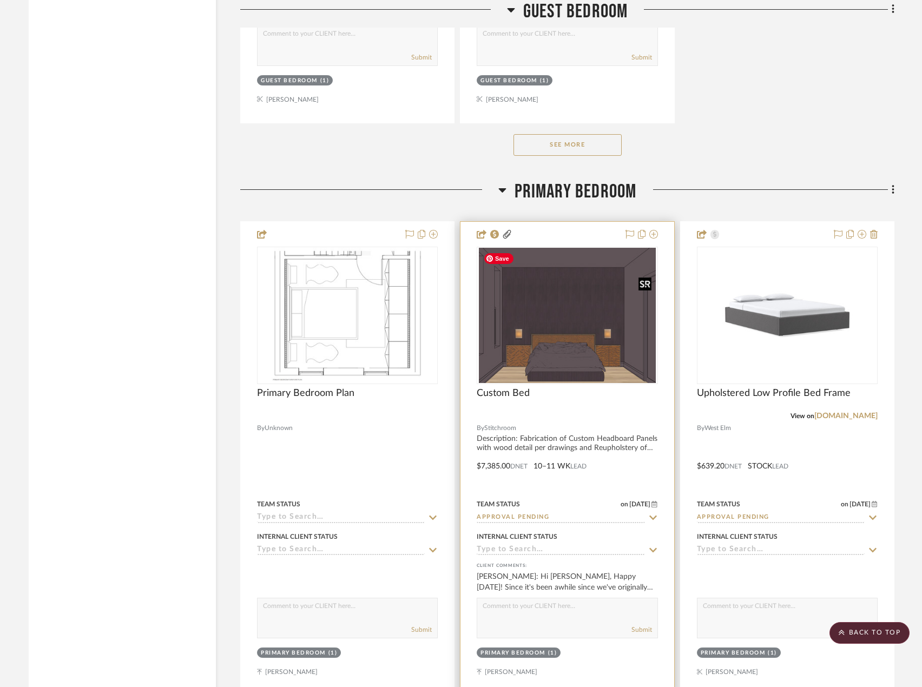
click at [583, 321] on img "0" at bounding box center [567, 315] width 176 height 135
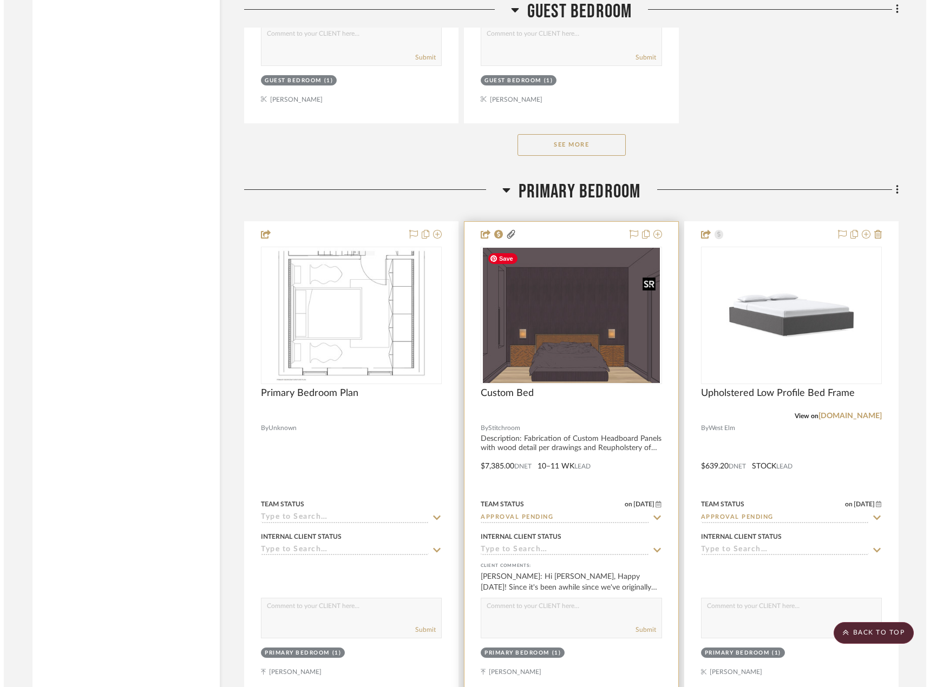
scroll to position [0, 0]
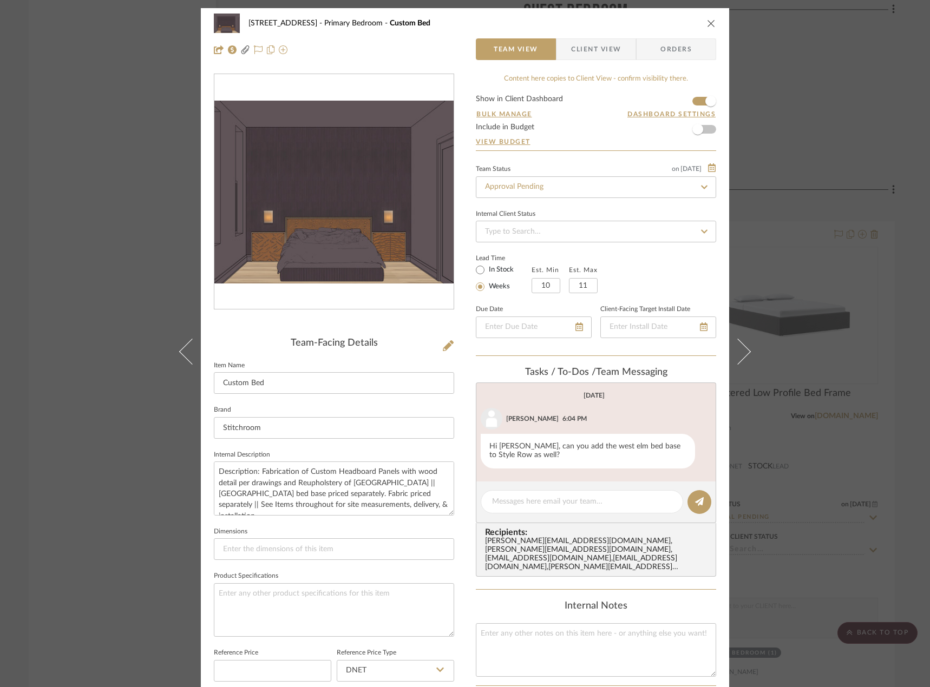
click at [903, 161] on div "24080 - [STREET_ADDRESS][GEOGRAPHIC_DATA] Bedroom Custom Bed Team View Client V…" at bounding box center [465, 343] width 930 height 687
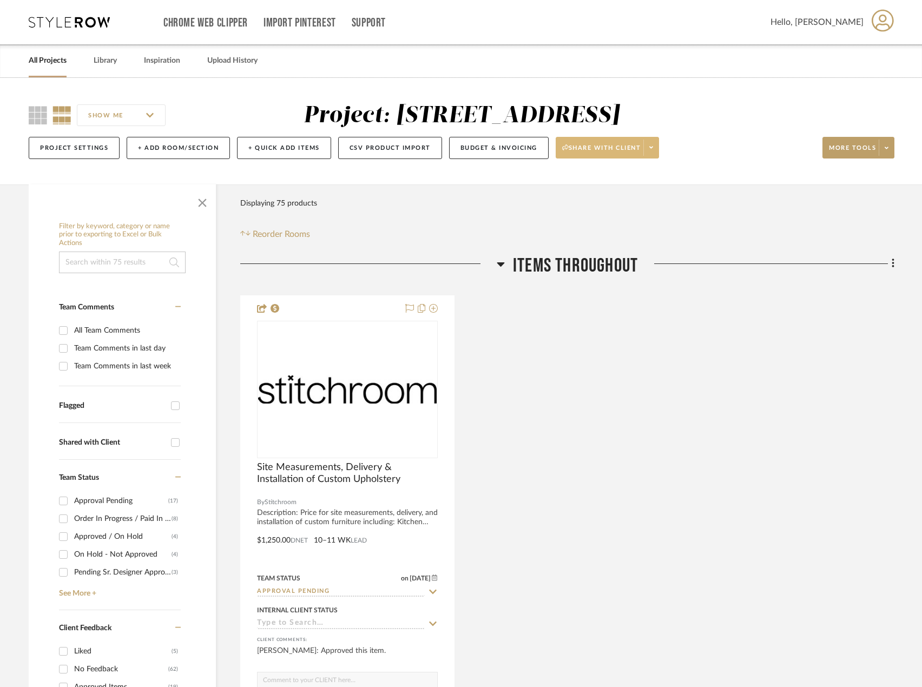
click at [617, 147] on span "Share with client" at bounding box center [601, 152] width 79 height 16
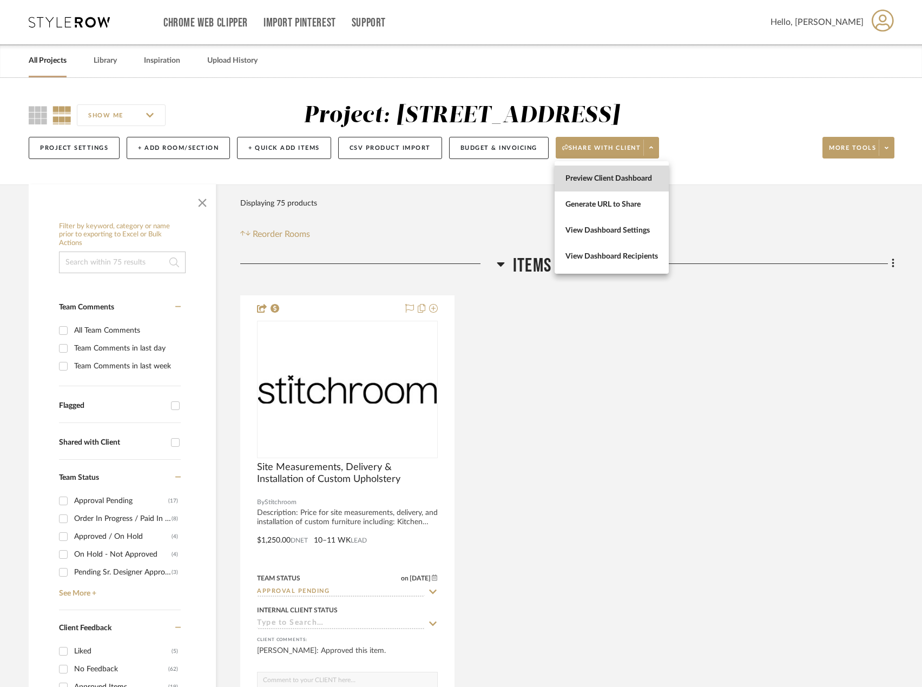
click at [609, 170] on button "Preview Client Dashboard" at bounding box center [612, 179] width 114 height 26
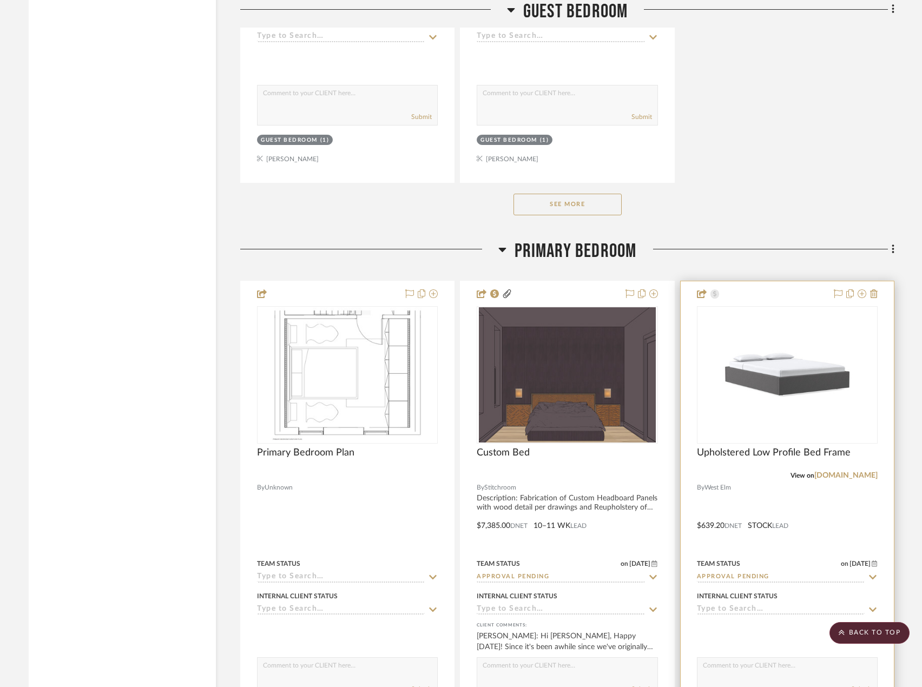
scroll to position [7645, 0]
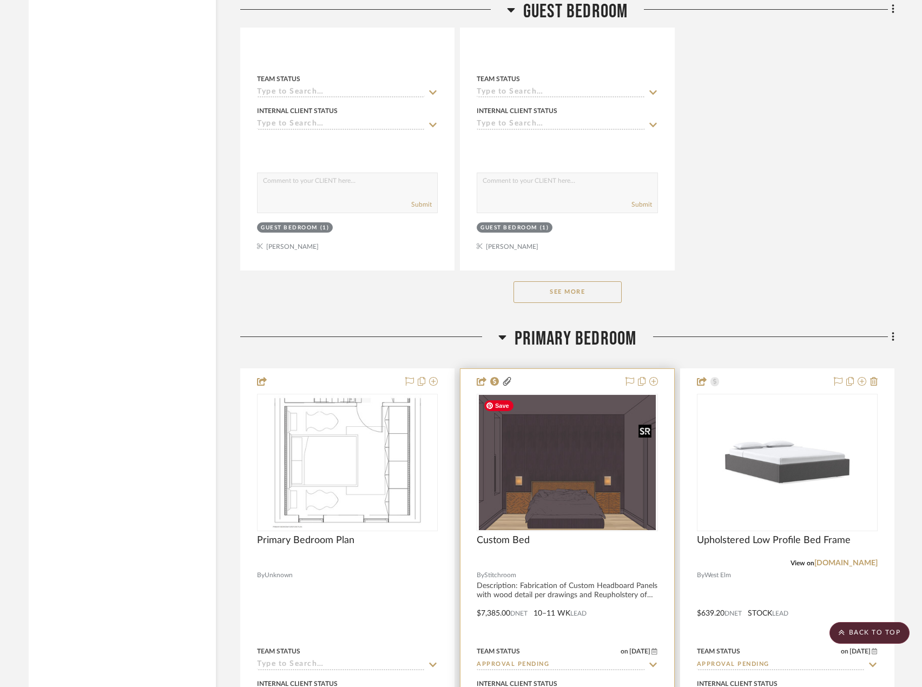
click at [590, 462] on img "0" at bounding box center [567, 462] width 176 height 135
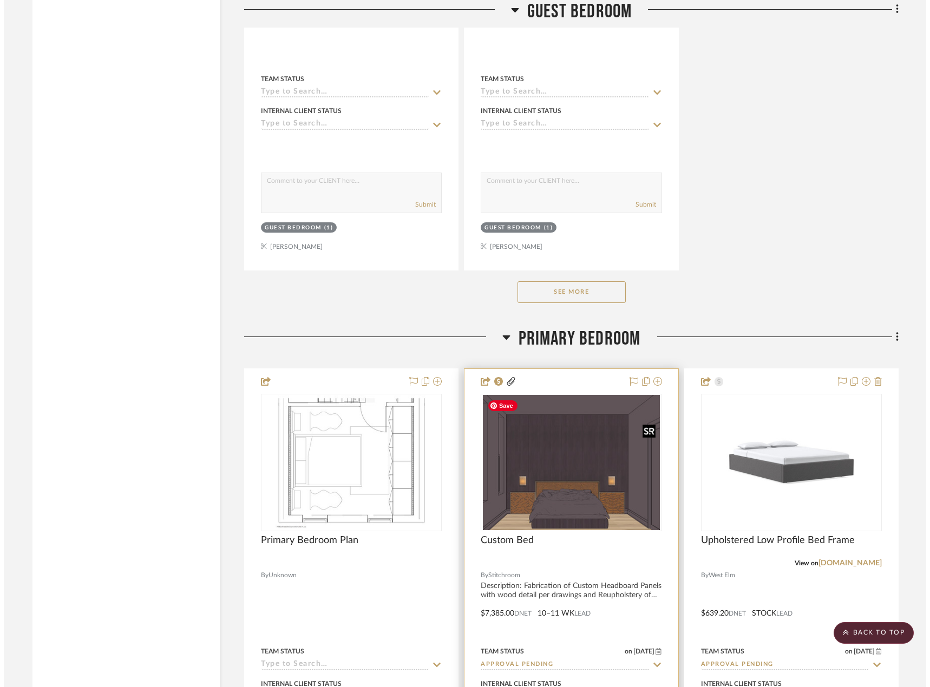
scroll to position [0, 0]
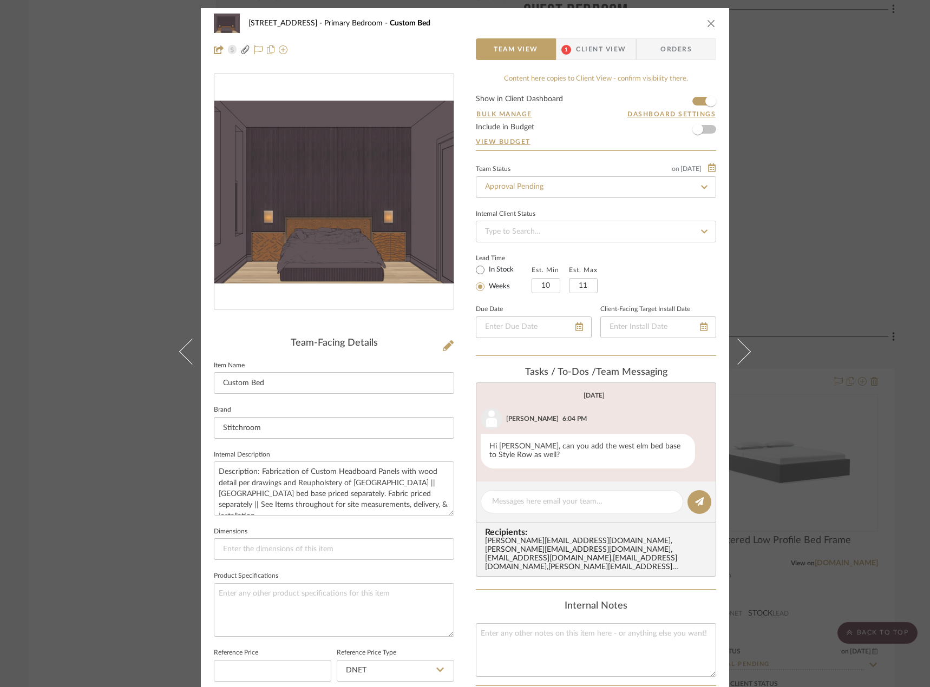
click at [591, 57] on span "Client View" at bounding box center [601, 49] width 50 height 22
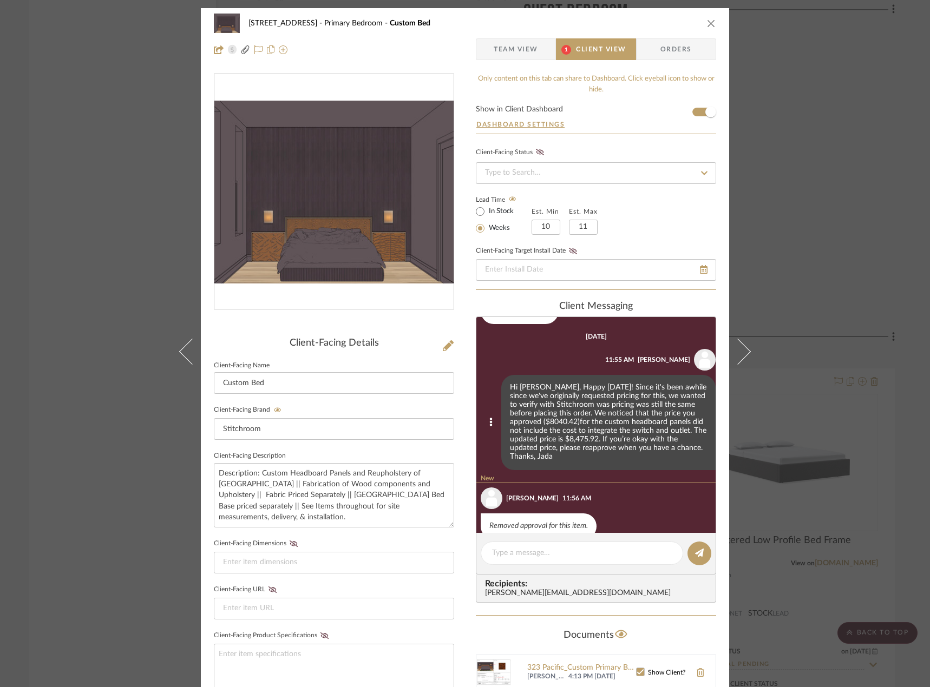
scroll to position [218, 0]
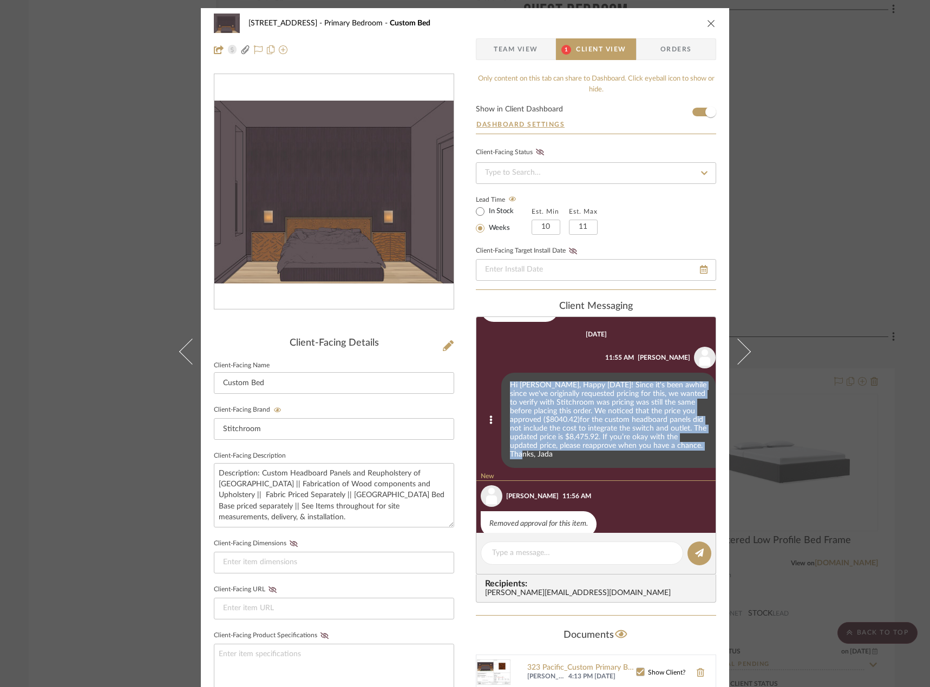
drag, startPoint x: 688, startPoint y: 439, endPoint x: 495, endPoint y: 367, distance: 205.5
click at [495, 373] on div "Hi [PERSON_NAME], Happy [DATE]! Since it's been awhile since we've originally r…" at bounding box center [598, 420] width 235 height 95
copy div "Hi [PERSON_NAME], Happy [DATE]! Since it's been awhile since we've originally r…"
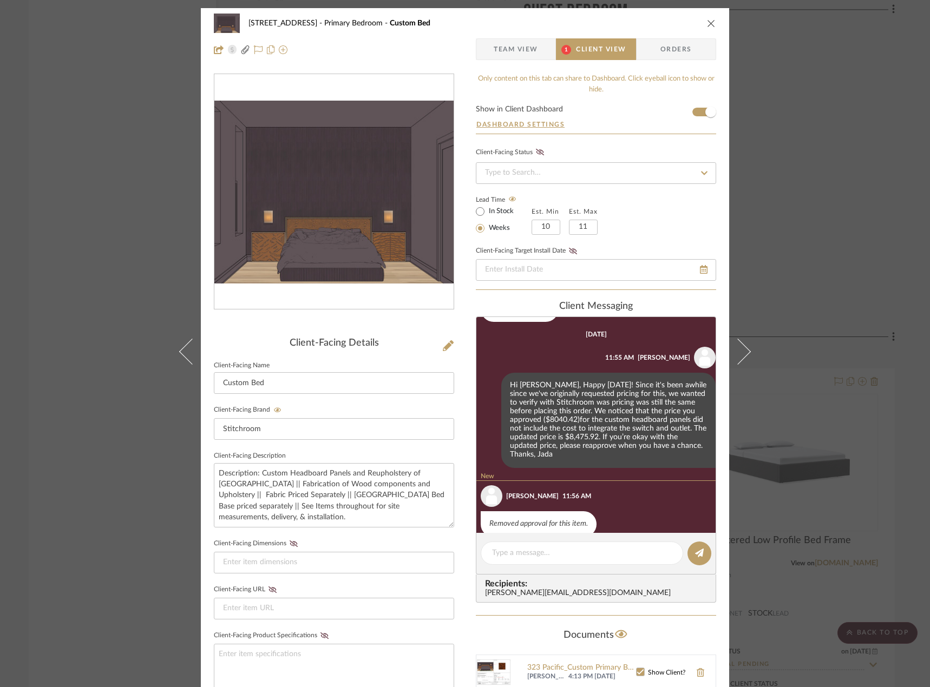
drag, startPoint x: 830, startPoint y: 208, endPoint x: 823, endPoint y: 225, distance: 17.7
click at [830, 208] on div "24080 - [STREET_ADDRESS][GEOGRAPHIC_DATA] Bedroom Custom Bed Team View 1 Client…" at bounding box center [465, 343] width 930 height 687
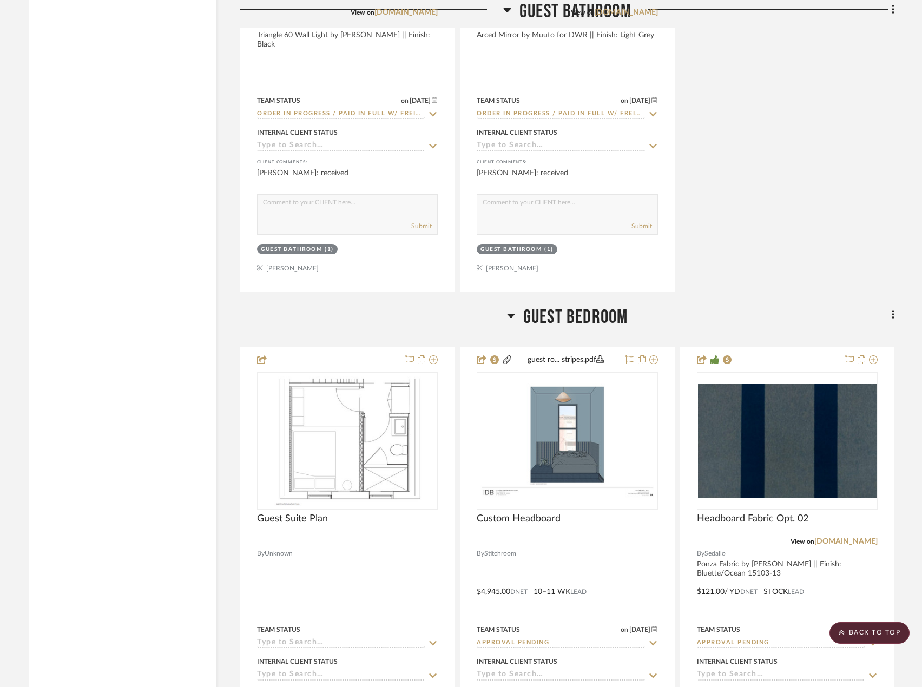
scroll to position [6130, 0]
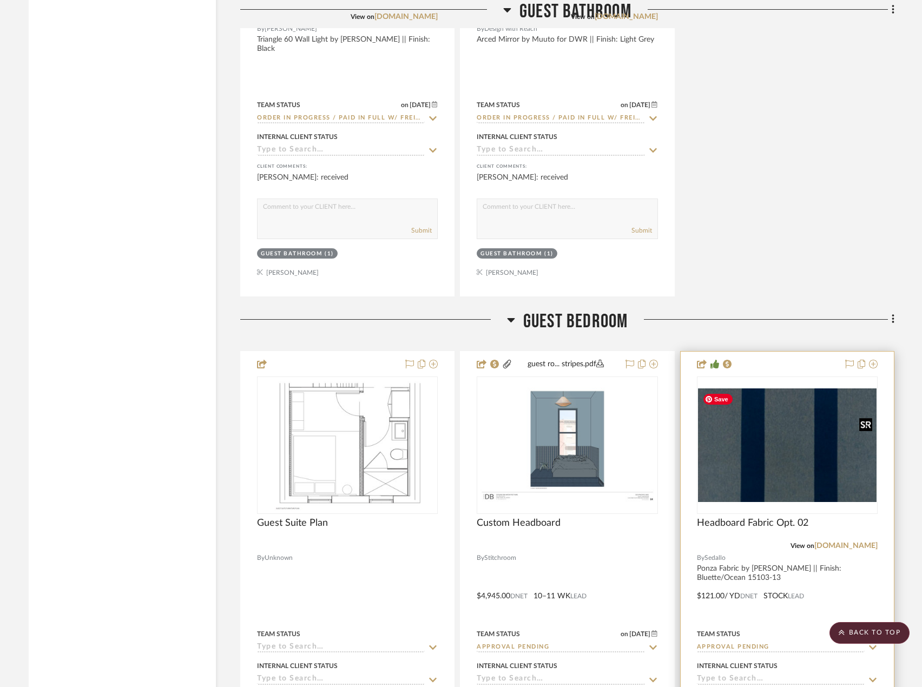
click at [775, 420] on img "0" at bounding box center [787, 446] width 179 height 114
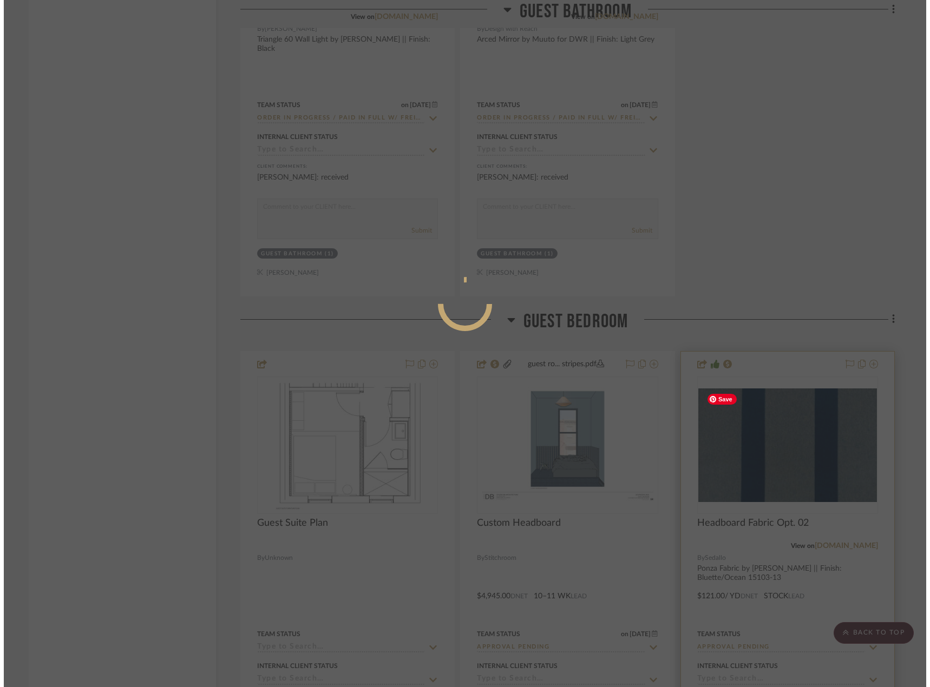
scroll to position [0, 0]
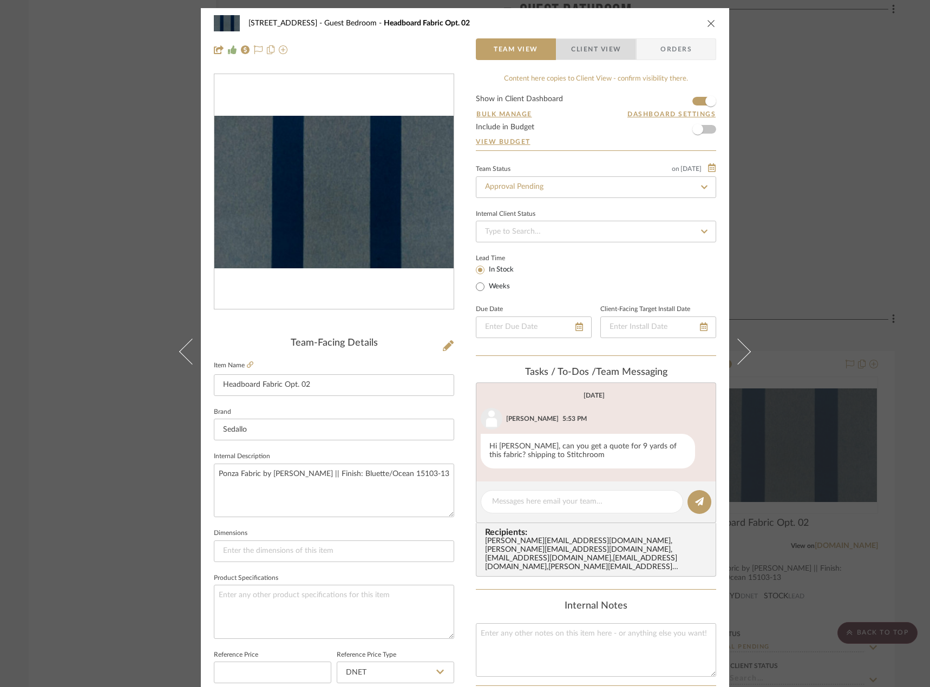
click at [594, 39] on span "Client View" at bounding box center [596, 49] width 50 height 22
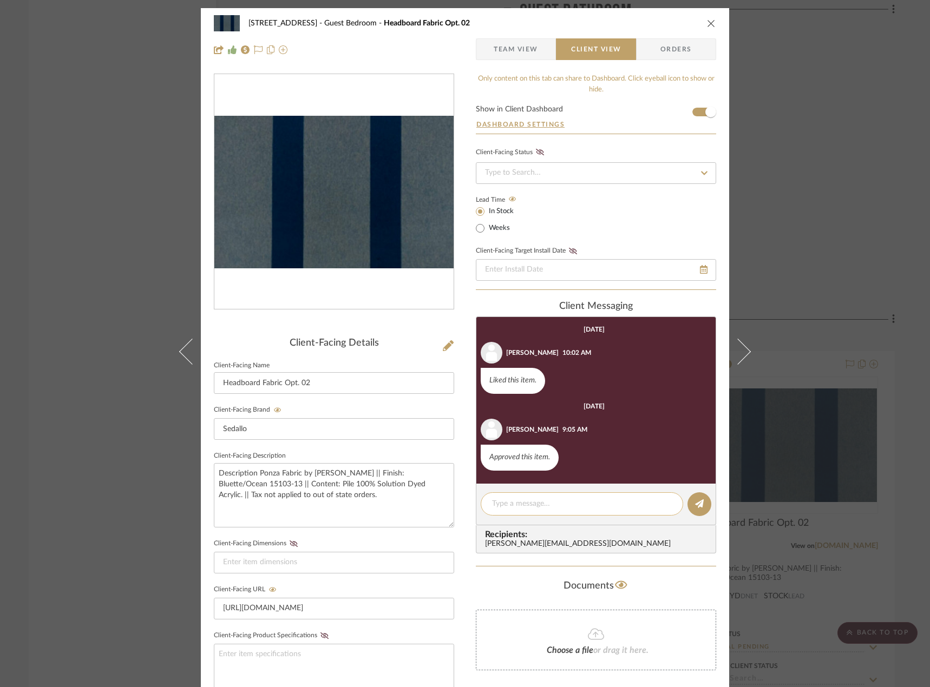
click at [564, 504] on textarea at bounding box center [582, 503] width 180 height 11
paste textarea "Hi [PERSON_NAME], Happy [DATE]! Since it's been awhile since we've originally r…"
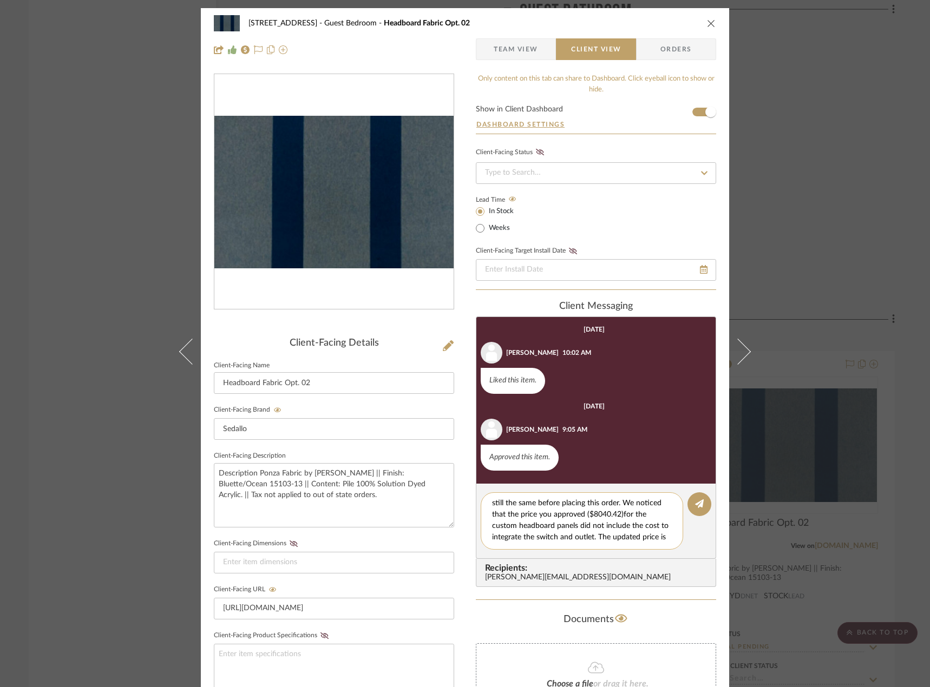
scroll to position [68, 0]
type textarea "Hi [PERSON_NAME], Happy [DATE]! Since it's been awhile since we've originally r…"
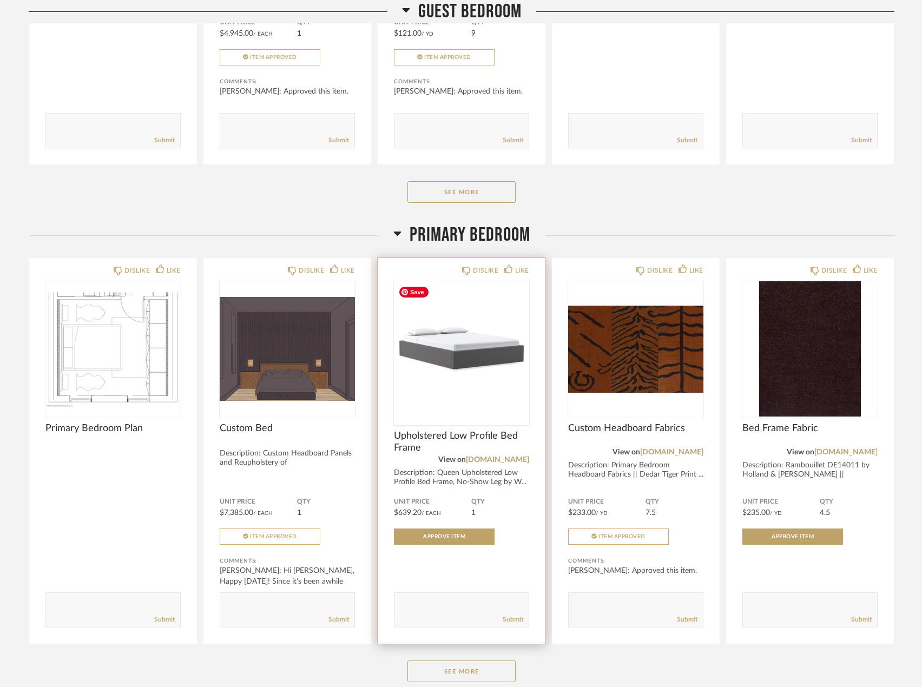
scroll to position [3186, 0]
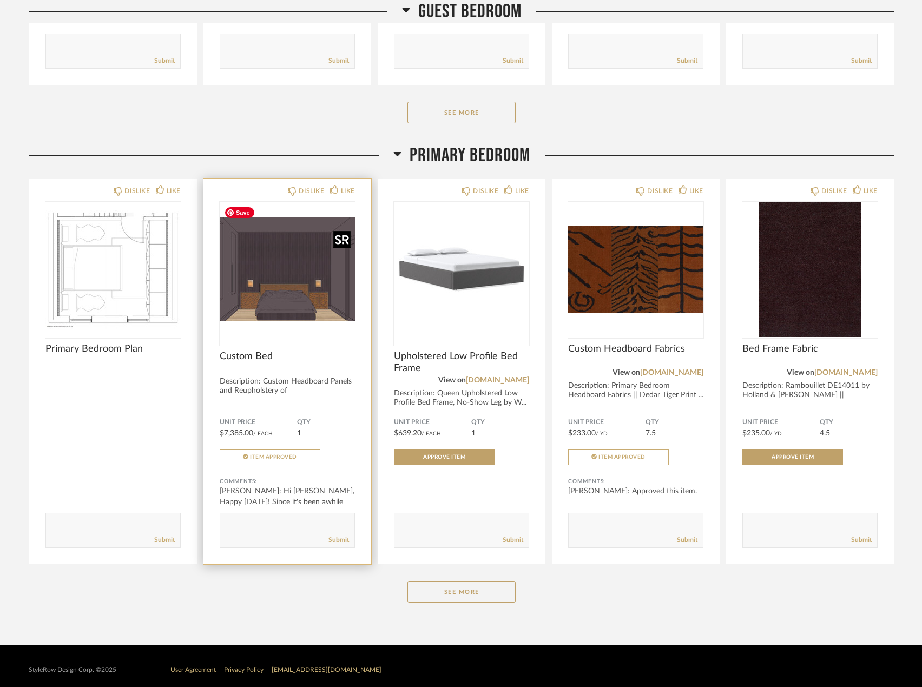
click at [308, 298] on img "0" at bounding box center [287, 269] width 135 height 135
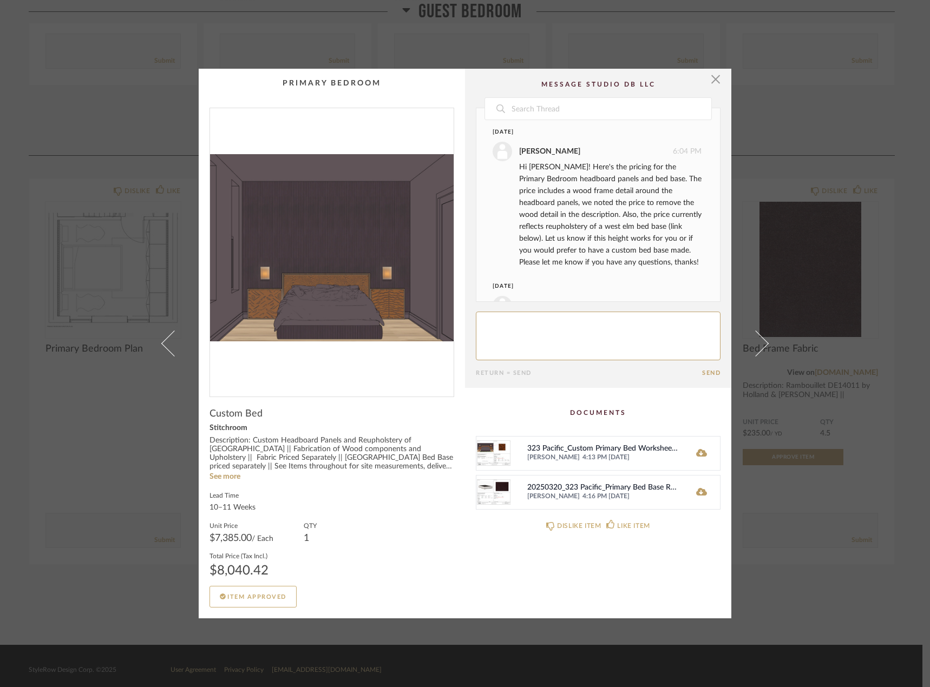
scroll to position [206, 0]
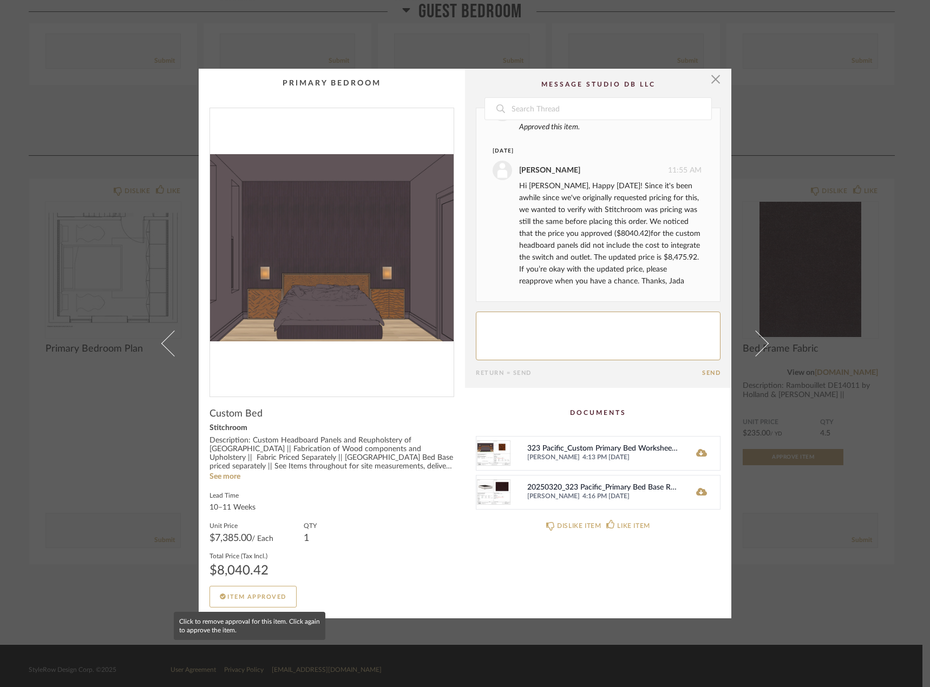
click at [269, 598] on span "Item Approved" at bounding box center [256, 597] width 59 height 6
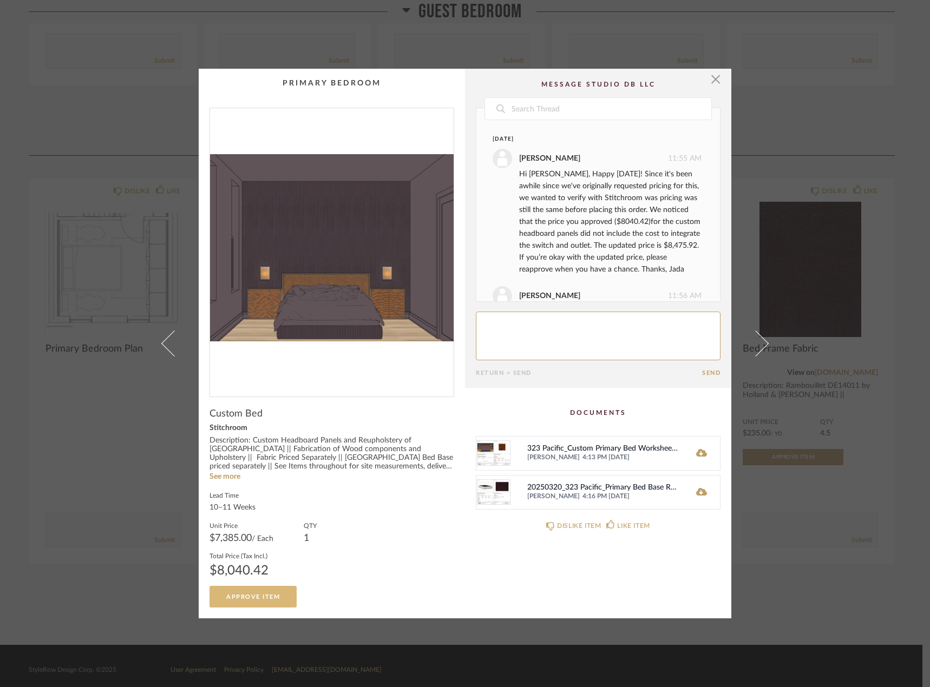
scroll to position [248, 0]
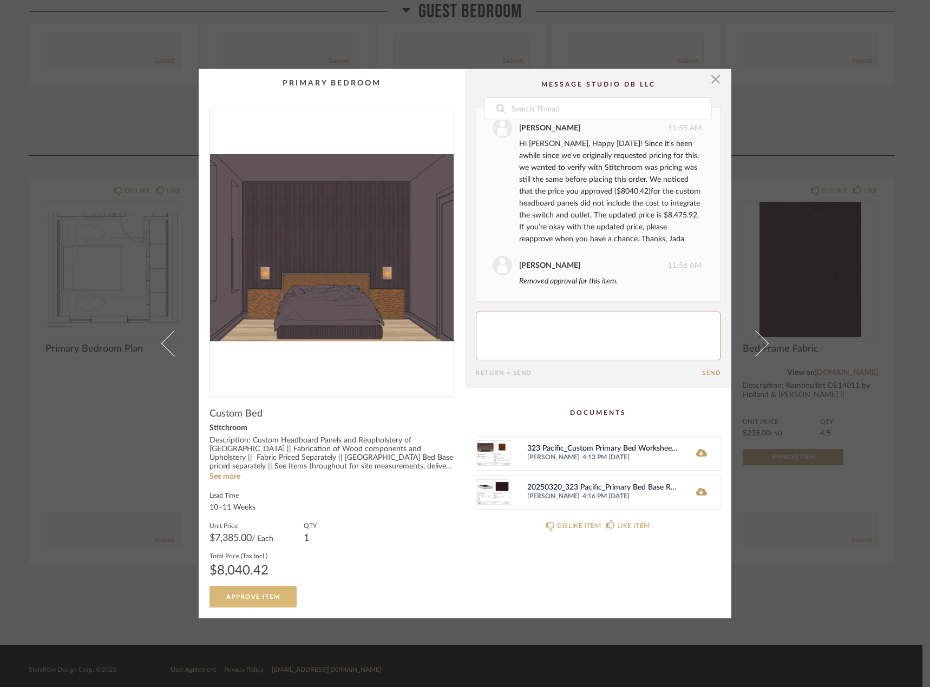
drag, startPoint x: 865, startPoint y: 570, endPoint x: 861, endPoint y: 560, distance: 10.7
click at [863, 567] on div "× Date March 28th Lauren Passaro 6:04 PM Hi Erin! Here's the pricing for the Pr…" at bounding box center [465, 343] width 930 height 687
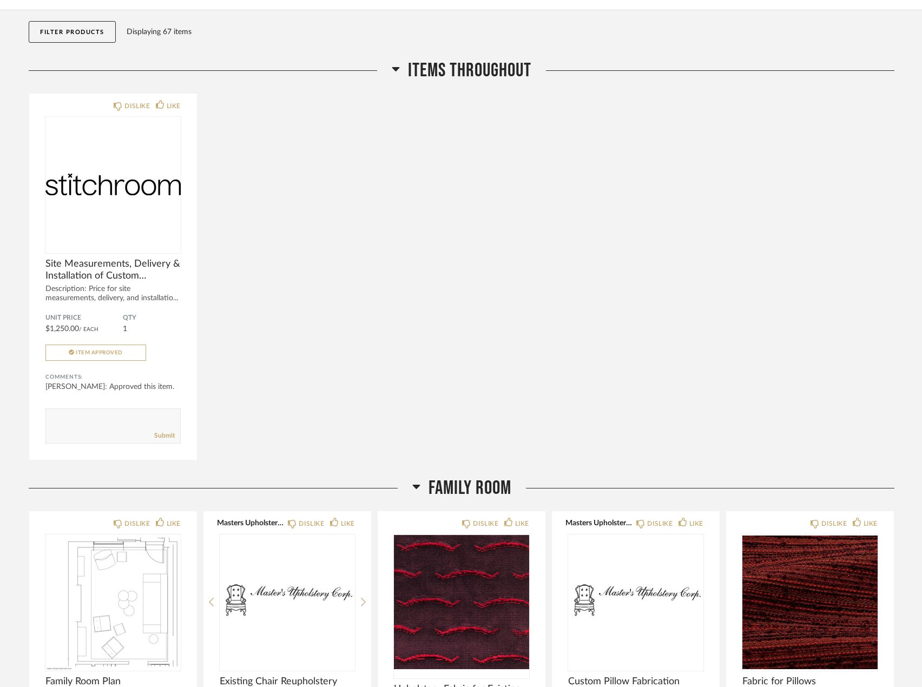
scroll to position [0, 0]
